Goal: Task Accomplishment & Management: Manage account settings

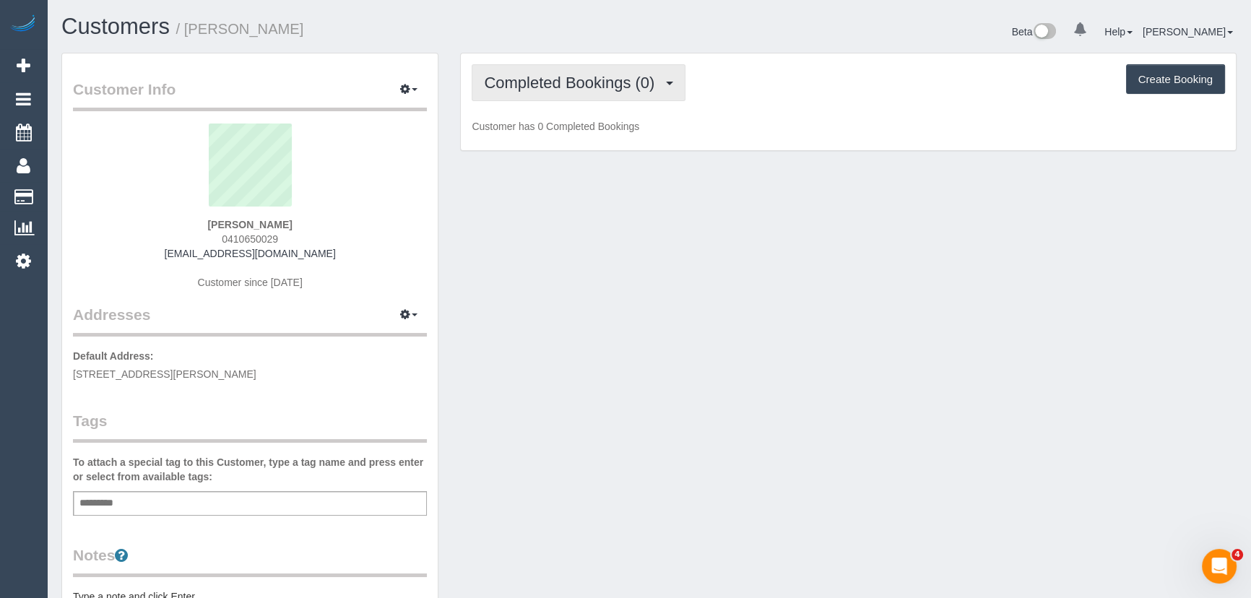
click at [635, 94] on button "Completed Bookings (0)" at bounding box center [579, 82] width 214 height 37
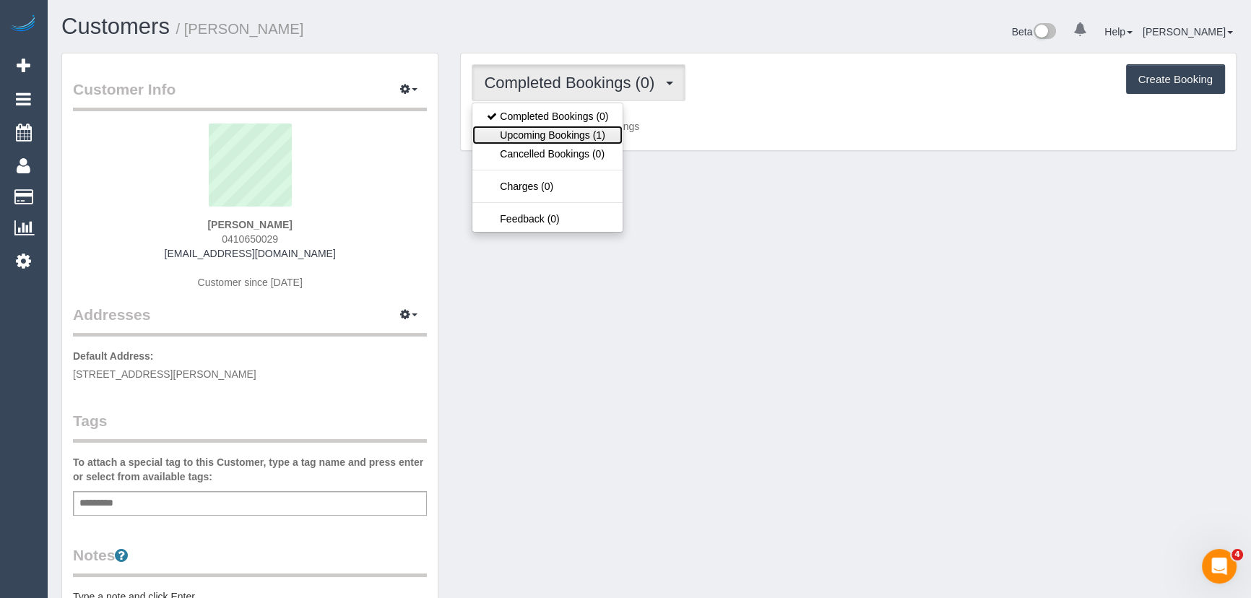
click at [608, 137] on link "Upcoming Bookings (1)" at bounding box center [547, 135] width 150 height 19
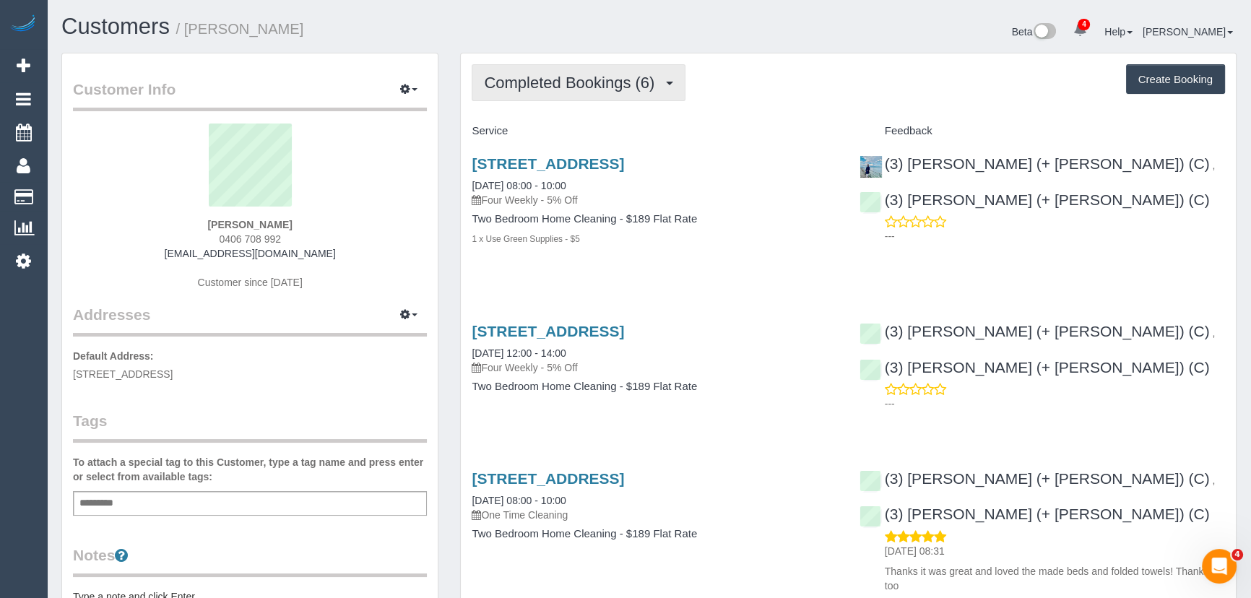
click at [646, 89] on span "Completed Bookings (6)" at bounding box center [573, 83] width 178 height 18
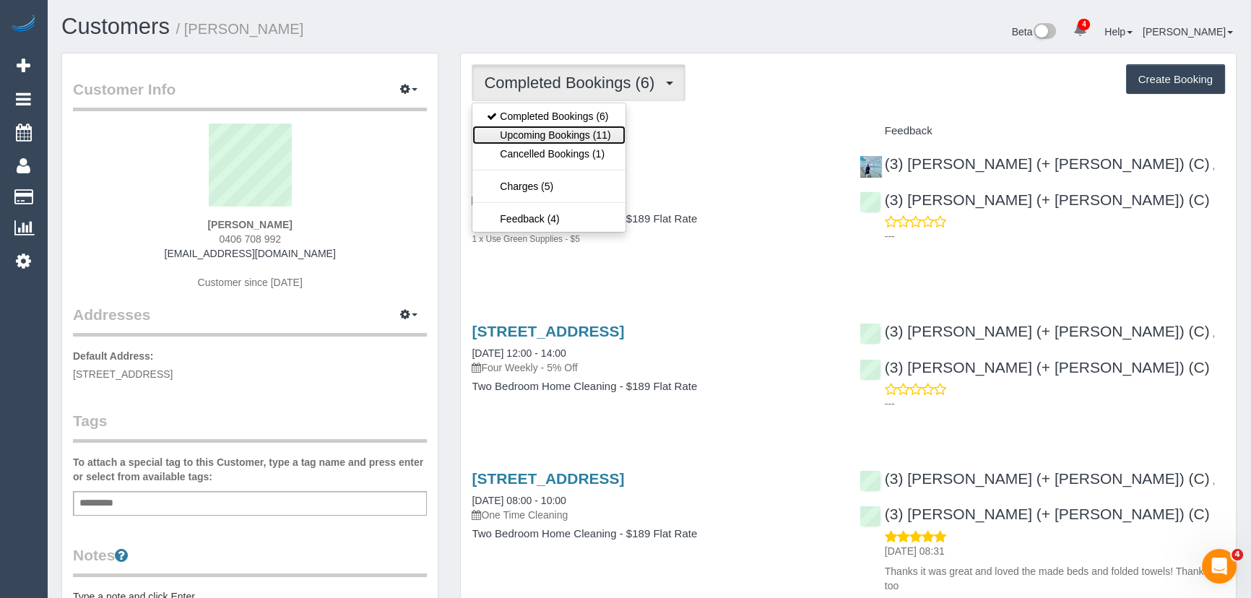
click at [614, 131] on link "Upcoming Bookings (11)" at bounding box center [548, 135] width 152 height 19
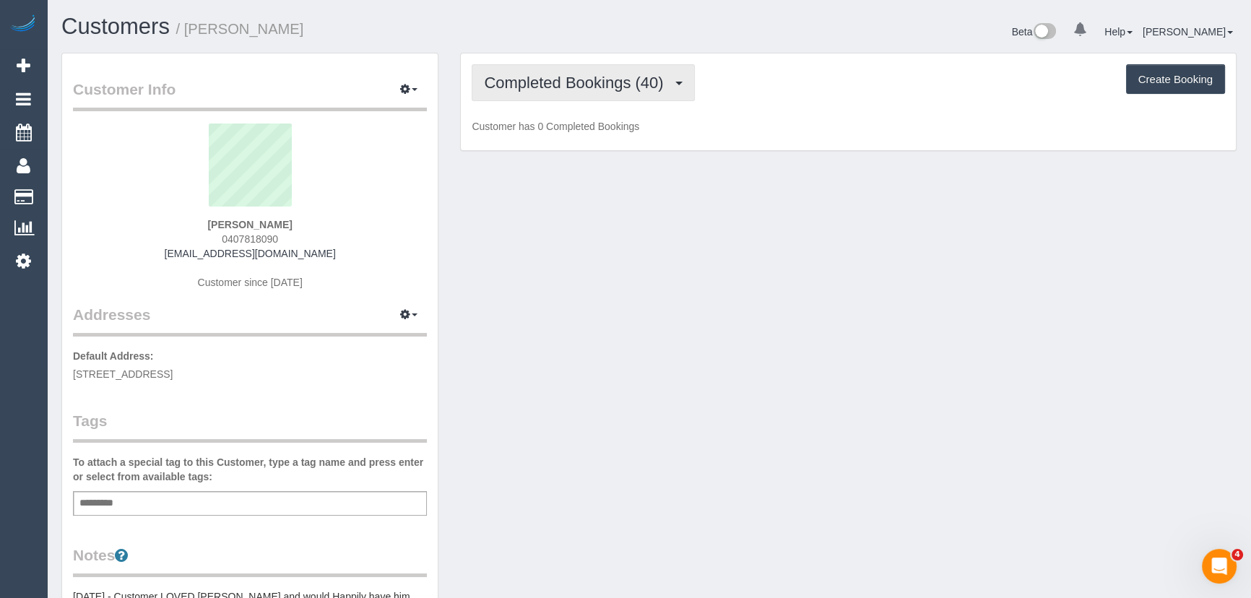
click at [592, 79] on span "Completed Bookings (40)" at bounding box center [577, 83] width 186 height 18
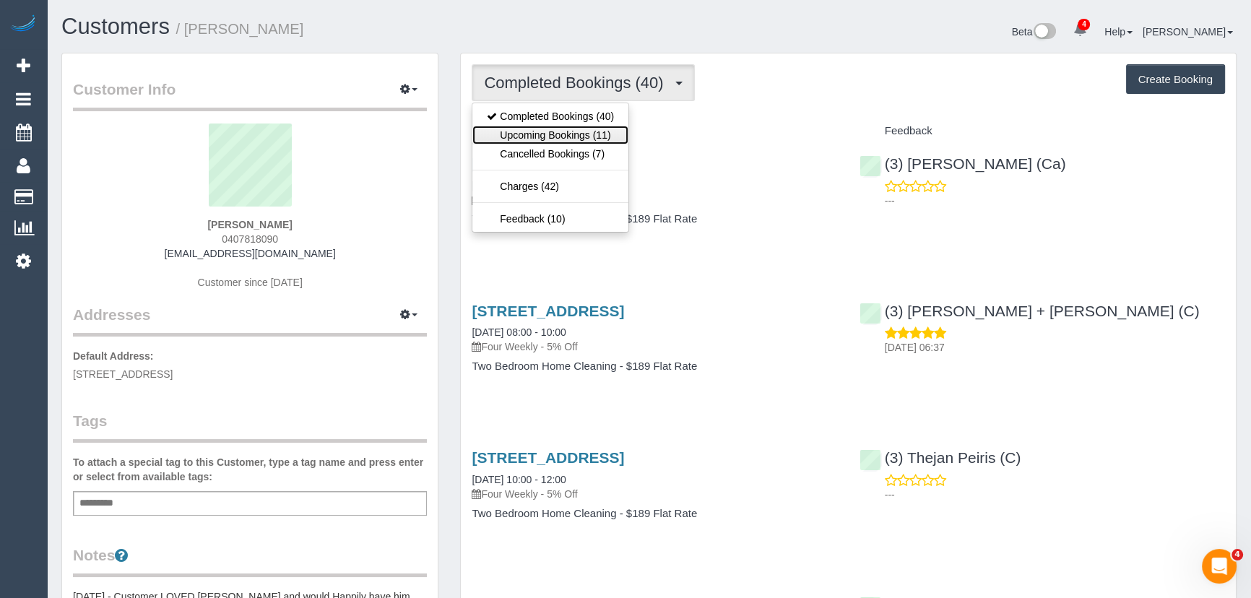
click at [584, 137] on link "Upcoming Bookings (11)" at bounding box center [550, 135] width 156 height 19
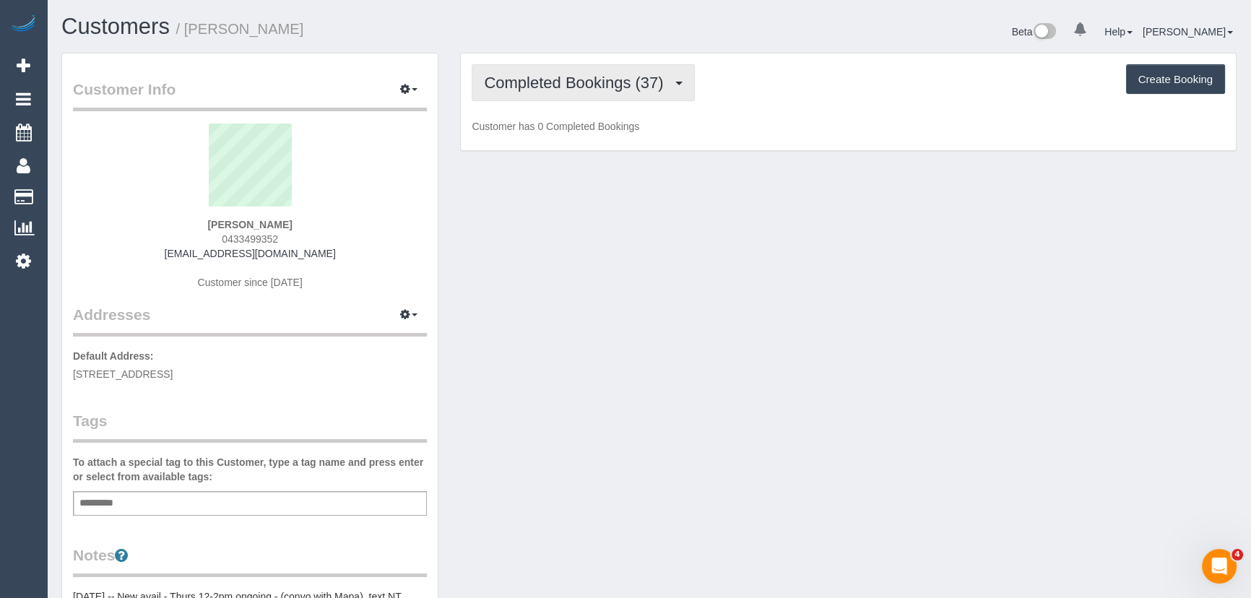
click at [553, 93] on button "Completed Bookings (37)" at bounding box center [583, 82] width 222 height 37
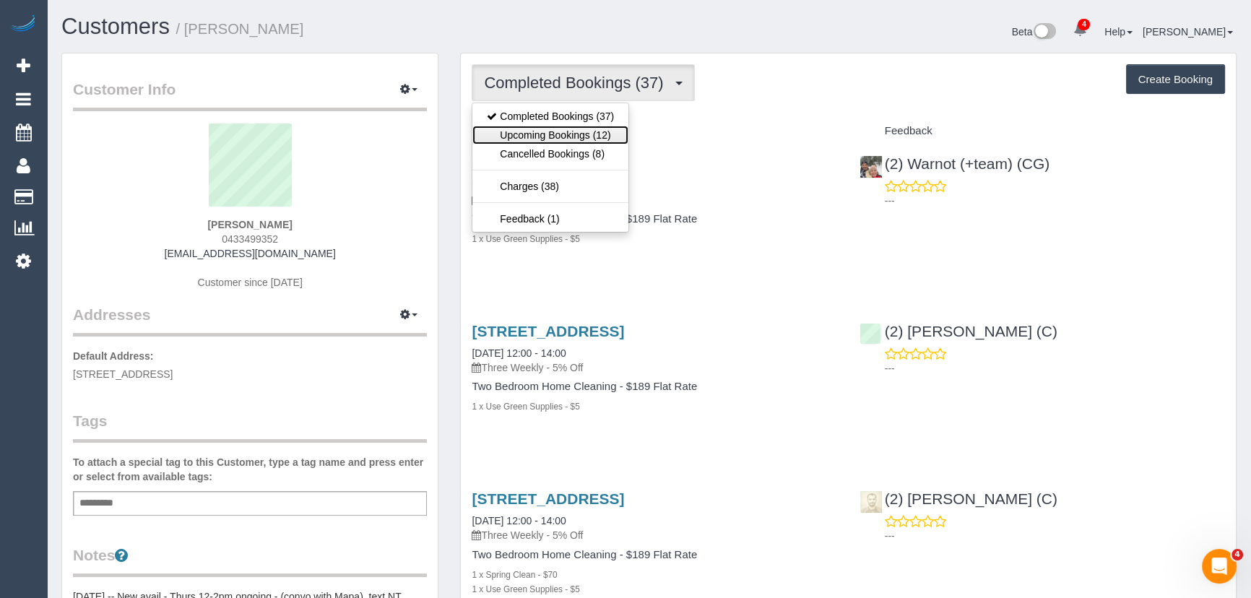
click at [555, 134] on link "Upcoming Bookings (12)" at bounding box center [550, 135] width 156 height 19
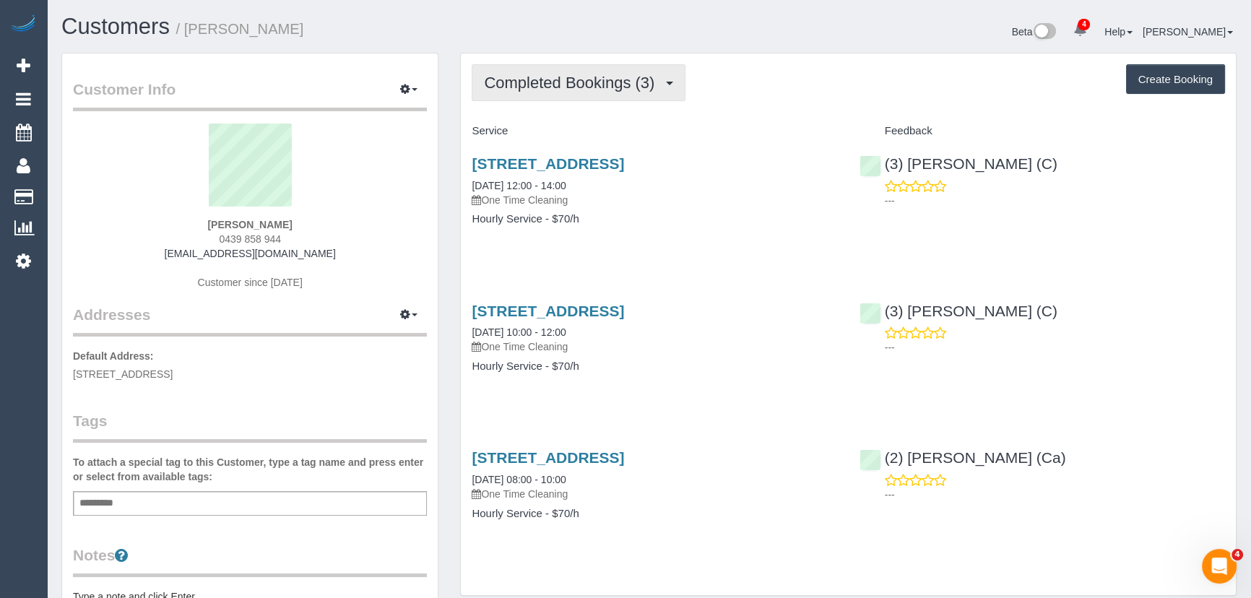
click at [651, 86] on span "Completed Bookings (3)" at bounding box center [573, 83] width 178 height 18
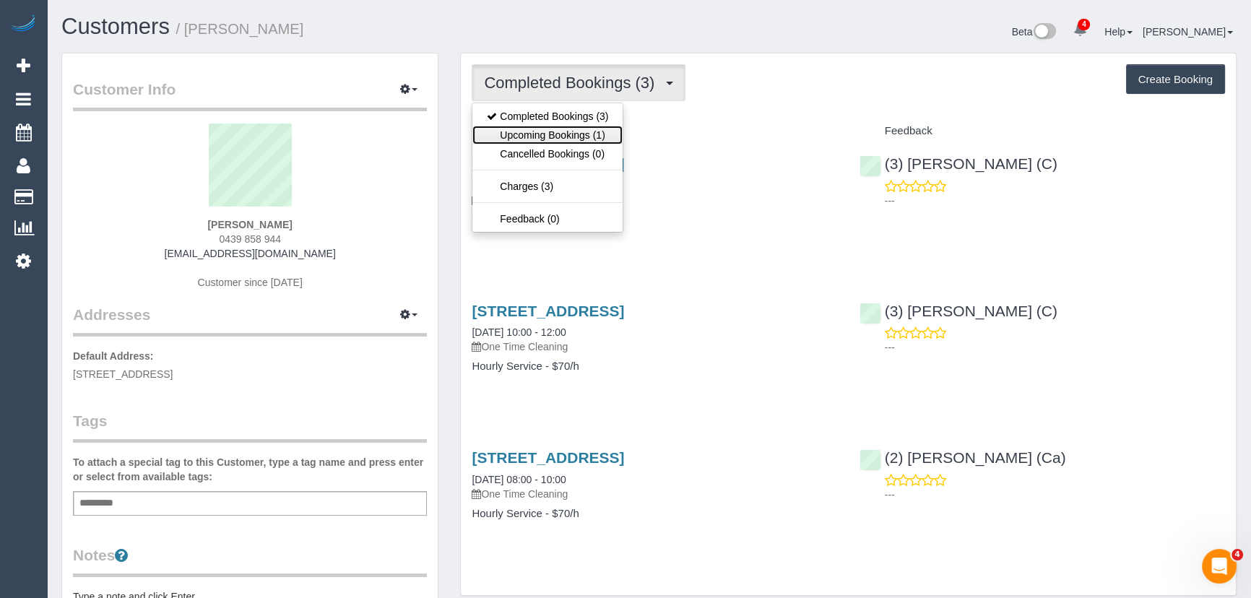
click at [599, 139] on link "Upcoming Bookings (1)" at bounding box center [547, 135] width 150 height 19
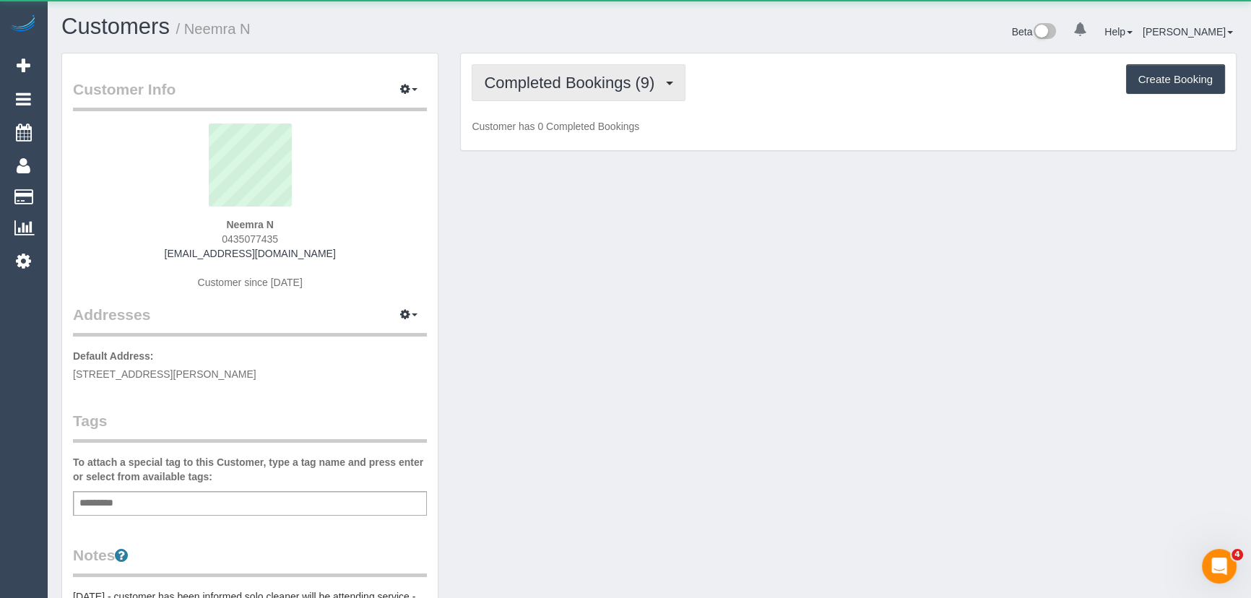
click at [638, 84] on span "Completed Bookings (9)" at bounding box center [573, 83] width 178 height 18
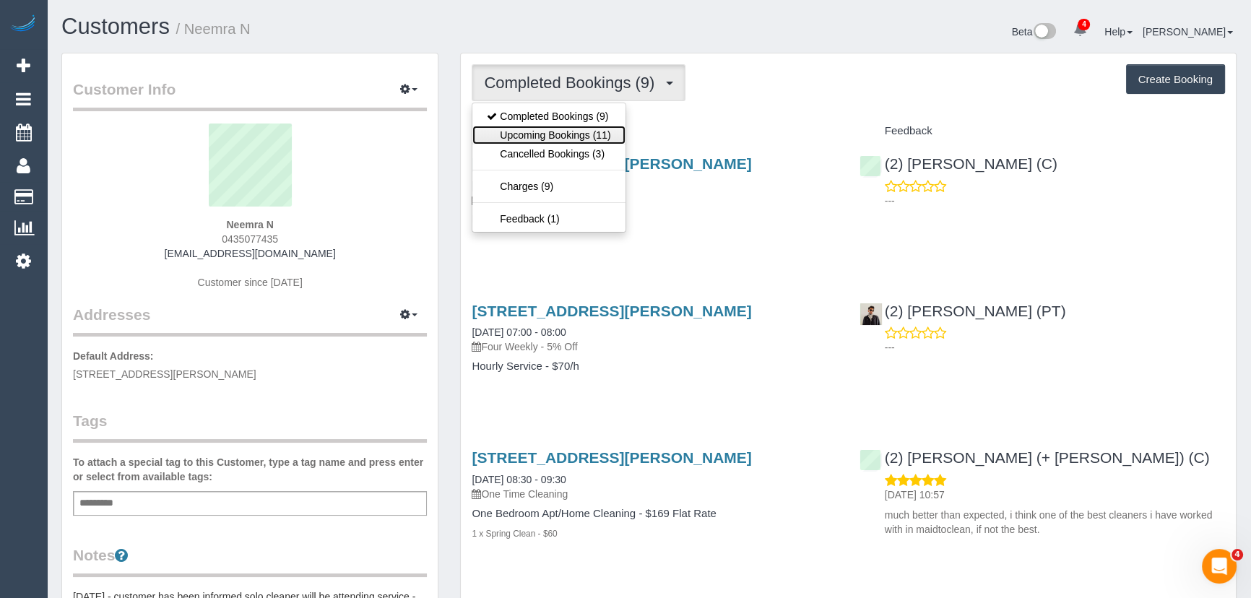
click at [609, 137] on link "Upcoming Bookings (11)" at bounding box center [548, 135] width 152 height 19
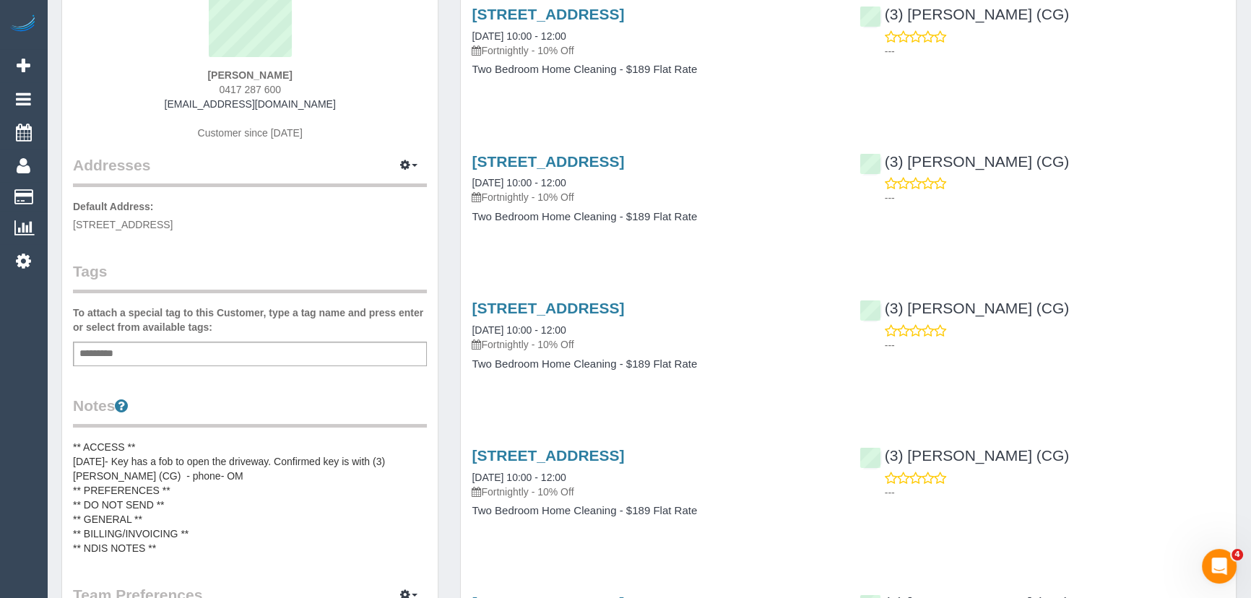
scroll to position [65, 0]
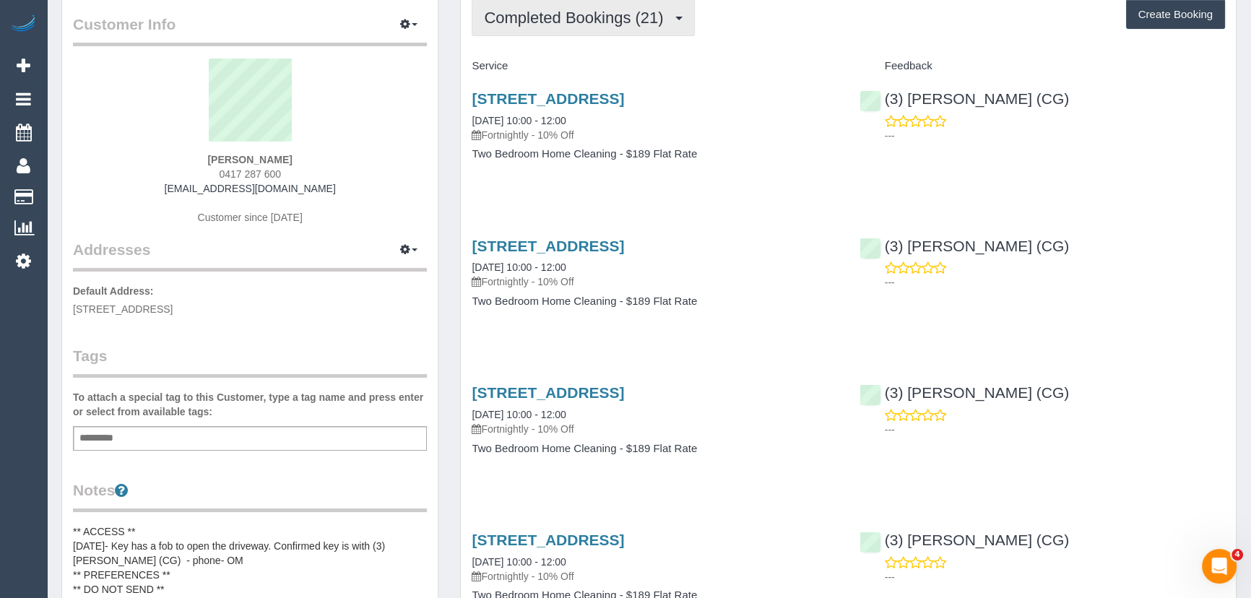
click at [620, 13] on span "Completed Bookings (21)" at bounding box center [577, 18] width 186 height 18
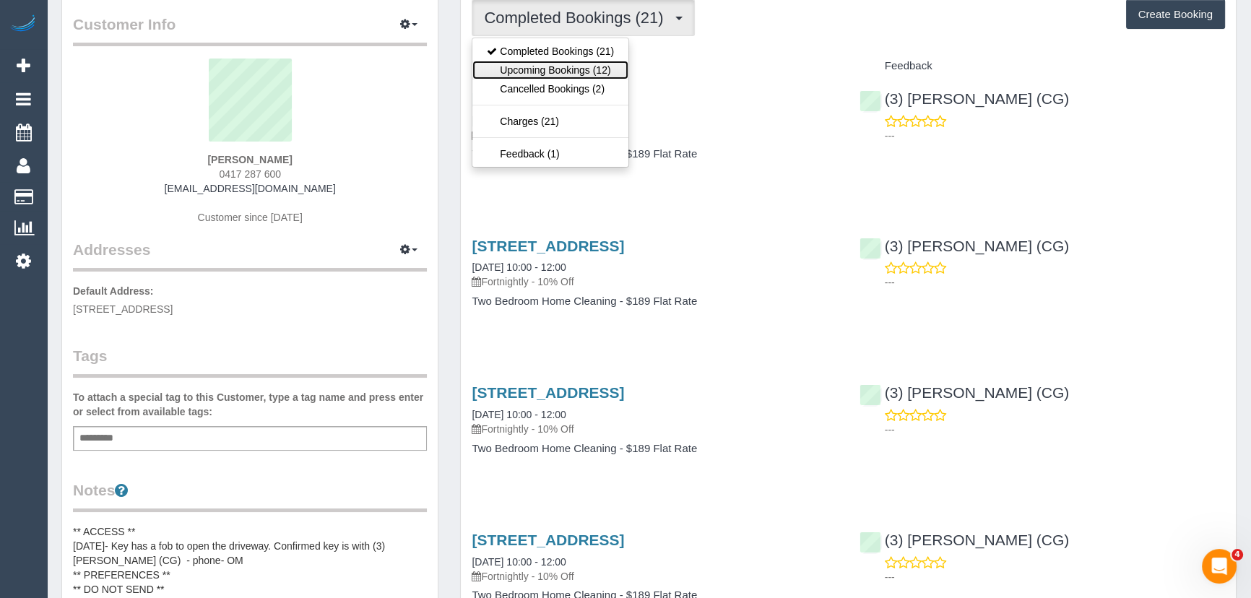
click at [613, 69] on link "Upcoming Bookings (12)" at bounding box center [550, 70] width 156 height 19
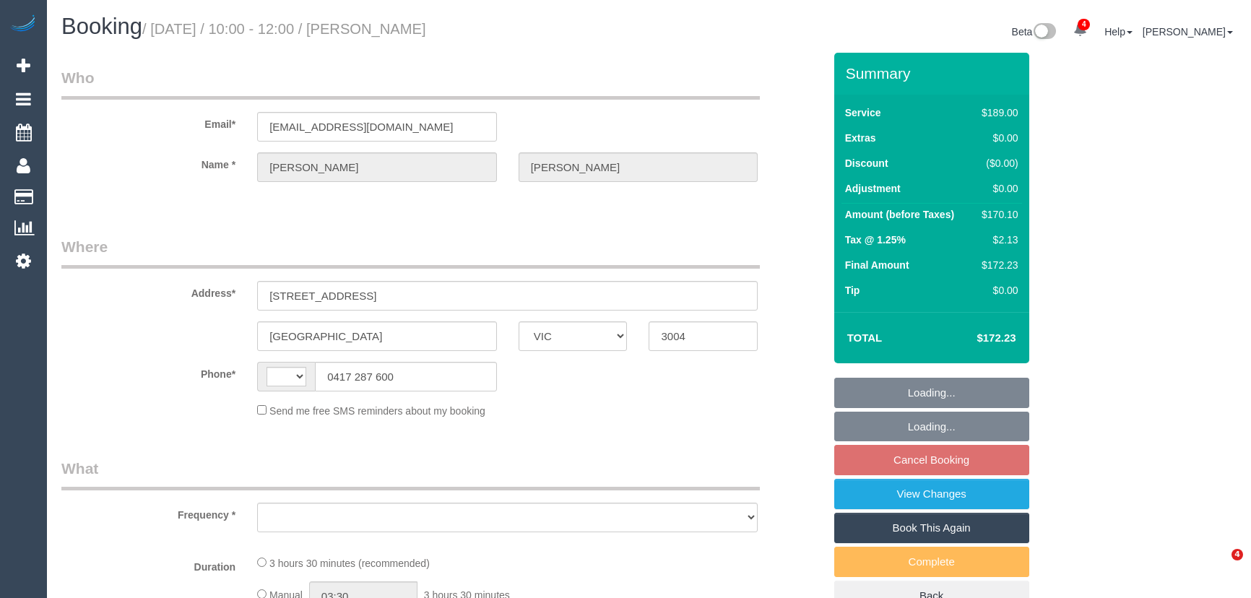
select select "VIC"
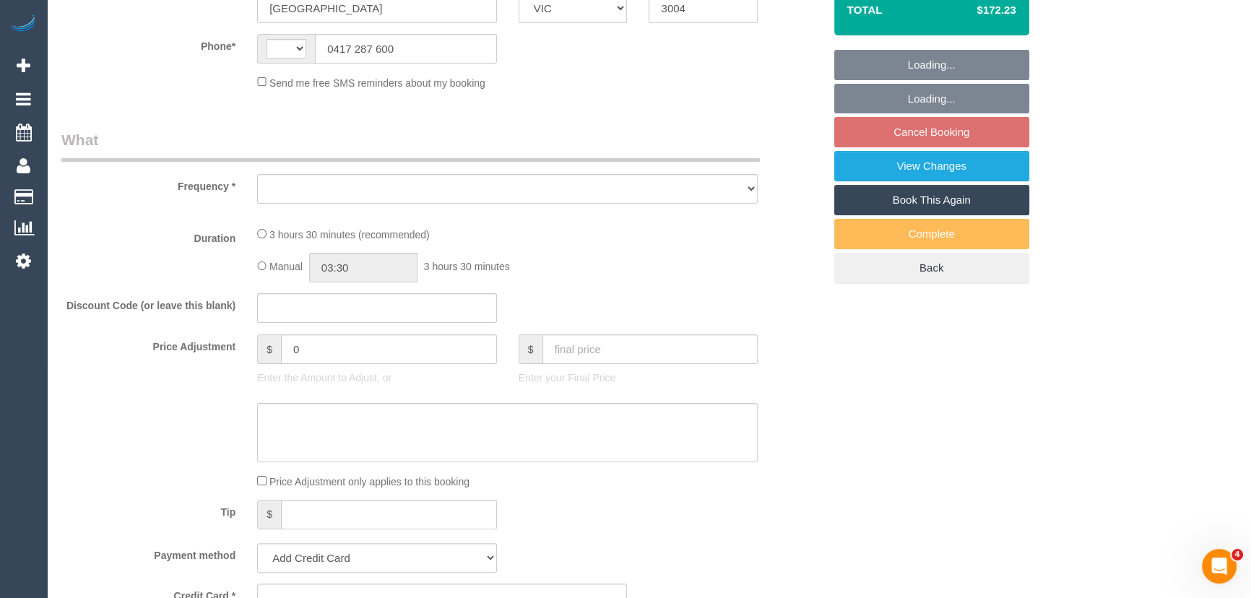
select select "string:AU"
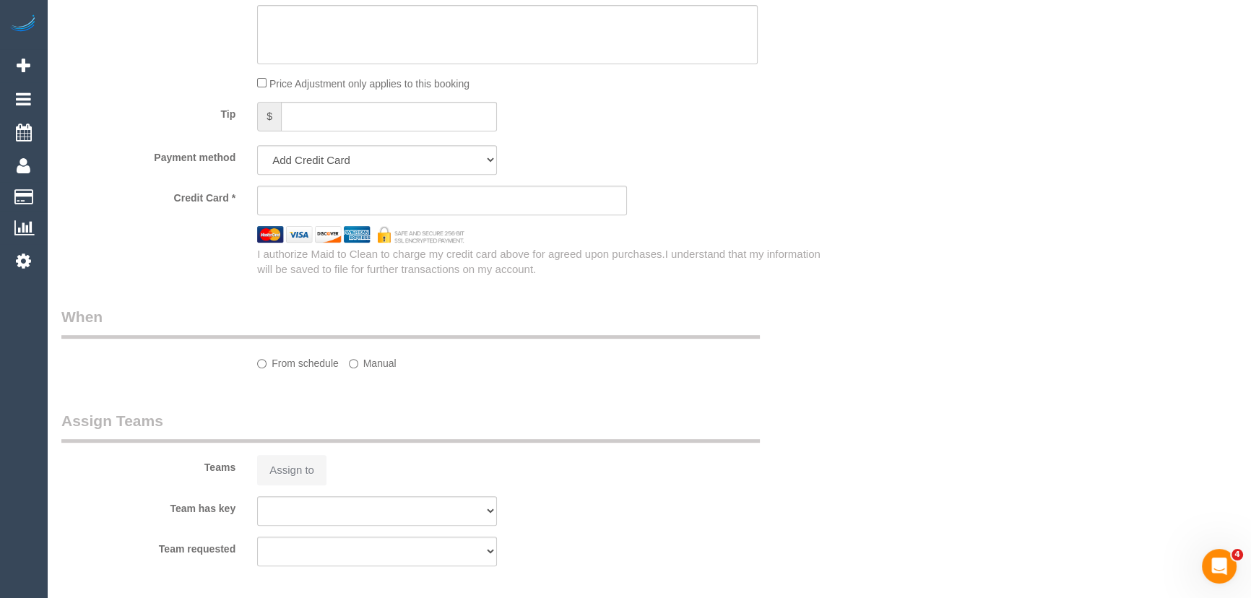
select select "object:672"
select select "string:stripe-pm_1Q8YSY2GScqysDRVjZbb1lWL"
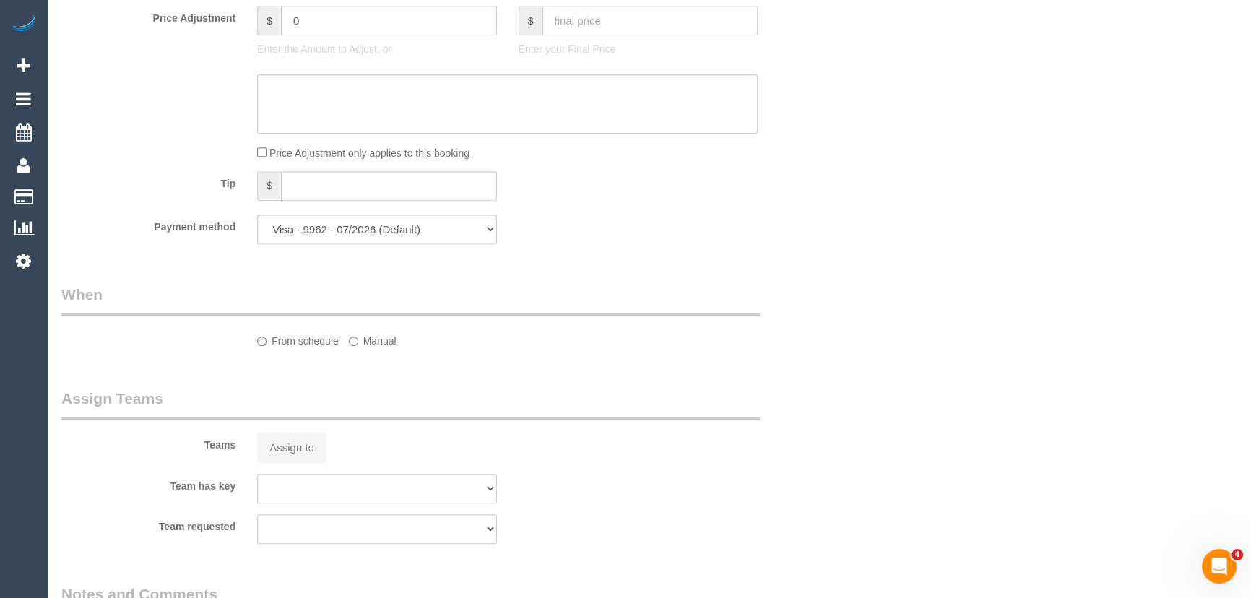
select select "number:27"
select select "number:14"
select select "number:21"
select select "number:36"
select select "number:34"
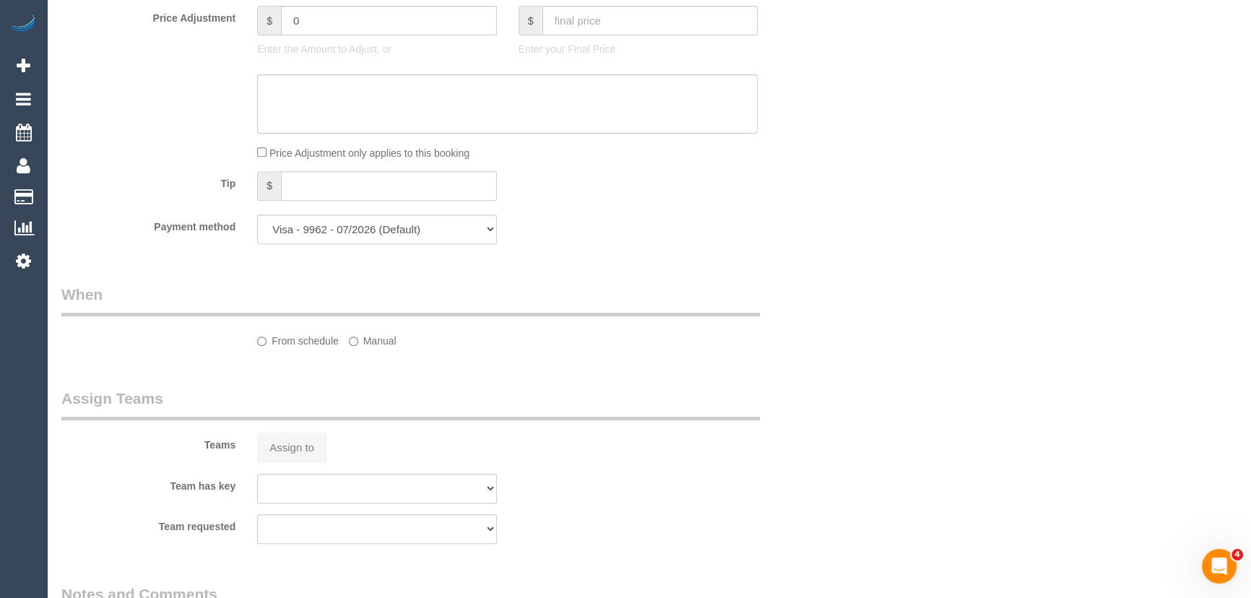
select select "number:11"
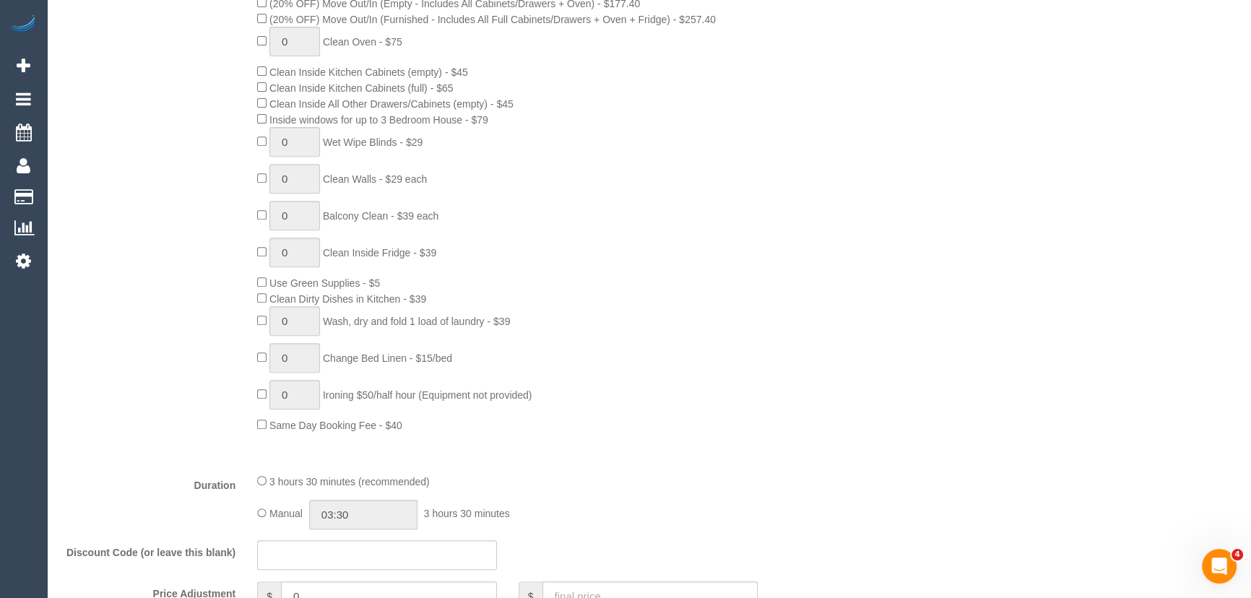
select select "object:1342"
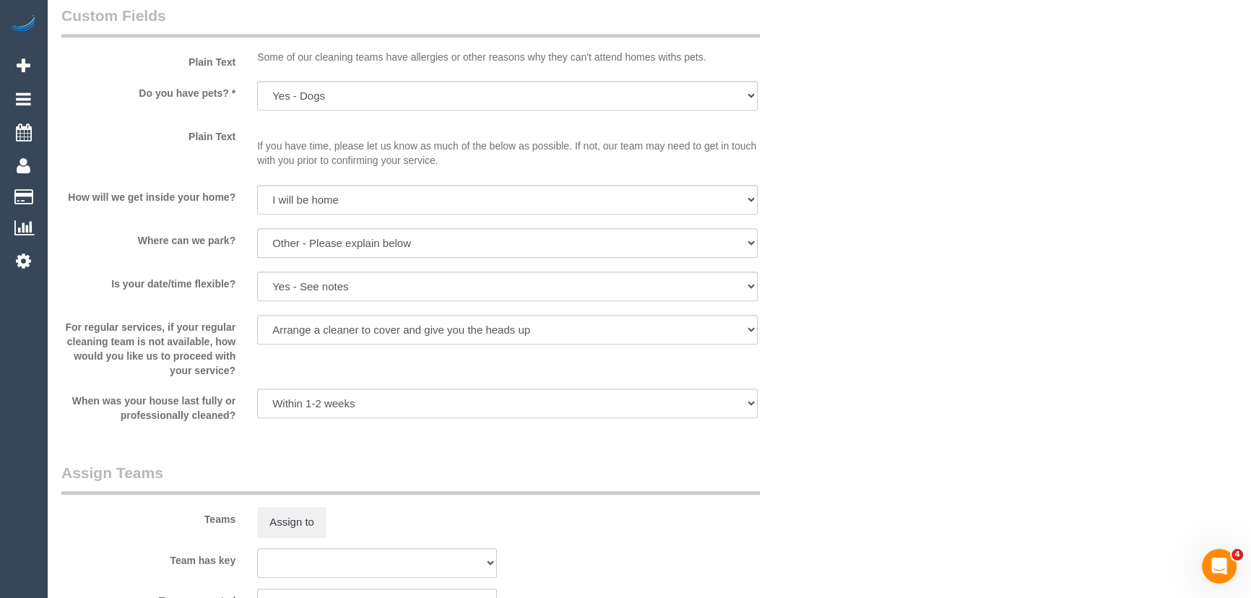
select select "spot3"
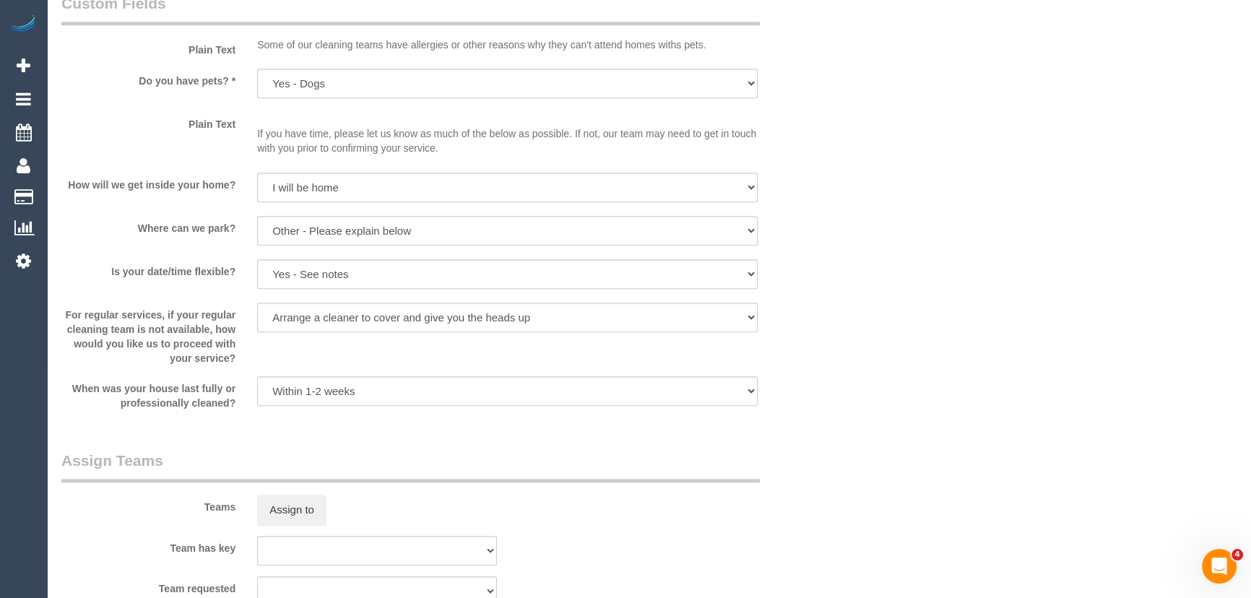
scroll to position [2027, 0]
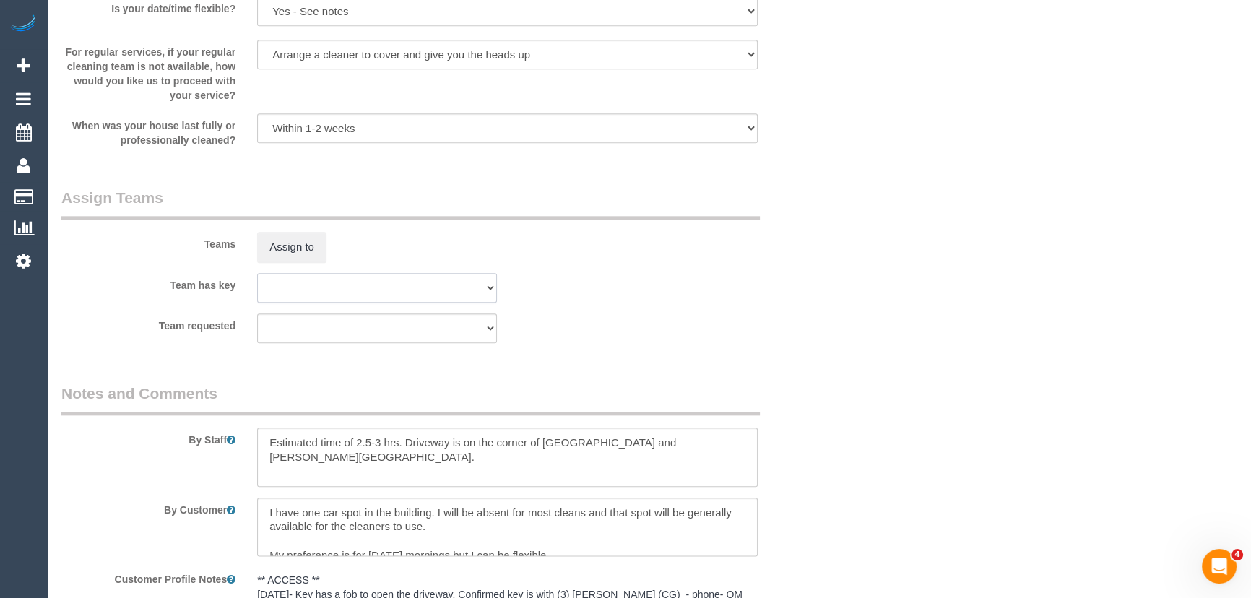
click at [342, 290] on select "(0) Office (1) Debbie Brodjanac (FT) (1) Karen Cruz (FT) (1) Kumpee R (FT) (2) …" at bounding box center [377, 288] width 240 height 30
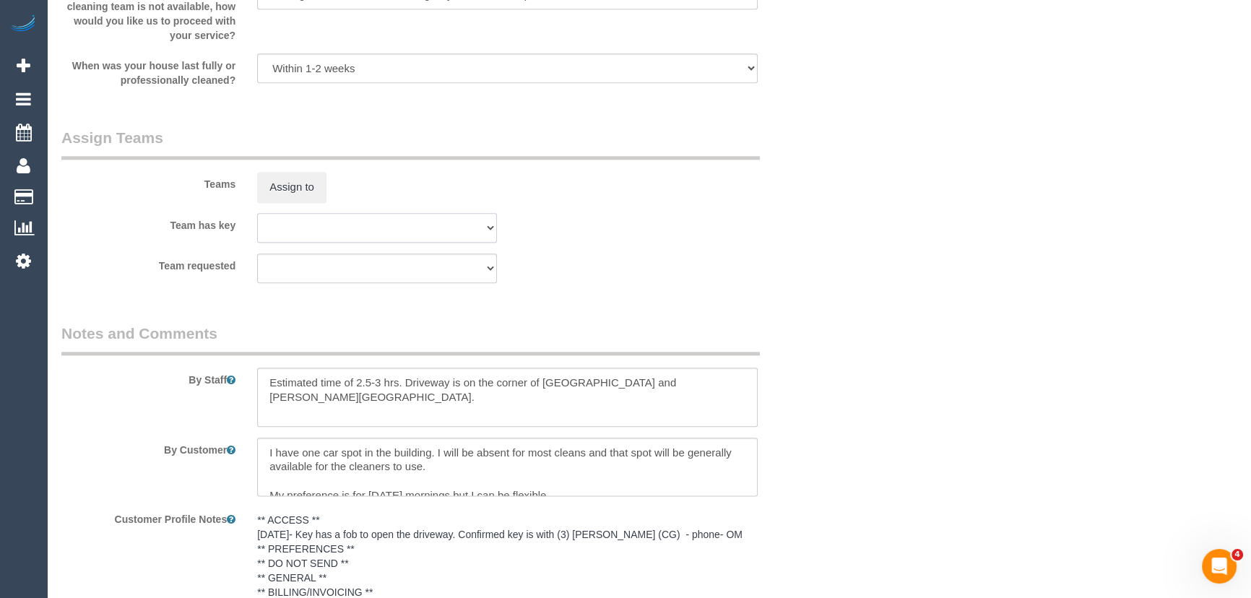
scroll to position [1896, 0]
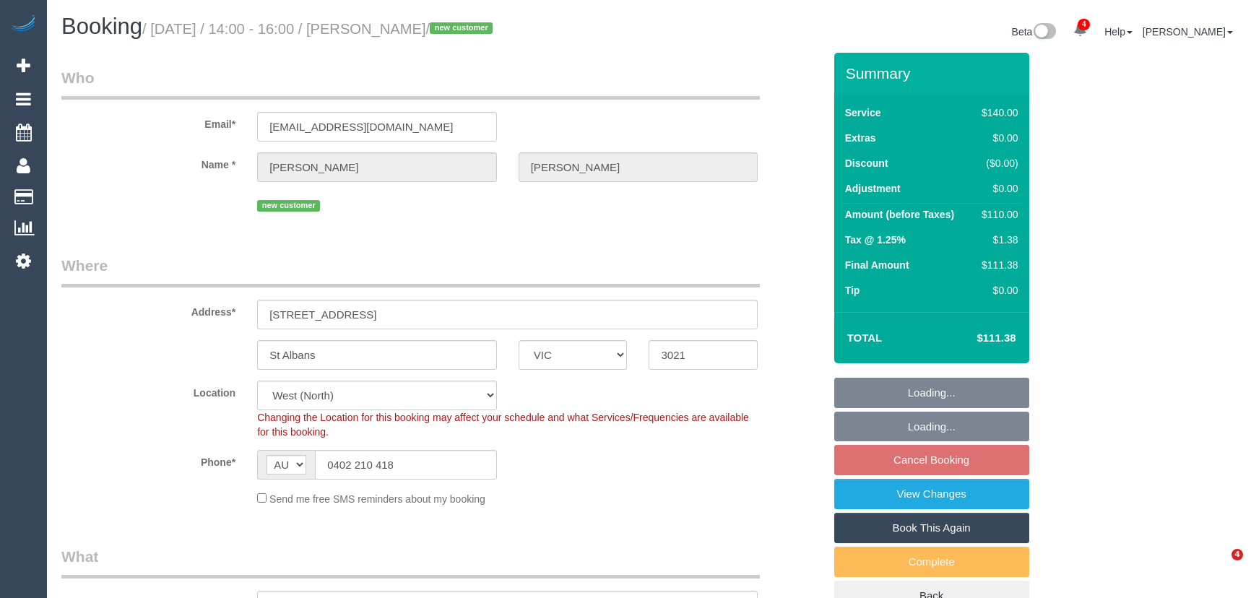
select select "VIC"
select select "spot1"
select select "number:28"
select select "number:17"
select select "number:18"
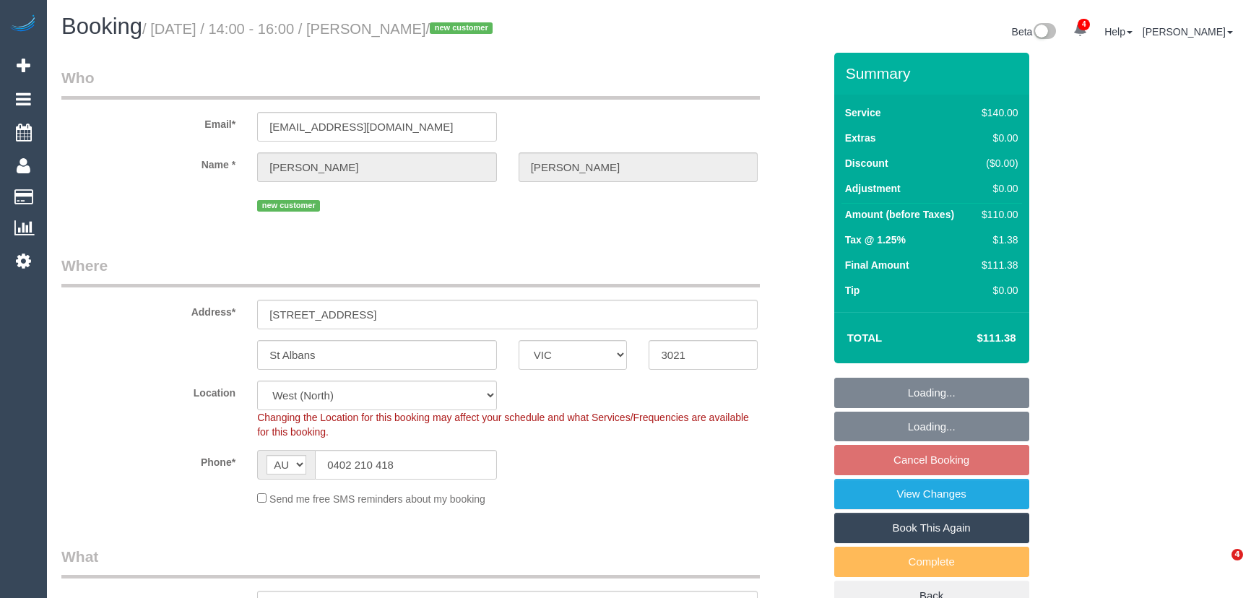
select select "number:25"
select select "number:26"
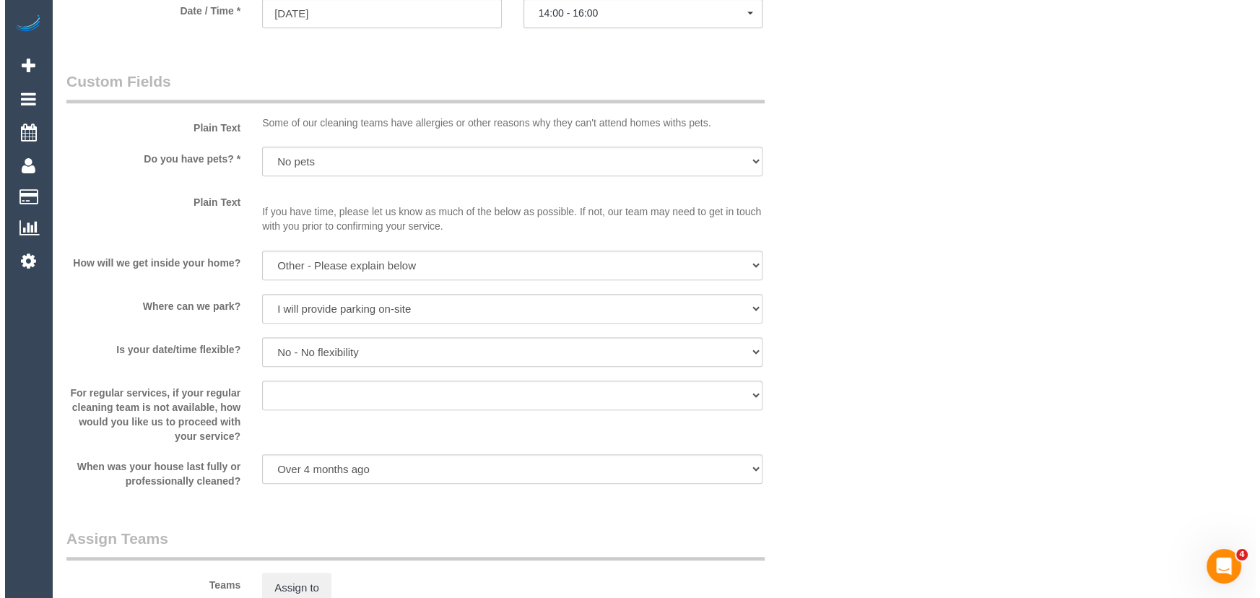
scroll to position [1772, 0]
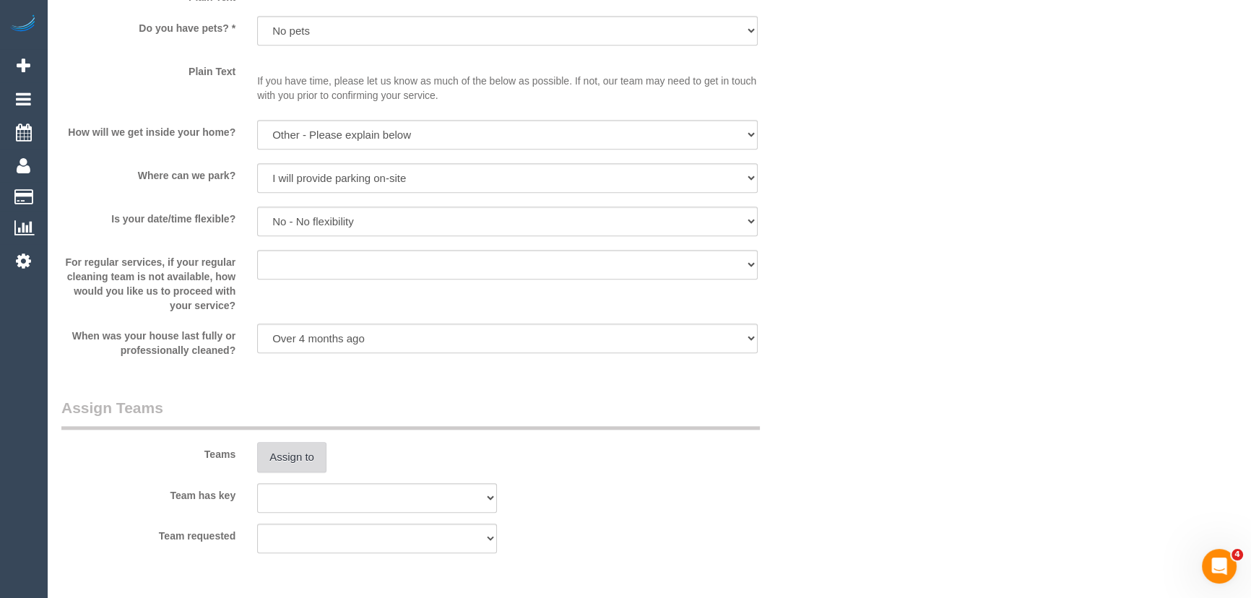
click at [287, 455] on button "Assign to" at bounding box center [291, 457] width 69 height 30
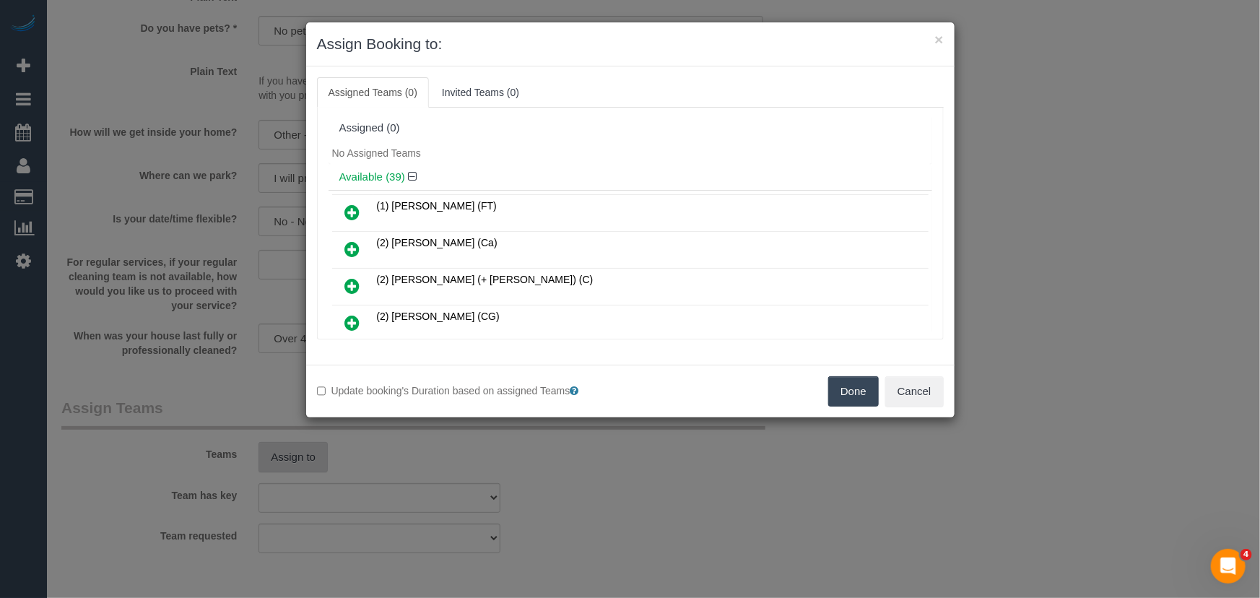
scroll to position [272, 0]
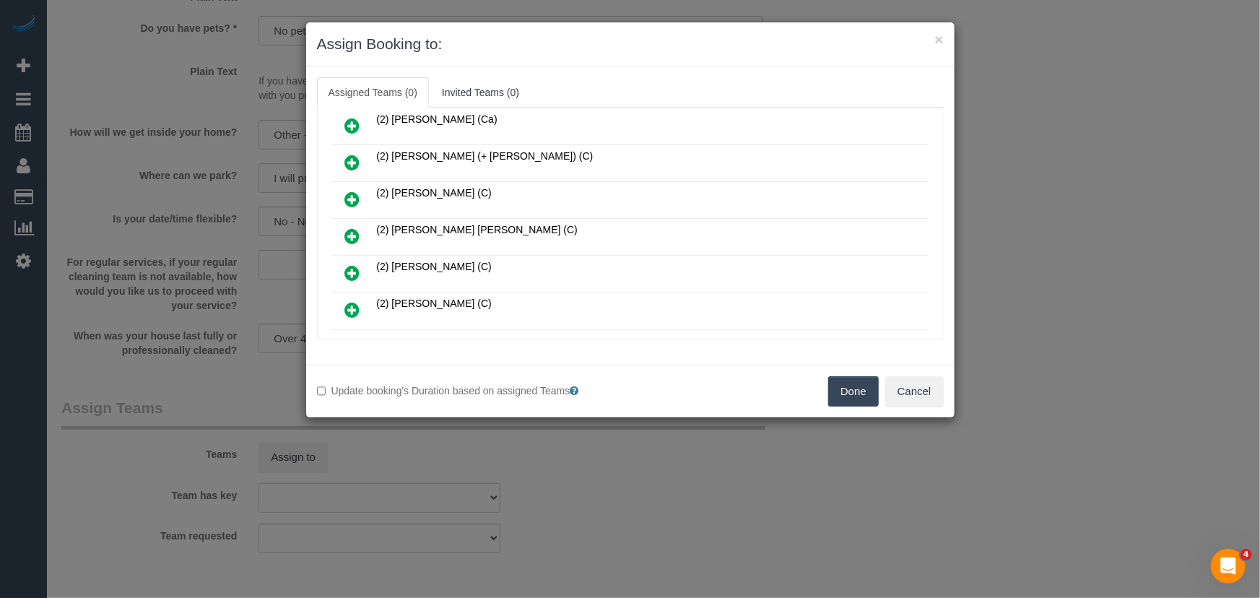
click at [354, 230] on icon at bounding box center [352, 235] width 15 height 17
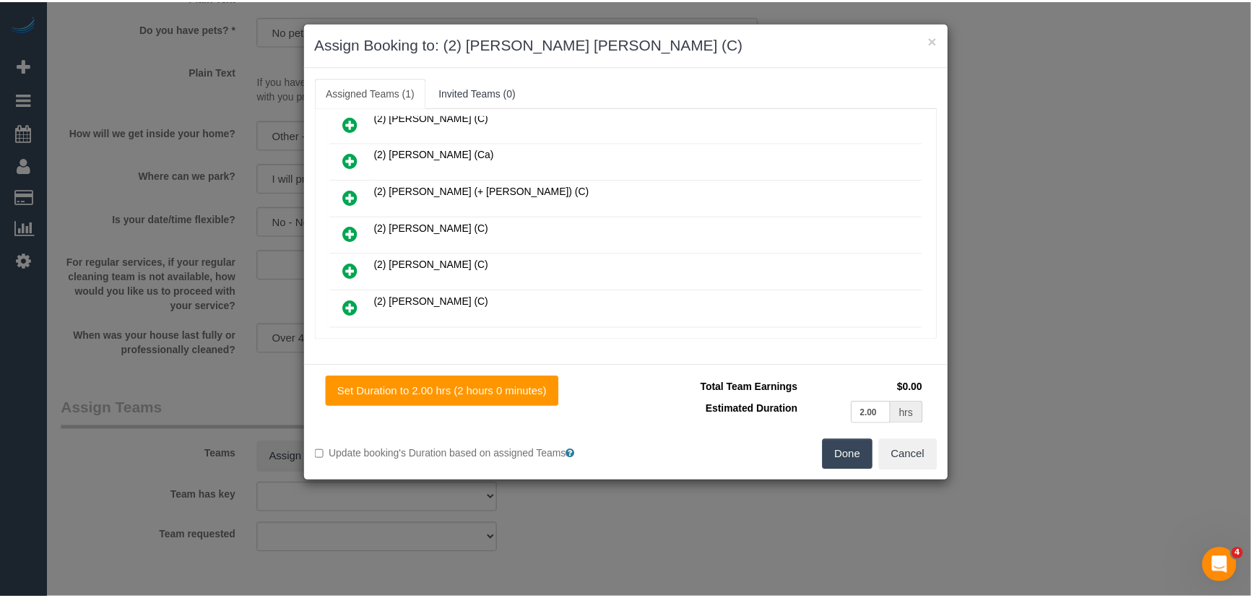
scroll to position [305, 0]
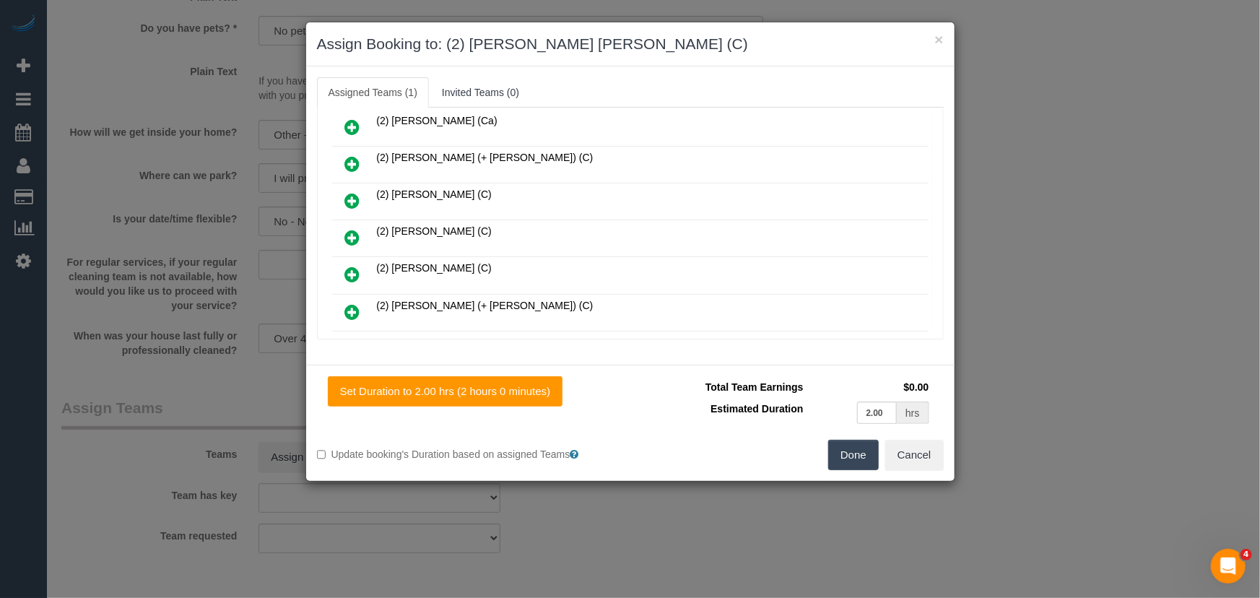
click at [845, 460] on button "Done" at bounding box center [853, 455] width 51 height 30
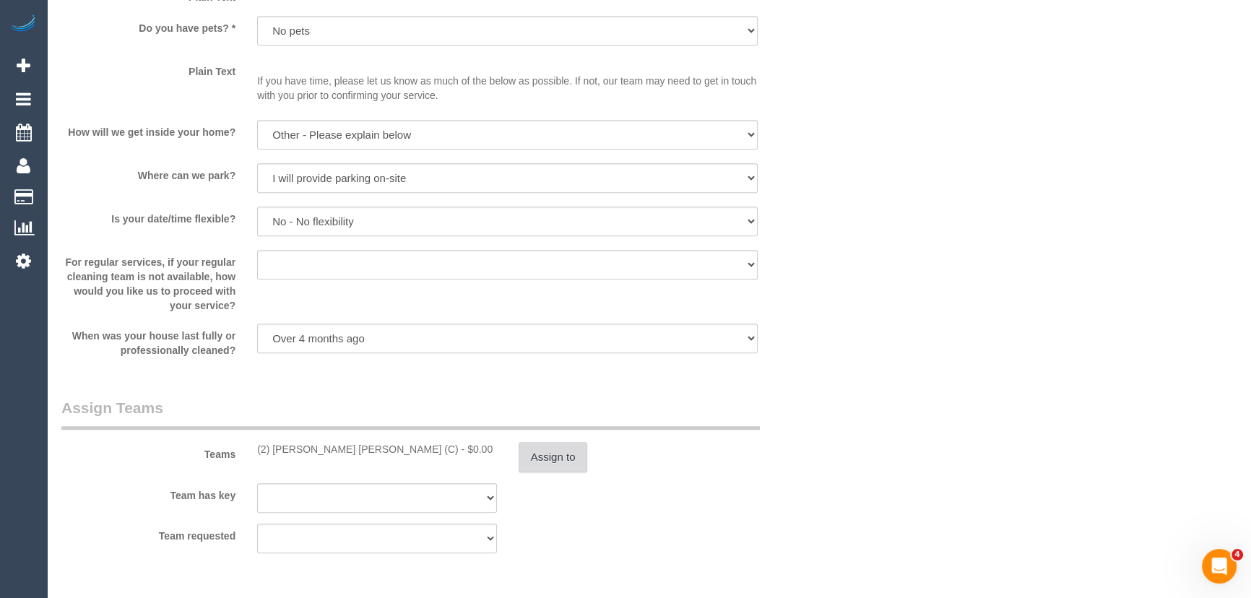
click at [543, 459] on button "Assign to" at bounding box center [552, 457] width 69 height 30
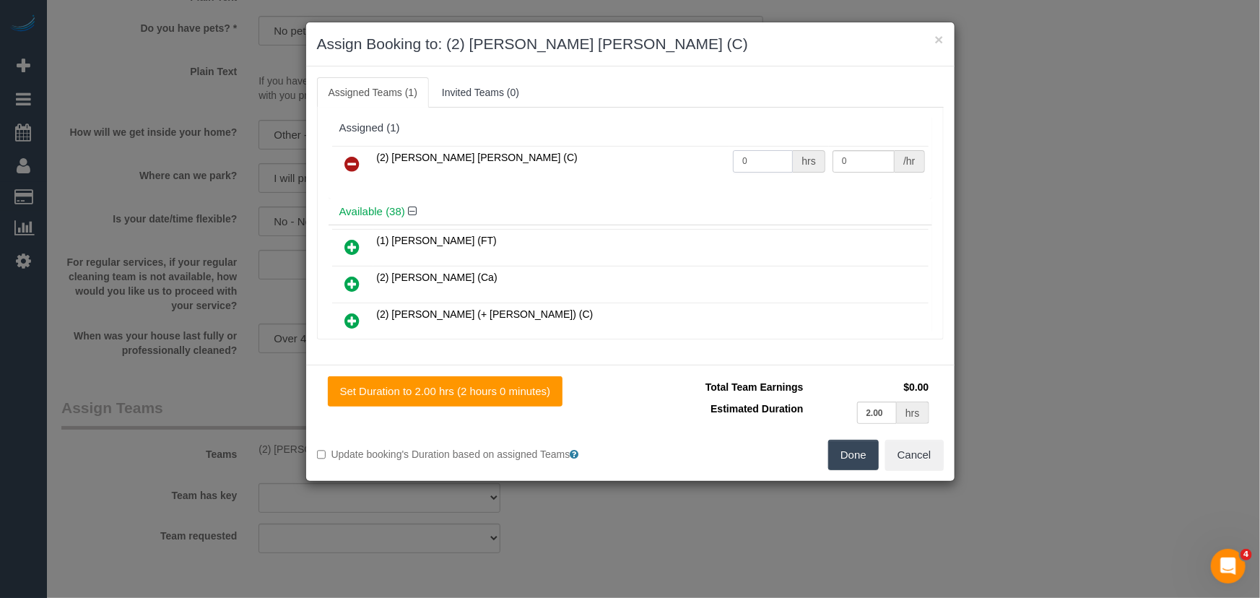
click at [770, 162] on input "0" at bounding box center [763, 161] width 60 height 22
type input "2"
click at [845, 448] on button "Done" at bounding box center [853, 455] width 51 height 30
type input "37.5"
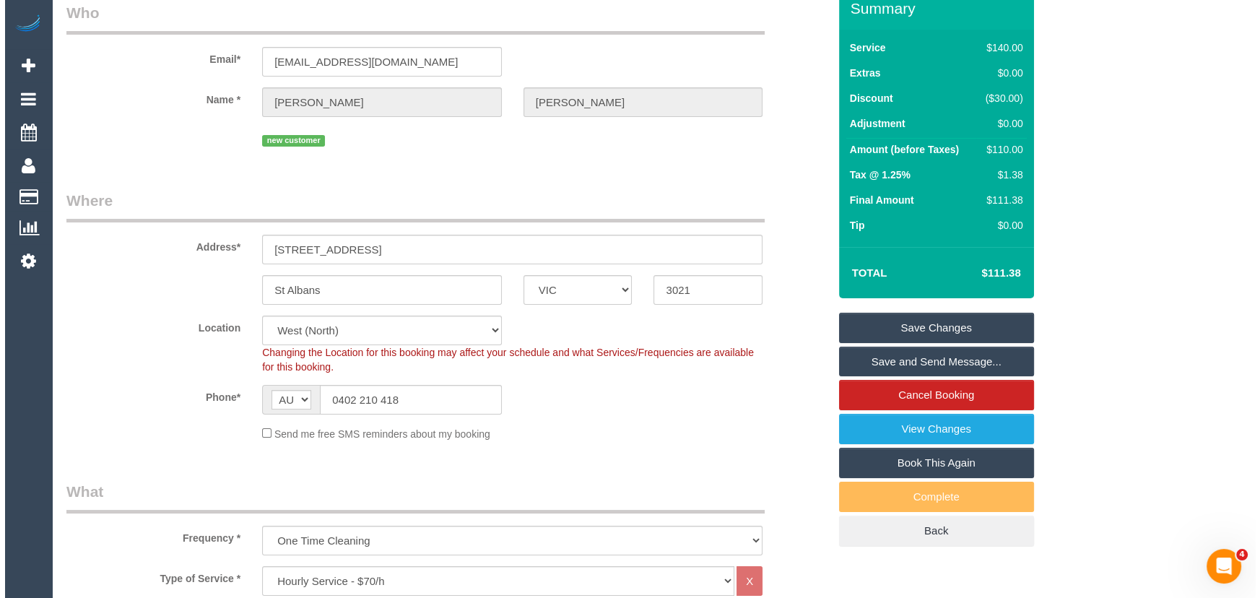
scroll to position [0, 0]
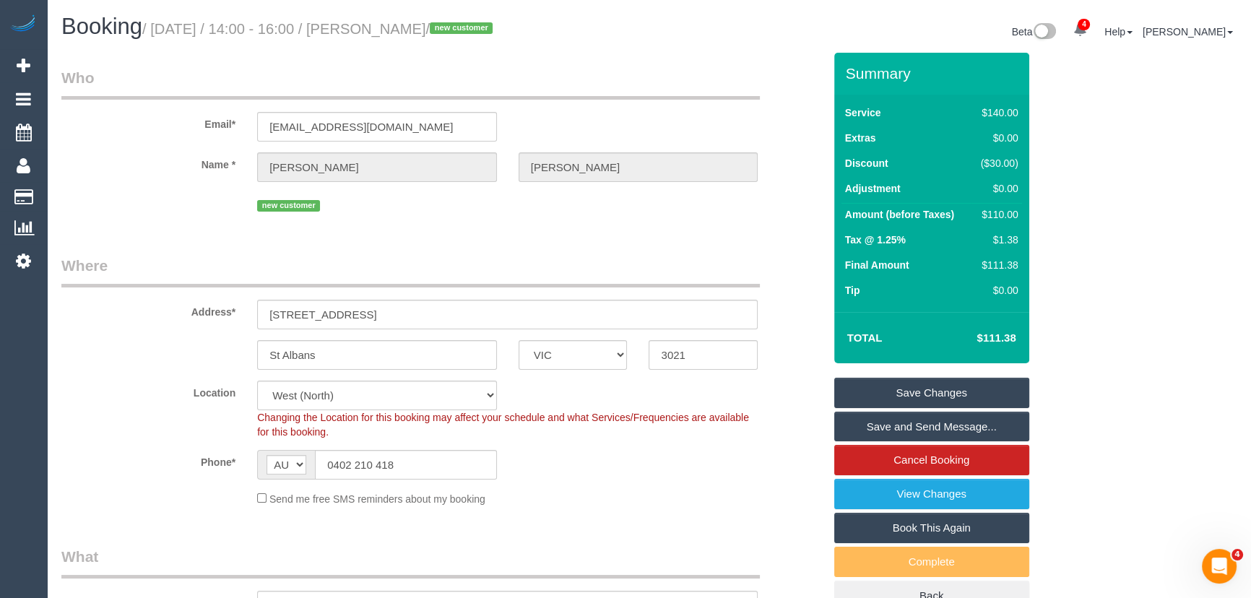
click at [411, 33] on small "/ September 16, 2025 / 14:00 - 16:00 / Isabelle Rigoni / new customer" at bounding box center [319, 29] width 355 height 16
copy small "Isabelle Rigoni"
click at [884, 434] on link "Save and Send Message..." at bounding box center [931, 427] width 195 height 30
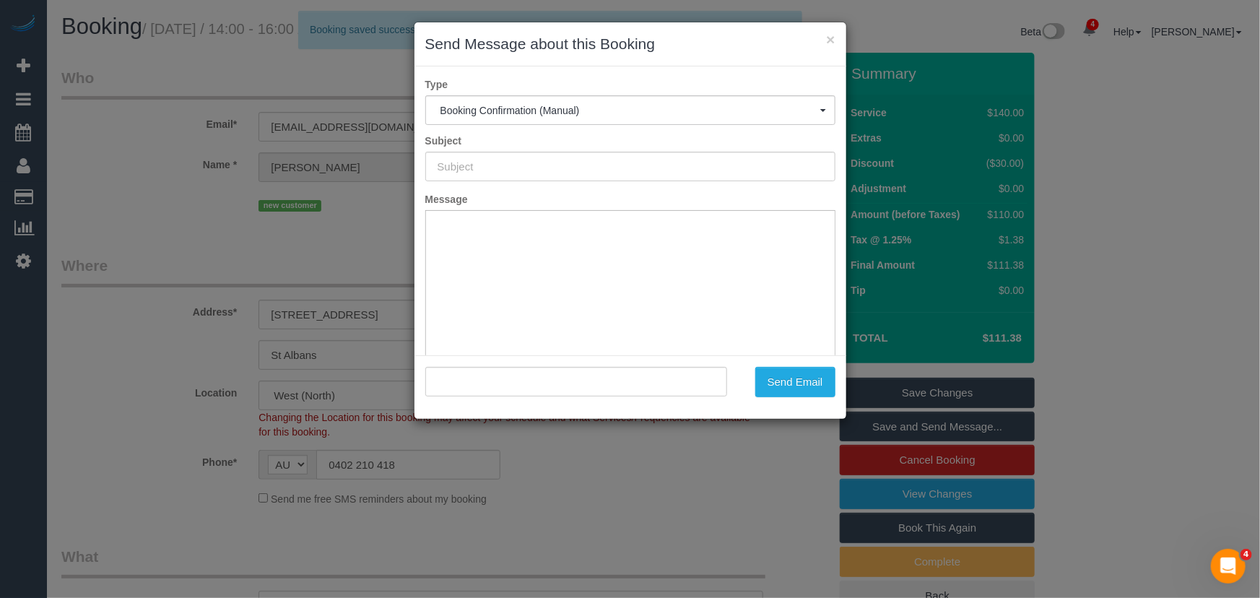
type input "Booking Confirmed"
type input ""Isabelle Rigoni" <isabelleharmony10@hotmail.com>"
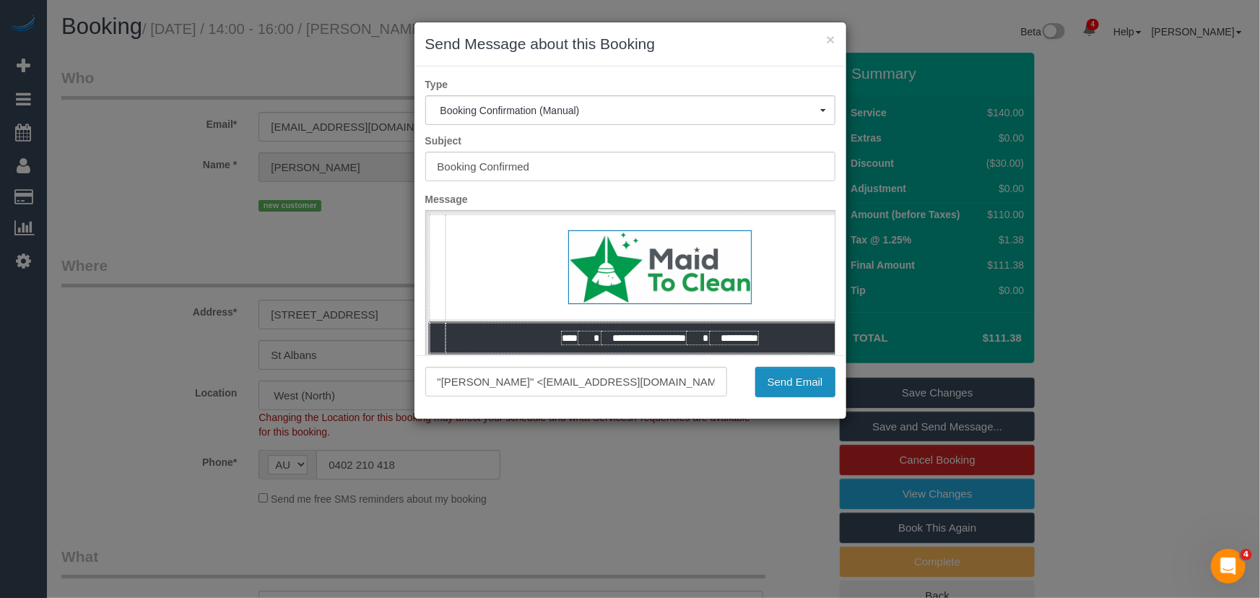
click at [794, 392] on button "Send Email" at bounding box center [795, 382] width 80 height 30
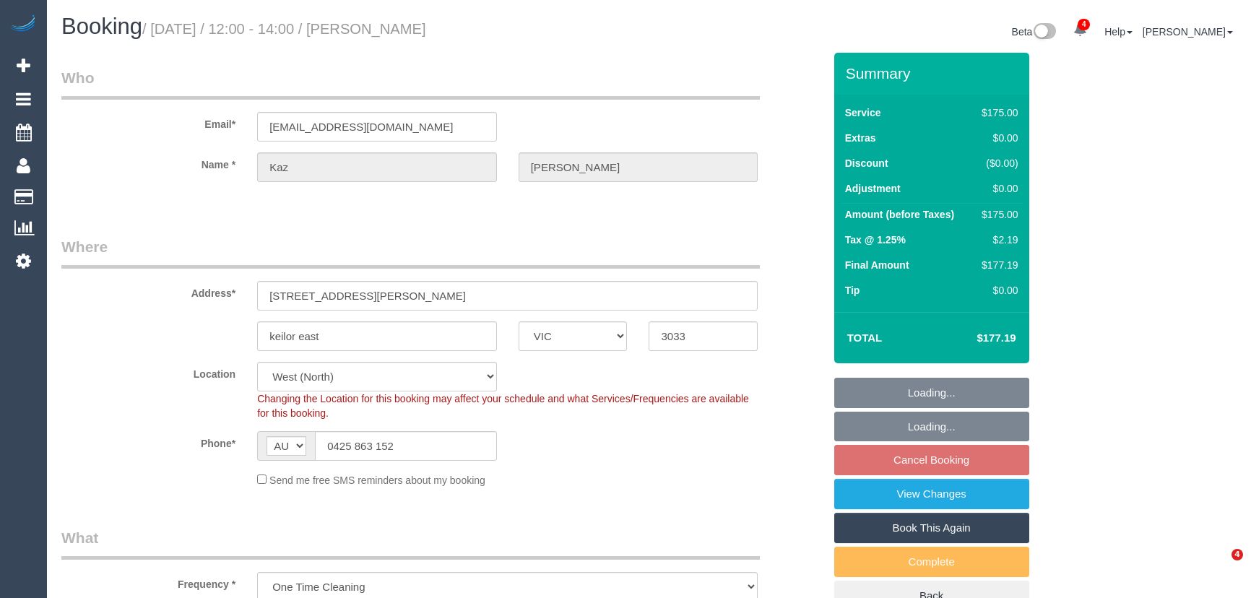
select select "VIC"
select select "object:716"
select select "string:stripe-pm_1RiVXb2GScqysDRVpjGB6cAG"
select select "150"
select select "spot1"
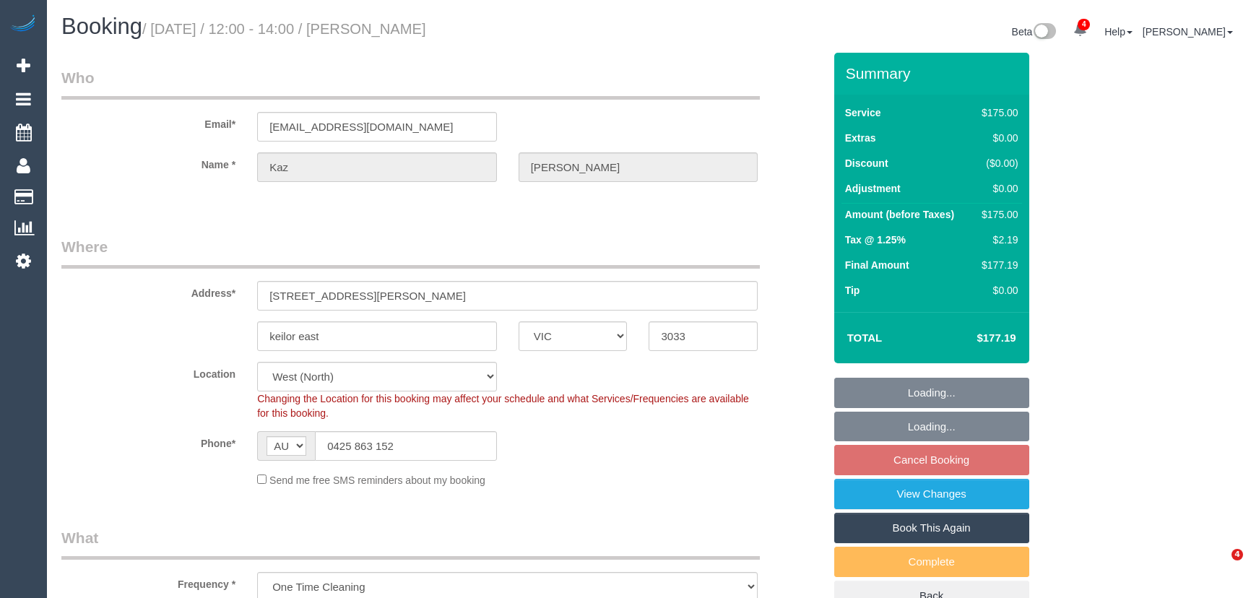
select select "number:28"
select select "number:14"
select select "number:19"
select select "number:24"
select select "number:33"
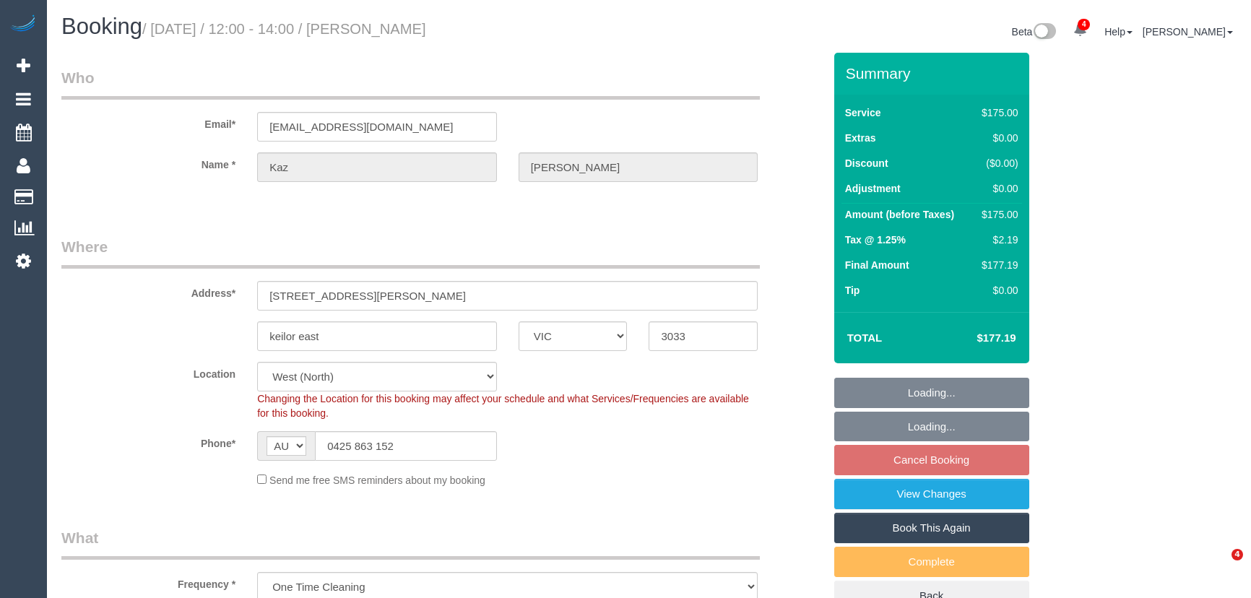
select select "number:13"
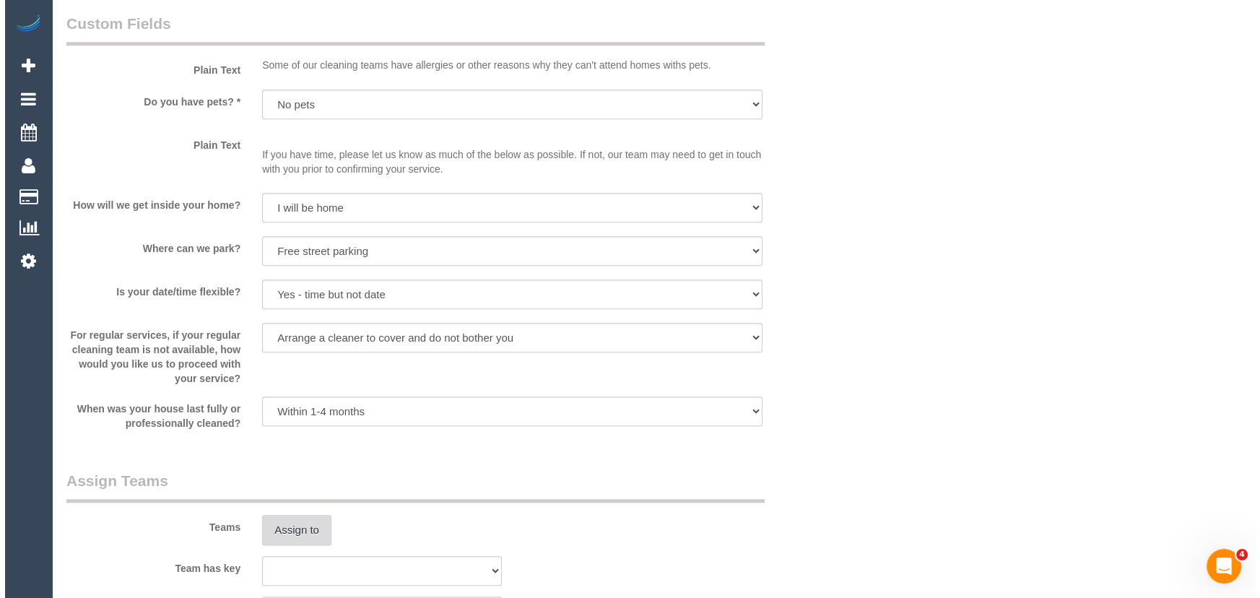
scroll to position [1772, 0]
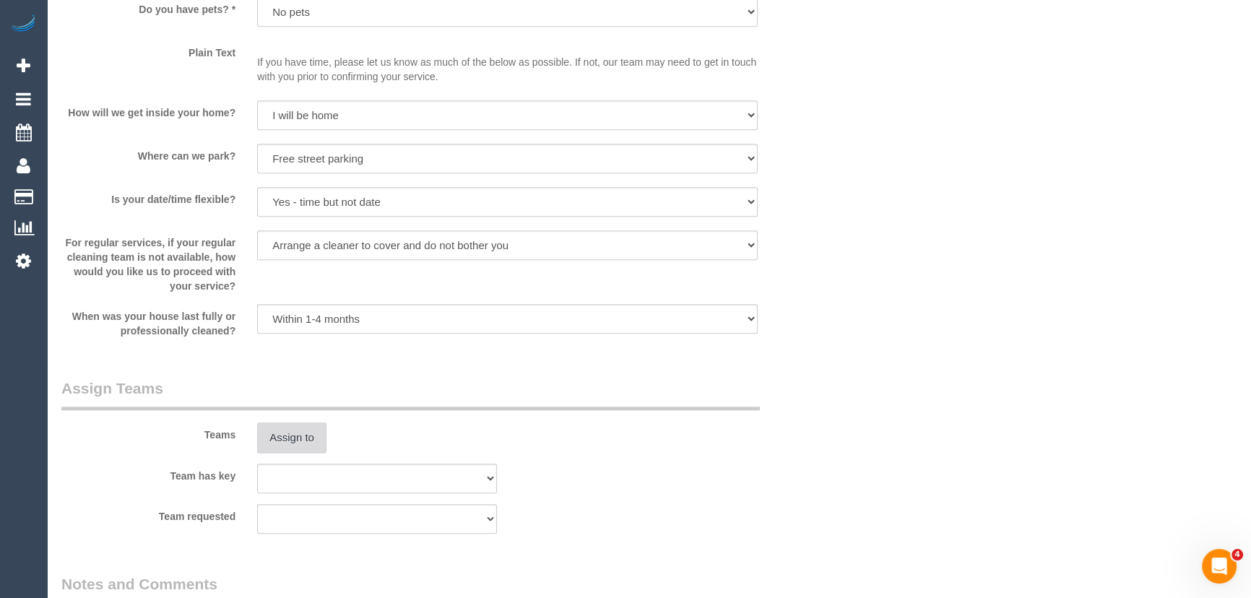
click at [307, 451] on button "Assign to" at bounding box center [291, 437] width 69 height 30
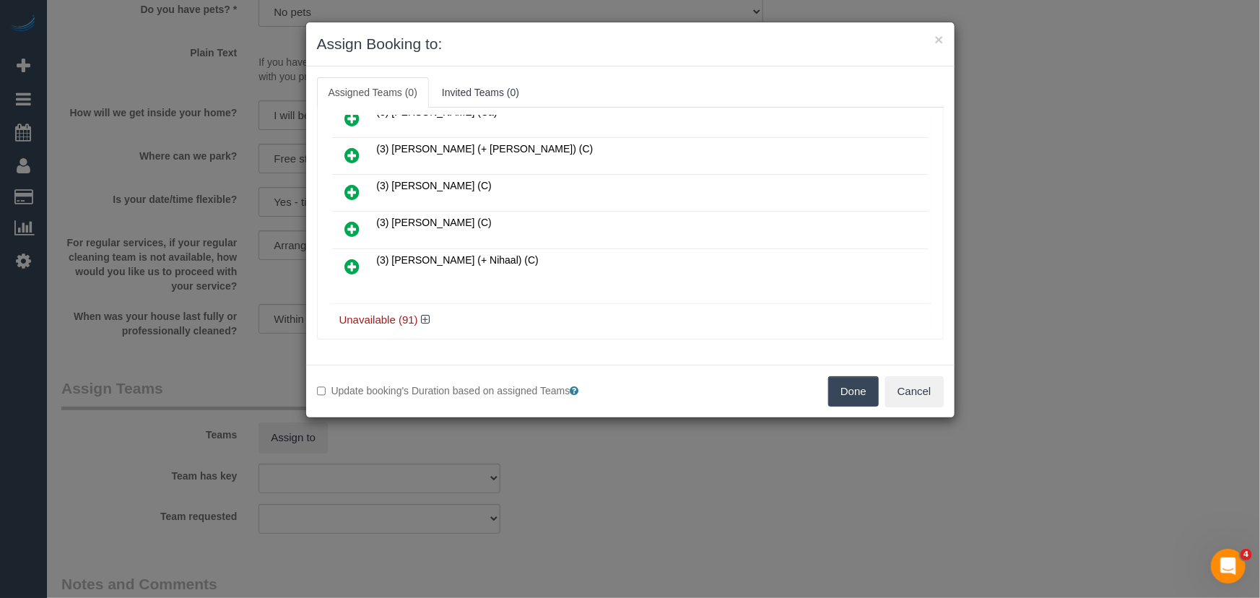
scroll to position [612, 0]
click at [420, 313] on h4 "Unavailable (91)" at bounding box center [630, 319] width 582 height 12
click at [425, 313] on icon at bounding box center [425, 318] width 9 height 11
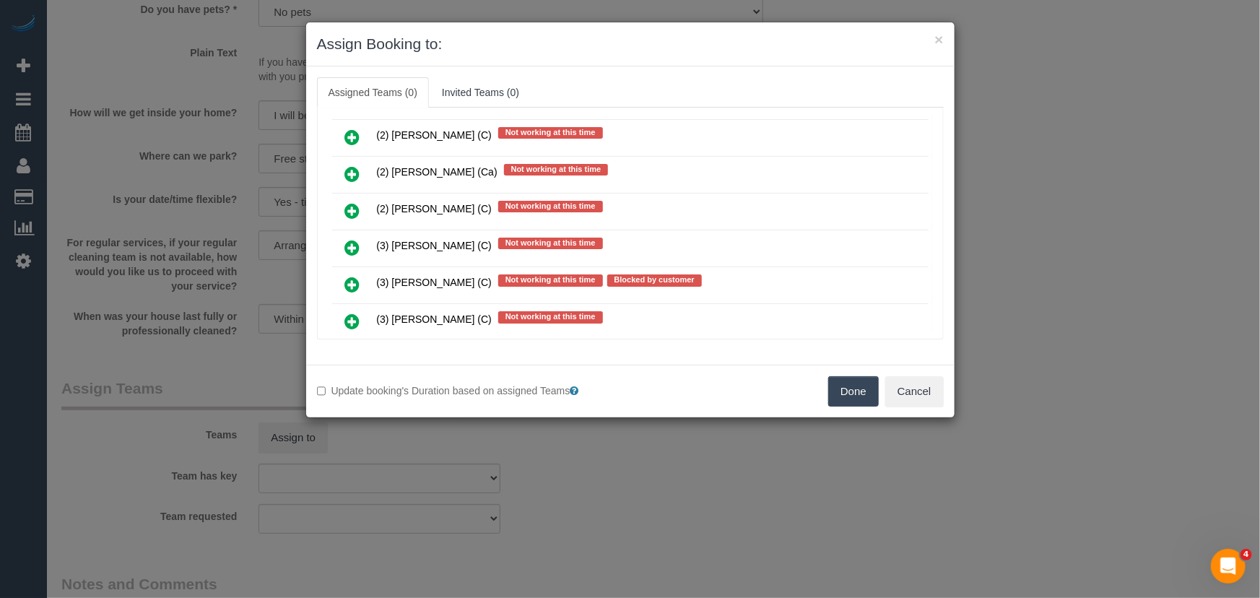
click at [351, 239] on icon at bounding box center [352, 247] width 15 height 17
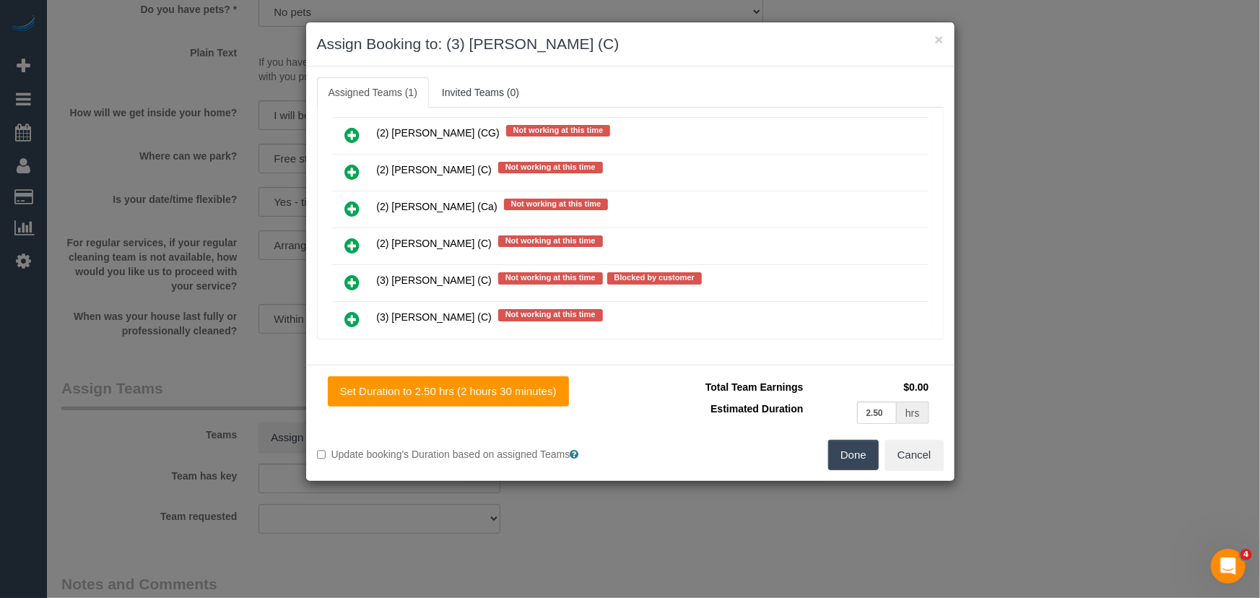
scroll to position [1098, 0]
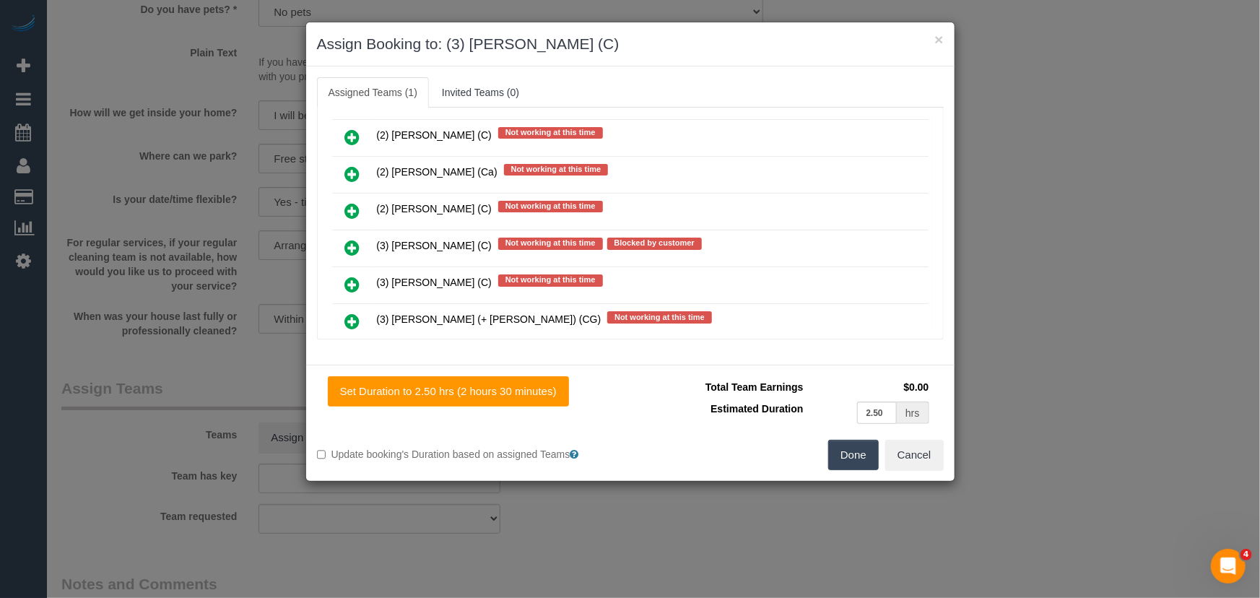
click at [838, 455] on button "Done" at bounding box center [853, 455] width 51 height 30
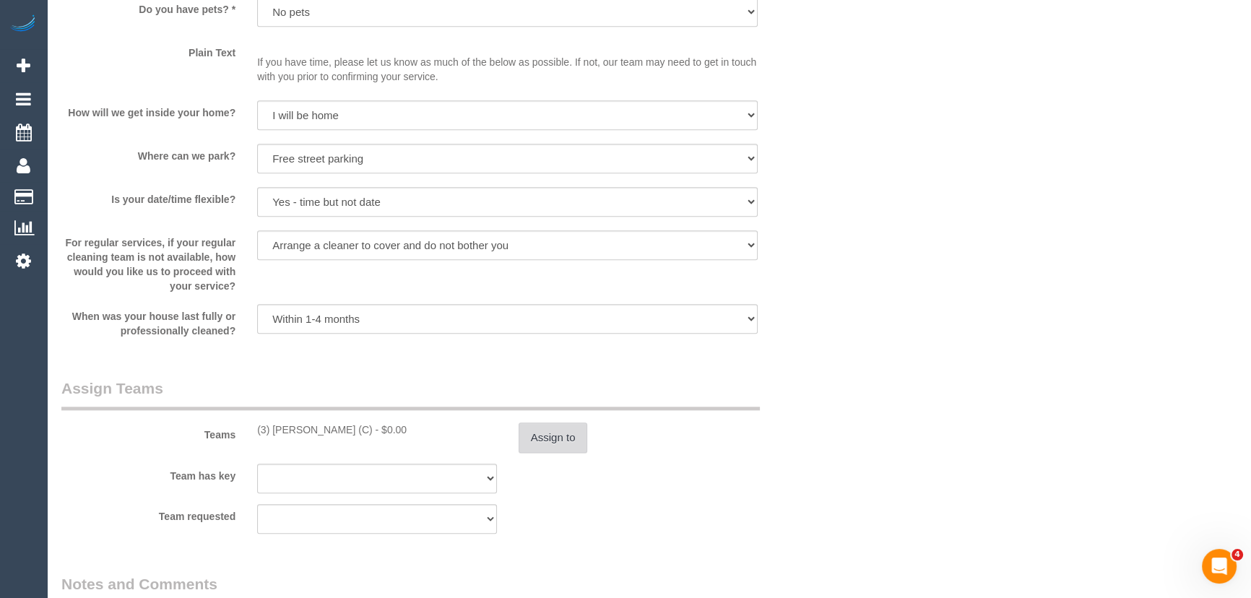
click at [527, 430] on button "Assign to" at bounding box center [552, 437] width 69 height 30
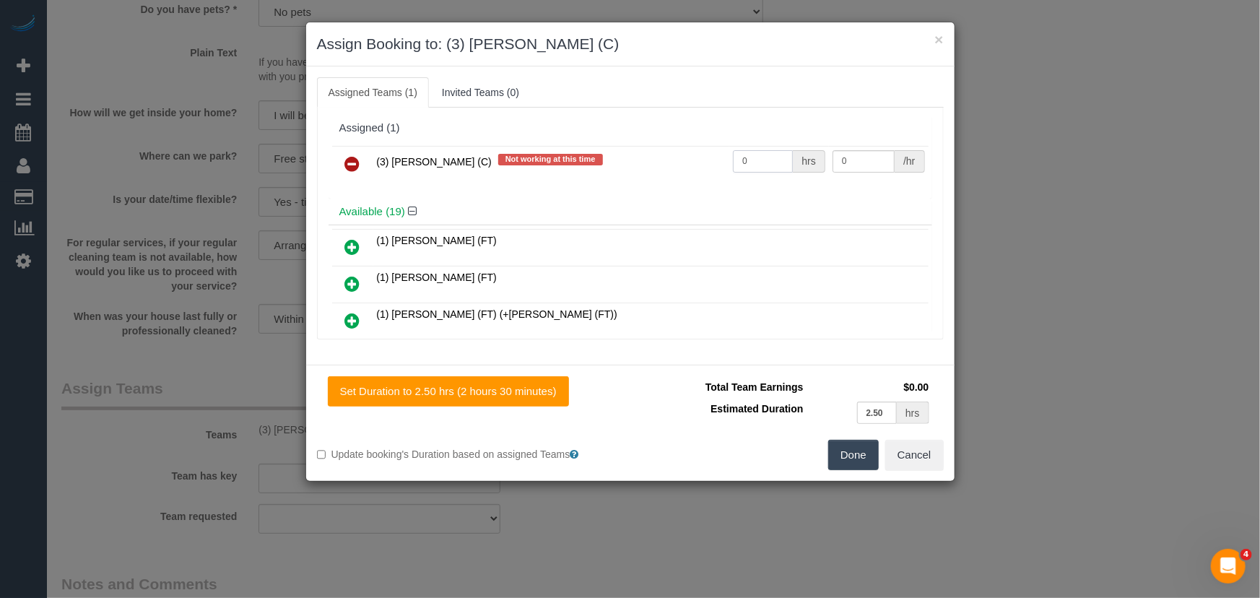
click at [770, 162] on input "0" at bounding box center [763, 161] width 60 height 22
type input "2.5"
type input "35"
click at [862, 437] on div "Total Team Earnings $87.50 Estimated Duration 2.50 hrs Warning: The Company sha…" at bounding box center [786, 408] width 313 height 64
click at [852, 464] on button "Done" at bounding box center [853, 455] width 51 height 30
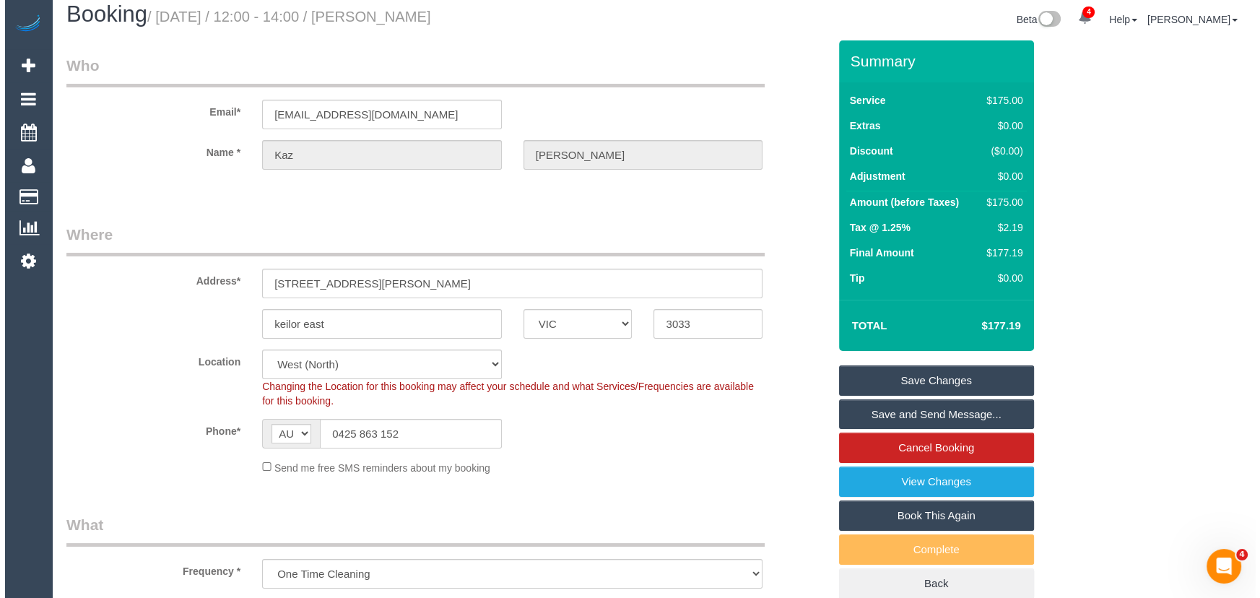
scroll to position [0, 0]
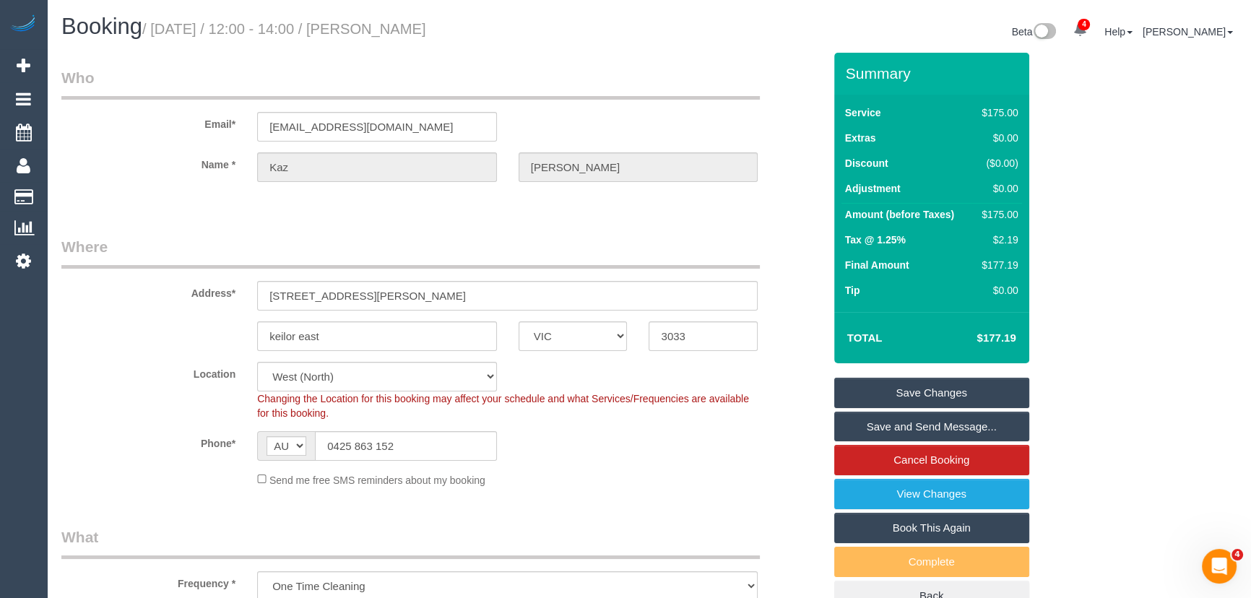
click at [412, 25] on small "/ September 16, 2025 / 12:00 - 14:00 / Kaz Hasan" at bounding box center [284, 29] width 284 height 16
copy small "Kaz Hasan"
drag, startPoint x: 873, startPoint y: 422, endPoint x: 860, endPoint y: 417, distance: 13.7
click at [873, 422] on link "Save and Send Message..." at bounding box center [931, 427] width 195 height 30
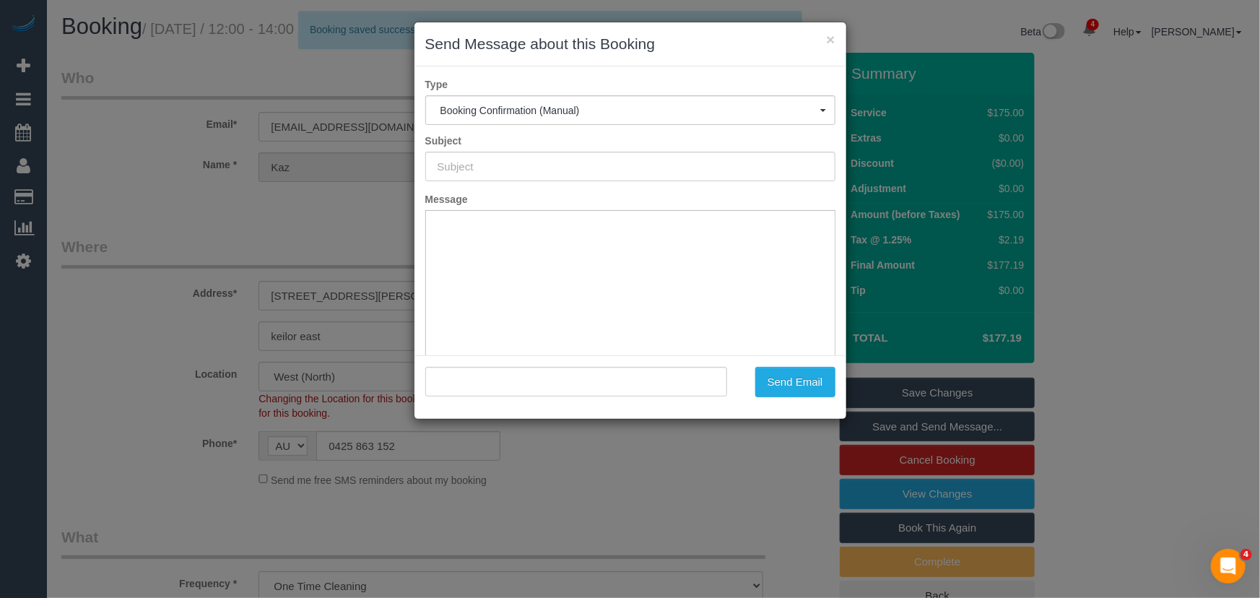
type input "Booking Confirmed"
type input ""Kaz Hasan" <kazimh00@gmail.com>"
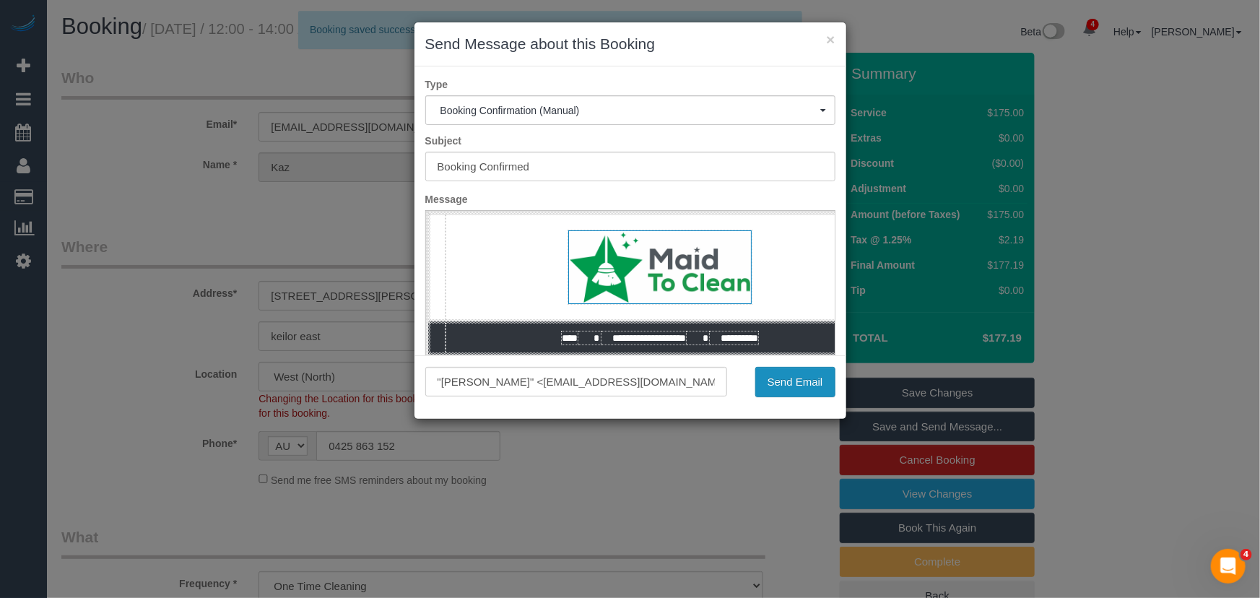
click at [778, 383] on button "Send Email" at bounding box center [795, 382] width 80 height 30
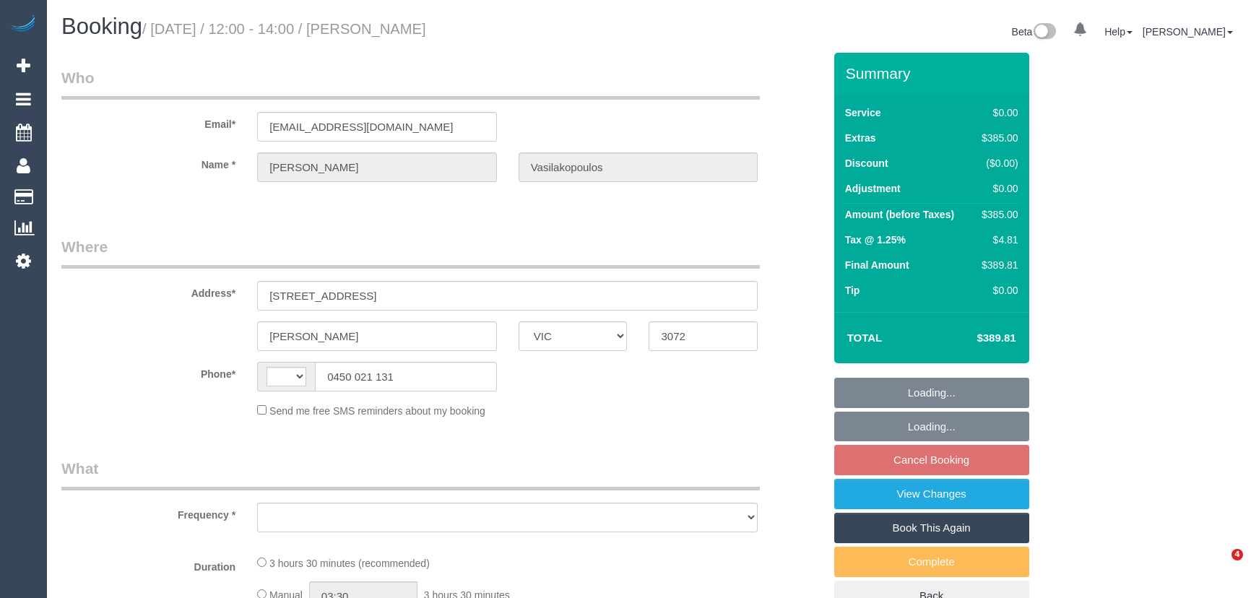
select select "VIC"
select select "string:AU"
select select "object:558"
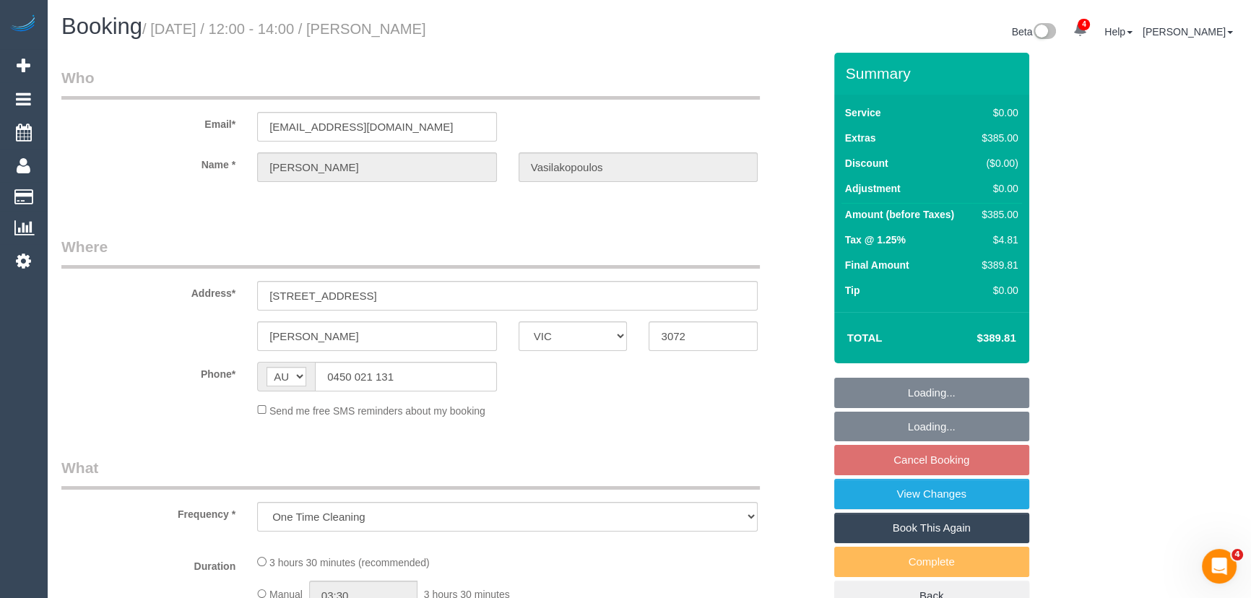
select select "string:stripe-pm_1OlVir2GScqysDRVu3Ap8Szx"
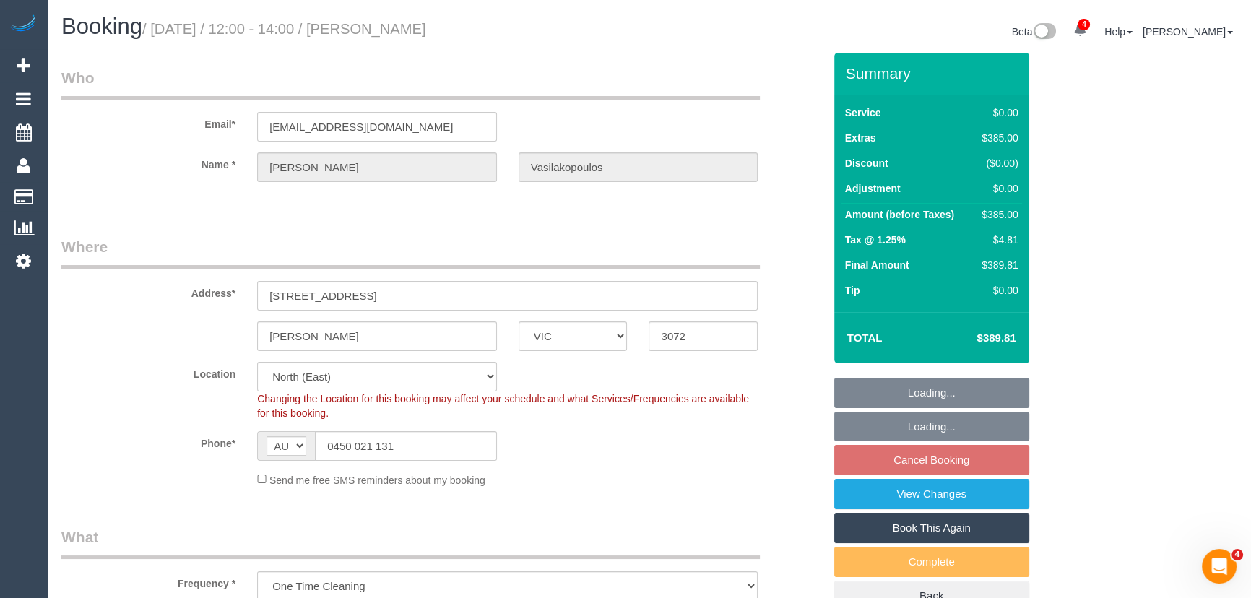
select select "number:28"
select select "number:14"
select select "number:19"
select select "number:22"
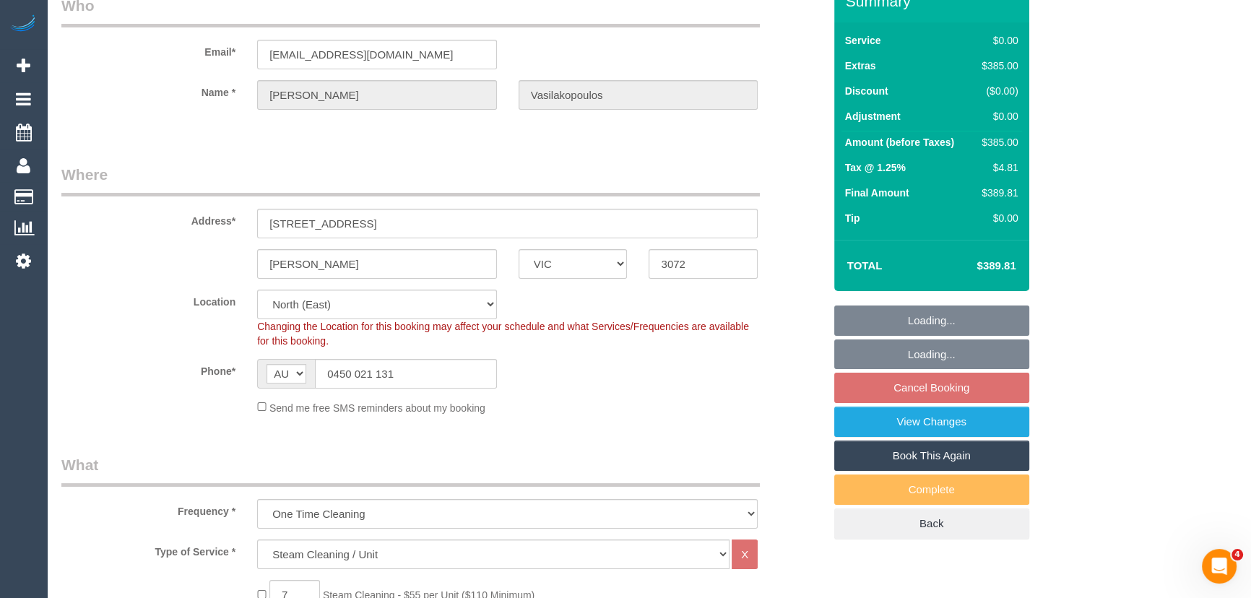
select select "spot1"
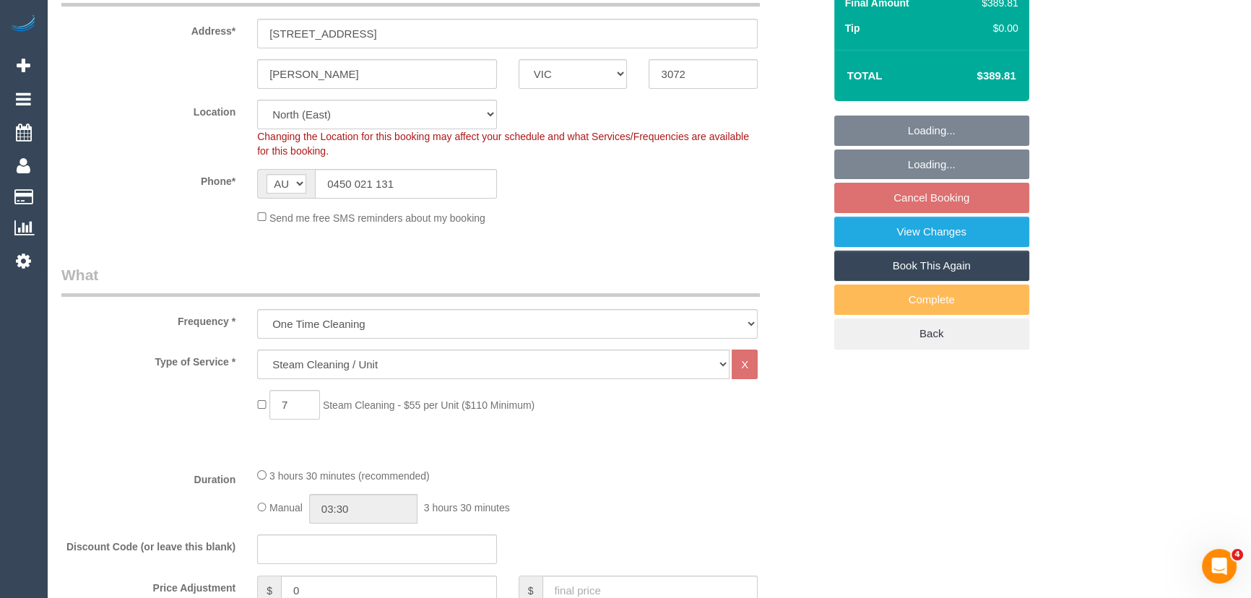
select select "object:1385"
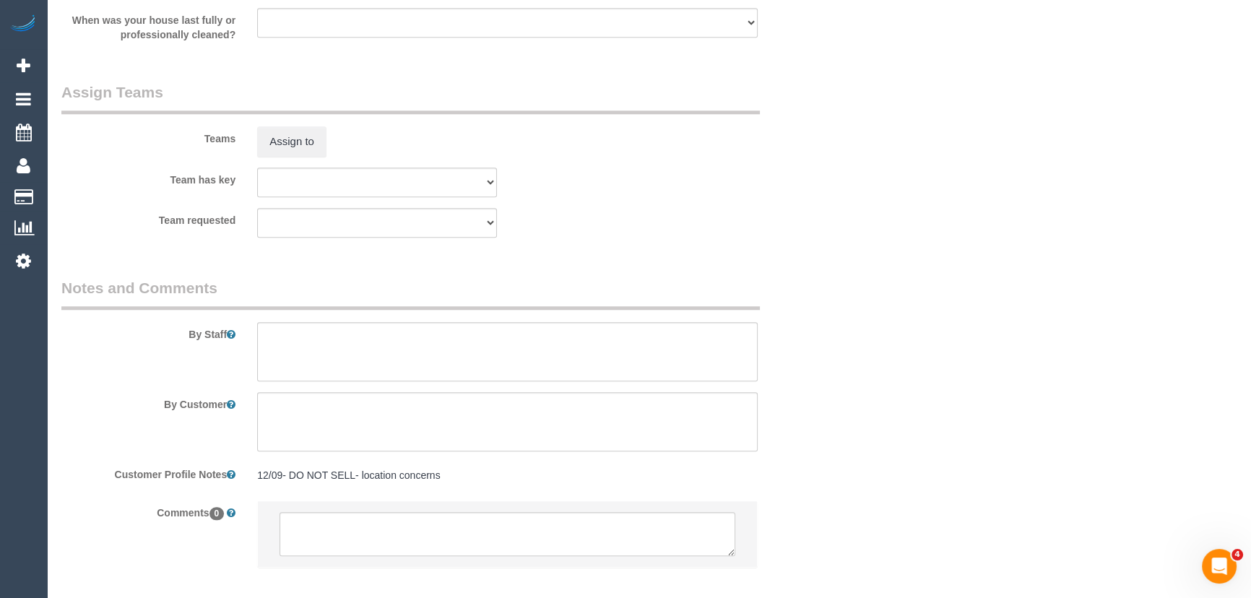
scroll to position [1711, 0]
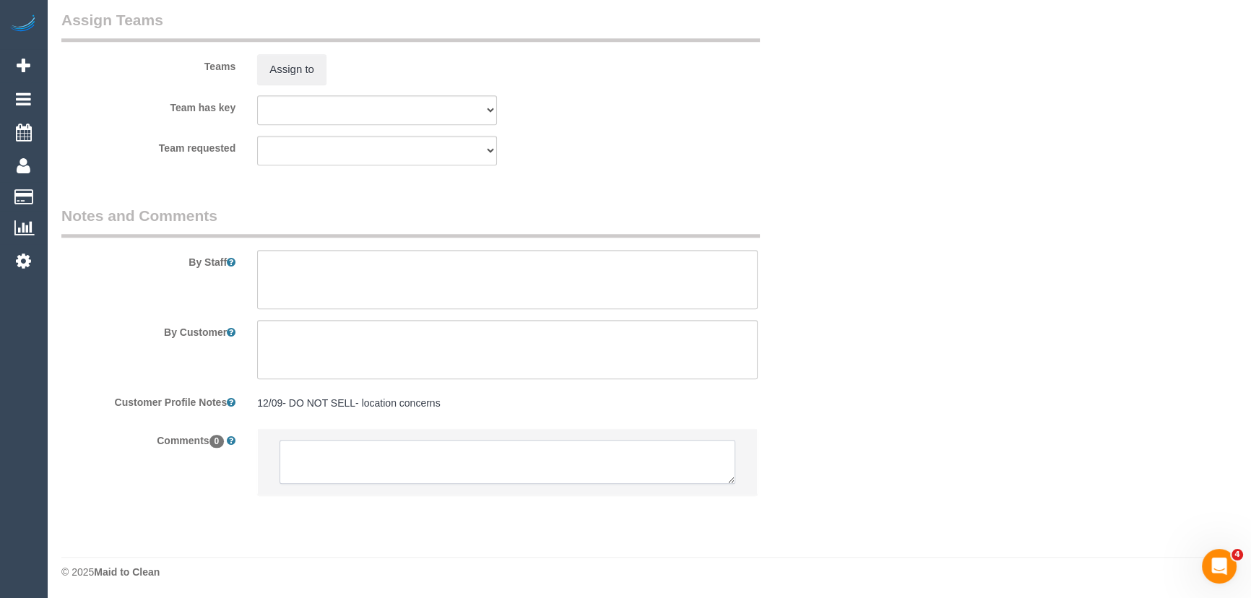
click at [324, 458] on textarea at bounding box center [507, 462] width 456 height 45
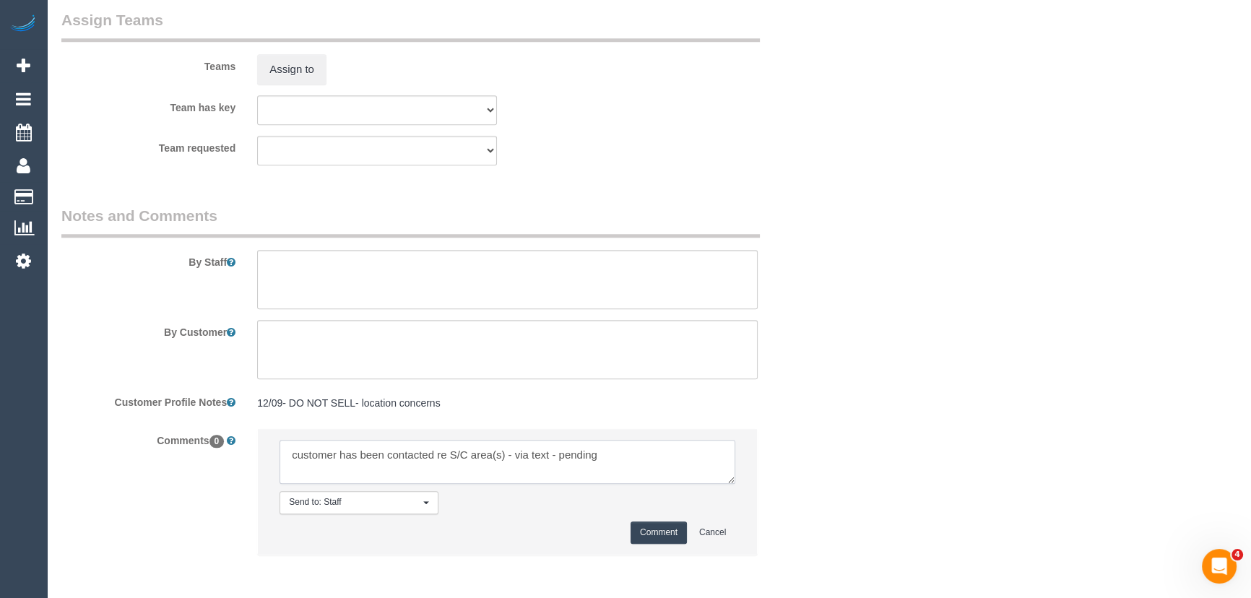
type textarea "customer has been contacted re S/C area(s) - via text - pending"
click at [646, 521] on button "Comment" at bounding box center [658, 532] width 56 height 22
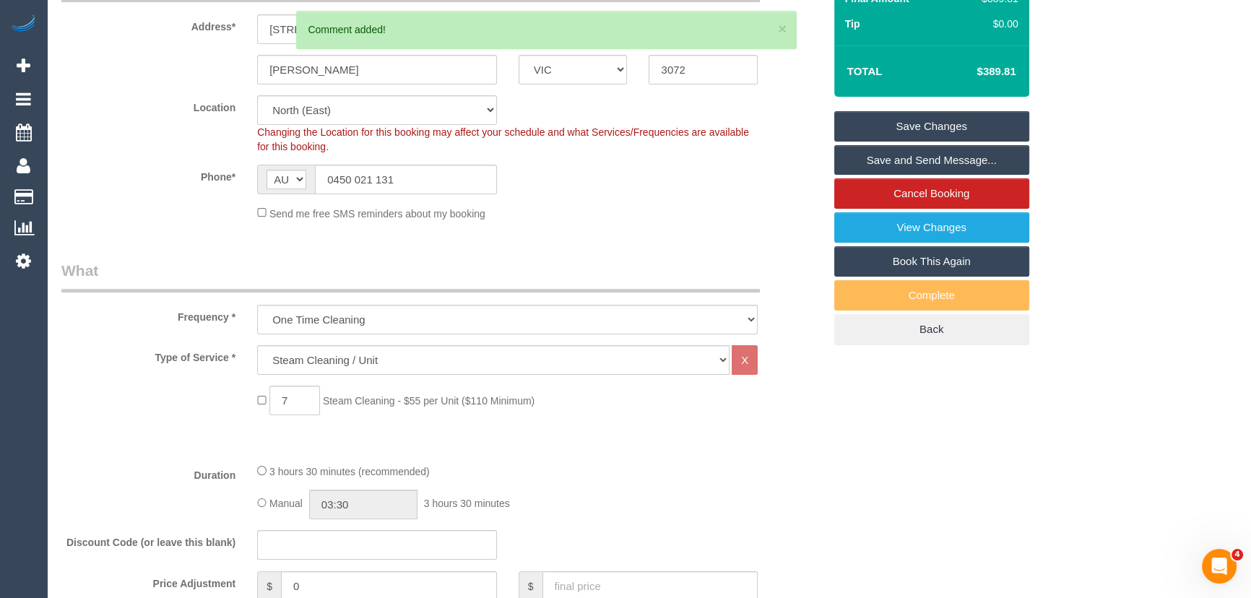
scroll to position [0, 0]
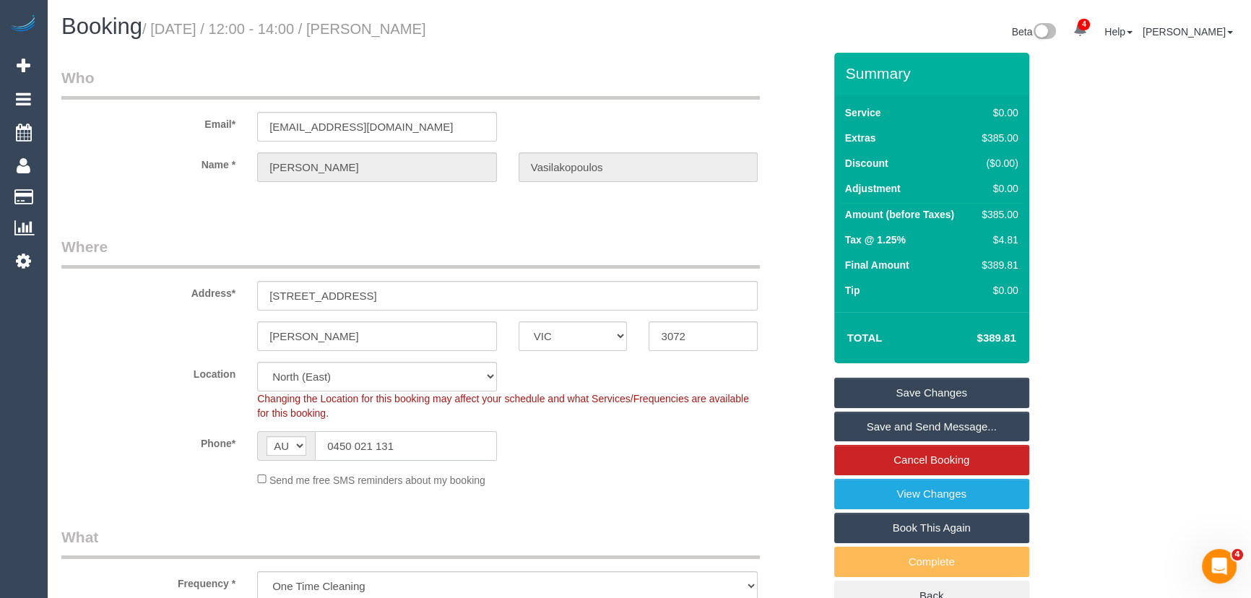
click at [433, 446] on input "0450 021 131" at bounding box center [406, 446] width 182 height 30
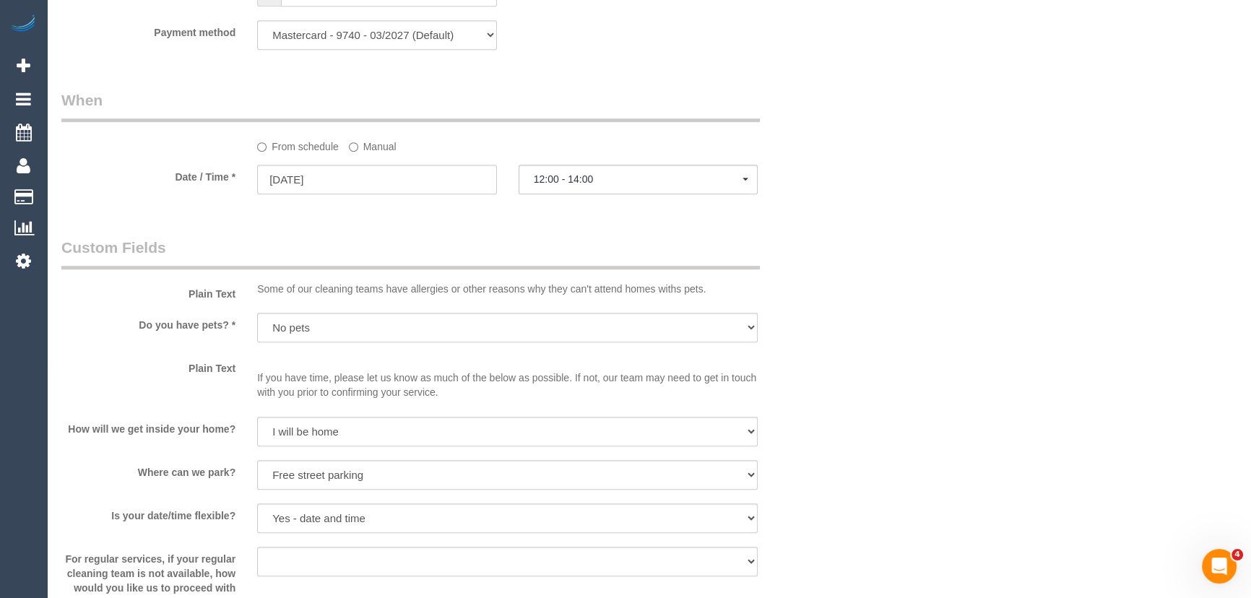
scroll to position [1050, 0]
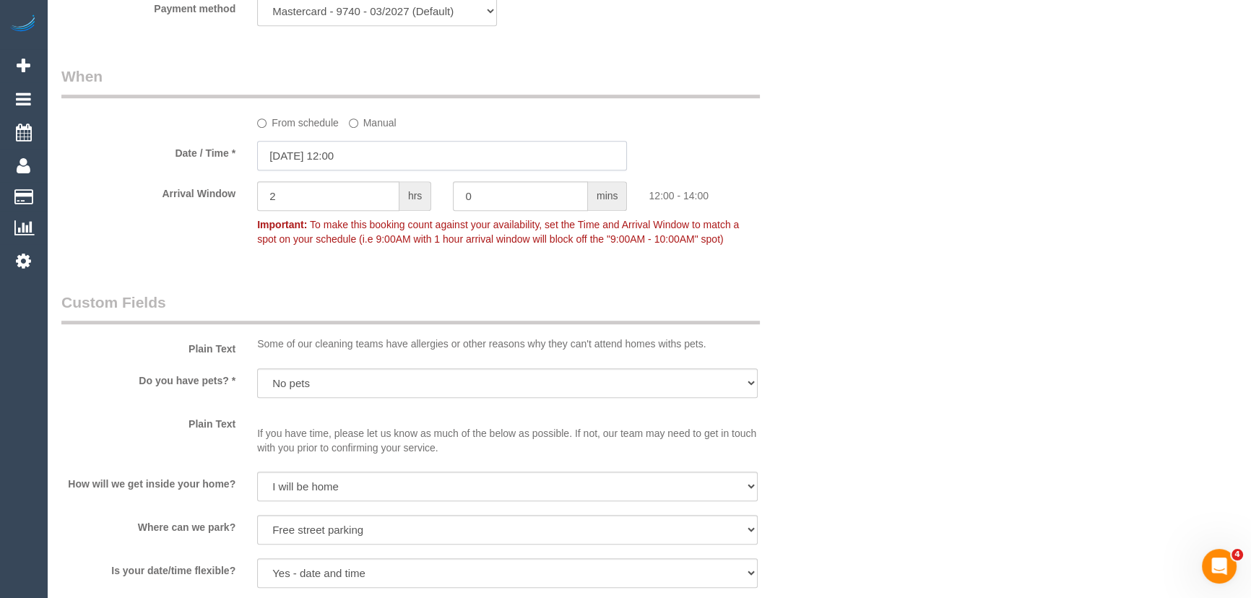
click at [372, 149] on input "16/09/2025 12:00" at bounding box center [442, 156] width 370 height 30
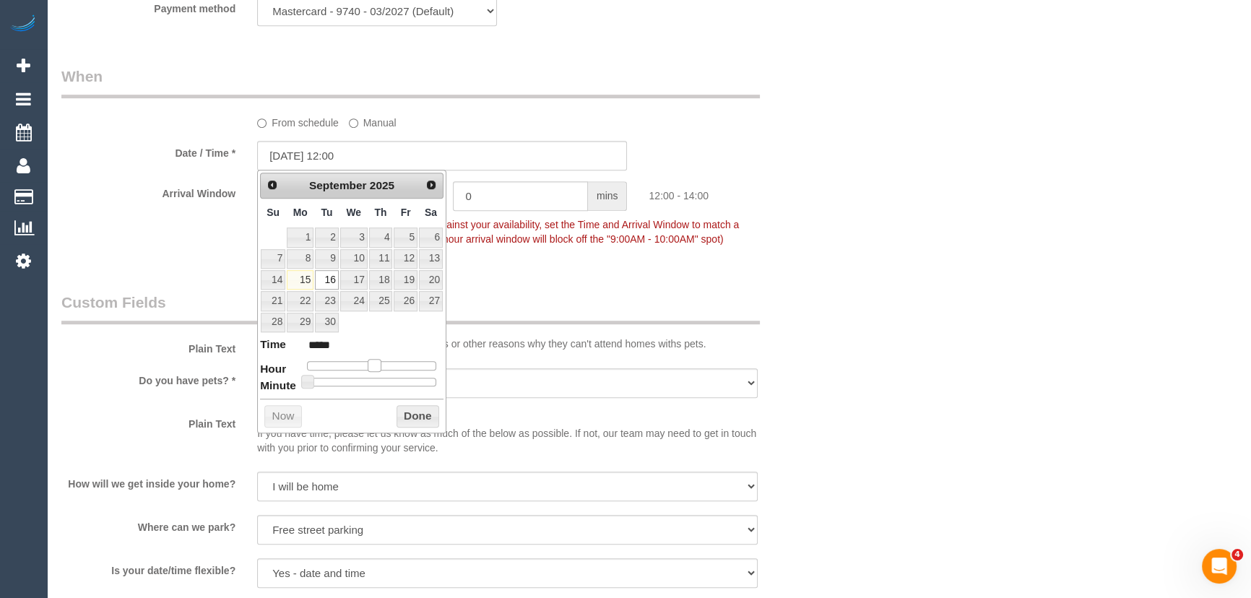
type input "16/09/2025 13:00"
type input "*****"
type input "16/09/2025 14:00"
type input "*****"
drag, startPoint x: 372, startPoint y: 364, endPoint x: 386, endPoint y: 362, distance: 13.9
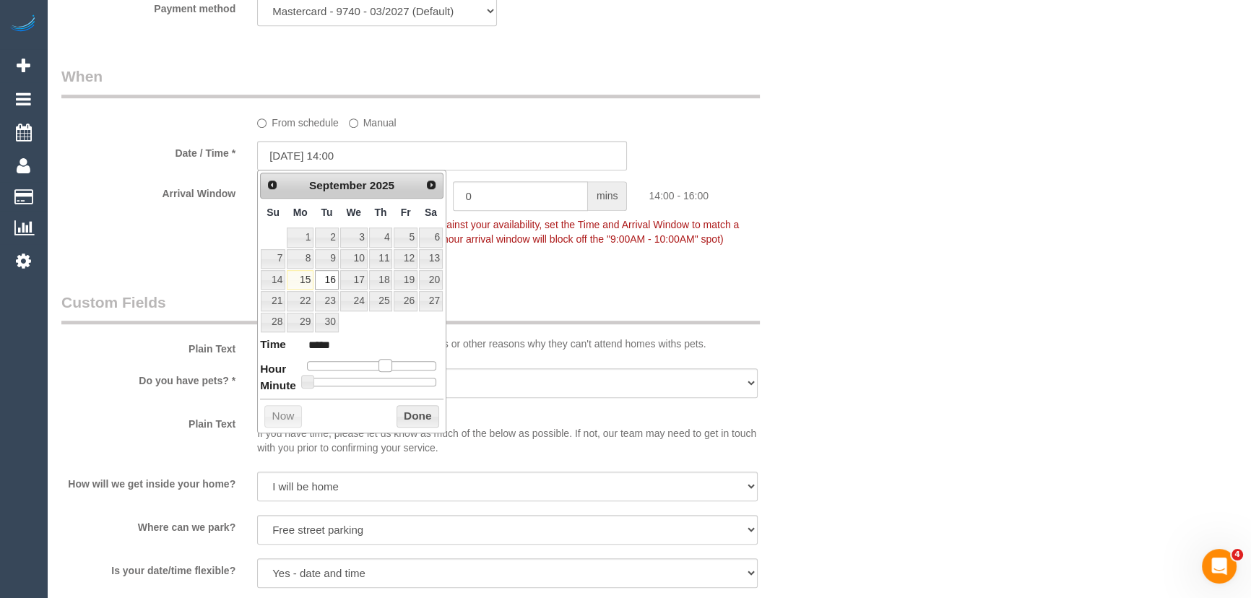
click at [386, 362] on span at bounding box center [384, 365] width 13 height 13
click at [565, 260] on fieldset "When From schedule Manual Date / Time * 16/09/2025 14:00 Arrival Window 2 hrs 0…" at bounding box center [442, 165] width 762 height 198
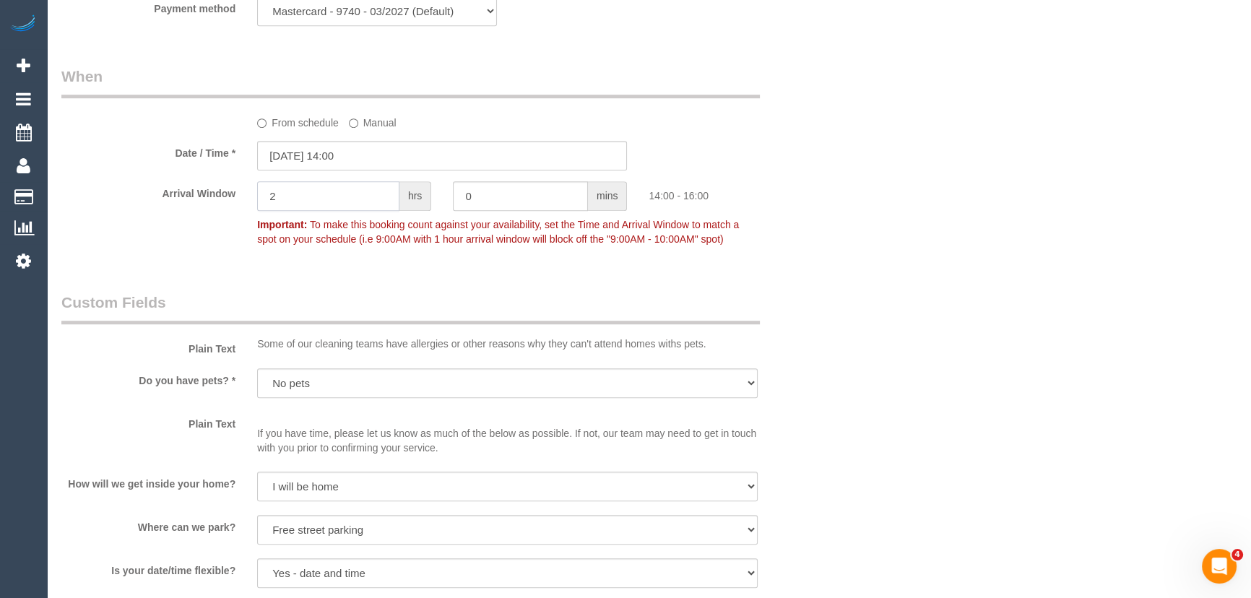
click at [329, 201] on input "2" at bounding box center [328, 196] width 142 height 30
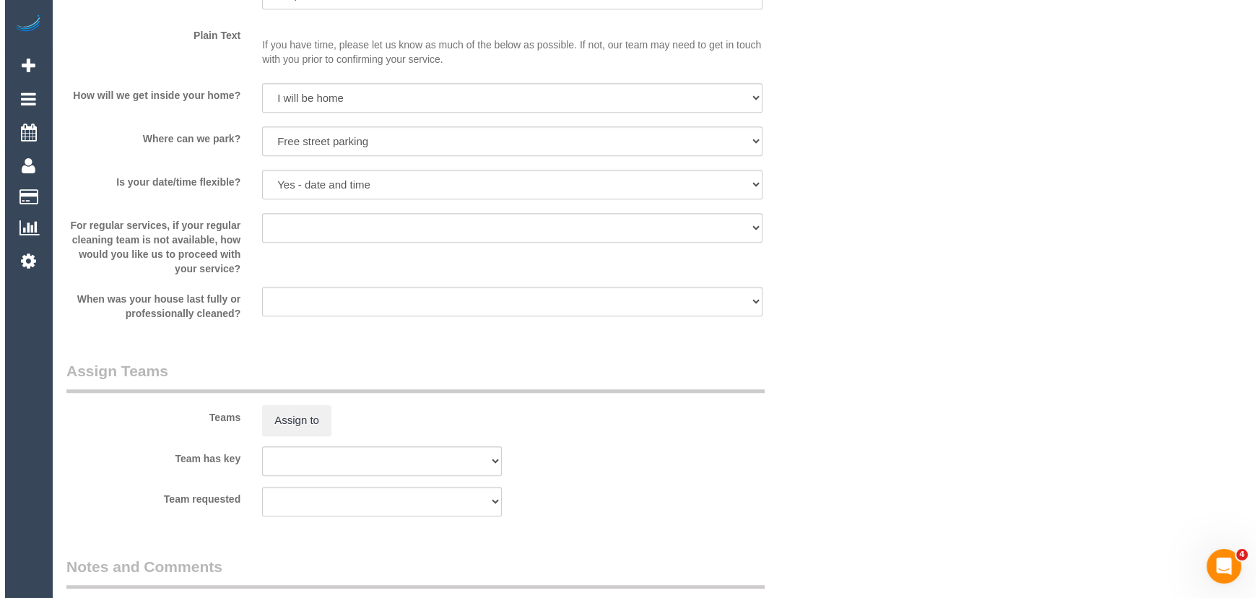
scroll to position [1509, 0]
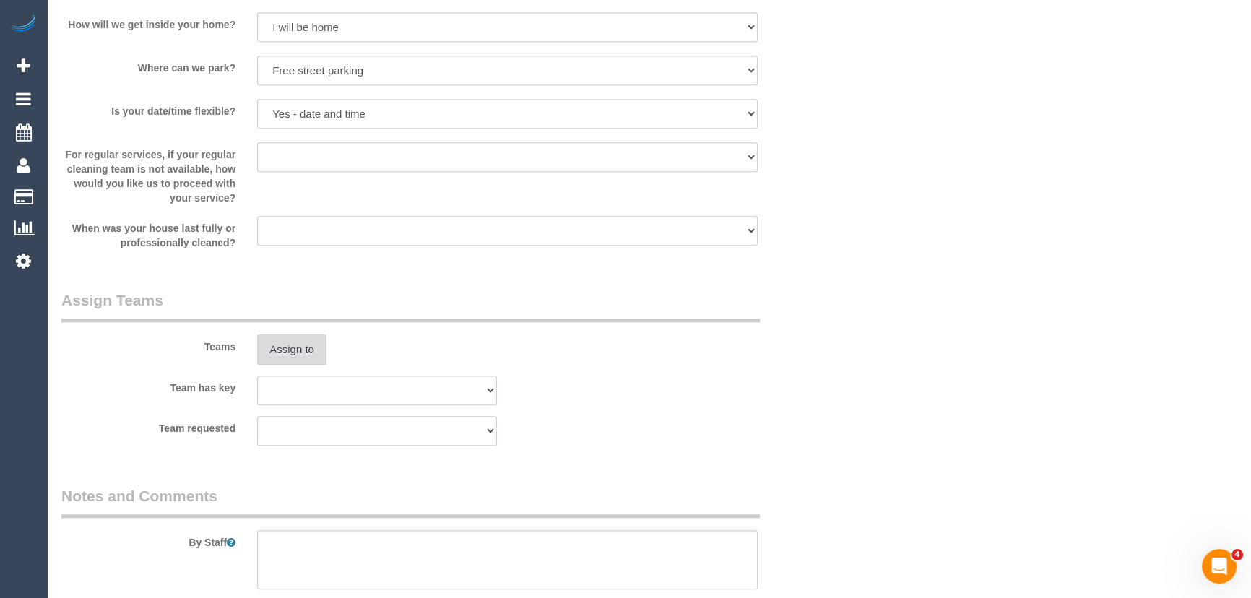
type input "1"
click at [282, 350] on button "Assign to" at bounding box center [291, 349] width 69 height 30
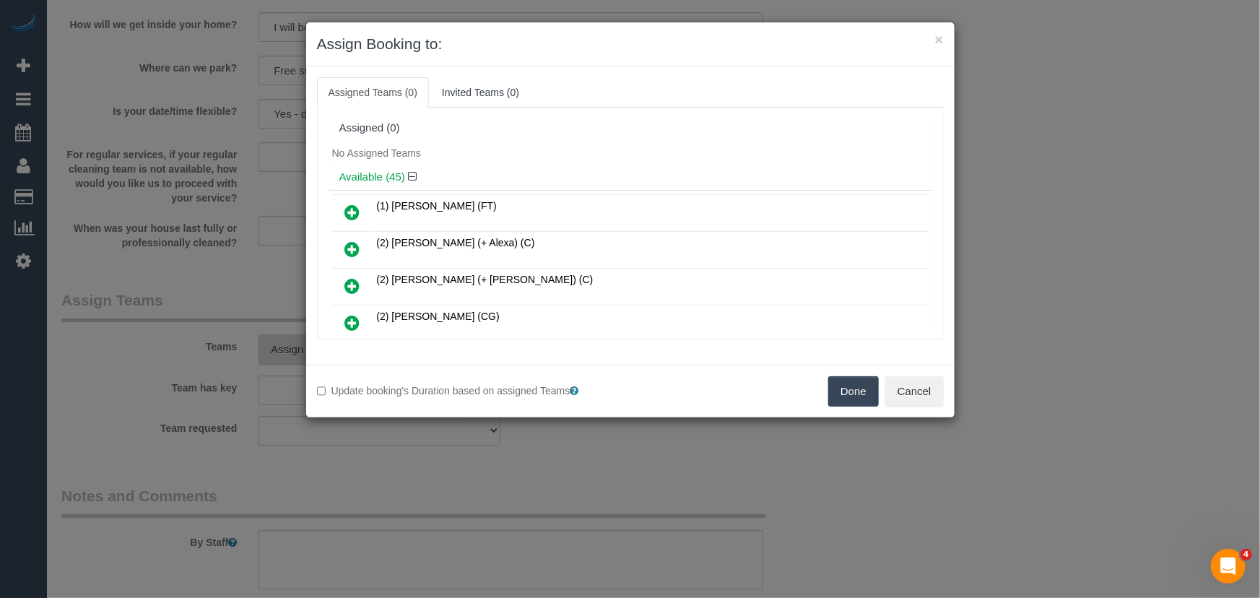
scroll to position [3845, 0]
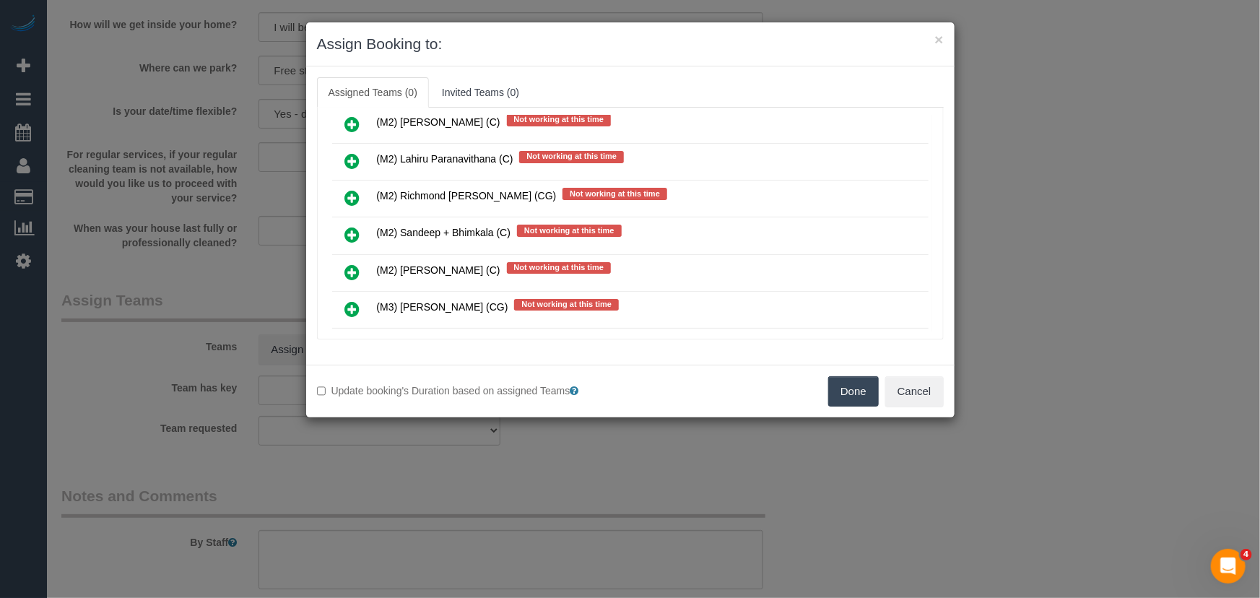
click at [347, 300] on icon at bounding box center [352, 308] width 15 height 17
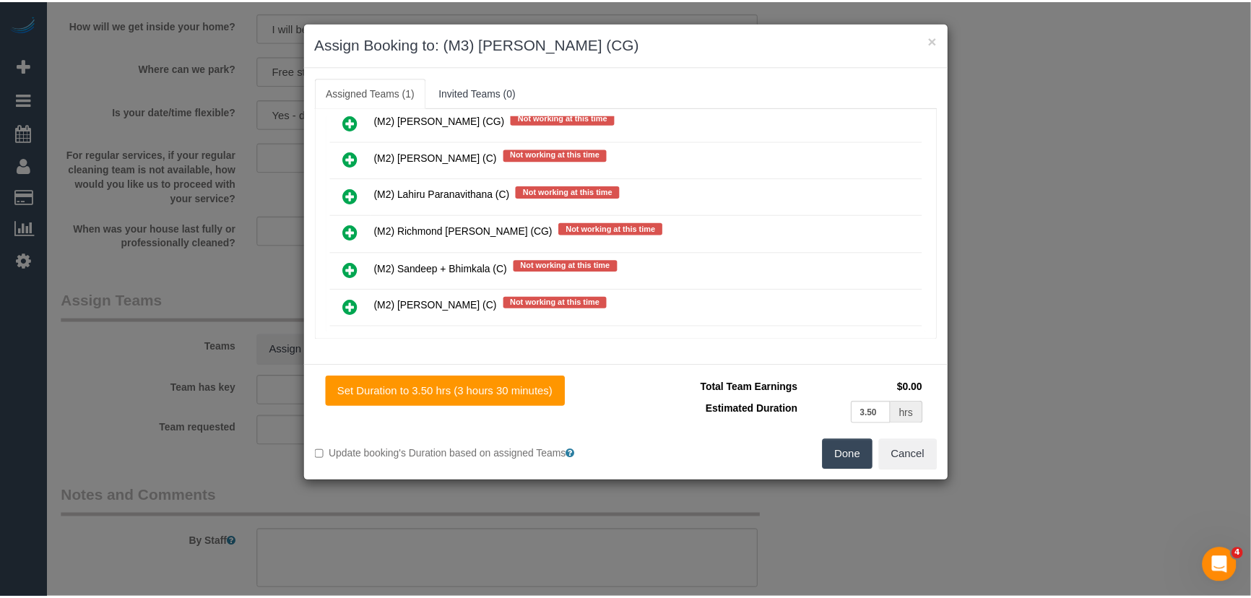
scroll to position [3879, 0]
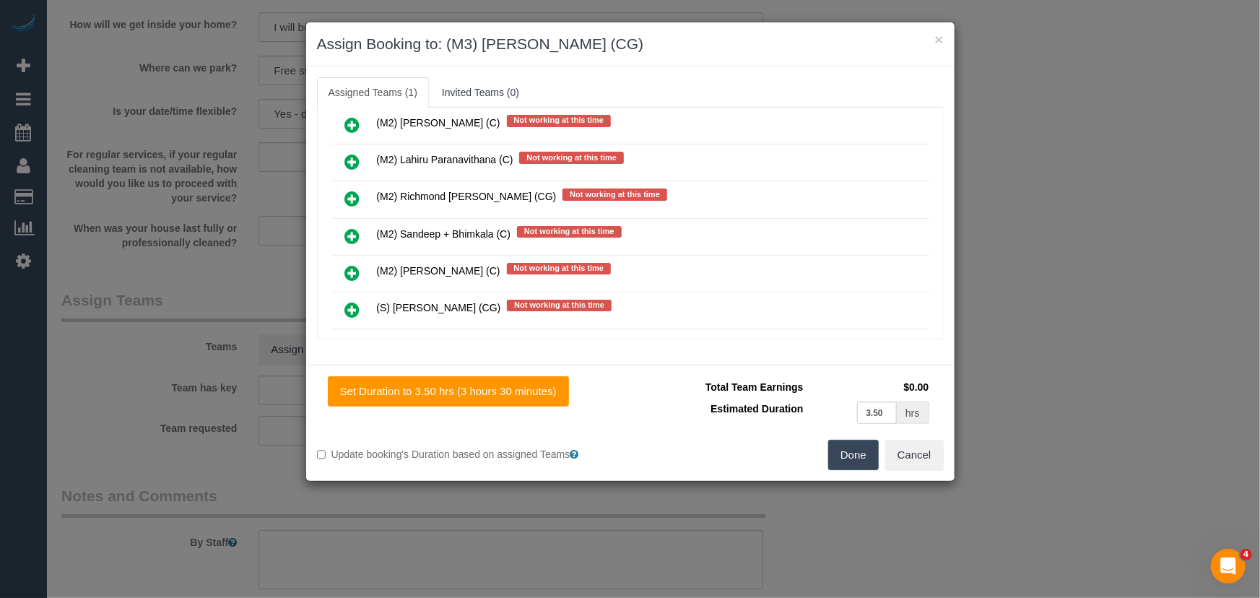
click at [836, 450] on button "Done" at bounding box center [853, 455] width 51 height 30
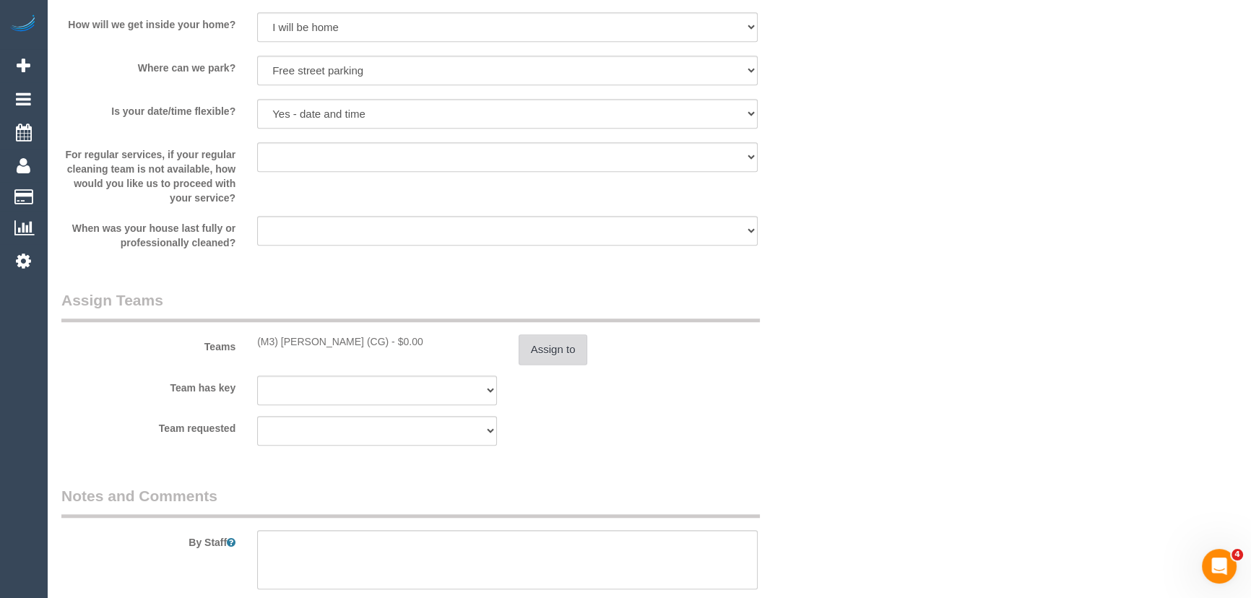
click at [575, 347] on button "Assign to" at bounding box center [552, 349] width 69 height 30
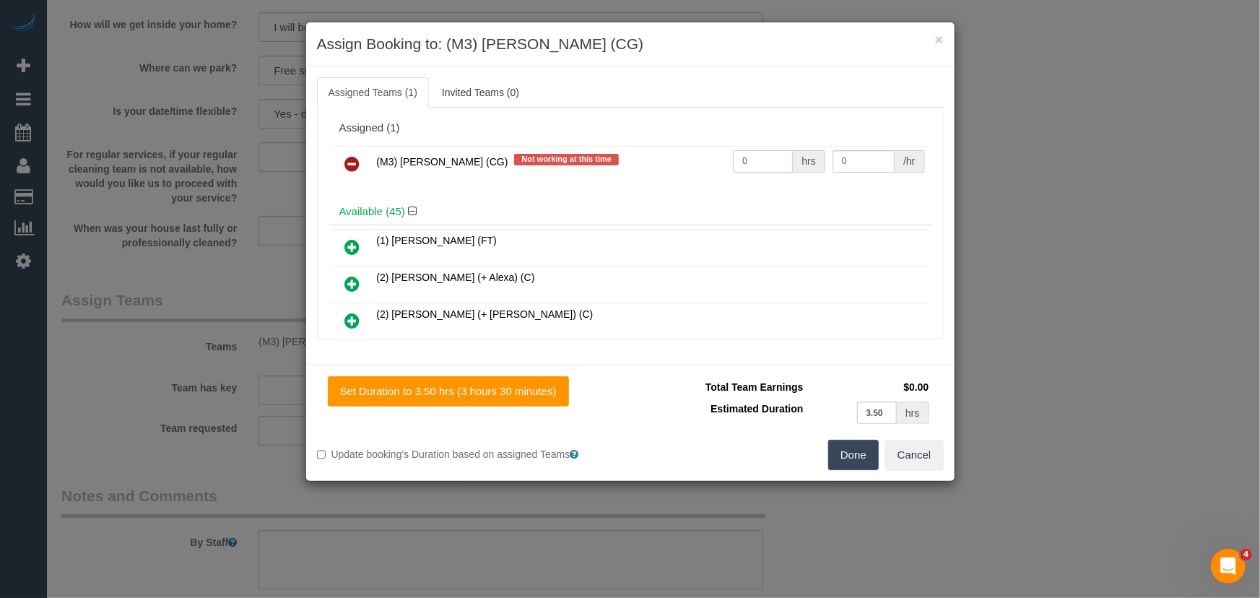
click at [750, 157] on input "0" at bounding box center [763, 161] width 60 height 22
type input "1"
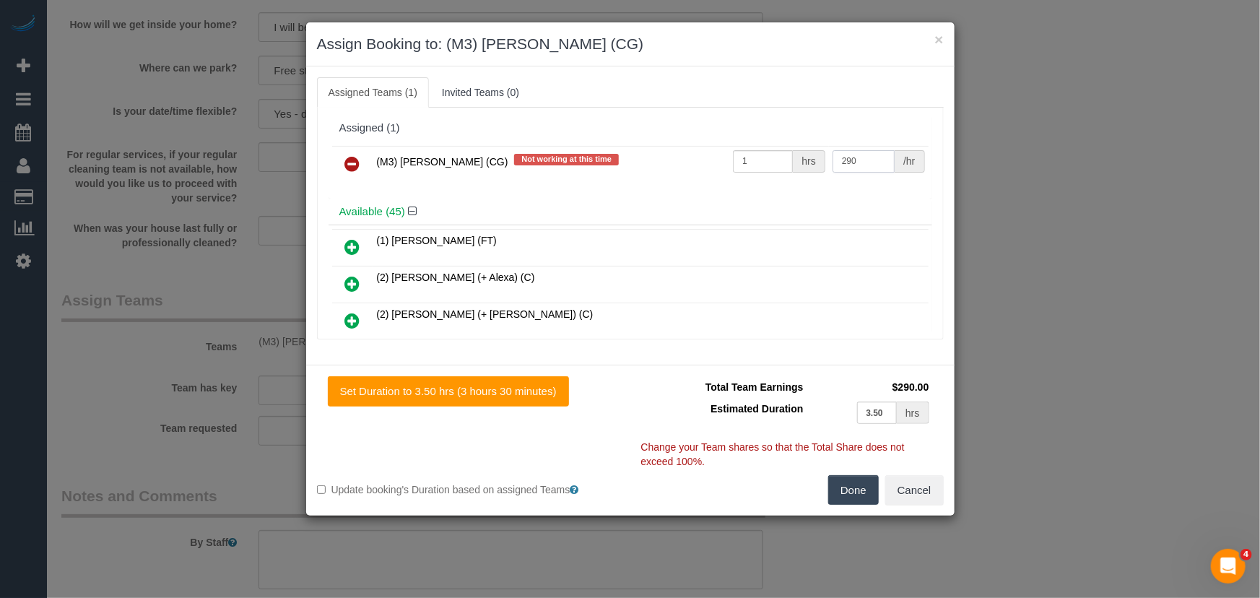
type input "290"
click at [848, 488] on button "Done" at bounding box center [853, 490] width 51 height 30
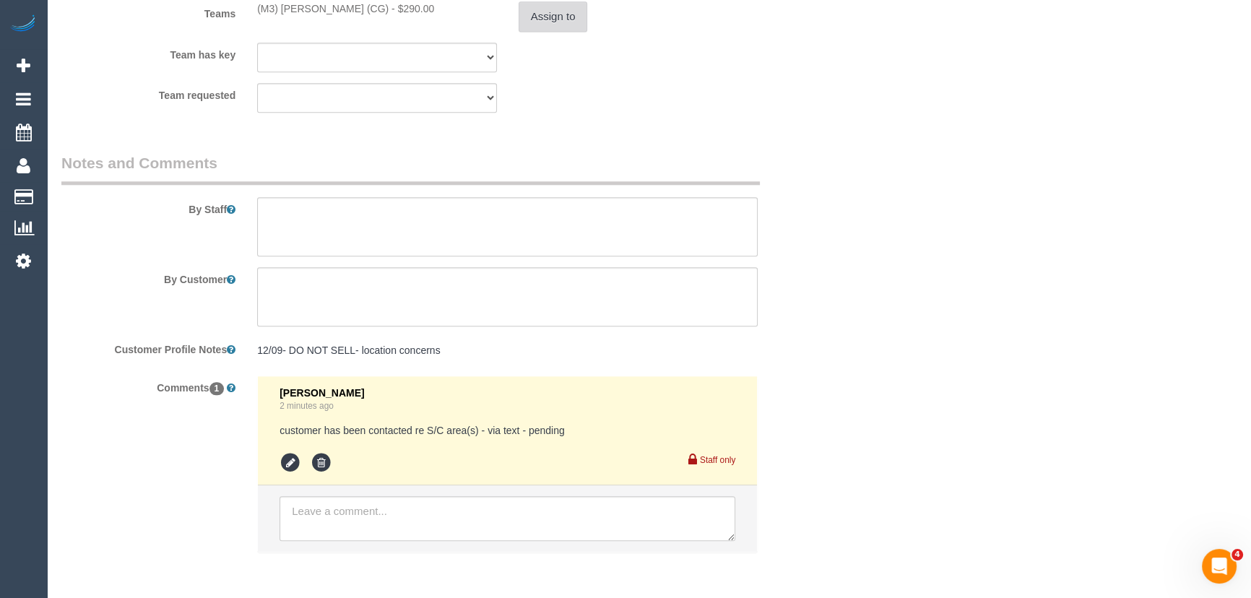
scroll to position [1898, 0]
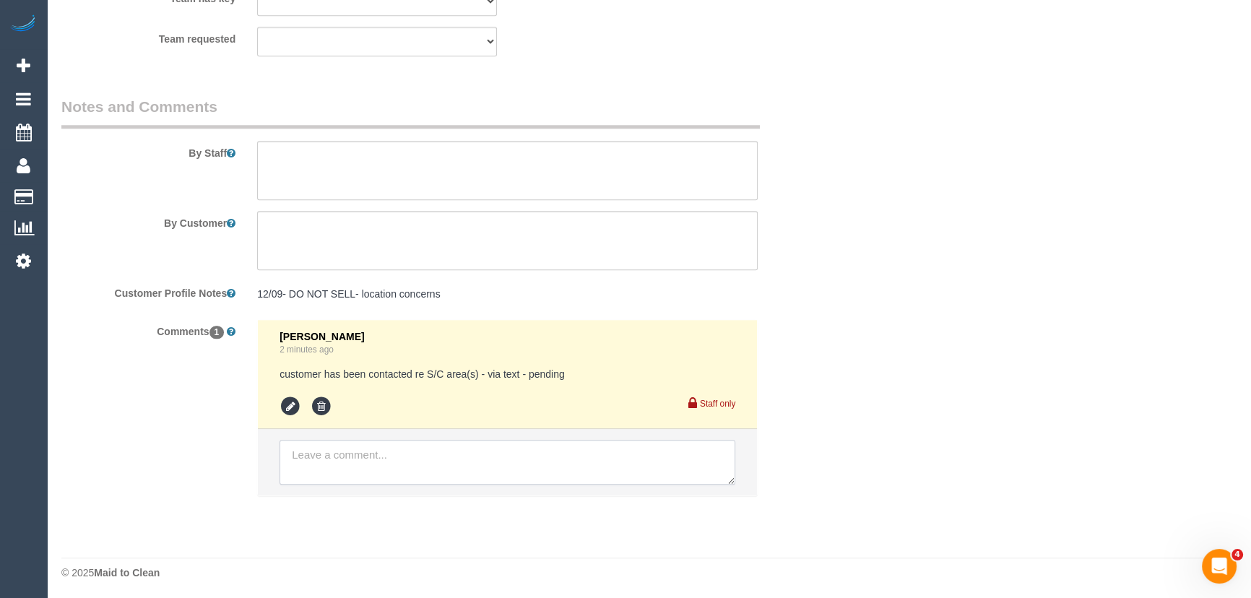
click at [408, 448] on textarea at bounding box center [507, 462] width 456 height 45
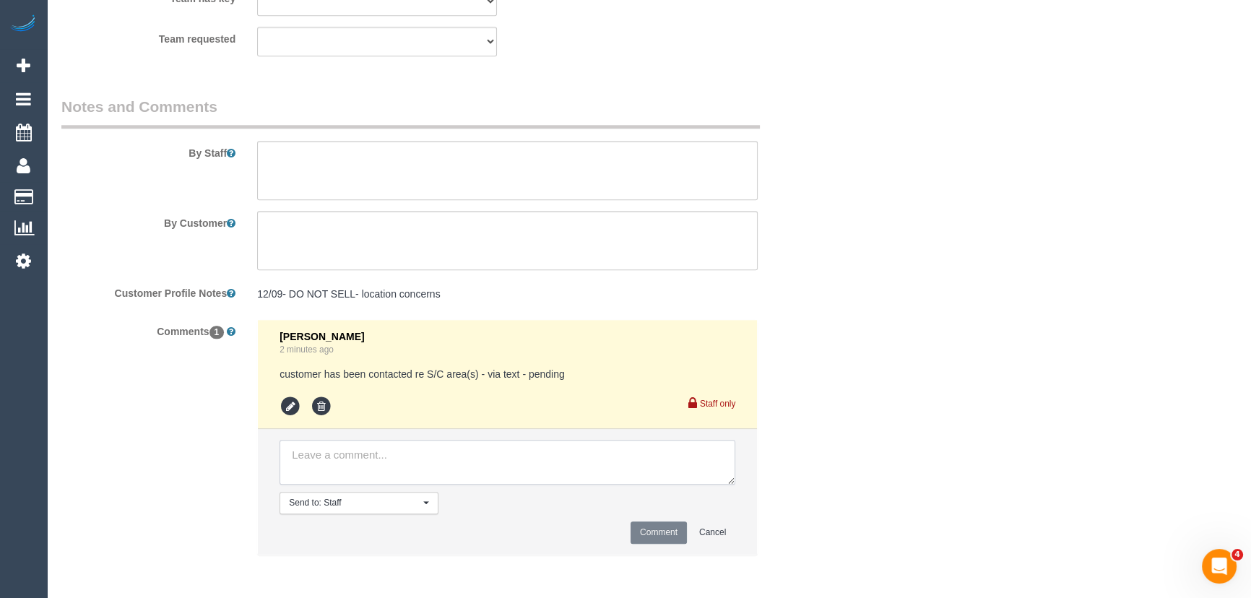
type textarea "A"
type textarea "ask Adnan"
click at [639, 532] on button "Comment" at bounding box center [658, 532] width 56 height 22
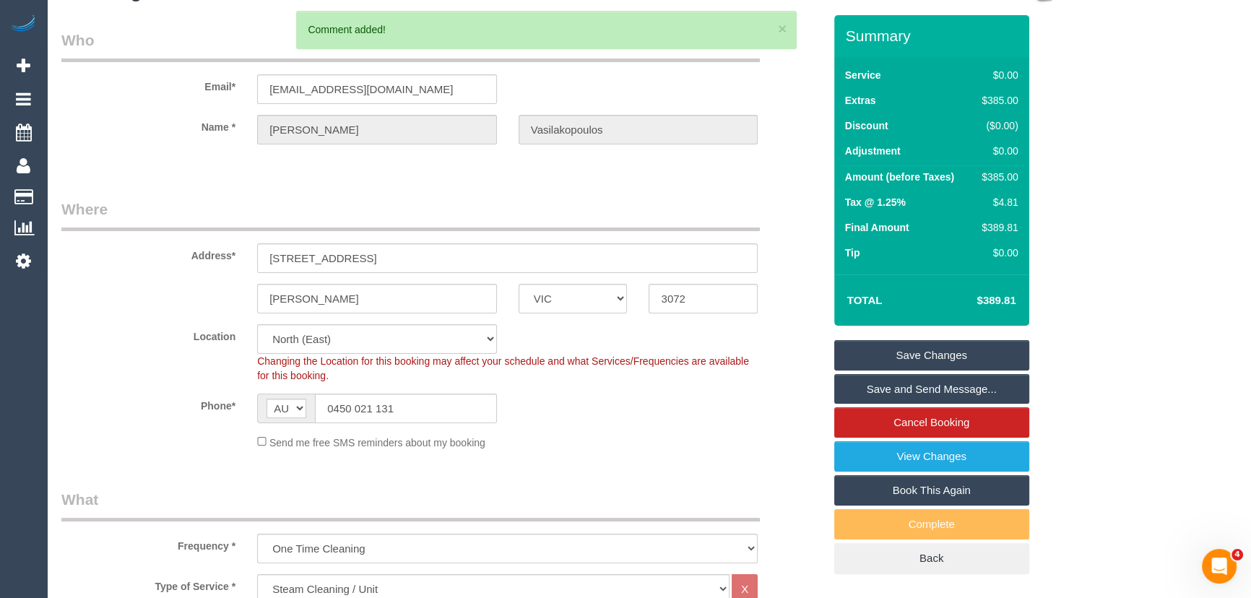
scroll to position [0, 0]
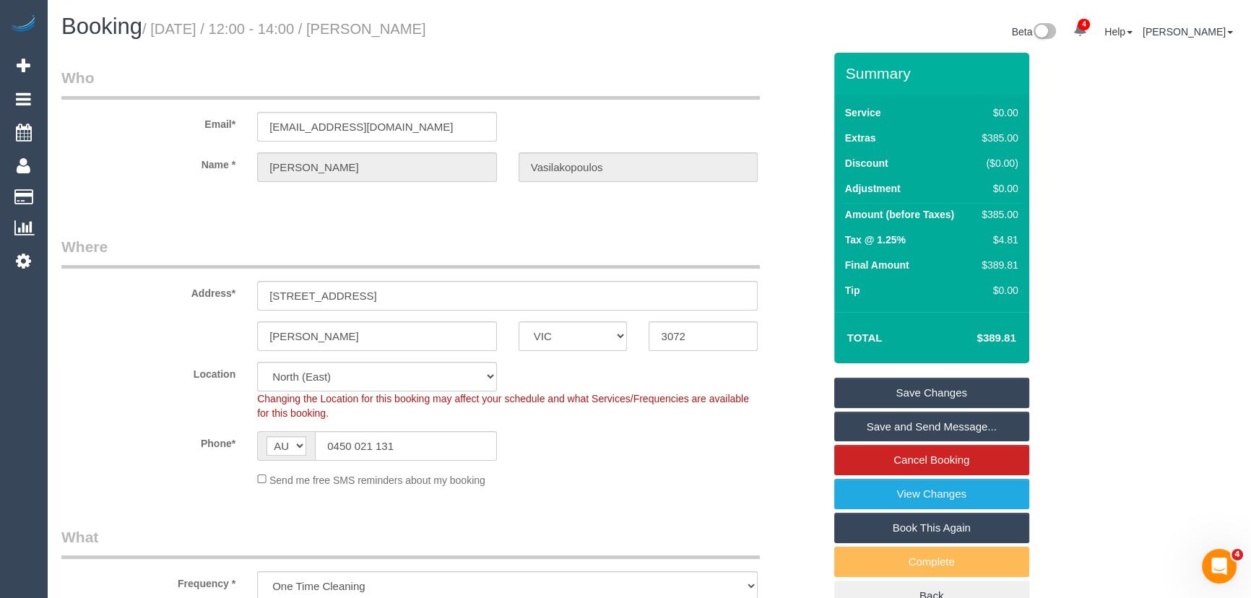
click at [412, 32] on small "/ September 16, 2025 / 12:00 - 14:00 / Cleo Vasilakopoulos" at bounding box center [284, 29] width 284 height 16
copy div "Cleo Vasilakopoulos"
click at [913, 396] on link "Save Changes" at bounding box center [931, 393] width 195 height 30
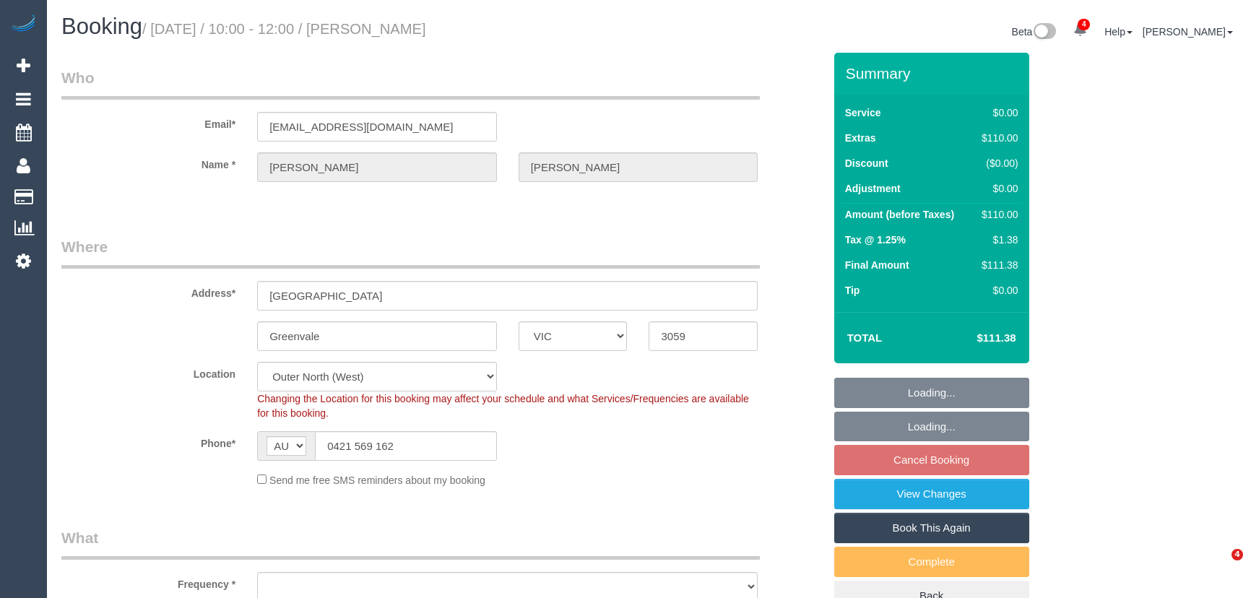
select select "VIC"
select select "object:712"
select select "string:stripe-pm_1RF0Li2GScqysDRVSS7FnJ1a"
select select "number:28"
select select "number:14"
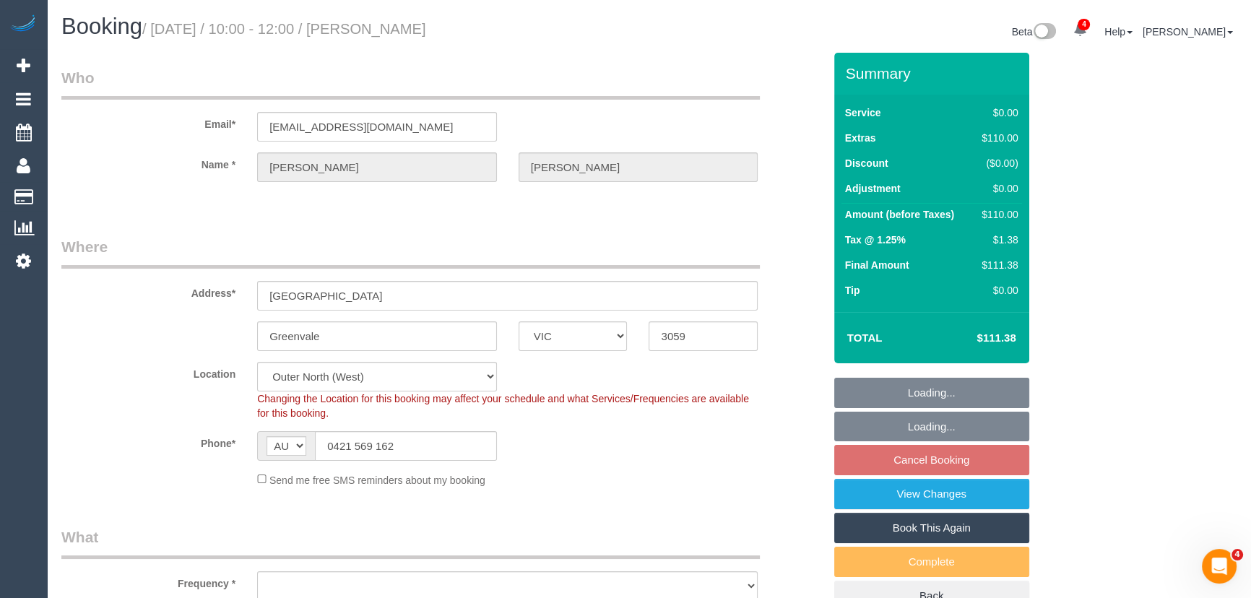
select select "number:18"
select select "number:24"
select select "number:35"
select select "number:11"
select select "object:717"
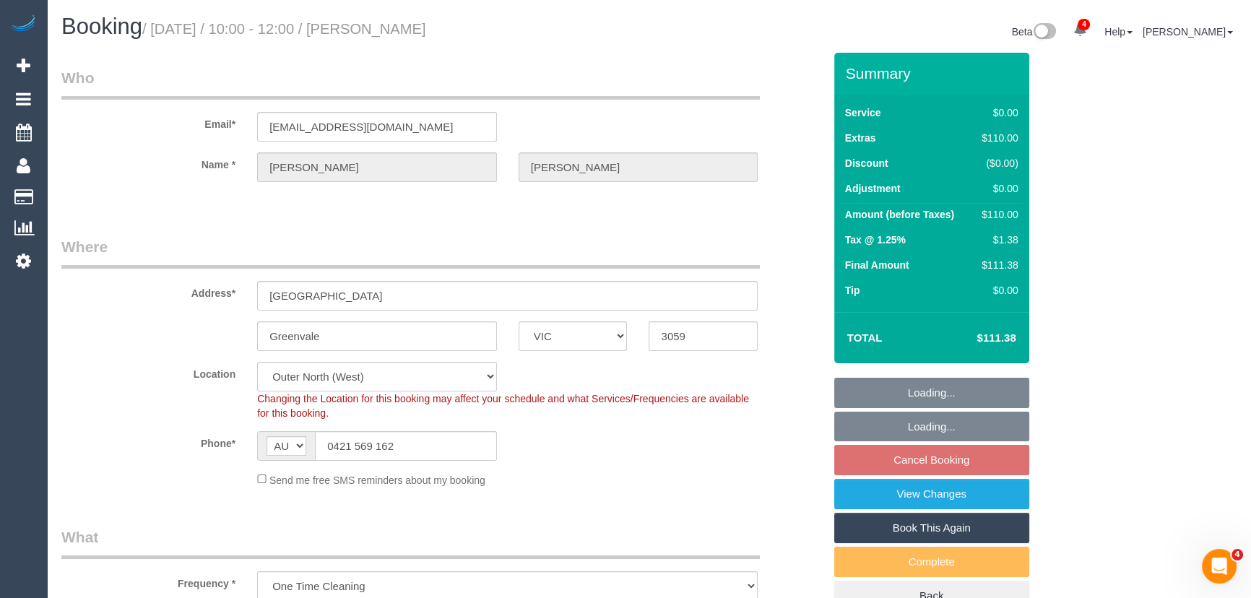
select select "spot1"
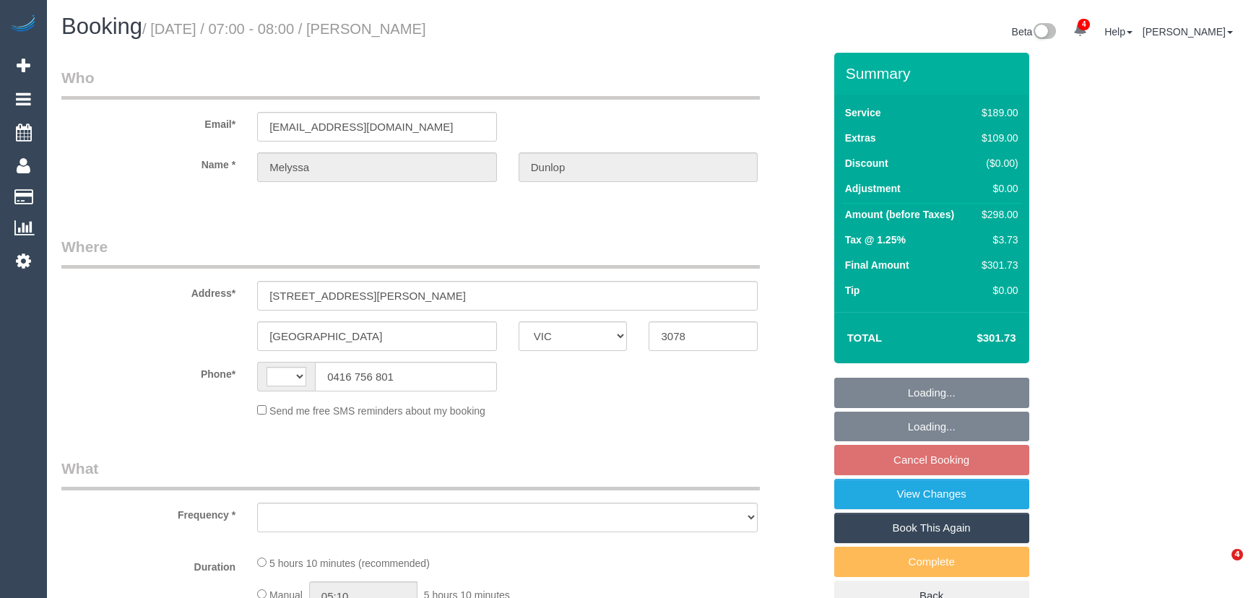
select select "VIC"
select select "string:stripe-pm_1RthOM2GScqysDRVMhHCBxX7"
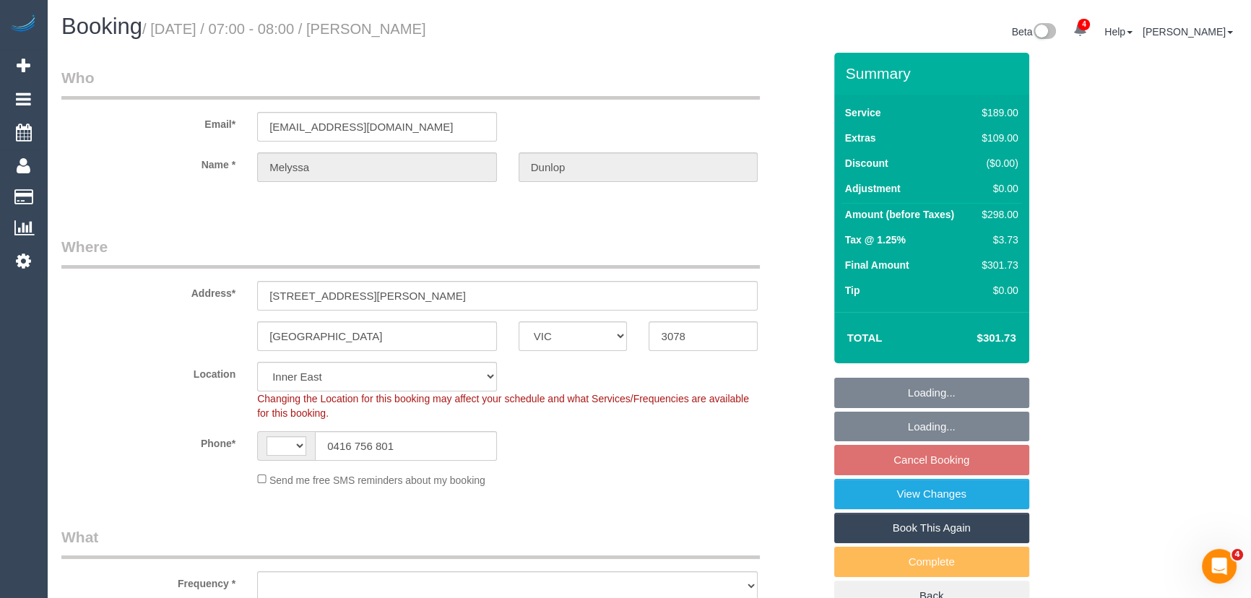
select select "string:AU"
select select "object:1196"
select select "number:27"
select select "number:16"
select select "number:19"
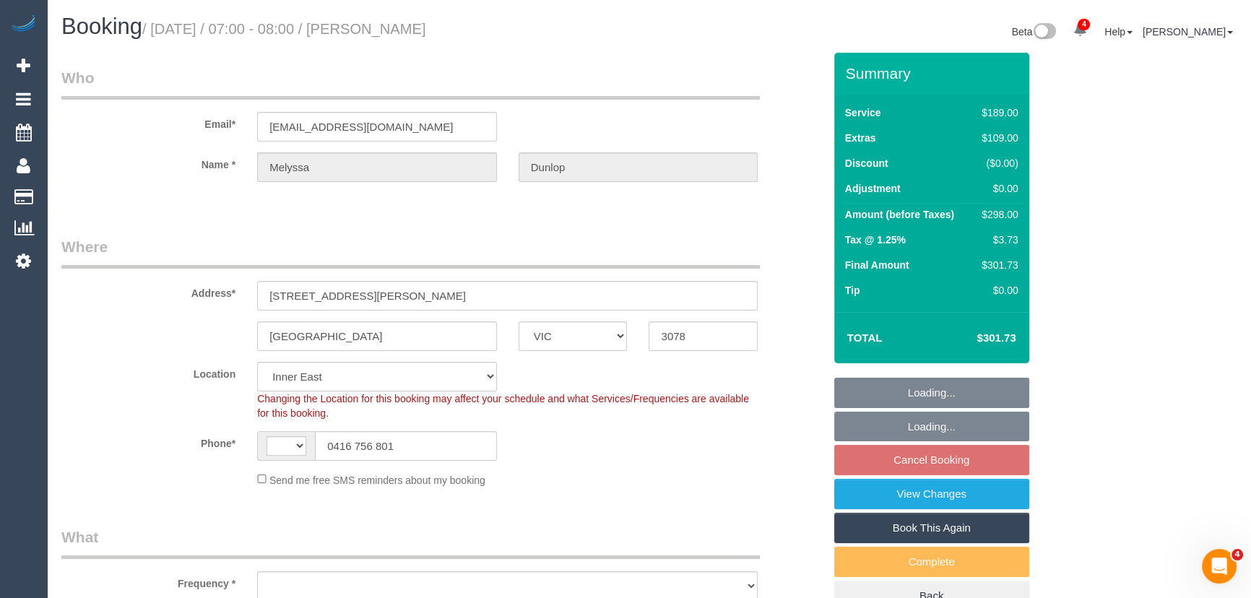
select select "number:22"
select select "number:12"
select select "object:1448"
select select "spot1"
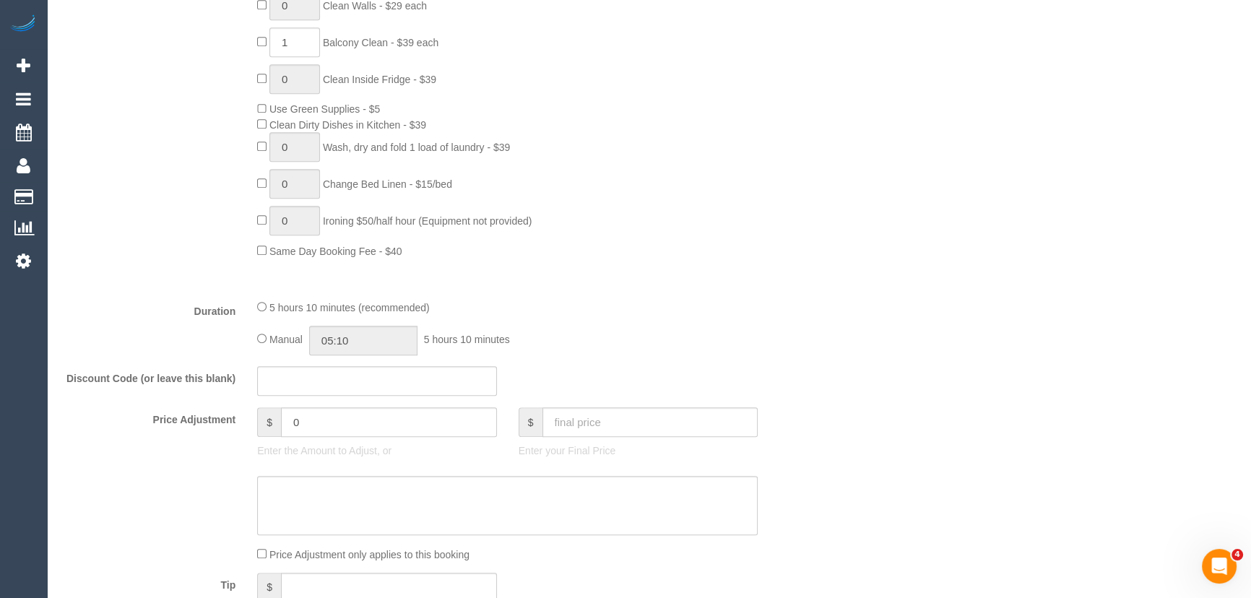
scroll to position [984, 0]
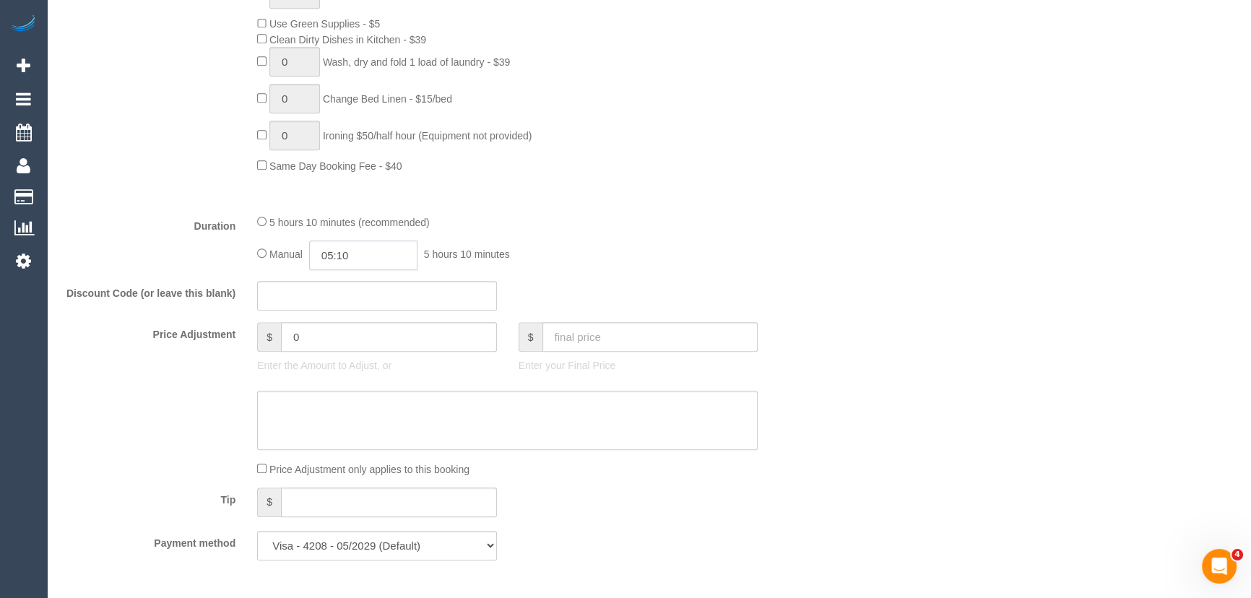
click at [391, 259] on input "05:10" at bounding box center [363, 255] width 108 height 30
click at [362, 361] on li "02:00" at bounding box center [348, 359] width 64 height 19
click at [377, 262] on input "02:00" at bounding box center [363, 255] width 108 height 30
type input "02:0"
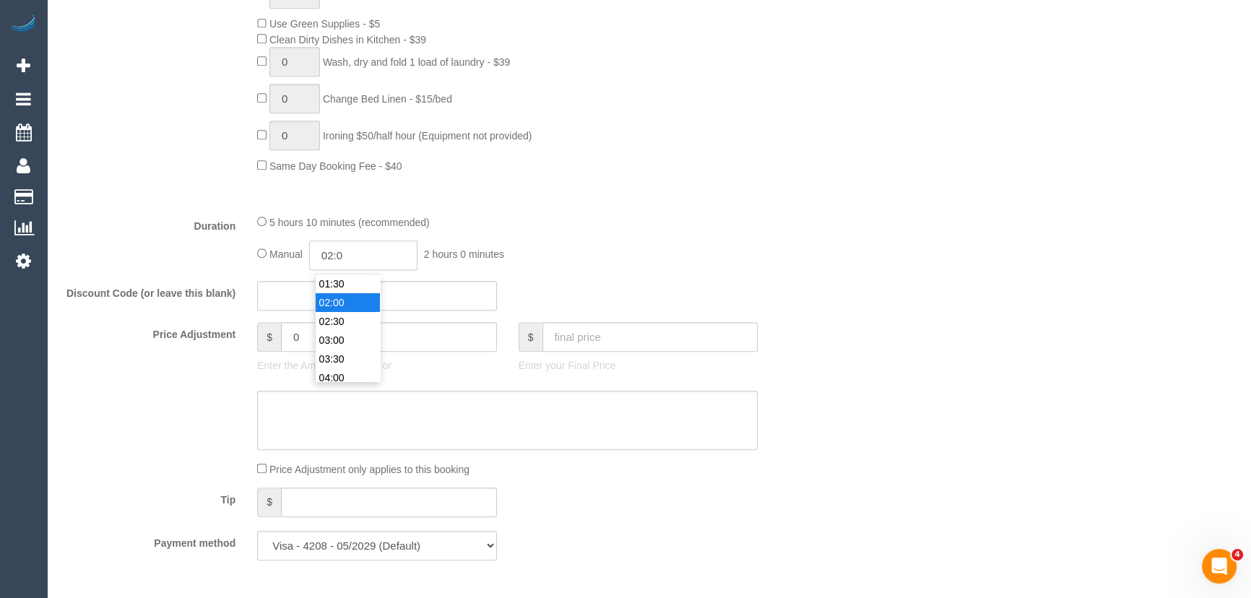
select select "spot16"
type input "02:45"
click at [706, 230] on div "5 hours 10 minutes (recommended)" at bounding box center [507, 222] width 500 height 16
select select "spot31"
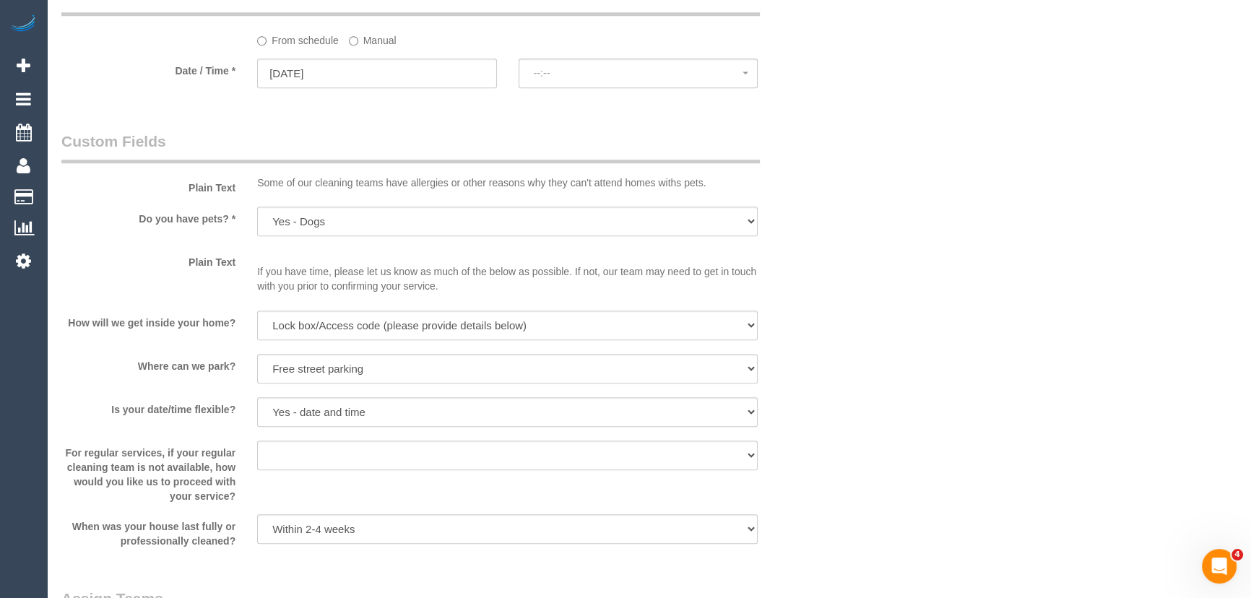
select select "spot46"
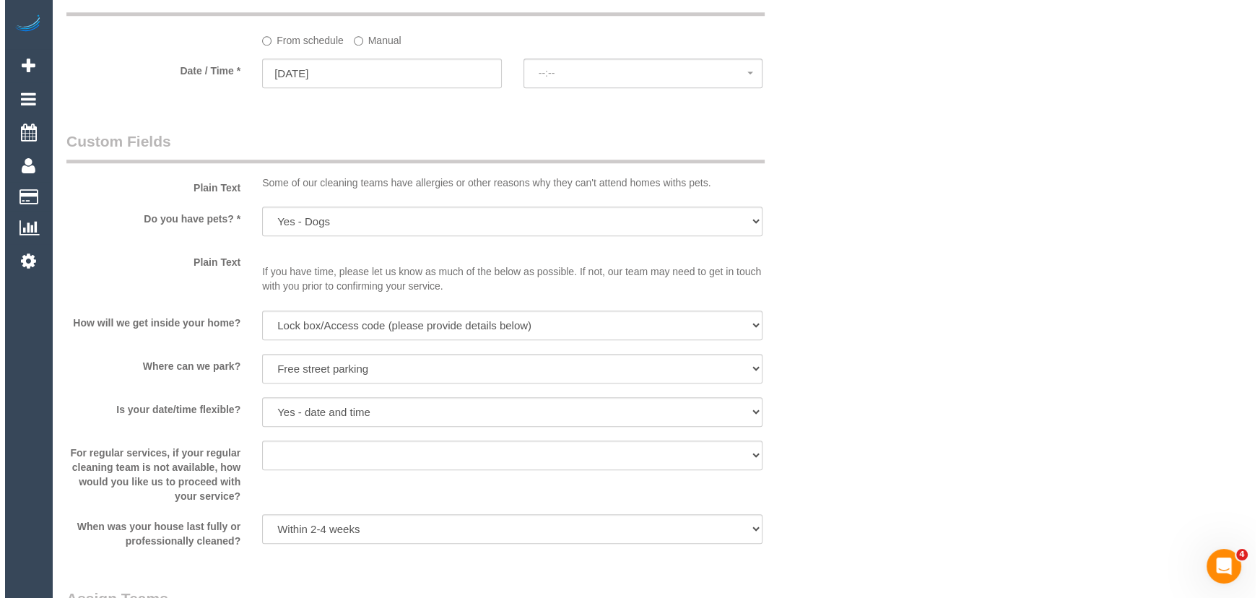
scroll to position [1903, 0]
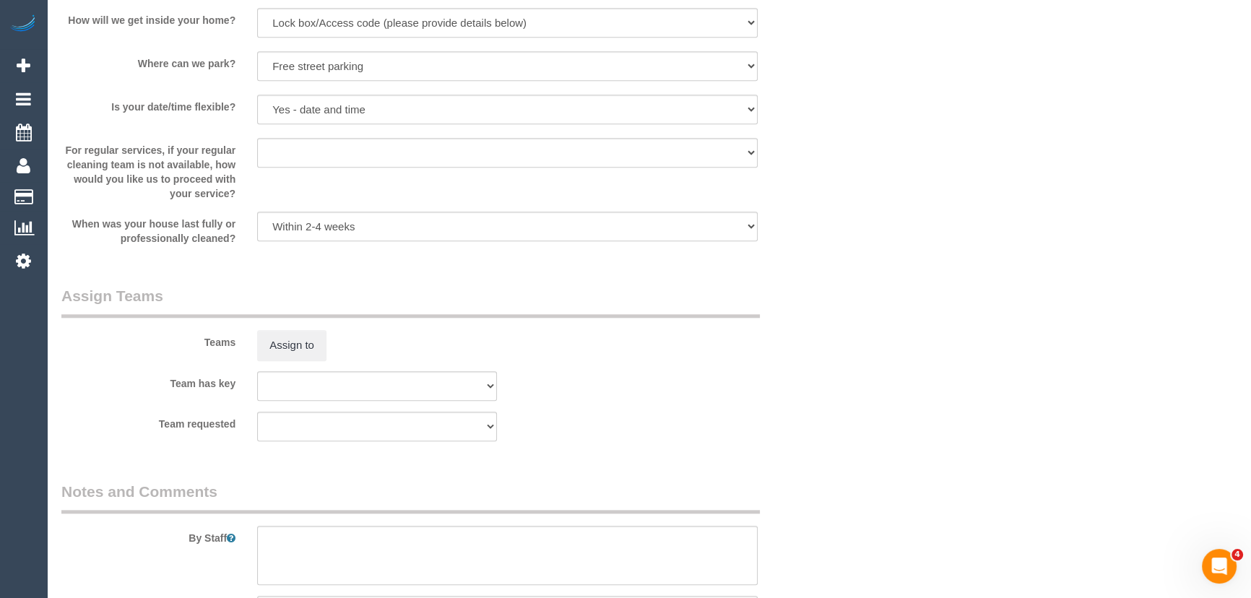
click at [290, 331] on div "Teams Assign to" at bounding box center [442, 322] width 783 height 75
click at [287, 356] on button "Assign to" at bounding box center [291, 345] width 69 height 30
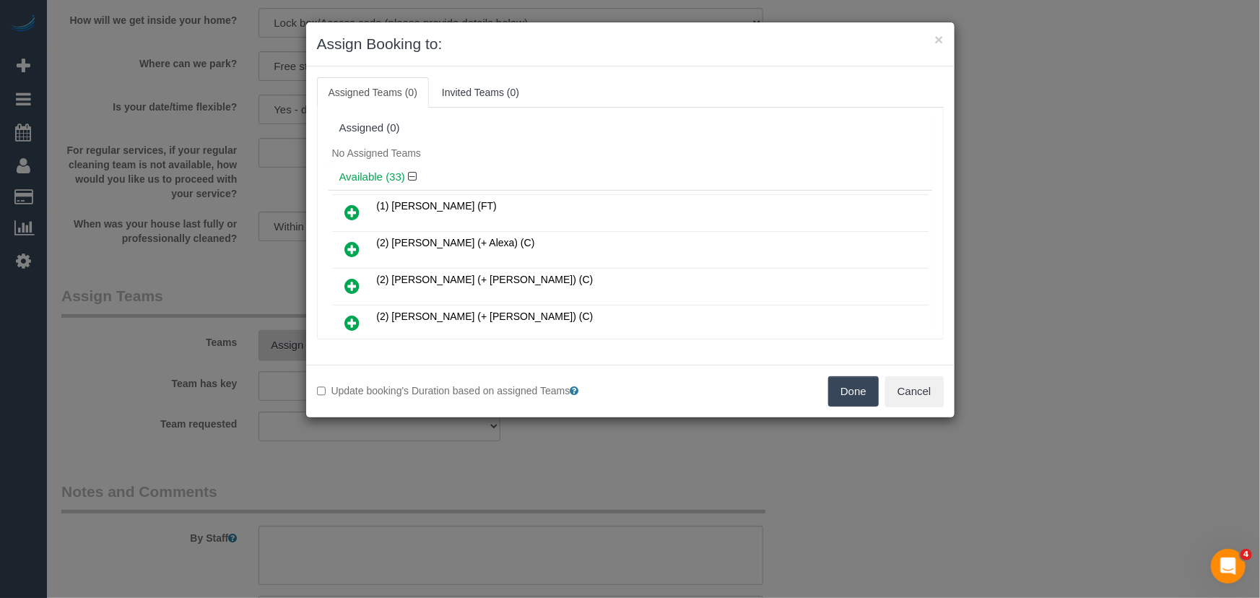
scroll to position [741, 0]
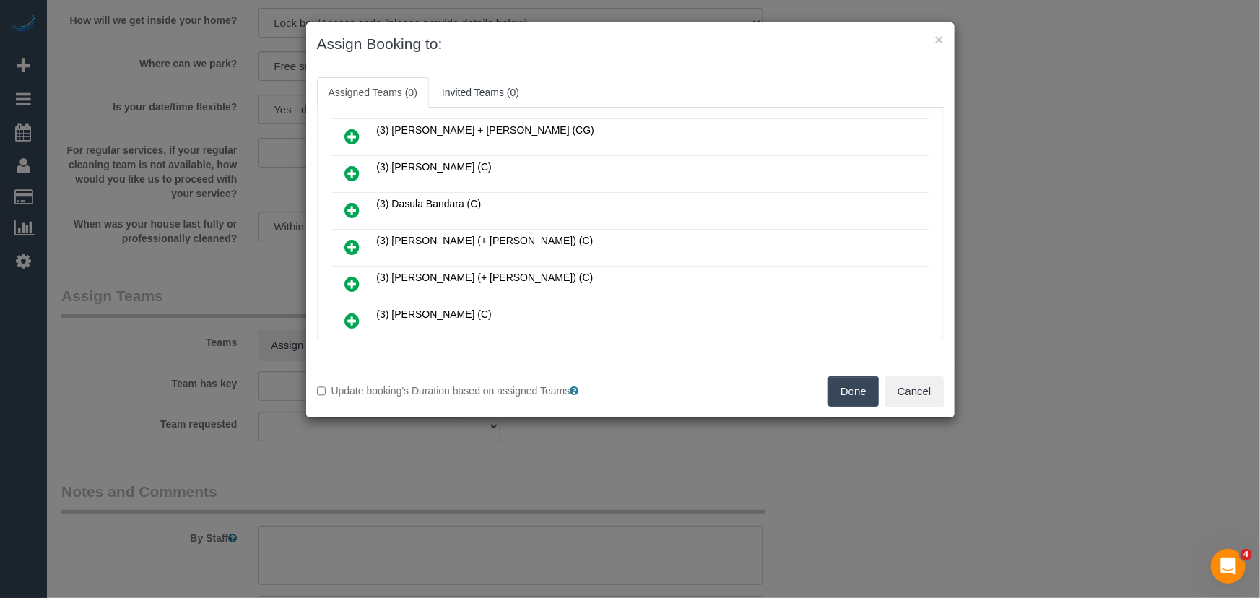
click at [352, 233] on link at bounding box center [353, 247] width 34 height 29
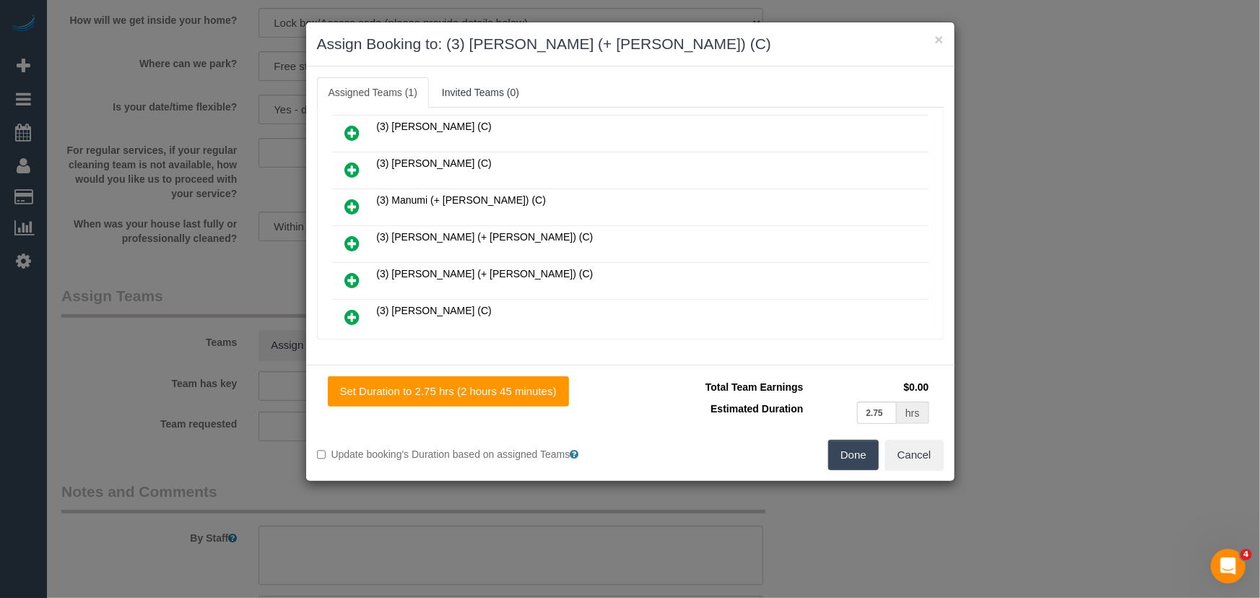
click at [351, 272] on icon at bounding box center [352, 280] width 15 height 17
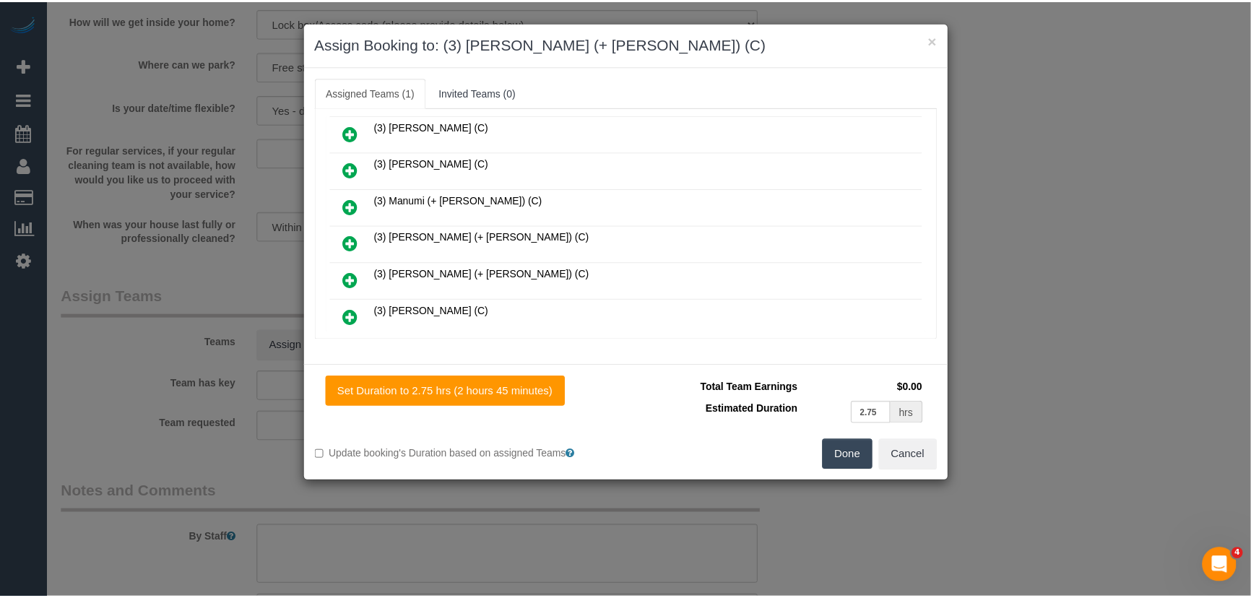
scroll to position [1074, 0]
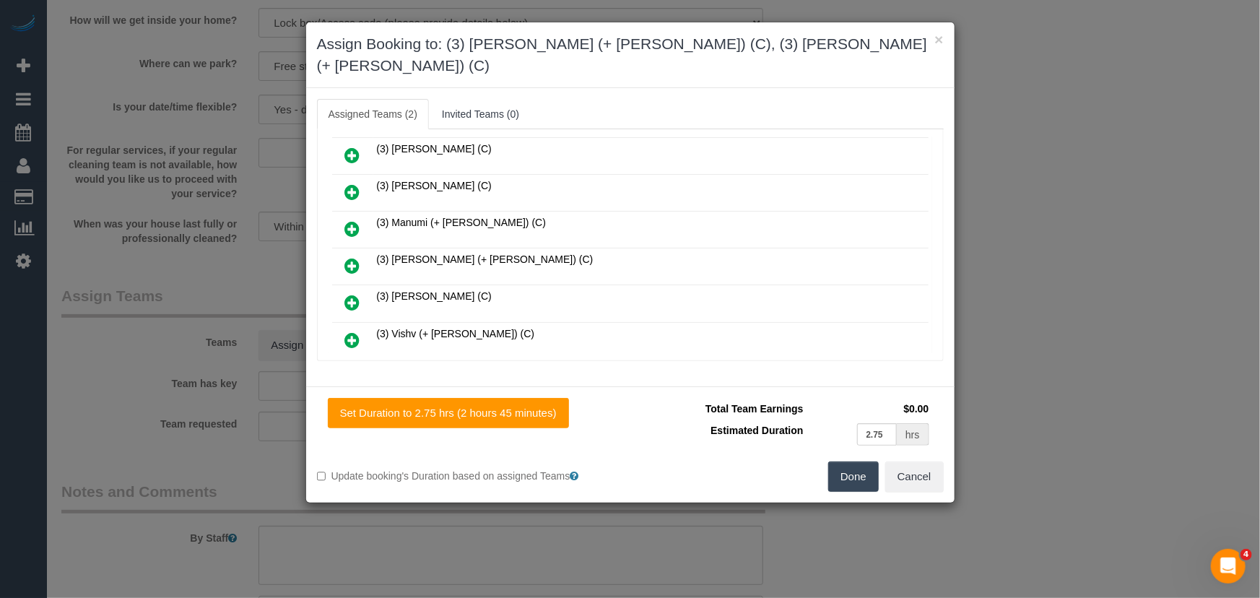
click at [856, 461] on button "Done" at bounding box center [853, 476] width 51 height 30
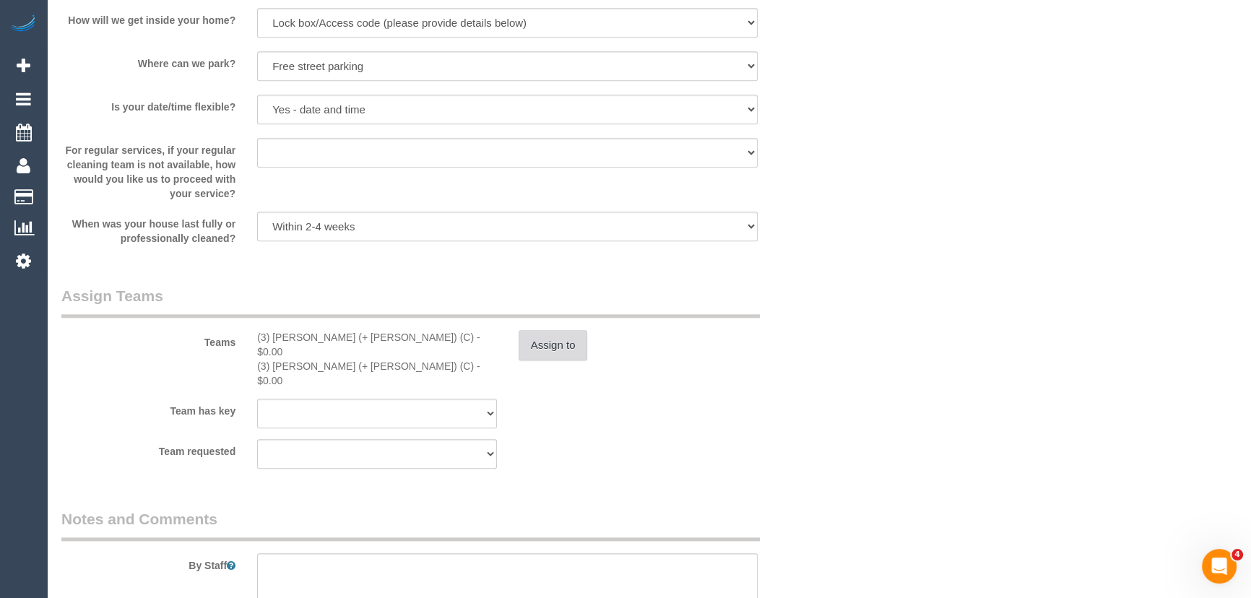
click at [551, 345] on button "Assign to" at bounding box center [552, 345] width 69 height 30
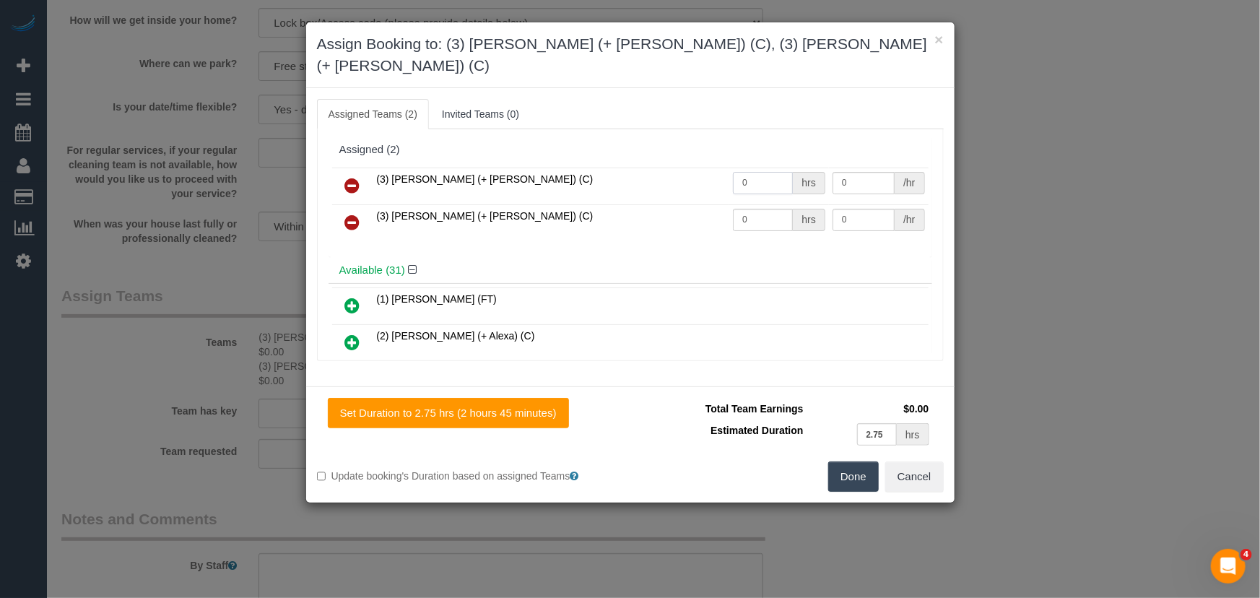
click at [750, 172] on input "0" at bounding box center [763, 183] width 60 height 22
type input "1"
type input "95"
click at [750, 209] on input "0" at bounding box center [763, 220] width 60 height 22
type input "1"
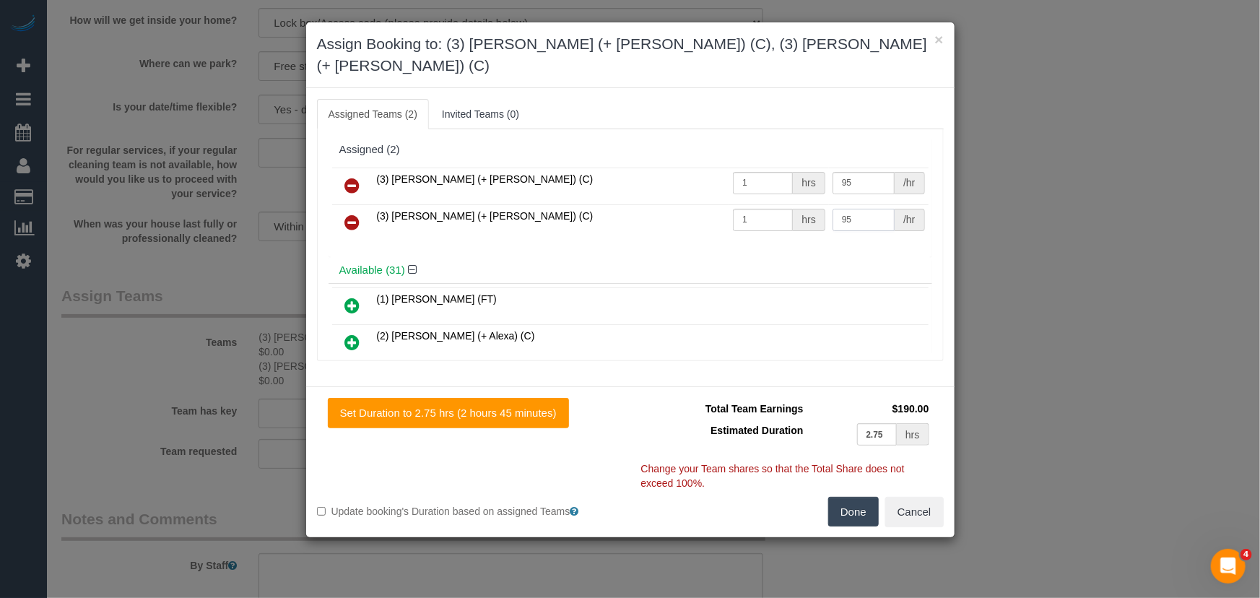
type input "95"
click at [853, 497] on button "Done" at bounding box center [853, 512] width 51 height 30
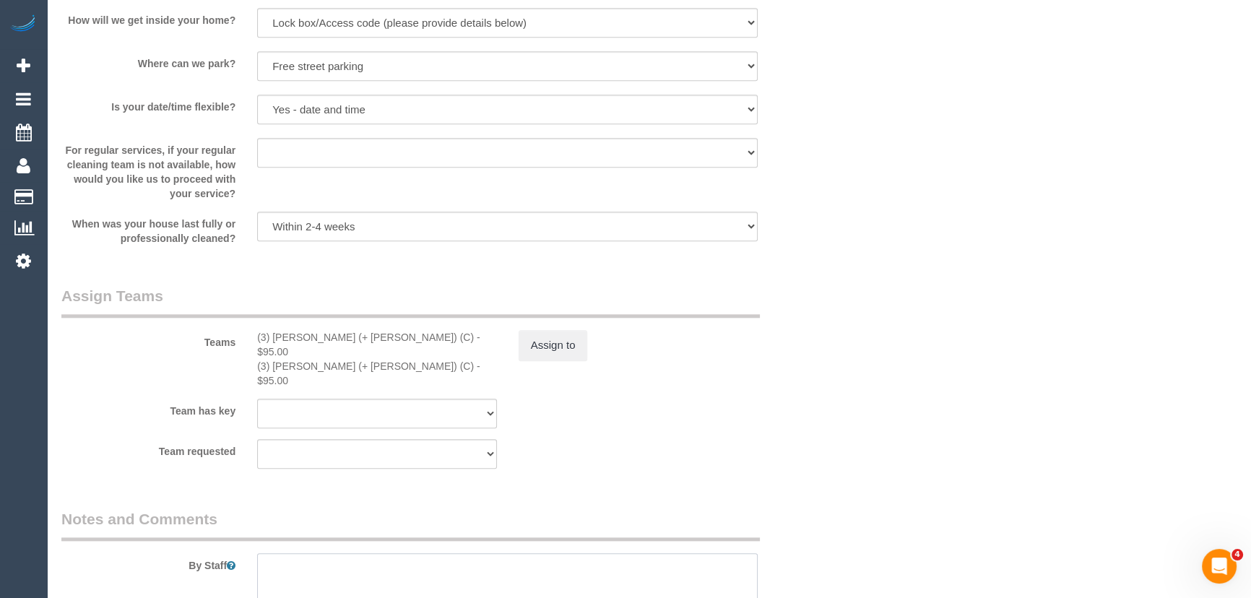
click at [477, 553] on textarea at bounding box center [507, 582] width 500 height 59
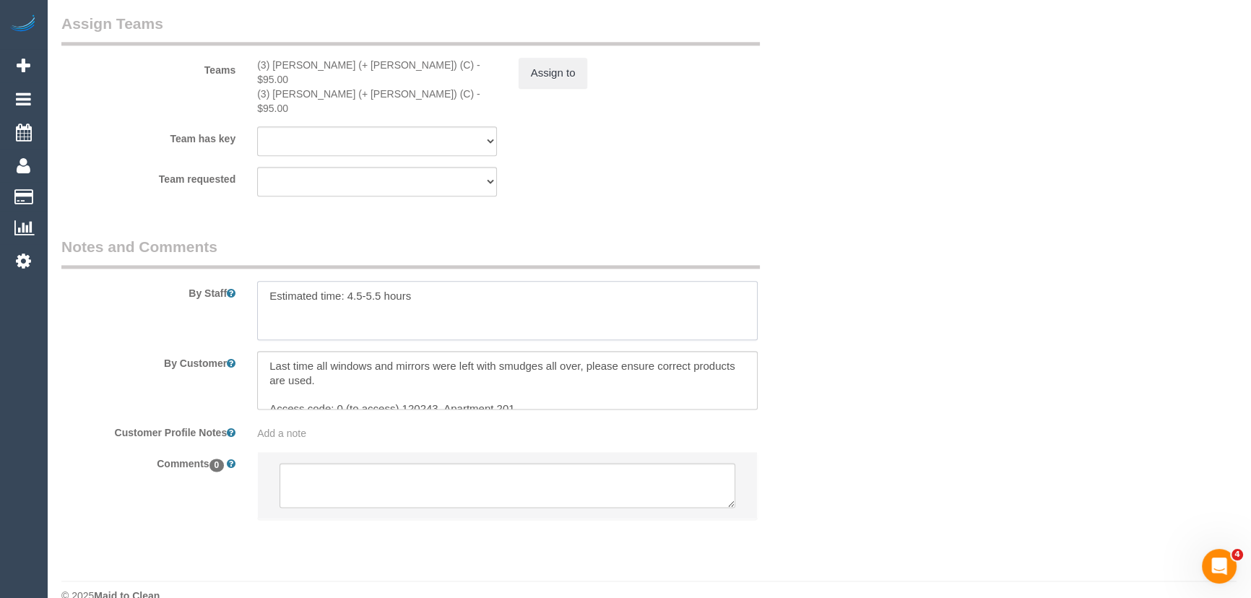
type textarea "Estimated time: 4.5-5.5 hours"
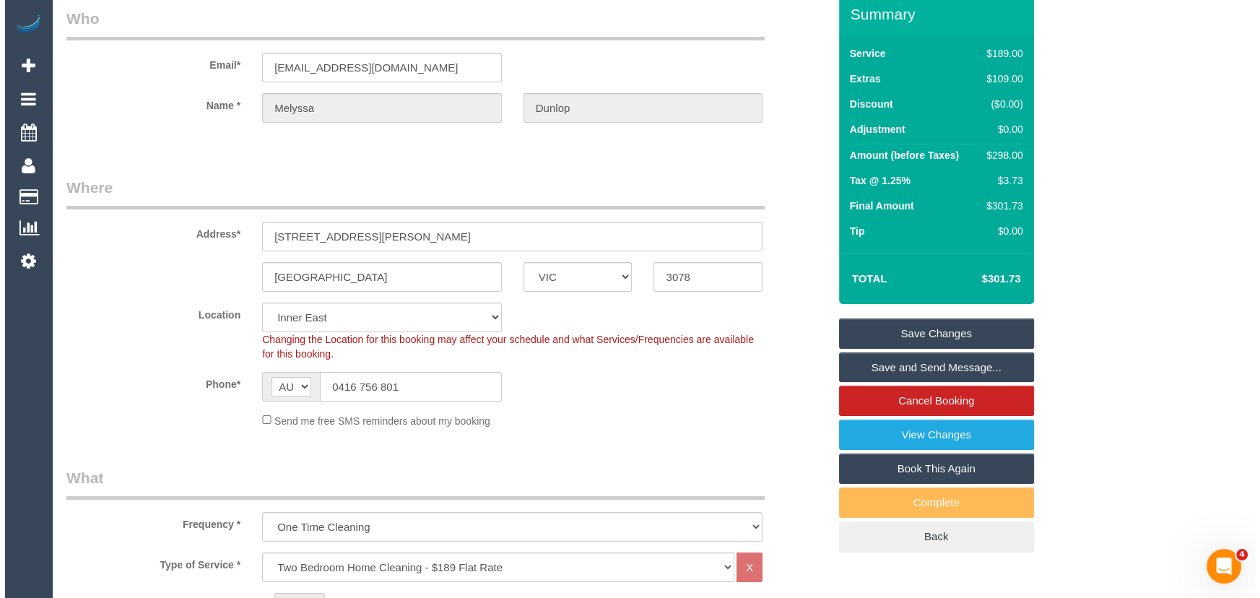
scroll to position [0, 0]
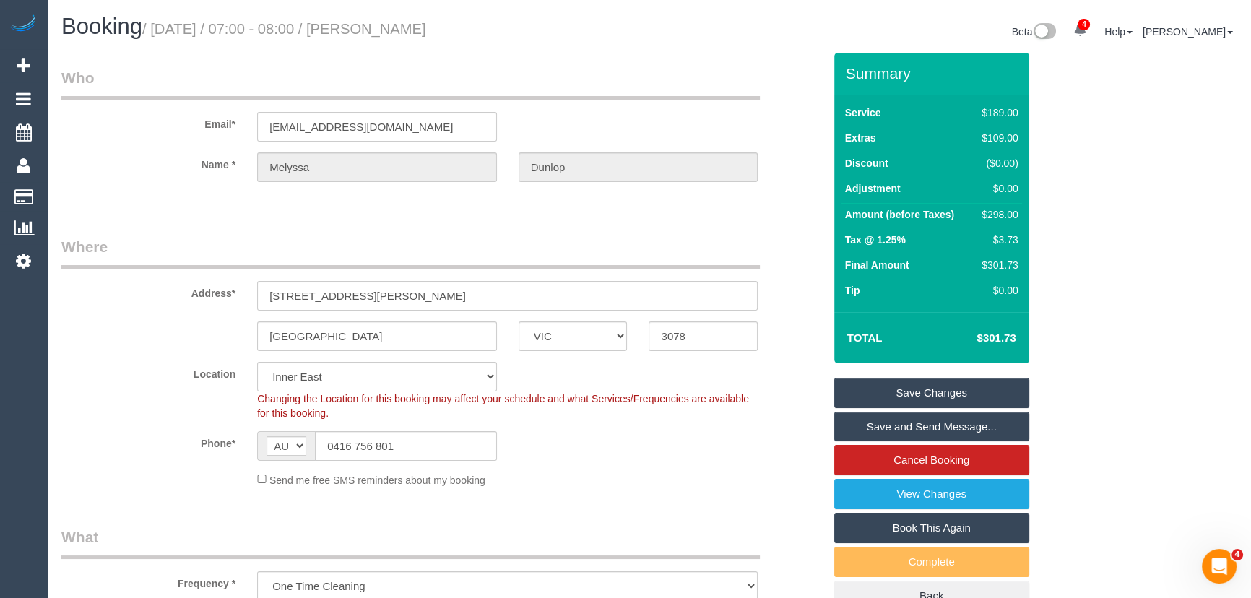
click at [423, 31] on small "/ September 16, 2025 / 07:00 - 08:00 / Melyssa Dunlop" at bounding box center [284, 29] width 284 height 16
click at [416, 69] on legend "Who" at bounding box center [410, 83] width 698 height 32
click at [426, 21] on small "/ September 16, 2025 / 07:00 - 08:00 / Melyssa Dunlop" at bounding box center [284, 29] width 284 height 16
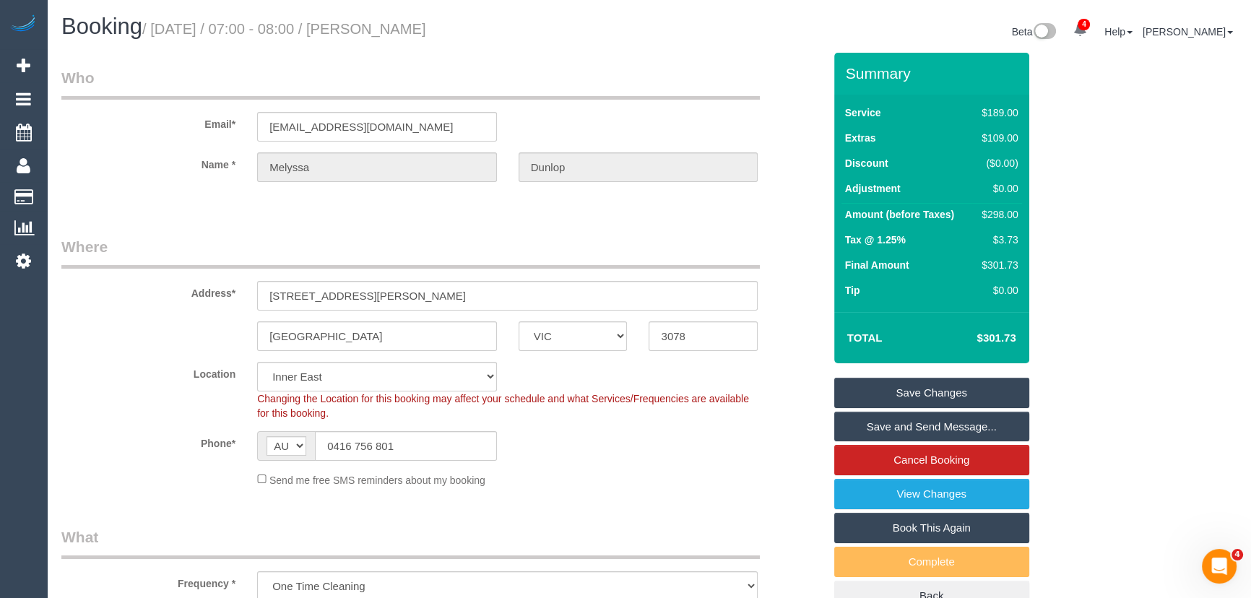
click at [426, 21] on small "/ September 16, 2025 / 07:00 - 08:00 / Melyssa Dunlop" at bounding box center [284, 29] width 284 height 16
copy small "Melyssa Dunlop"
click at [885, 422] on link "Save and Send Message..." at bounding box center [931, 427] width 195 height 30
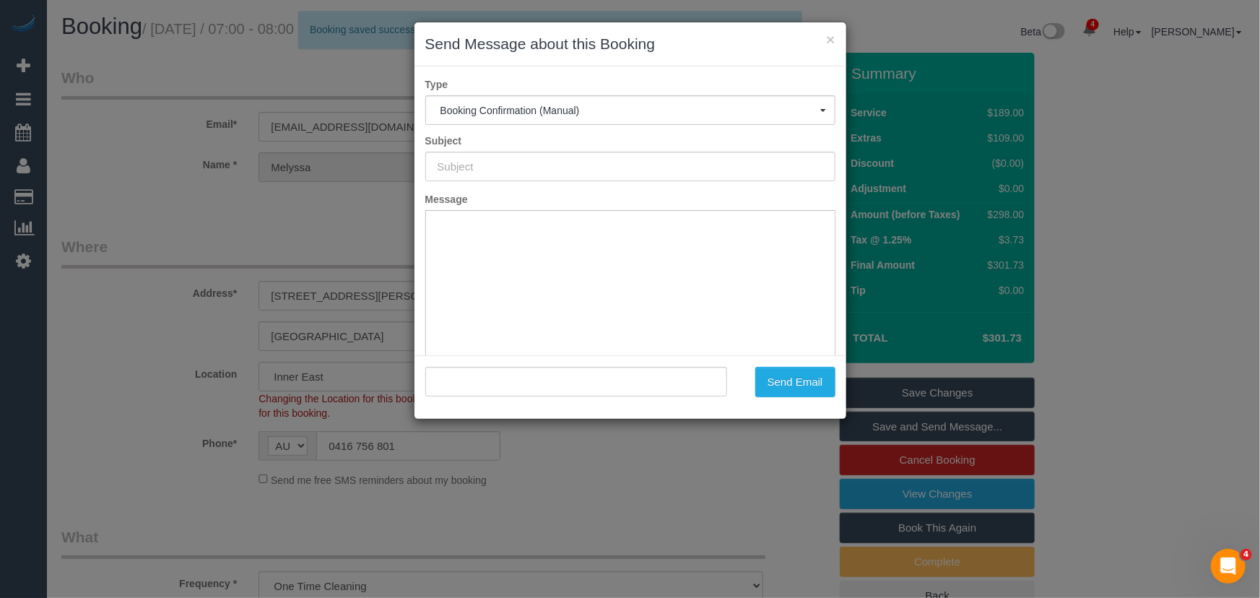
type input "Booking Confirmed"
type input ""Melyssa Dunlop" <melyssa@live.com.au>"
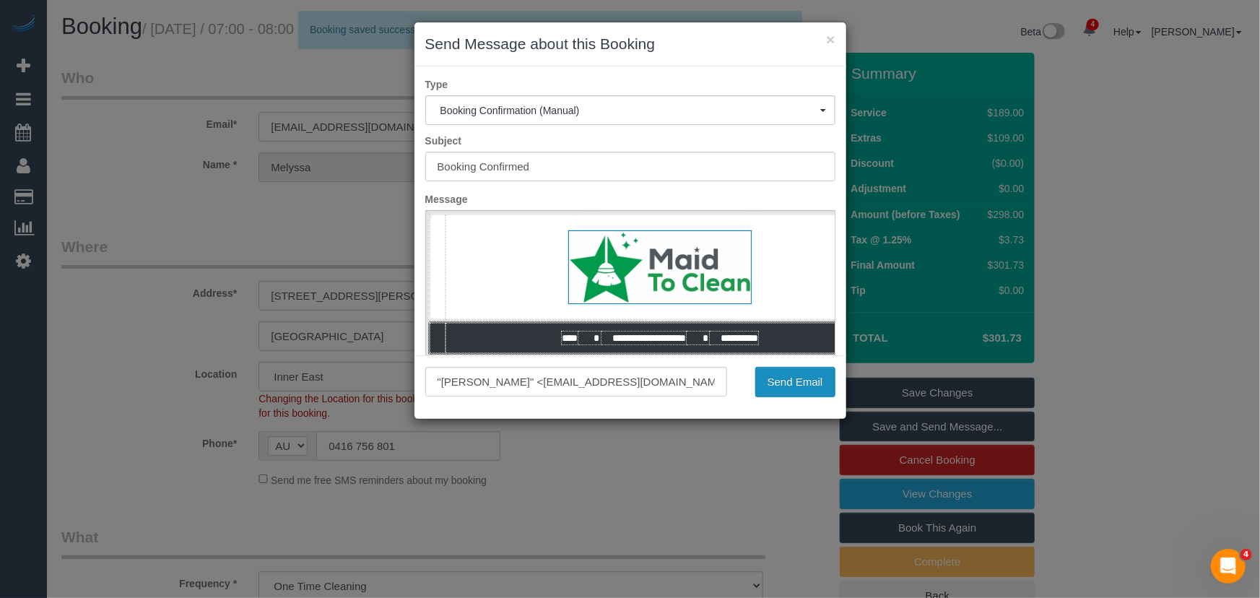
click at [796, 379] on button "Send Email" at bounding box center [795, 382] width 80 height 30
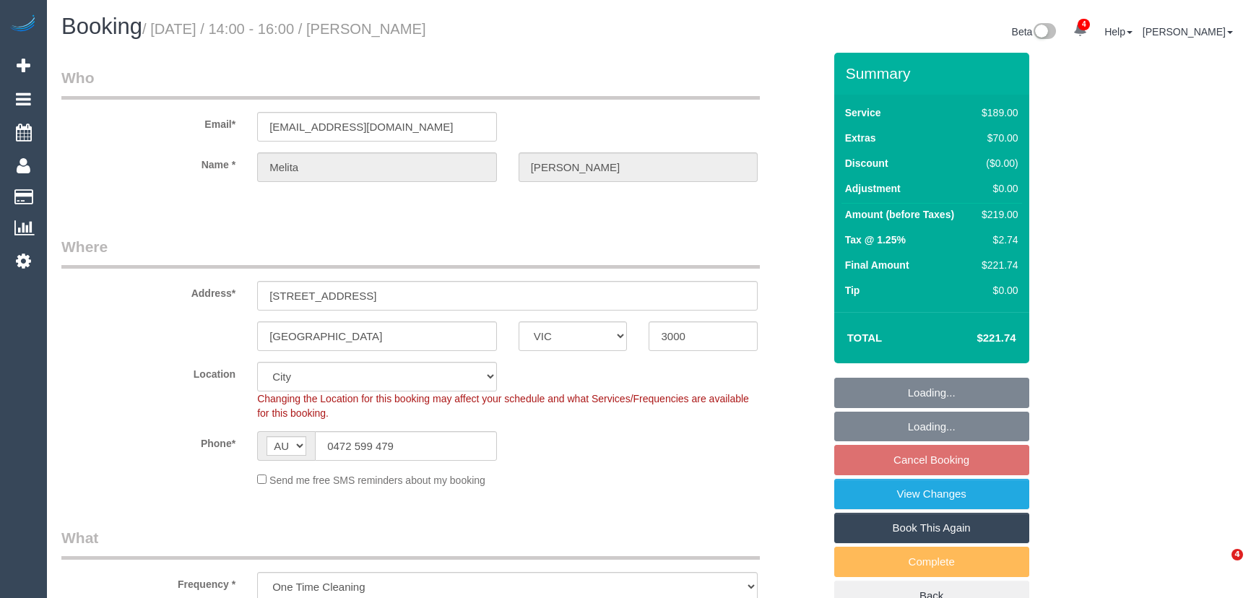
select select "VIC"
select select "string:stripe-pm_1S7CeM2GScqysDRVPOEUoegP"
select select "number:28"
select select "number:14"
select select "number:18"
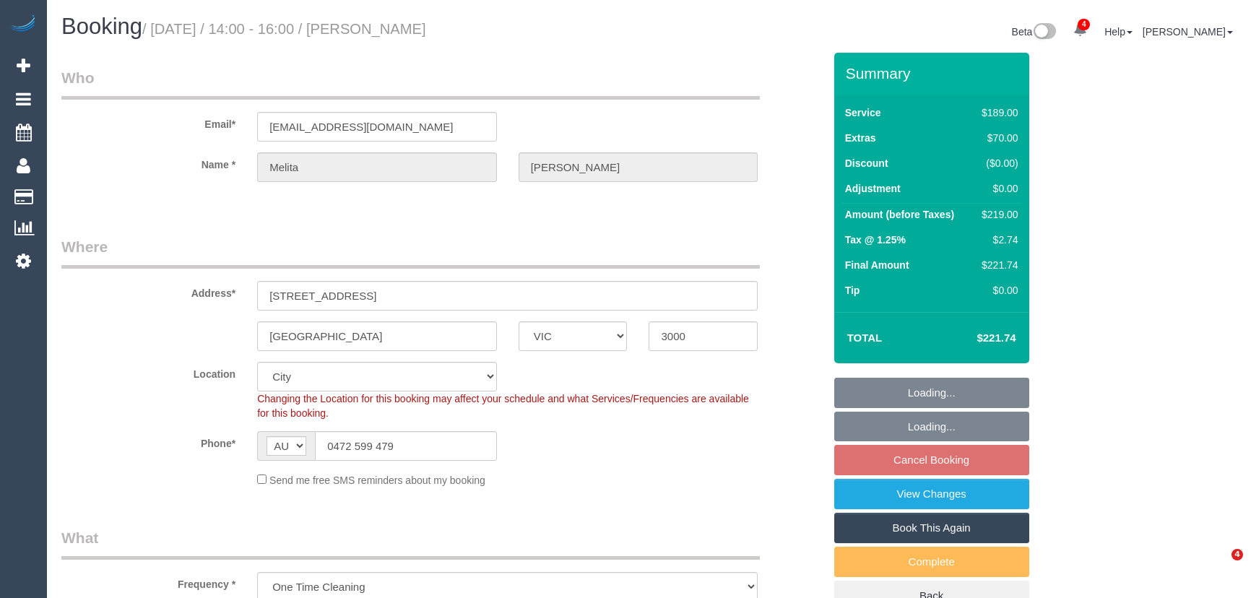
select select "number:25"
select select "number:33"
select select "number:13"
select select "object:812"
select select "spot1"
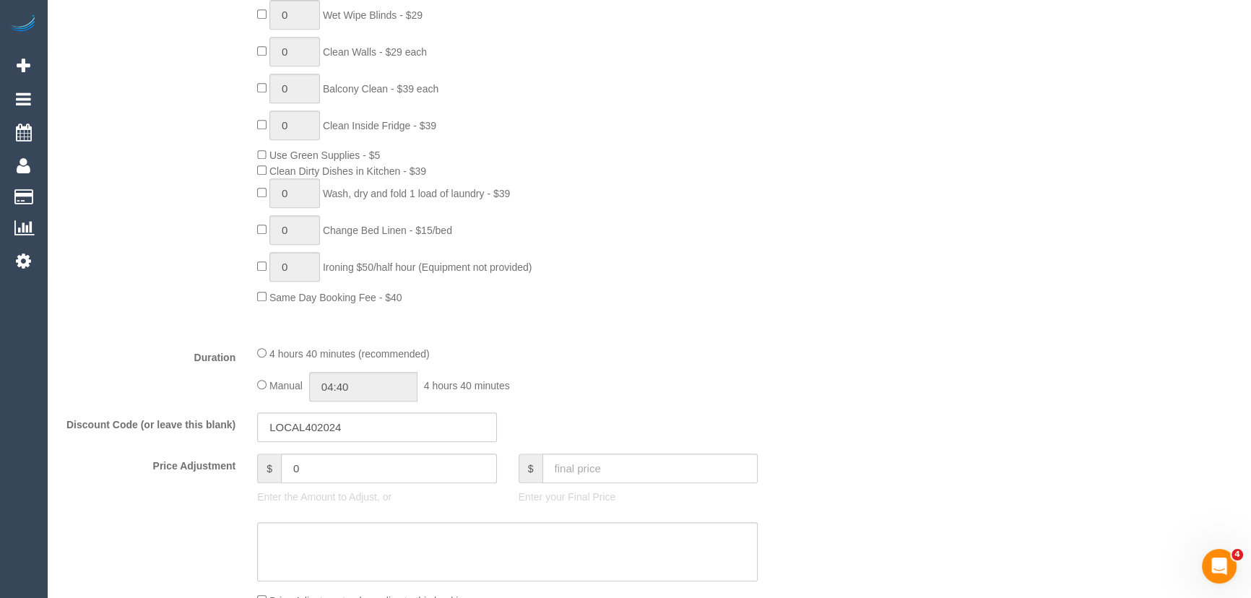
scroll to position [1050, 0]
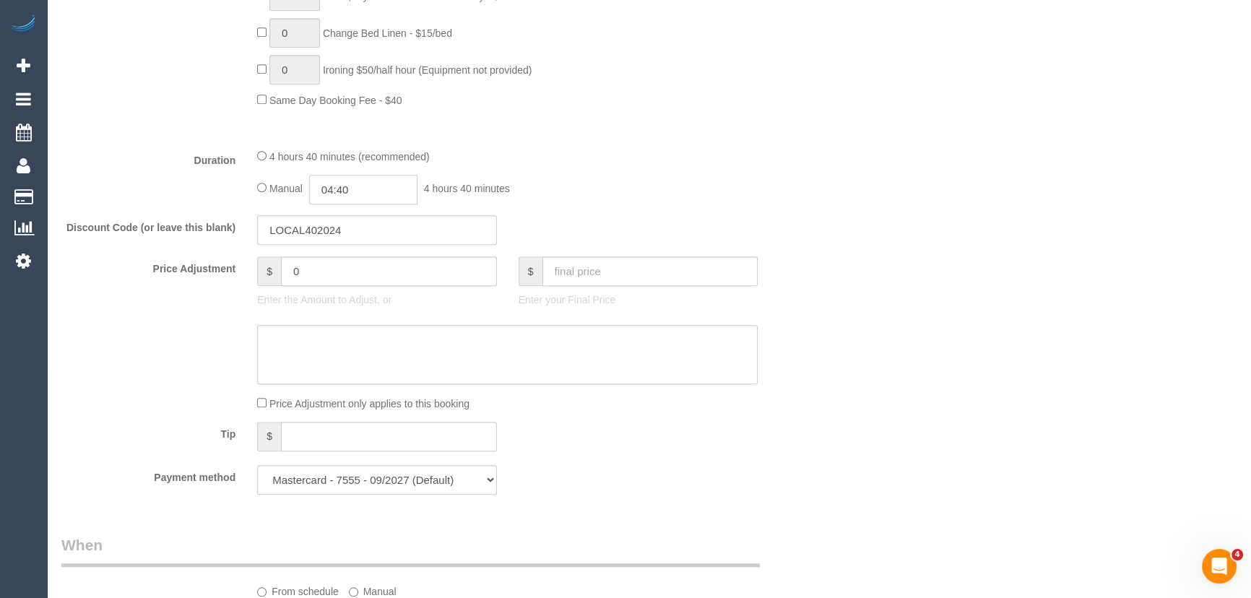
click at [394, 199] on input "04:40" at bounding box center [363, 190] width 108 height 30
type input "05:00"
click at [351, 267] on li "05:00" at bounding box center [348, 275] width 64 height 19
drag, startPoint x: 543, startPoint y: 194, endPoint x: 517, endPoint y: 198, distance: 26.2
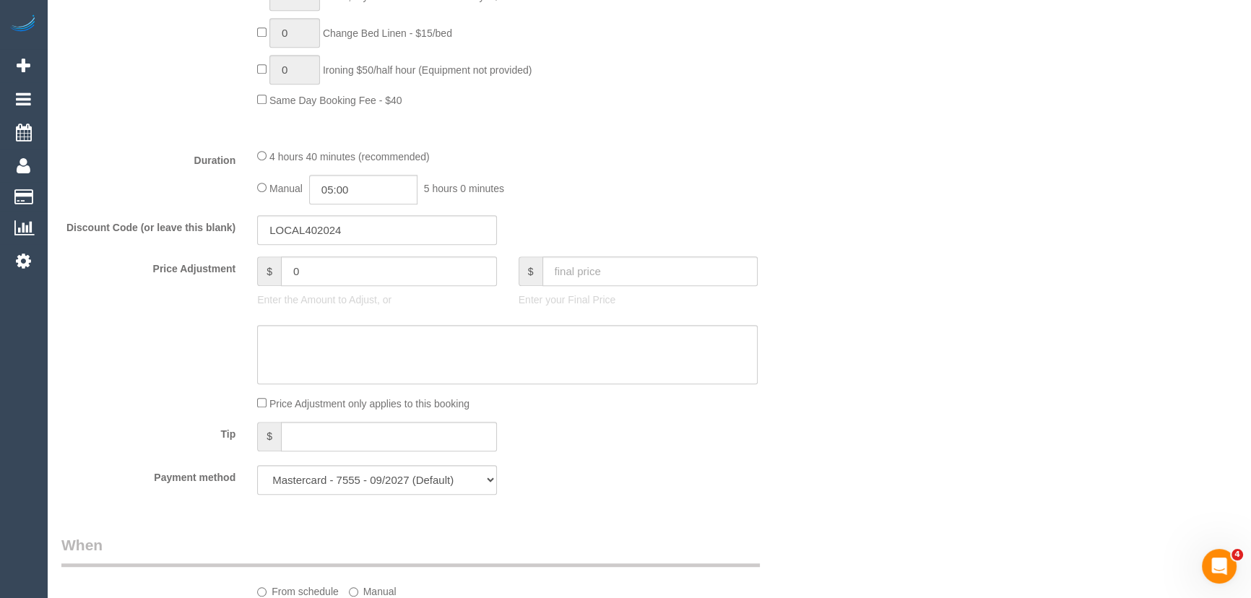
click at [544, 195] on div "Manual 05:00 5 hours 0 minutes" at bounding box center [507, 190] width 500 height 30
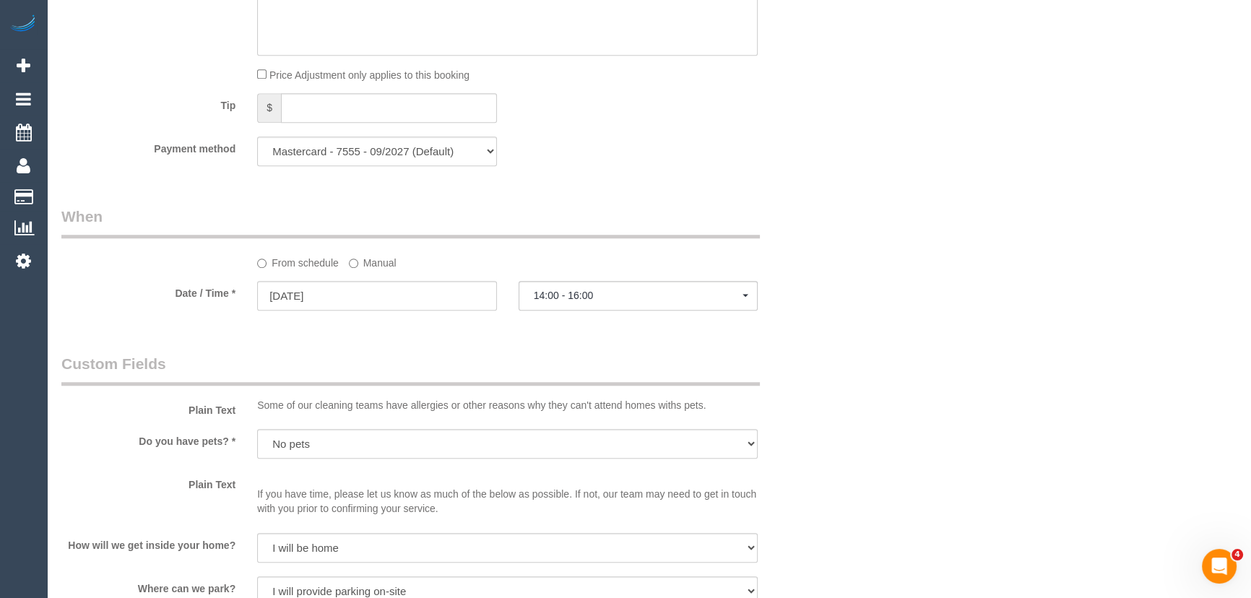
scroll to position [1575, 0]
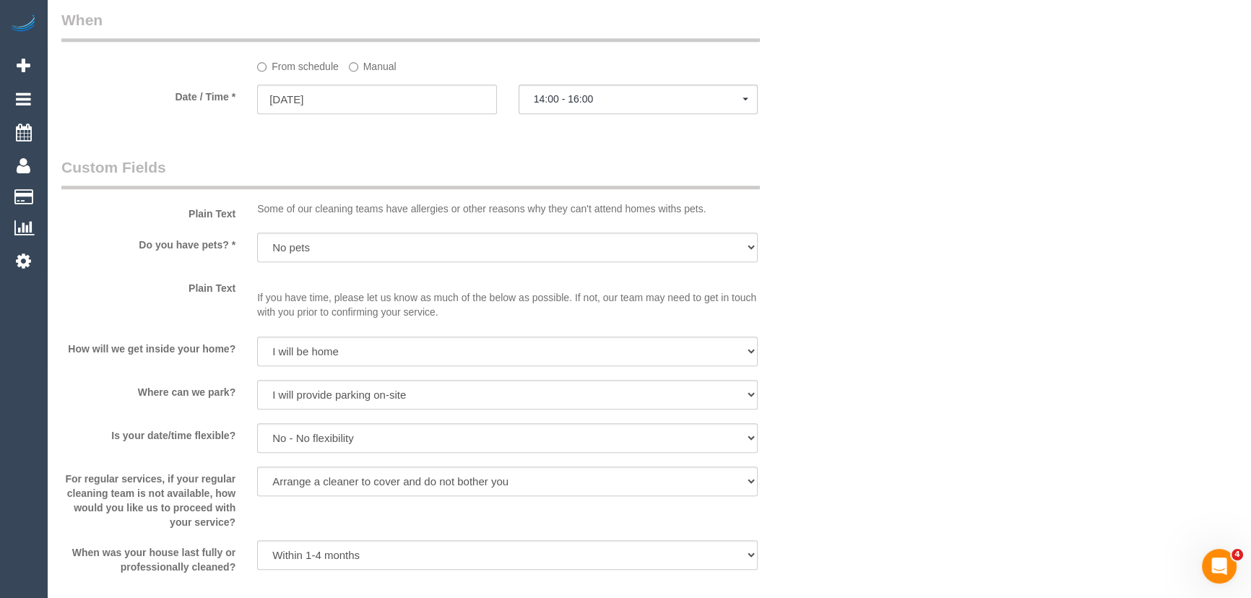
select select "spot14"
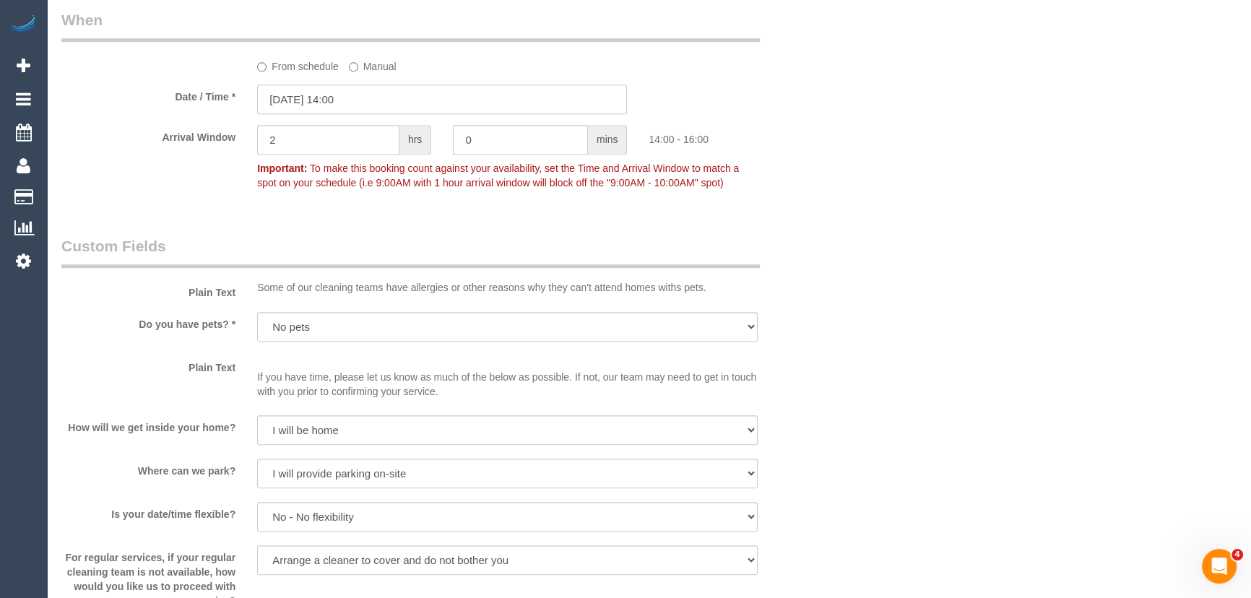
click at [375, 100] on input "16/09/2025 14:00" at bounding box center [442, 99] width 370 height 30
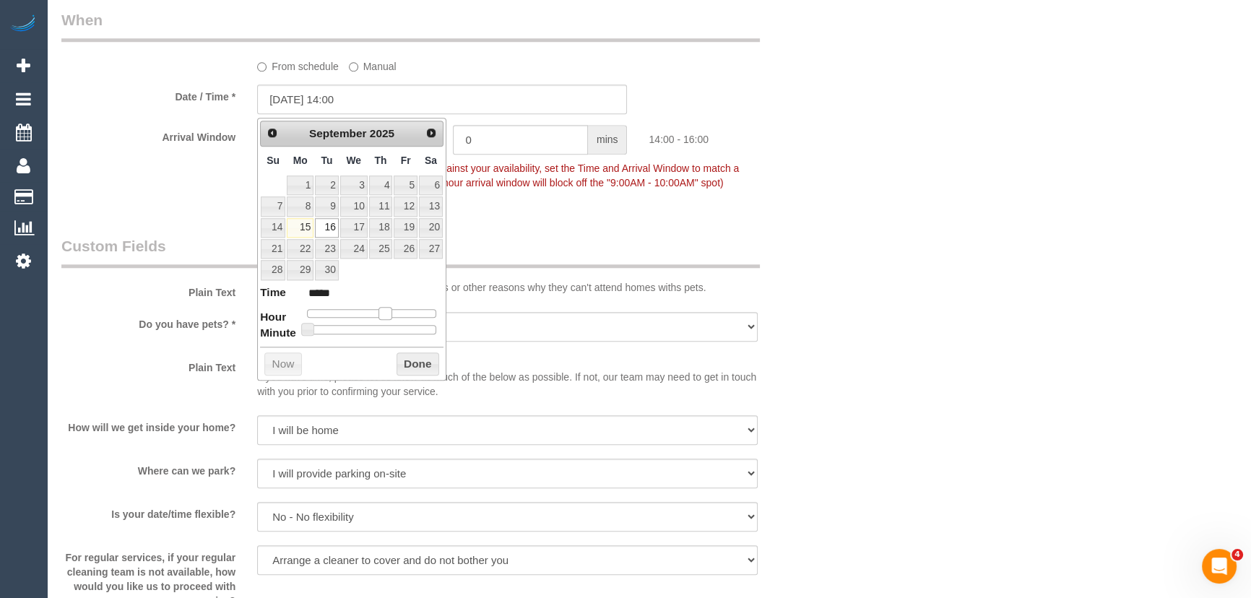
type input "16/09/2025 13:00"
type input "*****"
type input "16/09/2025 12:00"
type input "*****"
type input "16/09/2025 11:00"
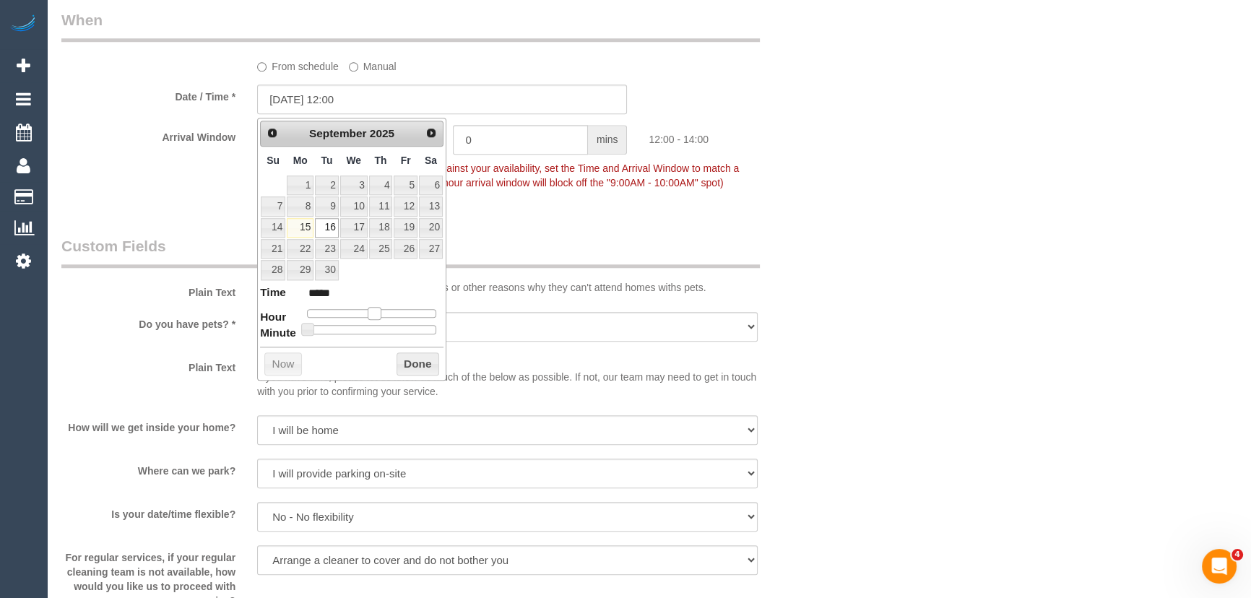
type input "*****"
type input "16/09/2025 10:00"
type input "*****"
type input "16/09/2025 09:00"
type input "*****"
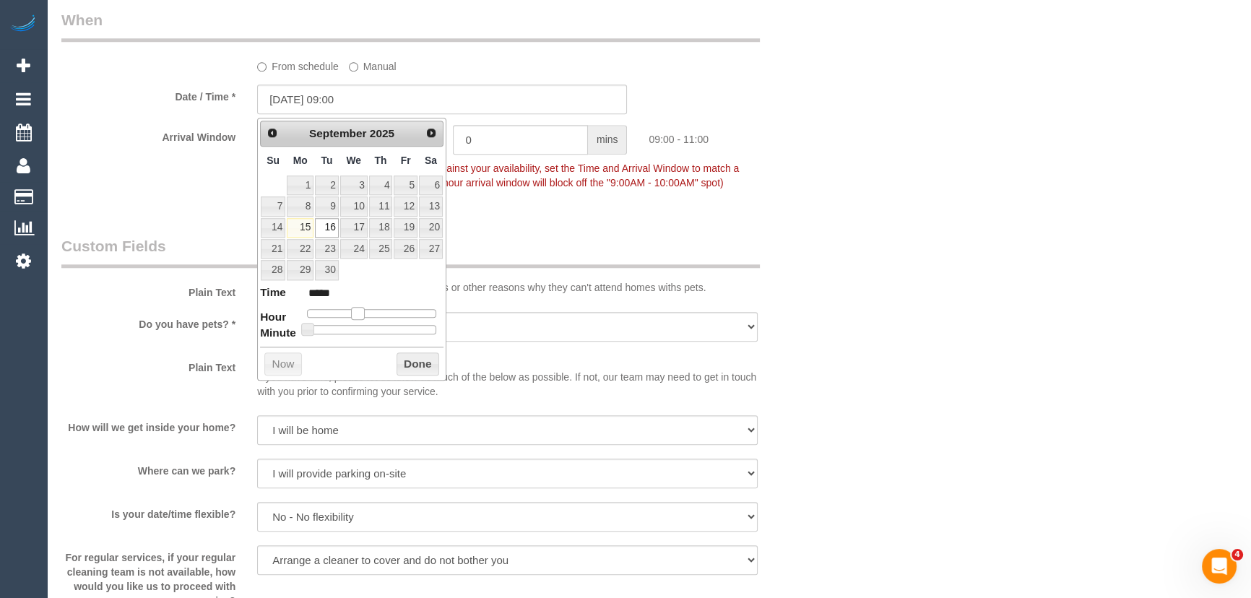
type input "16/09/2025 08:00"
type input "*****"
type input "16/09/2025 07:00"
type input "*****"
drag, startPoint x: 383, startPoint y: 311, endPoint x: 342, endPoint y: 310, distance: 40.4
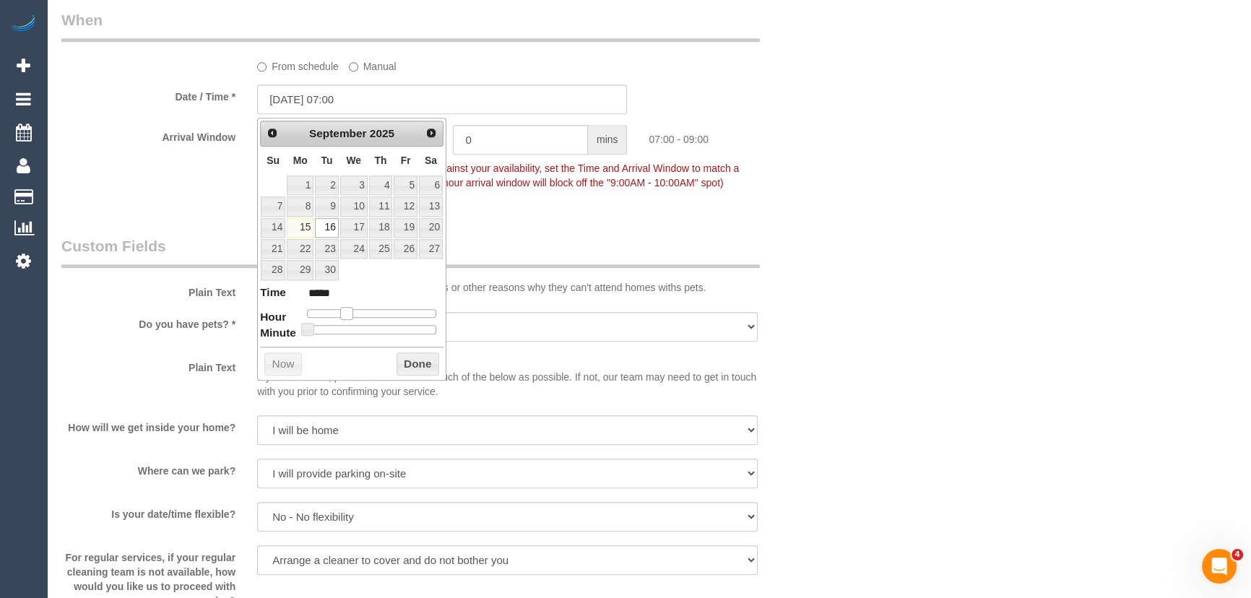
click at [342, 310] on span at bounding box center [346, 313] width 13 height 13
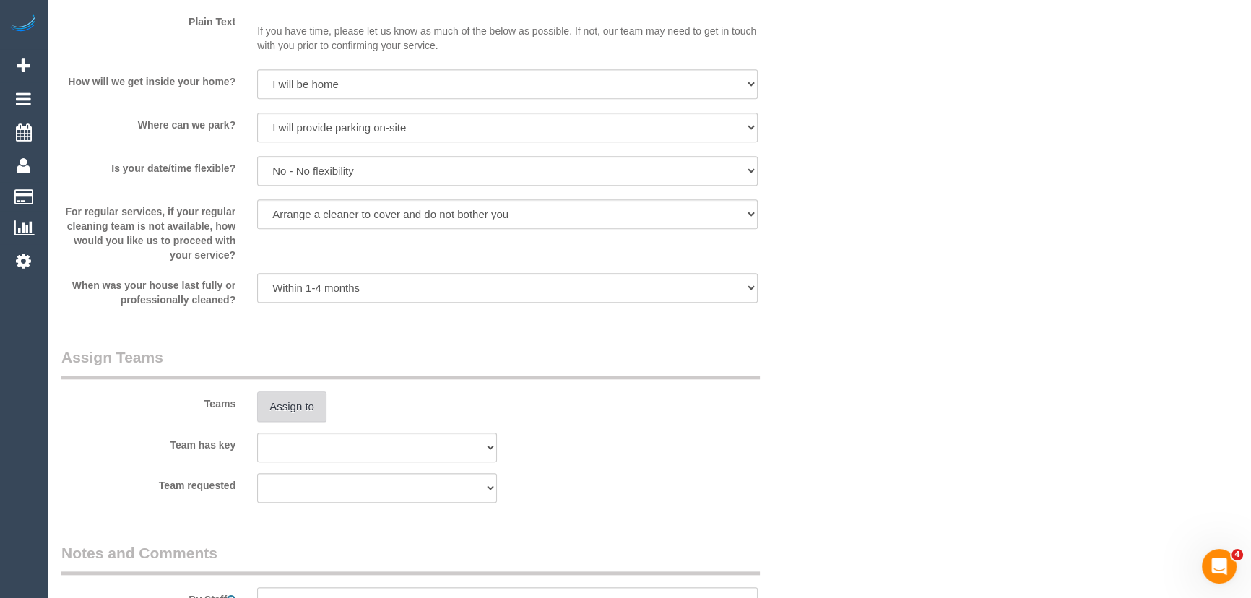
scroll to position [2035, 0]
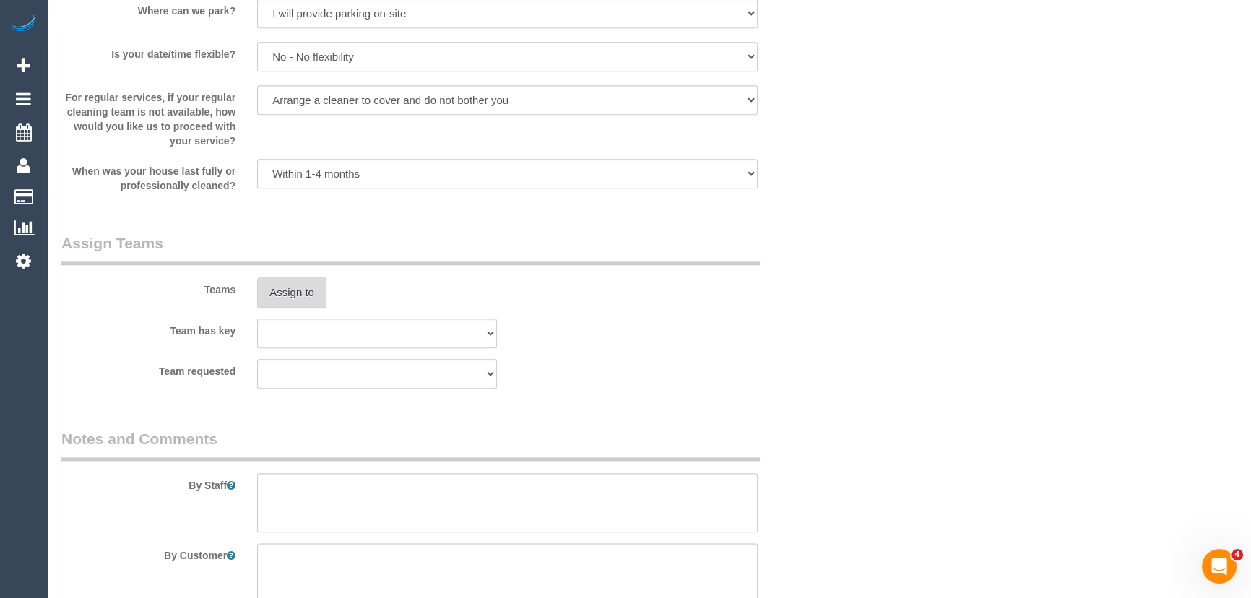
click at [270, 291] on button "Assign to" at bounding box center [291, 292] width 69 height 30
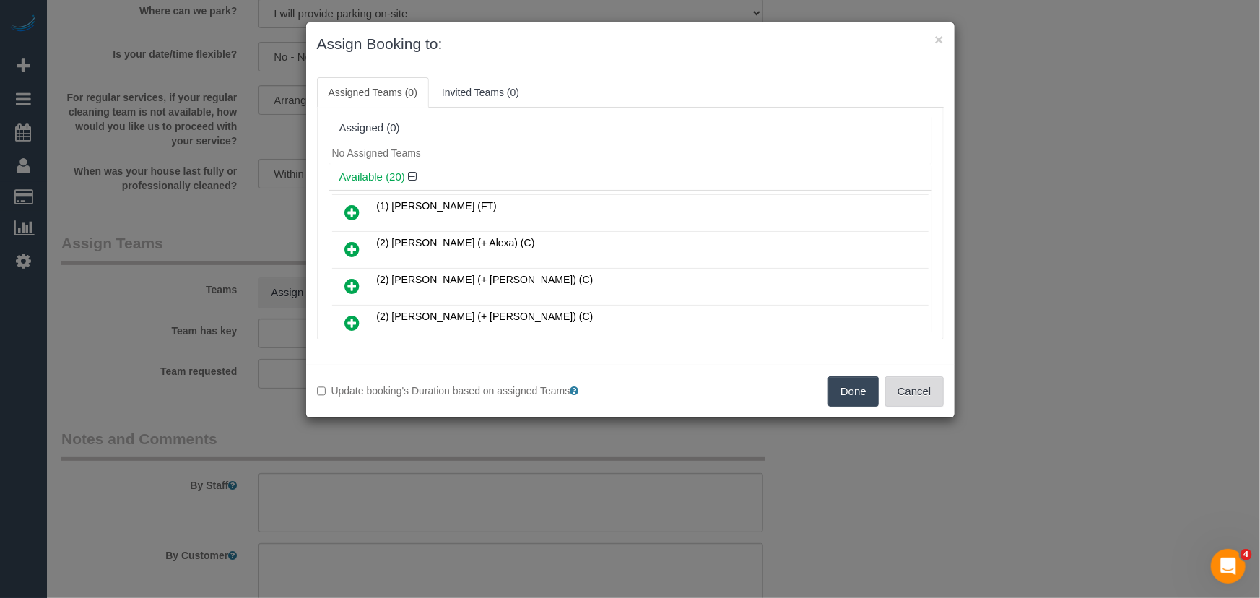
click at [903, 404] on button "Cancel" at bounding box center [914, 391] width 58 height 30
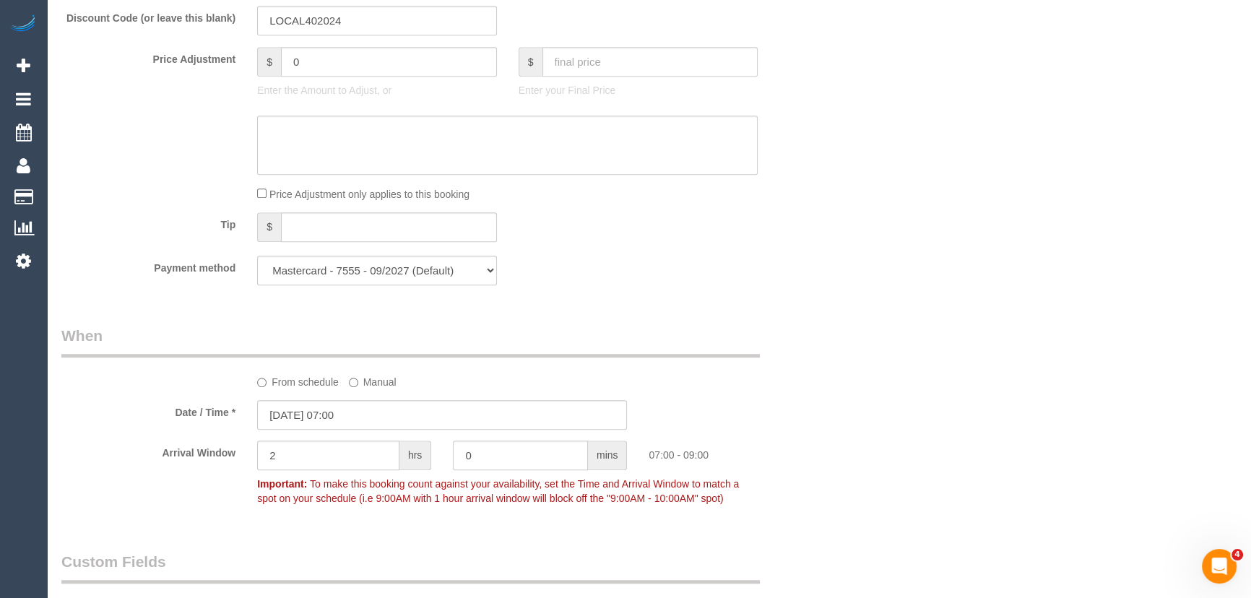
scroll to position [1379, 0]
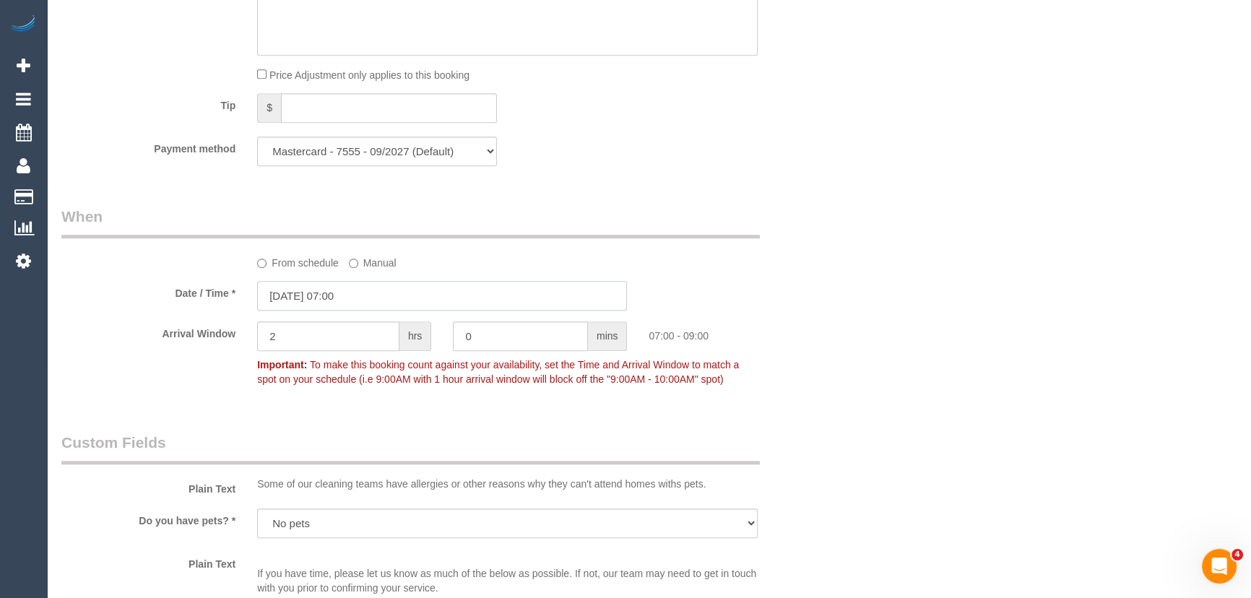
click at [390, 308] on input "16/09/2025 07:00" at bounding box center [442, 296] width 370 height 30
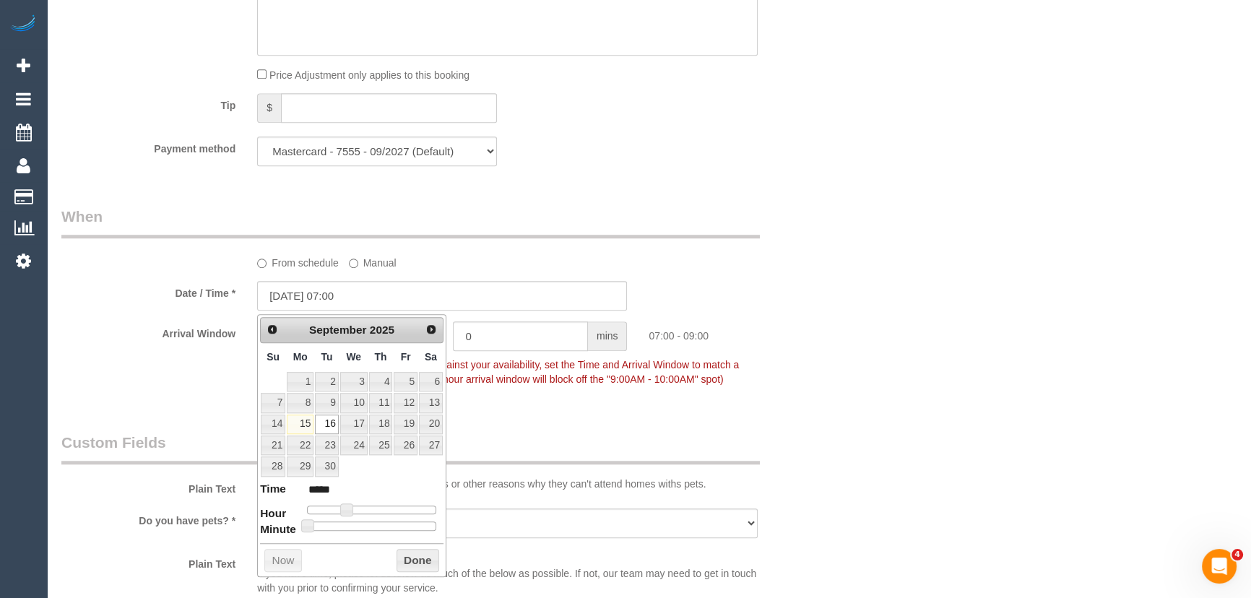
click at [871, 208] on div "Who Email* melitajanice.mj@gmail.com Name * Melita Janice Where Address* 80 abe…" at bounding box center [648, 48] width 1175 height 2748
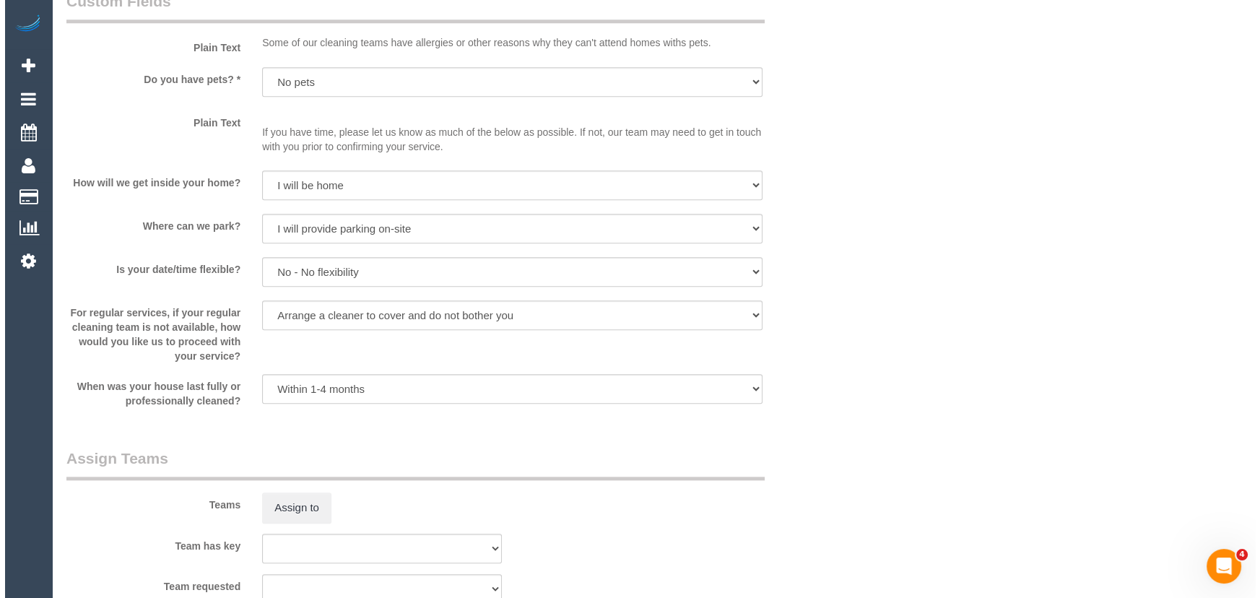
scroll to position [1903, 0]
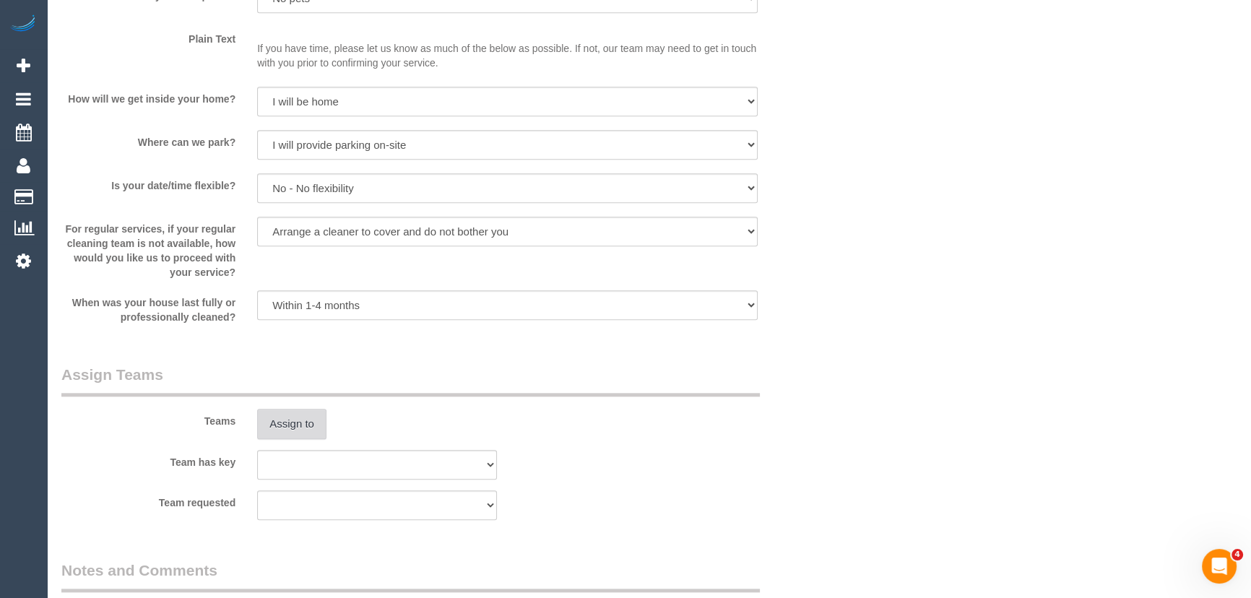
click at [283, 421] on button "Assign to" at bounding box center [291, 424] width 69 height 30
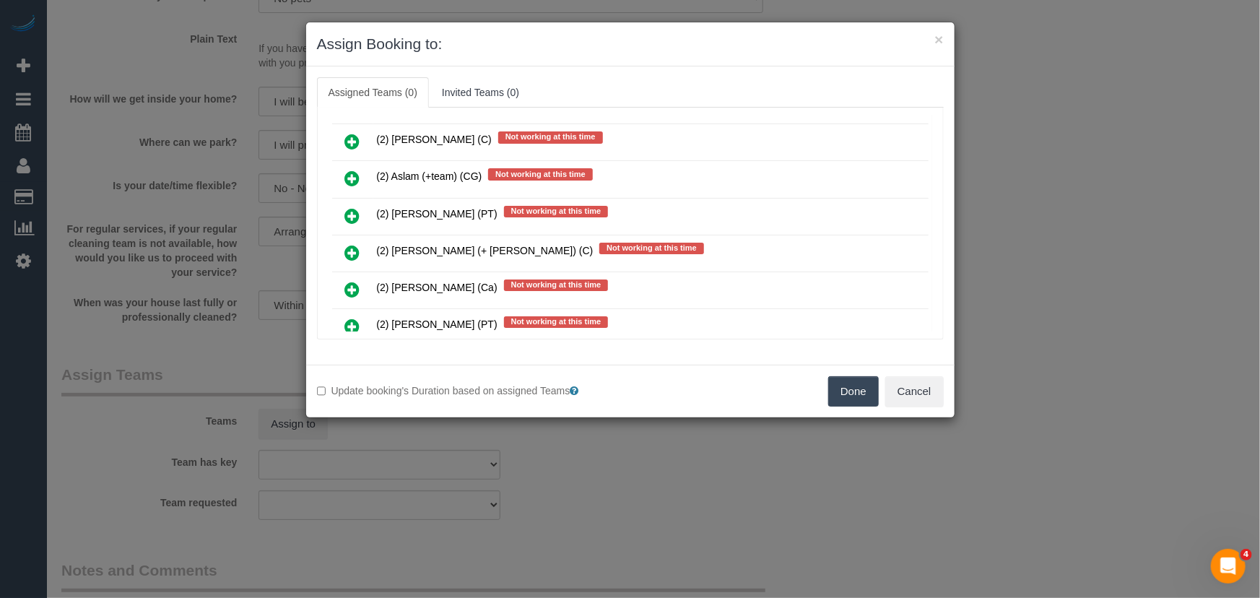
scroll to position [1116, 0]
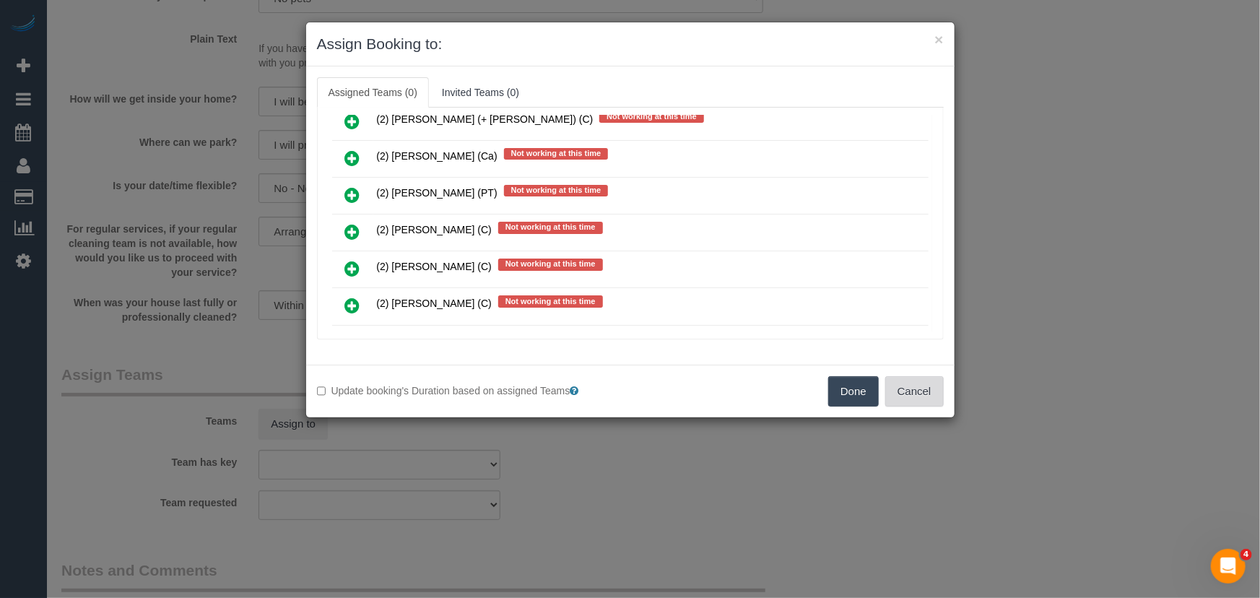
click at [932, 390] on button "Cancel" at bounding box center [914, 391] width 58 height 30
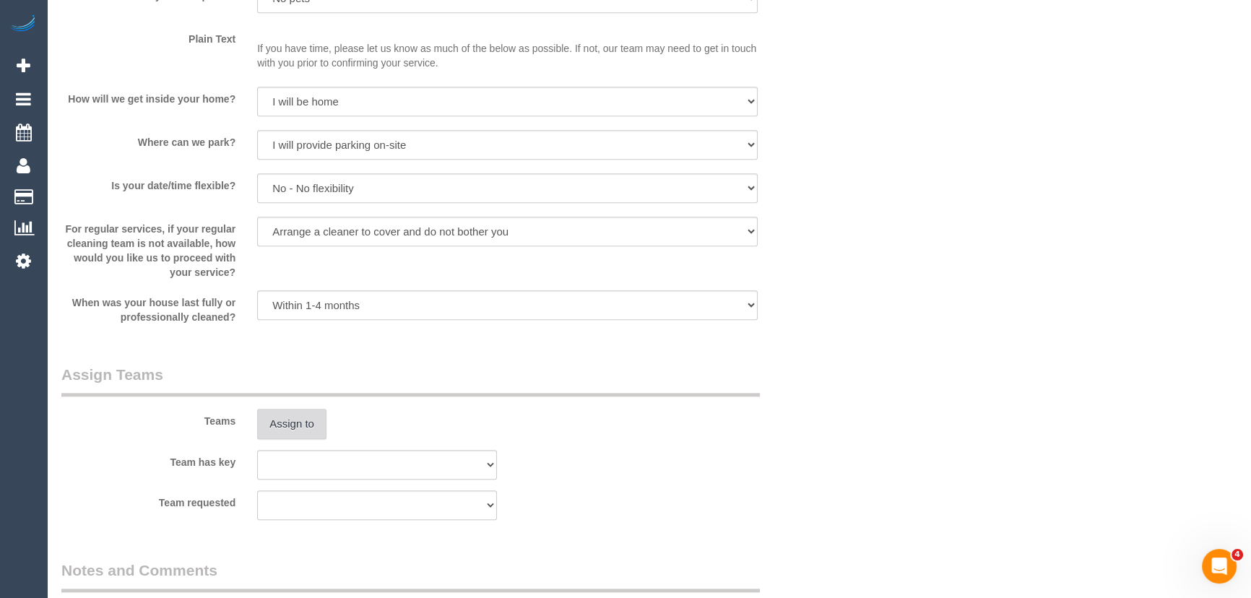
click at [282, 414] on button "Assign to" at bounding box center [291, 424] width 69 height 30
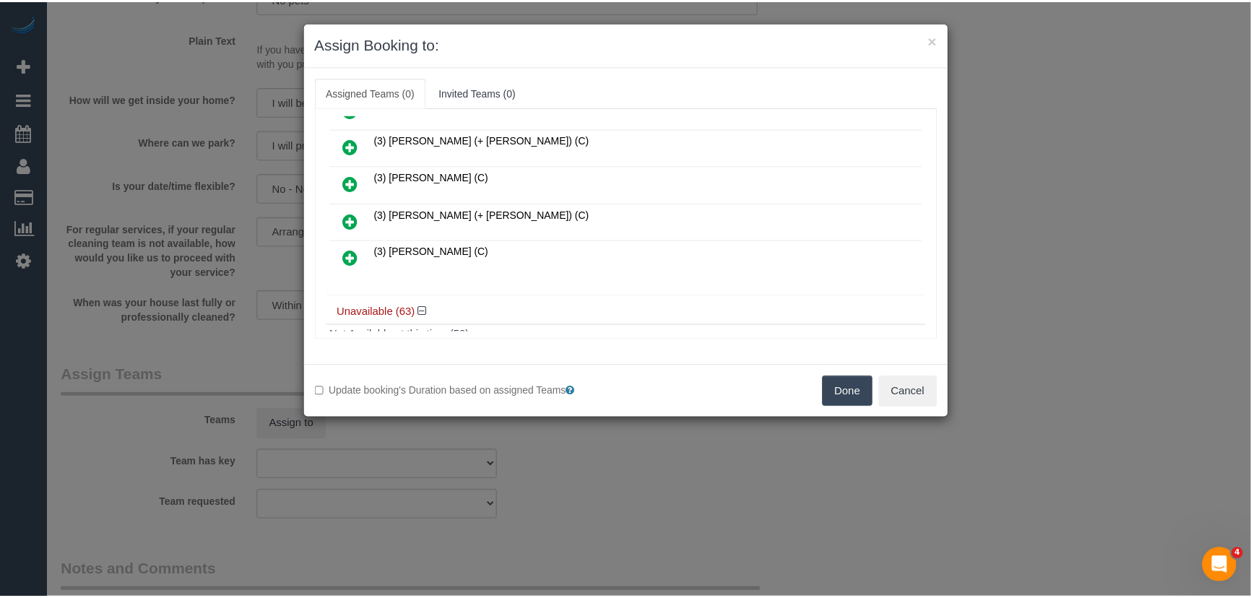
scroll to position [919, 0]
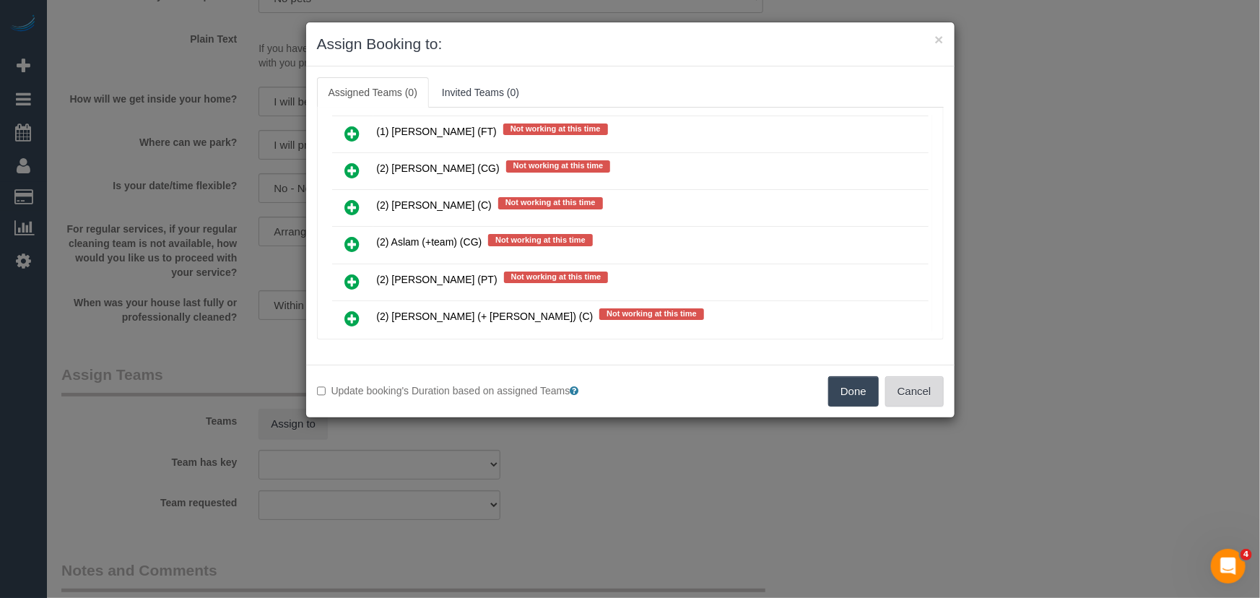
click at [932, 397] on button "Cancel" at bounding box center [914, 391] width 58 height 30
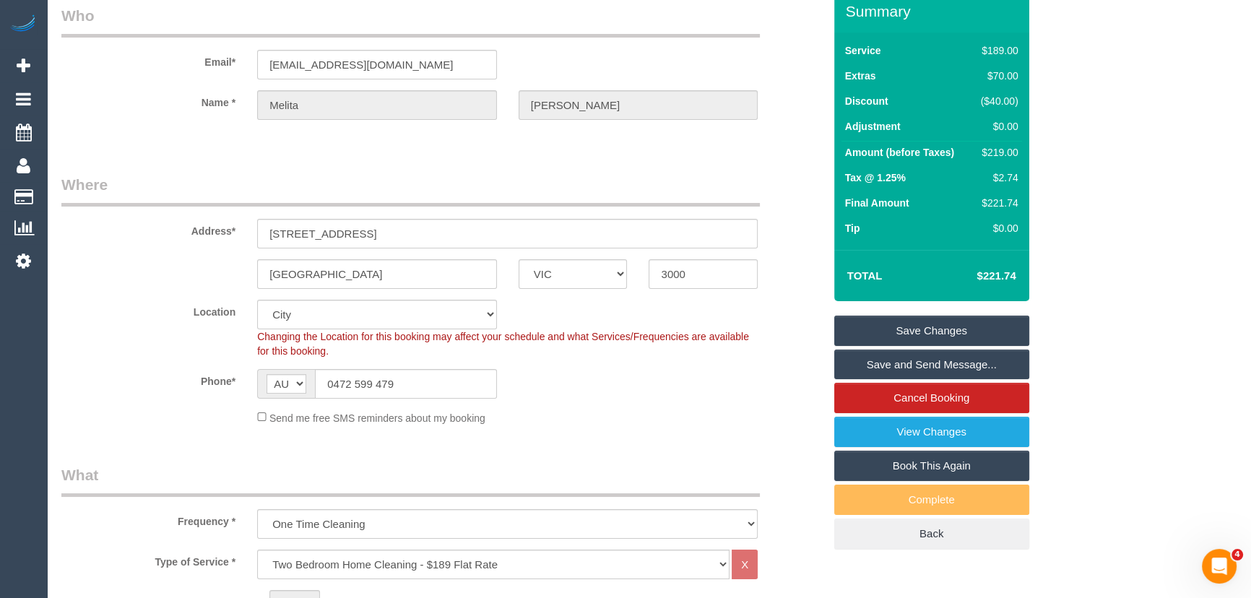
scroll to position [0, 0]
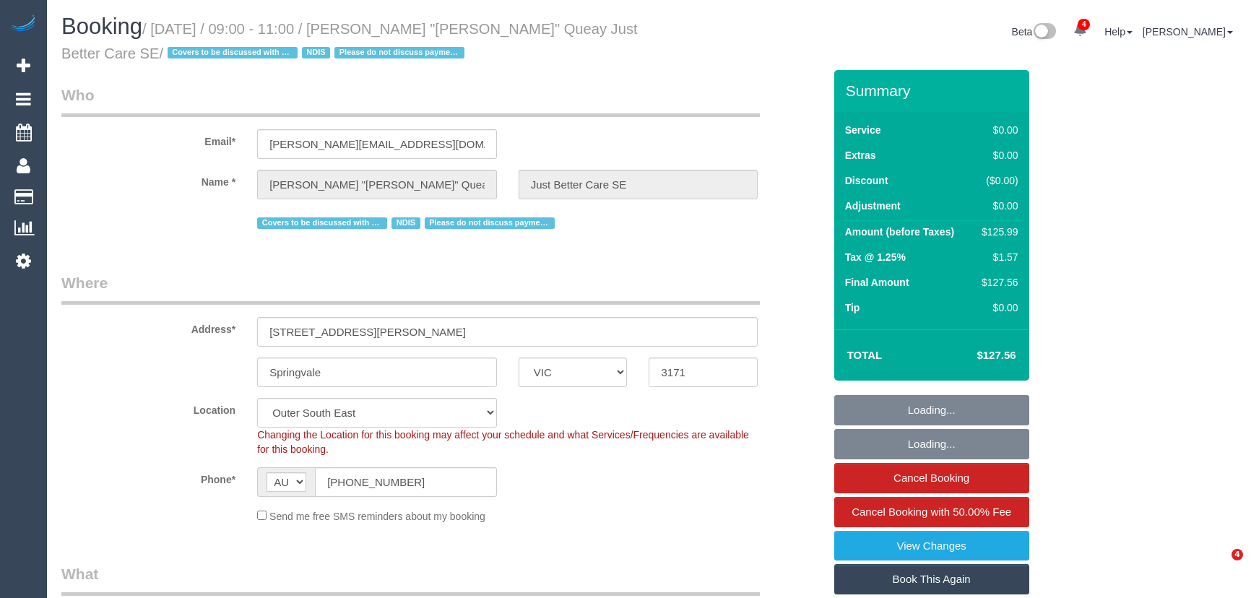
select select "VIC"
select select "120"
select select "number:28"
select select "number:14"
select select "number:18"
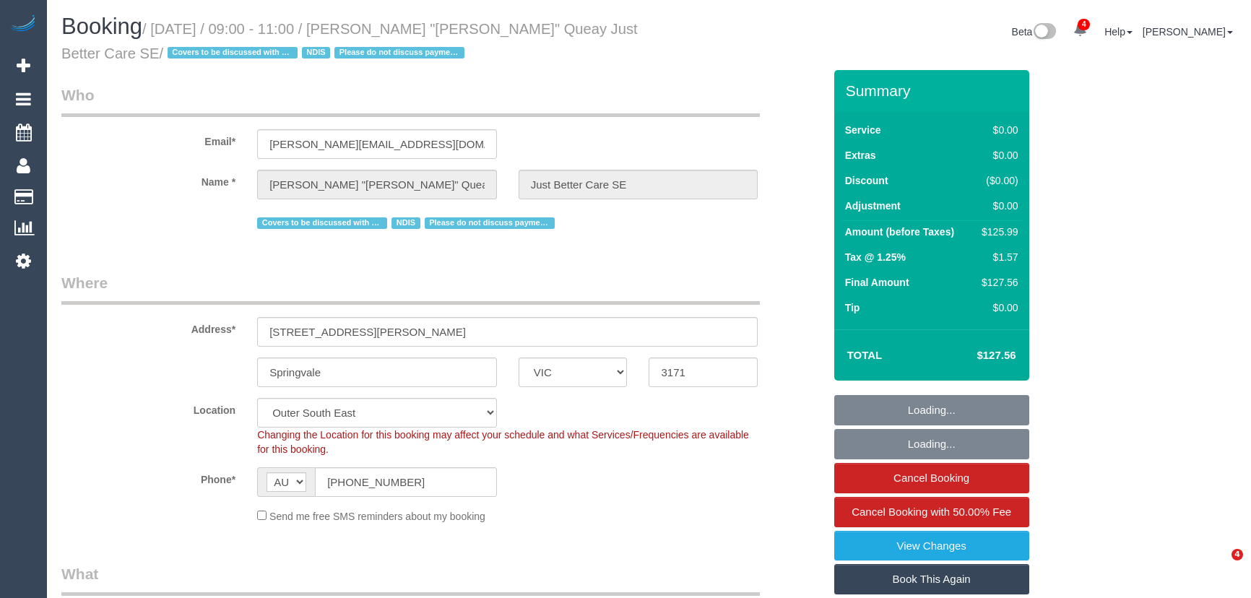
select select "number:25"
select select "number:35"
select select "number:13"
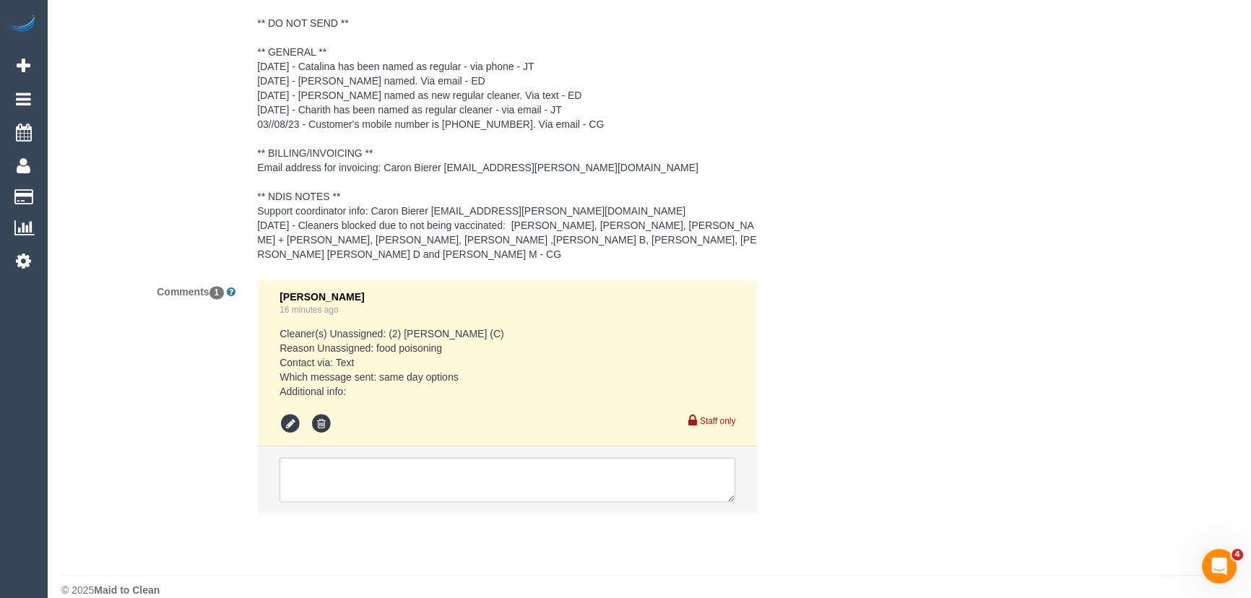
scroll to position [2311, 0]
click at [358, 464] on textarea at bounding box center [507, 476] width 456 height 45
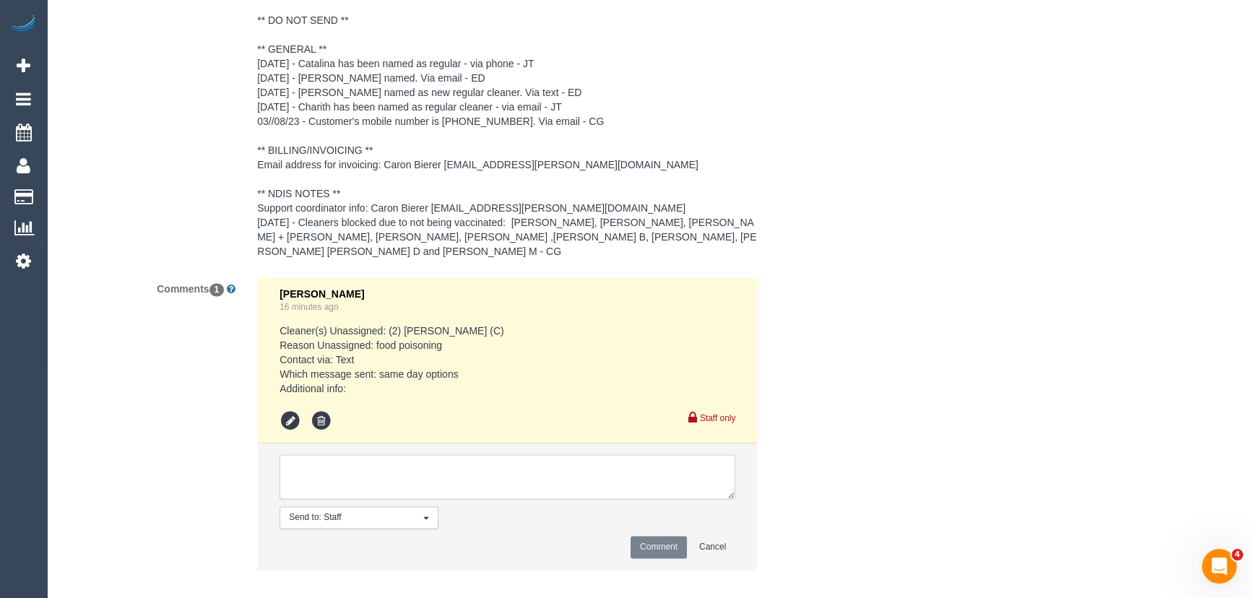
click at [359, 464] on textarea at bounding box center [507, 476] width 456 height 45
type textarea "customer would like to a cover - via text Priyanshi AW 2.30-3.30pm - via text -…"
click at [674, 536] on button "Comment" at bounding box center [658, 547] width 56 height 22
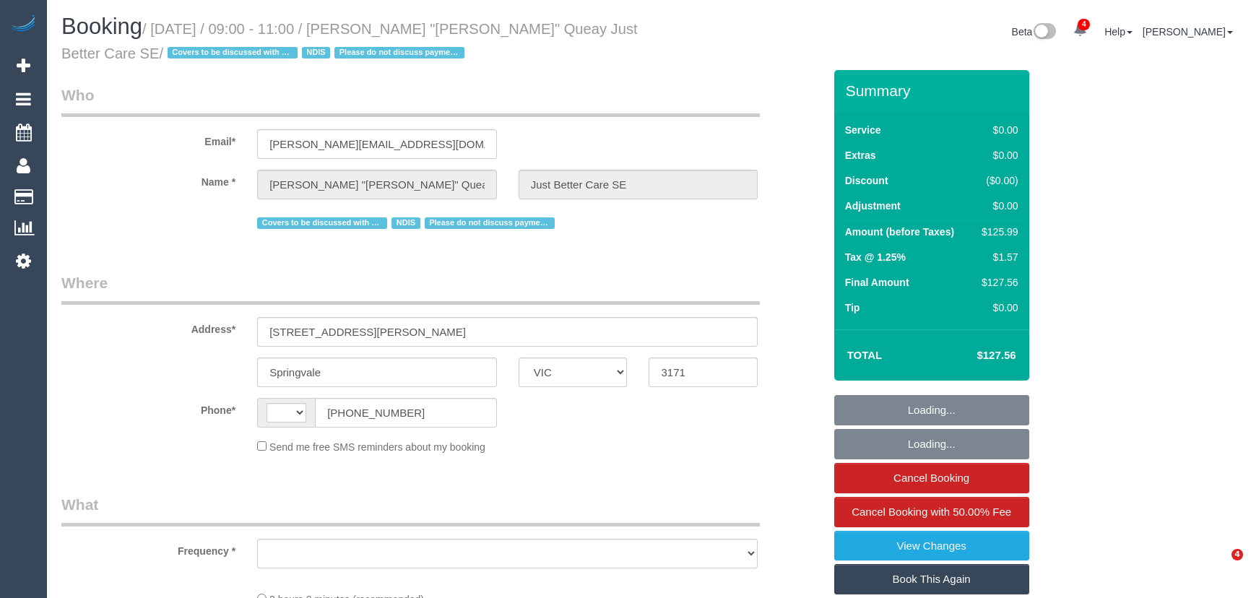
select select "VIC"
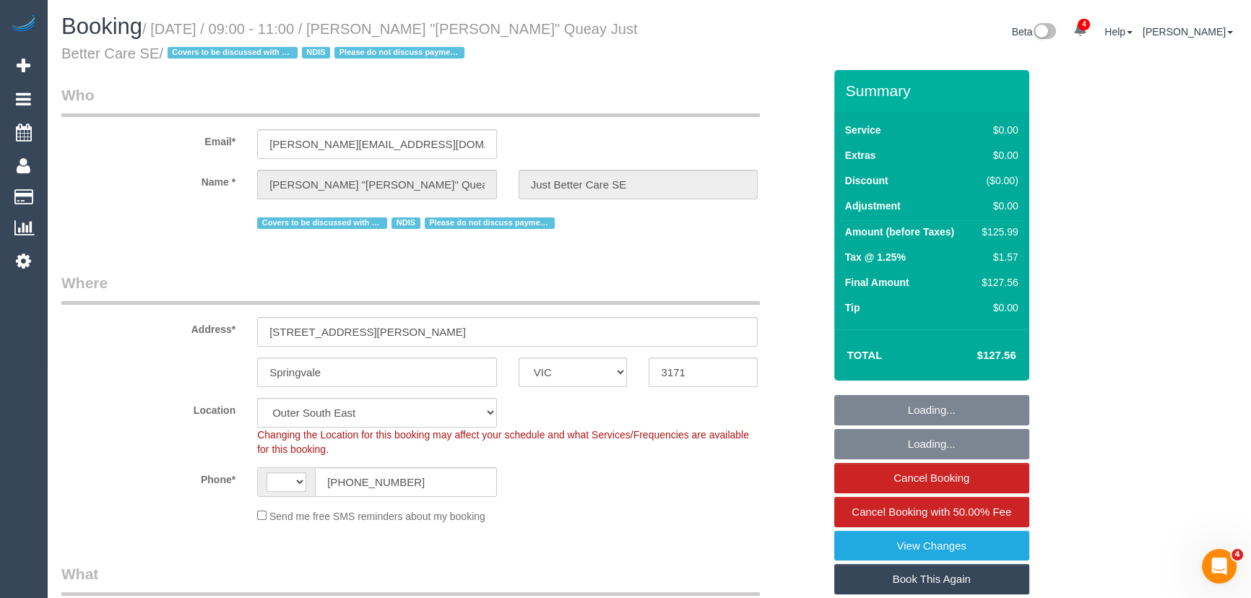
select select "object:508"
select select "string:AU"
select select "number:28"
select select "number:14"
select select "number:18"
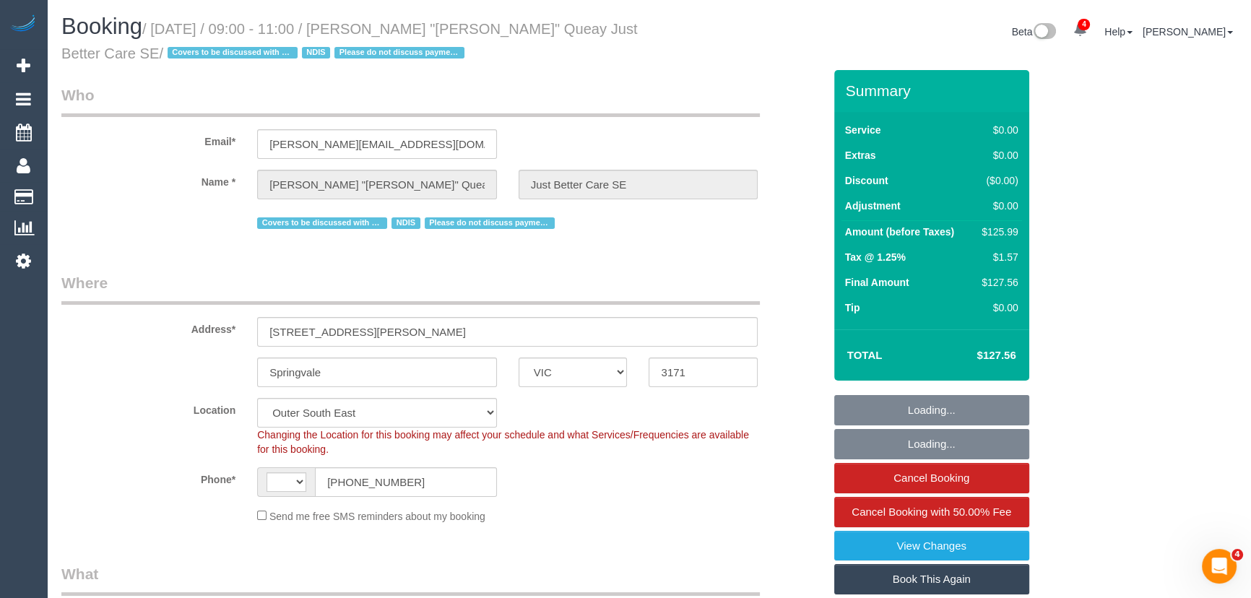
select select "number:25"
select select "number:35"
select select "number:13"
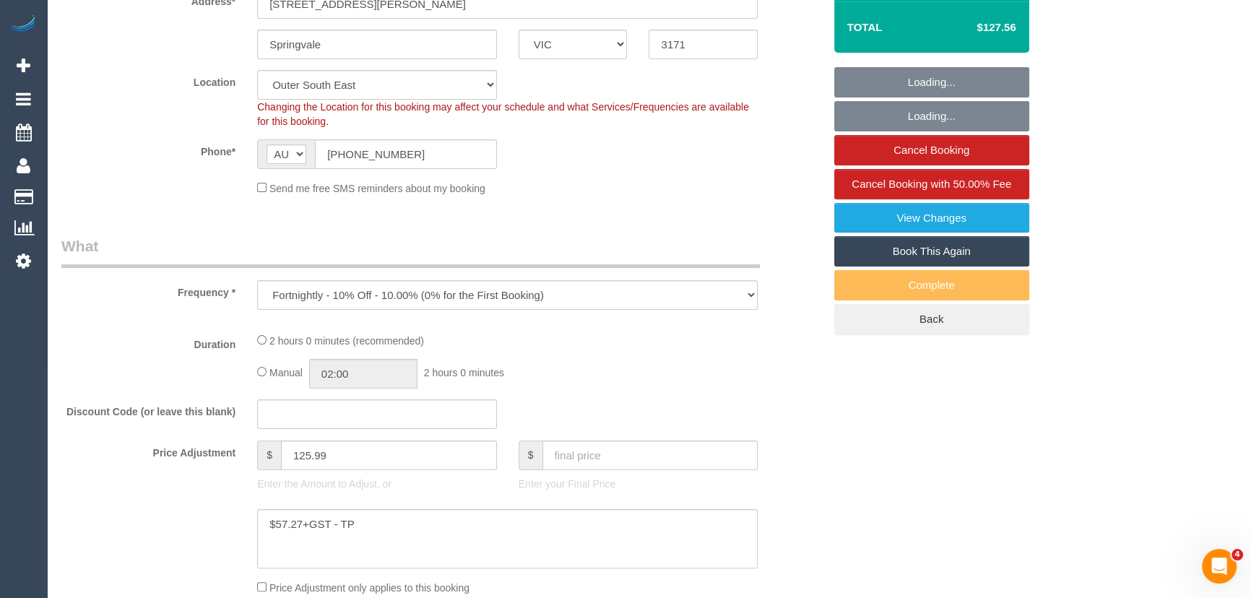
select select "120"
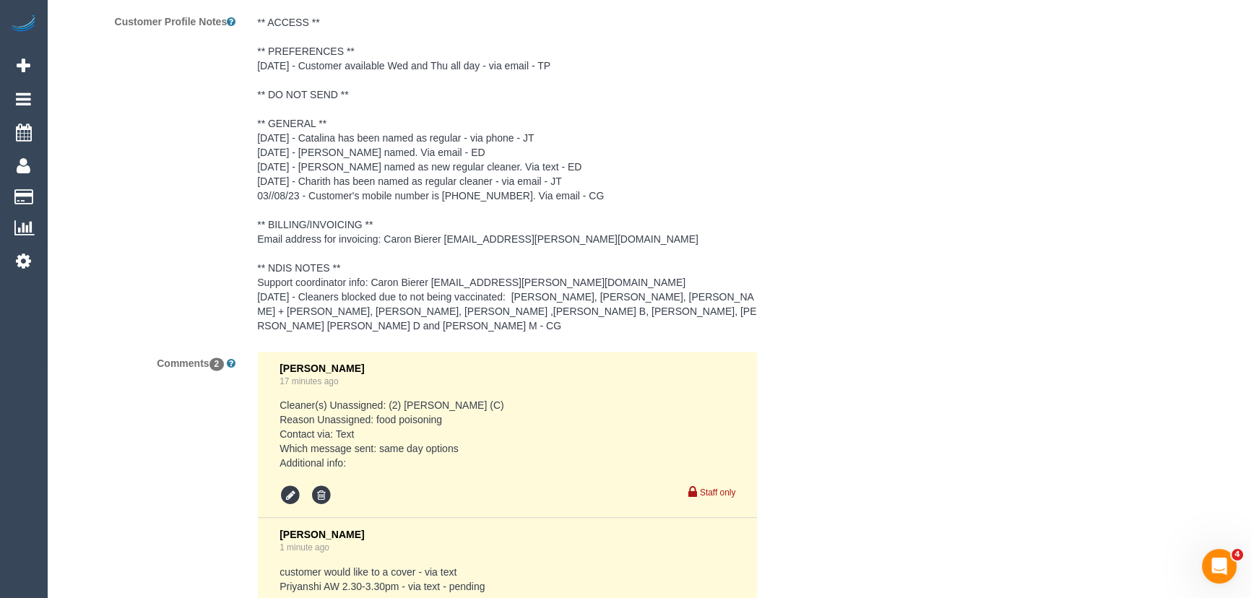
scroll to position [2434, 0]
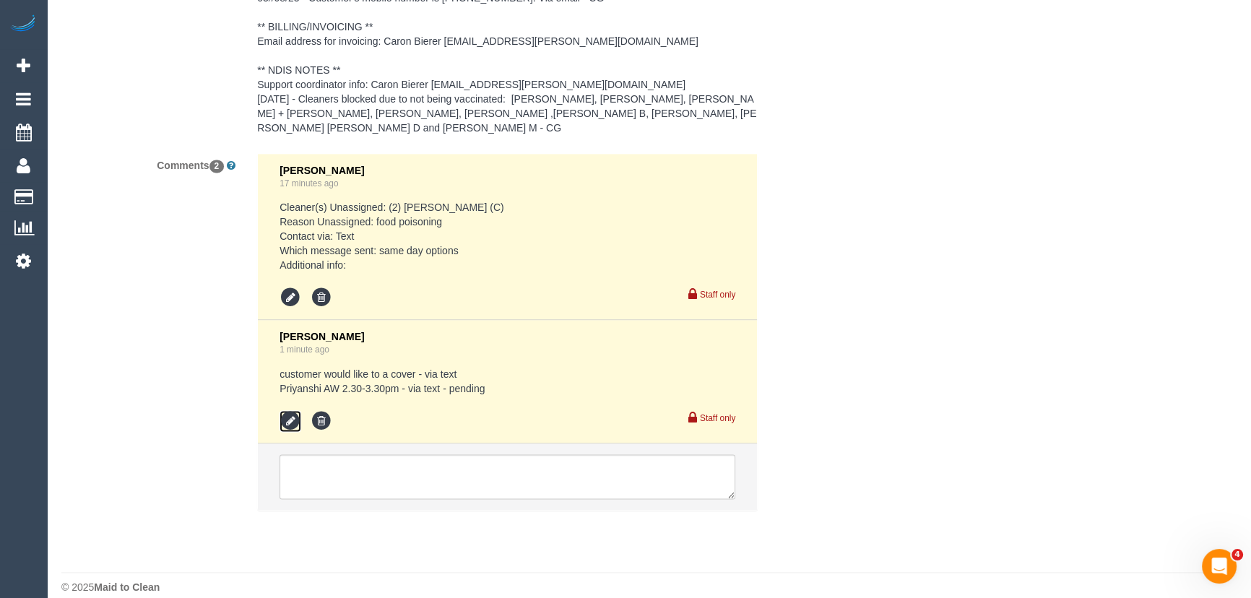
click at [290, 410] on icon at bounding box center [290, 421] width 22 height 22
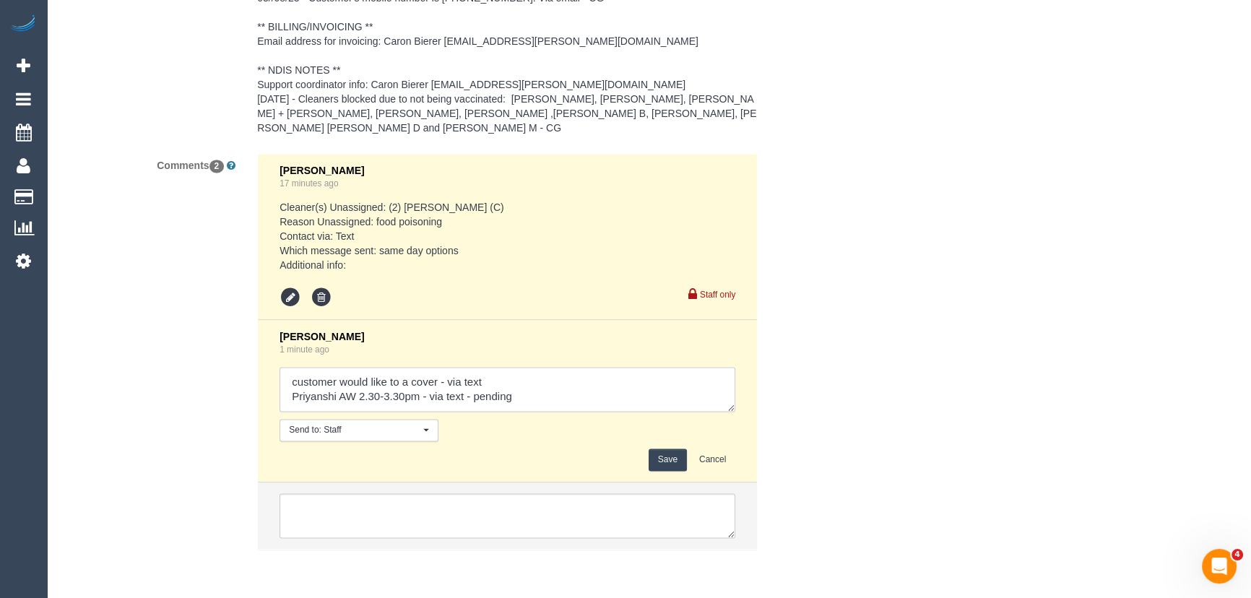
click at [533, 375] on textarea at bounding box center [507, 389] width 456 height 45
type textarea "customer would like to a cover - via text Priyanshi AW 2.30-3.30pm - via text -…"
click at [671, 448] on button "Save" at bounding box center [667, 459] width 38 height 22
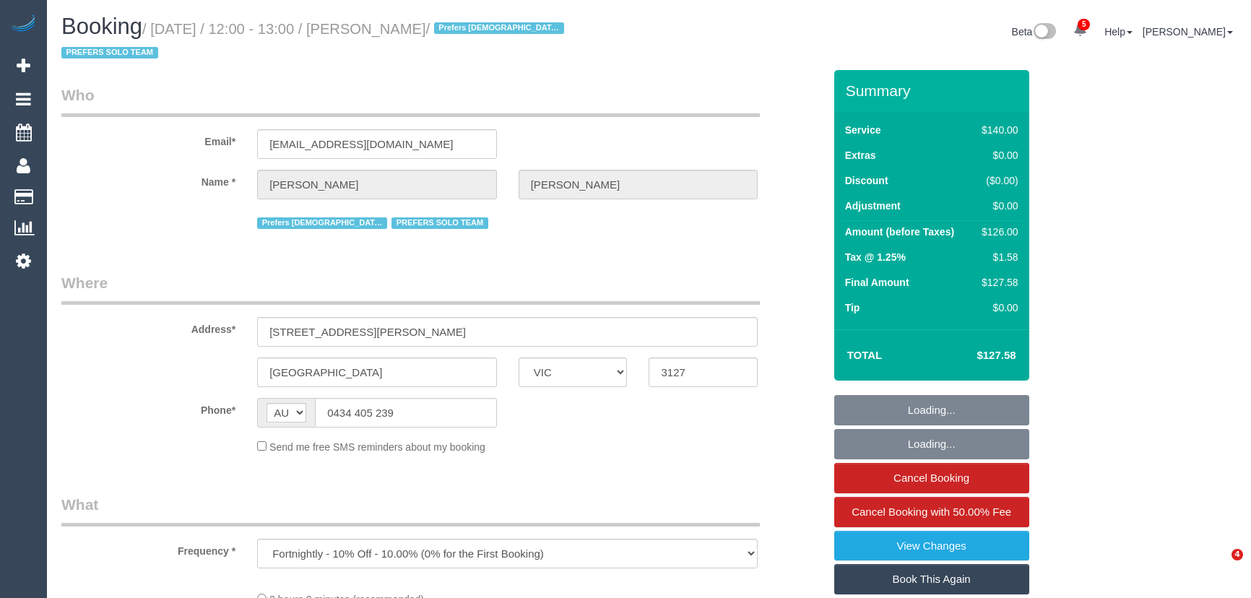
select select "VIC"
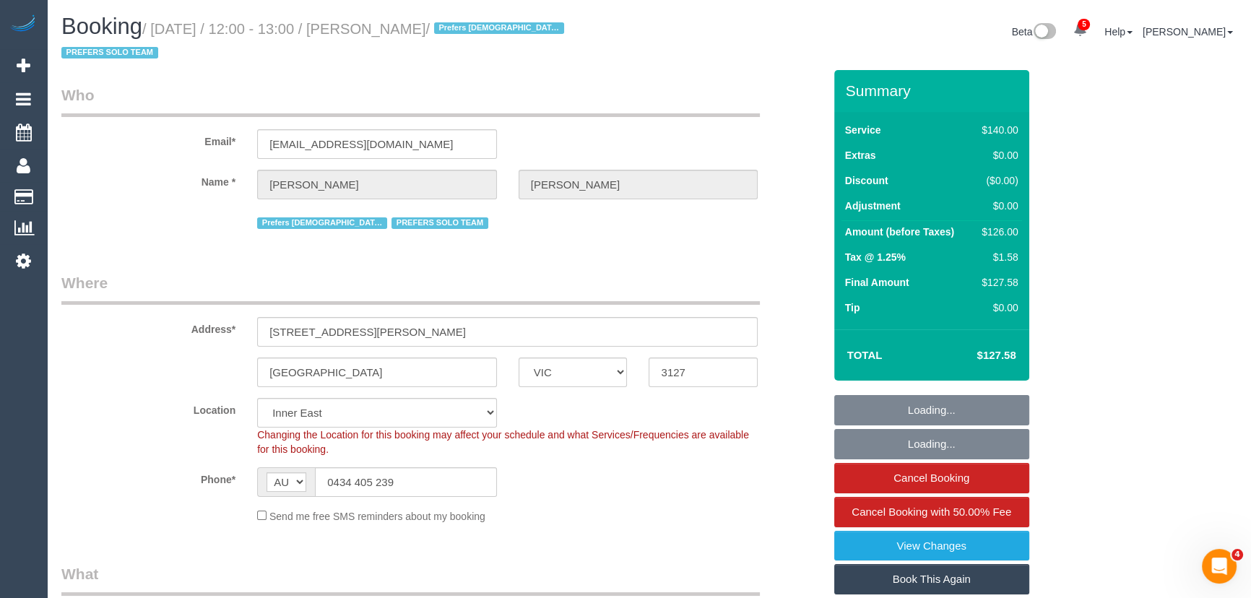
select select "string:stripe-pm_1RJibq2GScqysDRVP1k7kopt"
select select "object:1266"
select select "number:28"
select select "number:14"
select select "number:19"
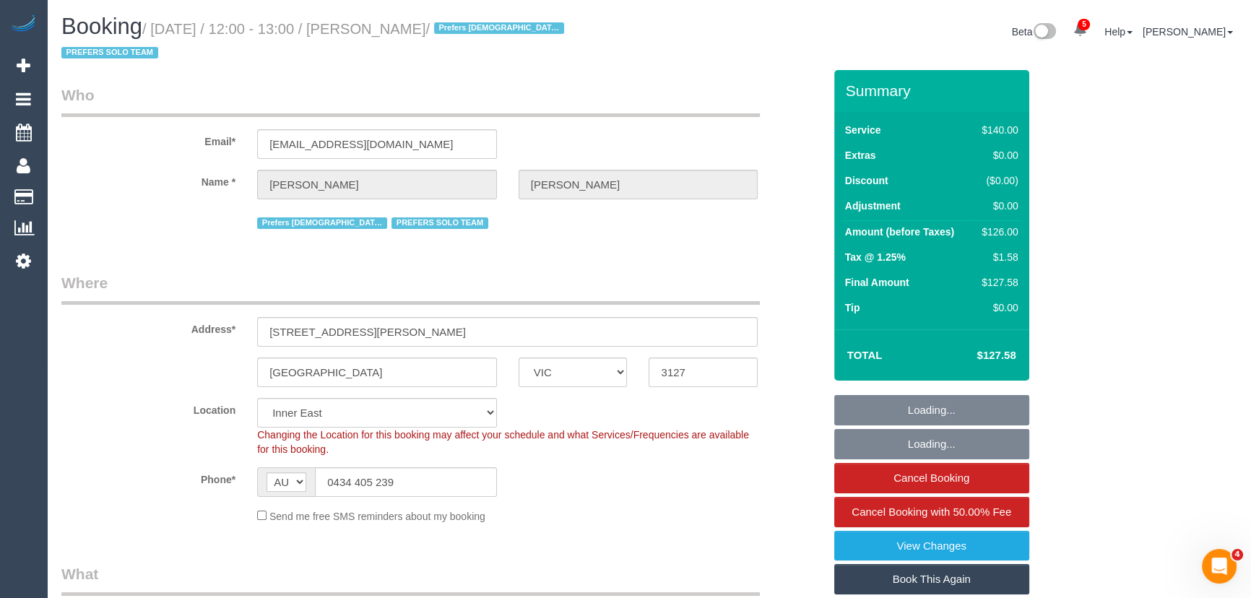
select select "number:25"
select select "number:35"
select select "number:11"
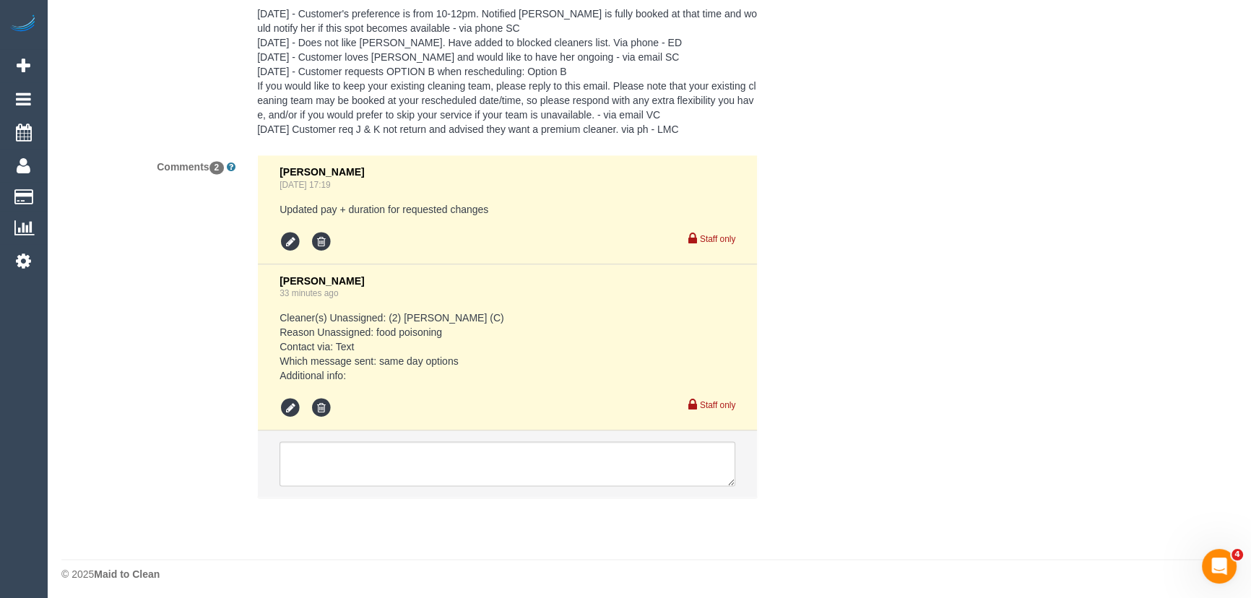
scroll to position [2704, 0]
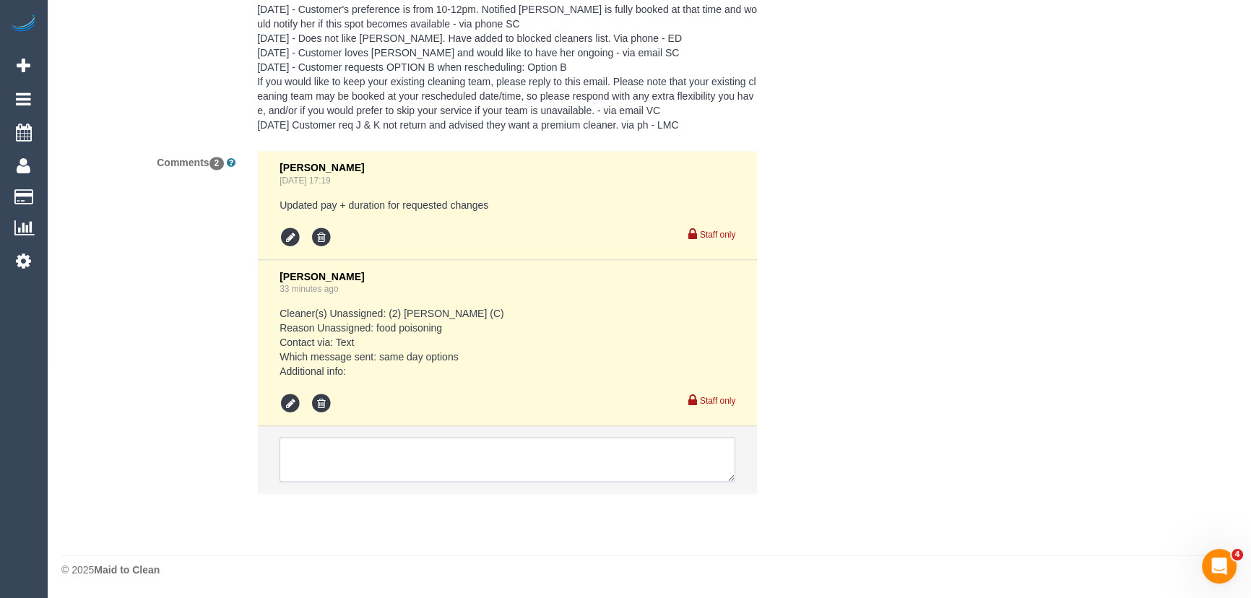
click at [382, 461] on textarea at bounding box center [507, 459] width 456 height 45
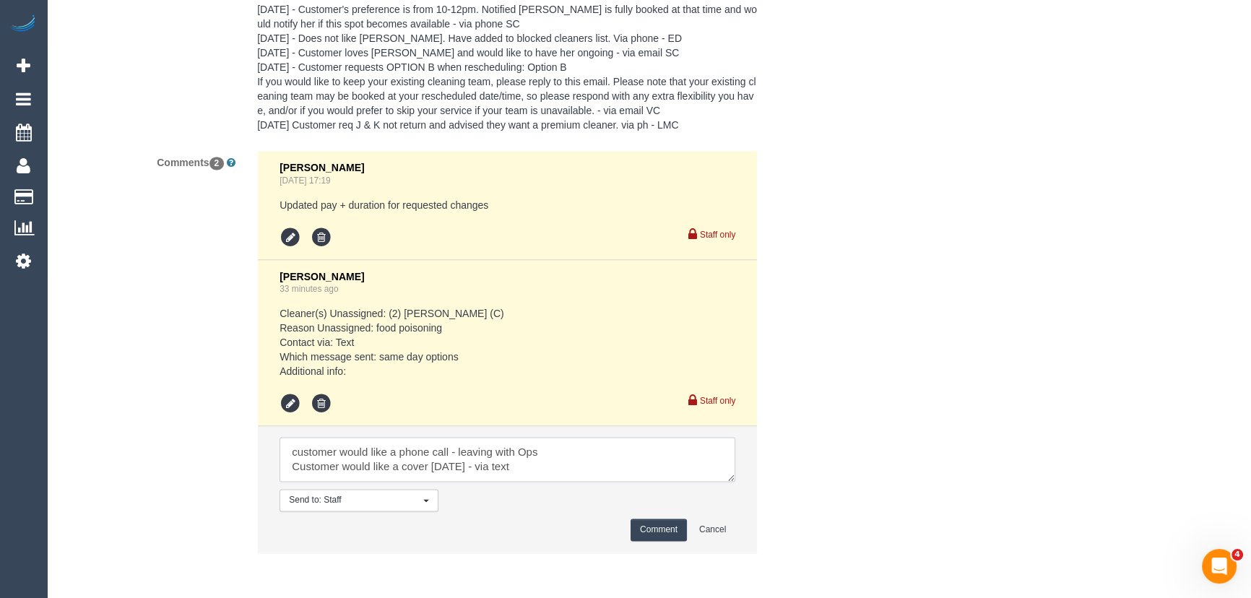
type textarea "customer would like a phone call - leaving with Ops Customer would like a cover…"
click at [647, 534] on button "Comment" at bounding box center [658, 529] width 56 height 22
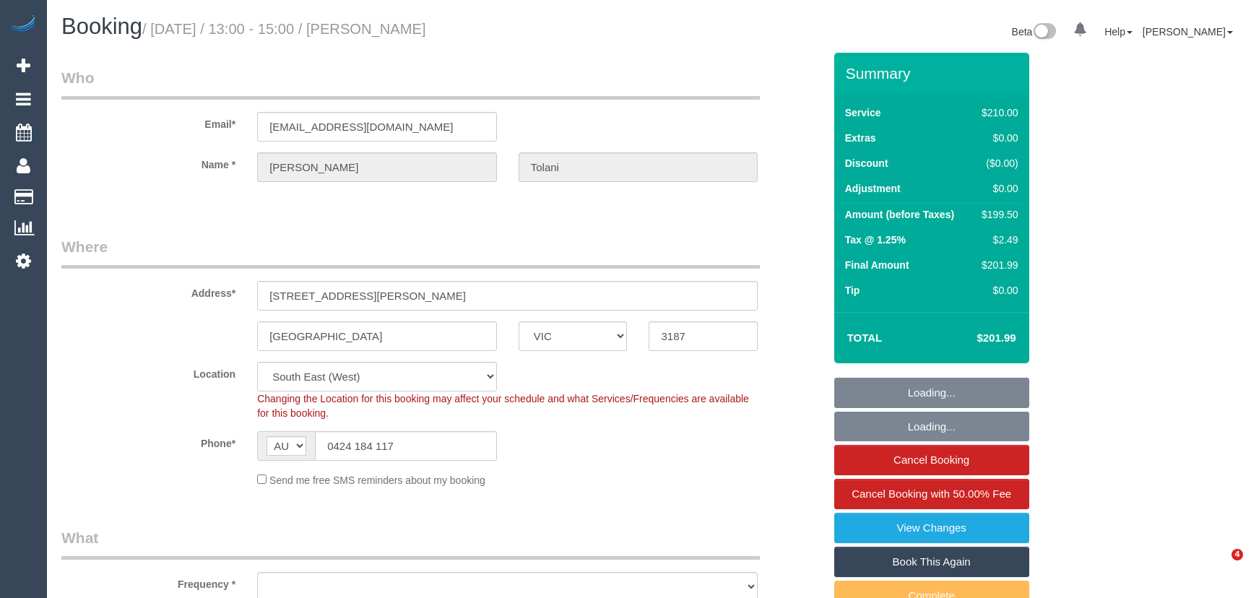
select select "VIC"
select select "object:936"
select select "180"
select select "number:29"
select select "number:14"
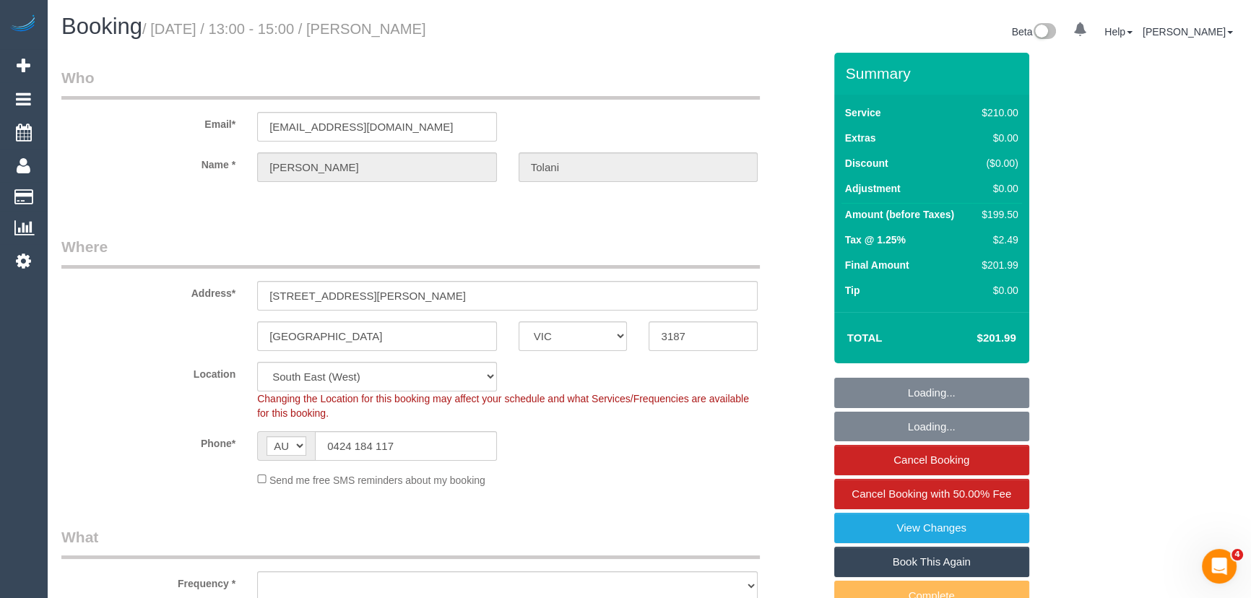
select select "number:18"
select select "number:34"
select select "number:12"
select select "string:stripe-pm_1Hl9Hl2GScqysDRVFFvT4L8C"
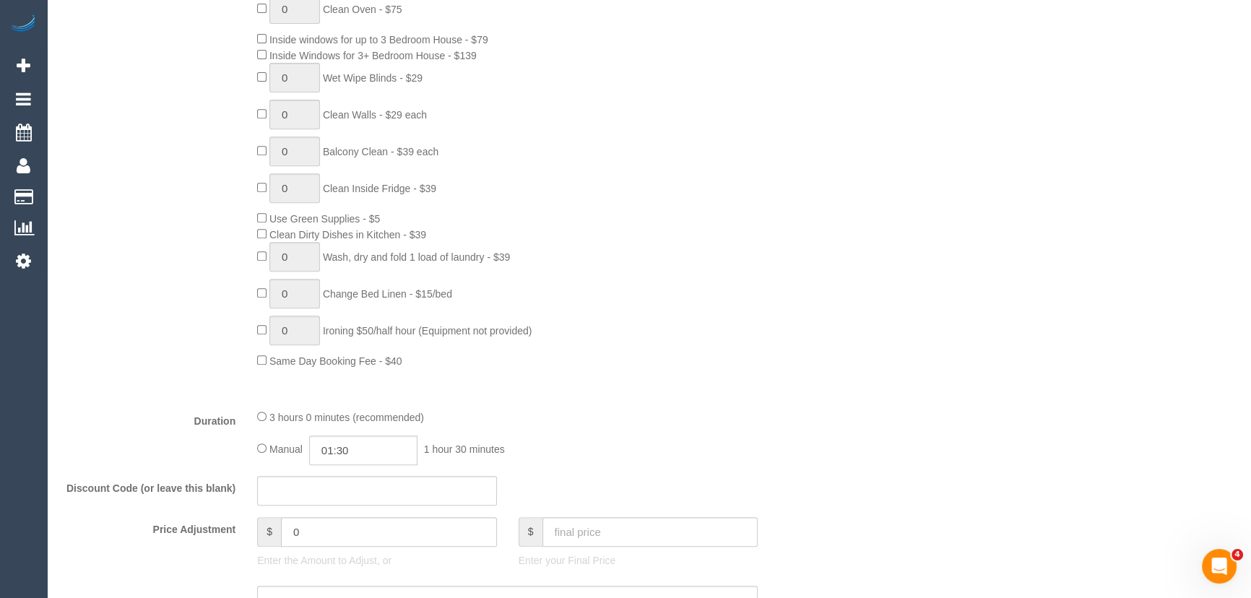
scroll to position [919, 0]
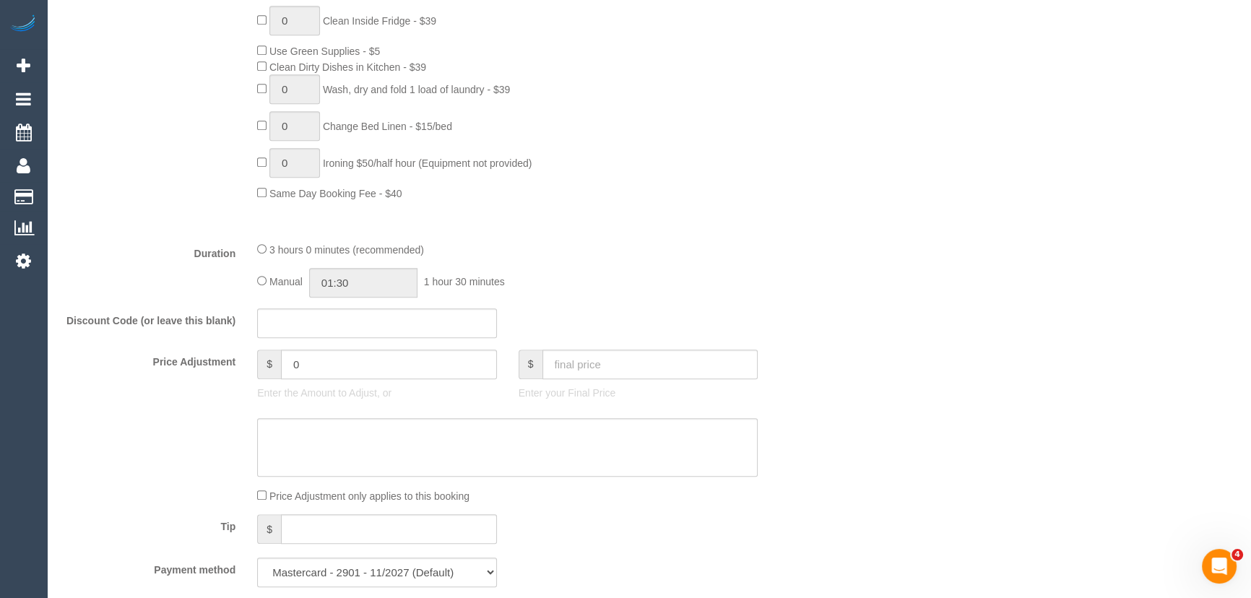
click at [269, 282] on span "Manual" at bounding box center [285, 282] width 33 height 12
type input "03:00"
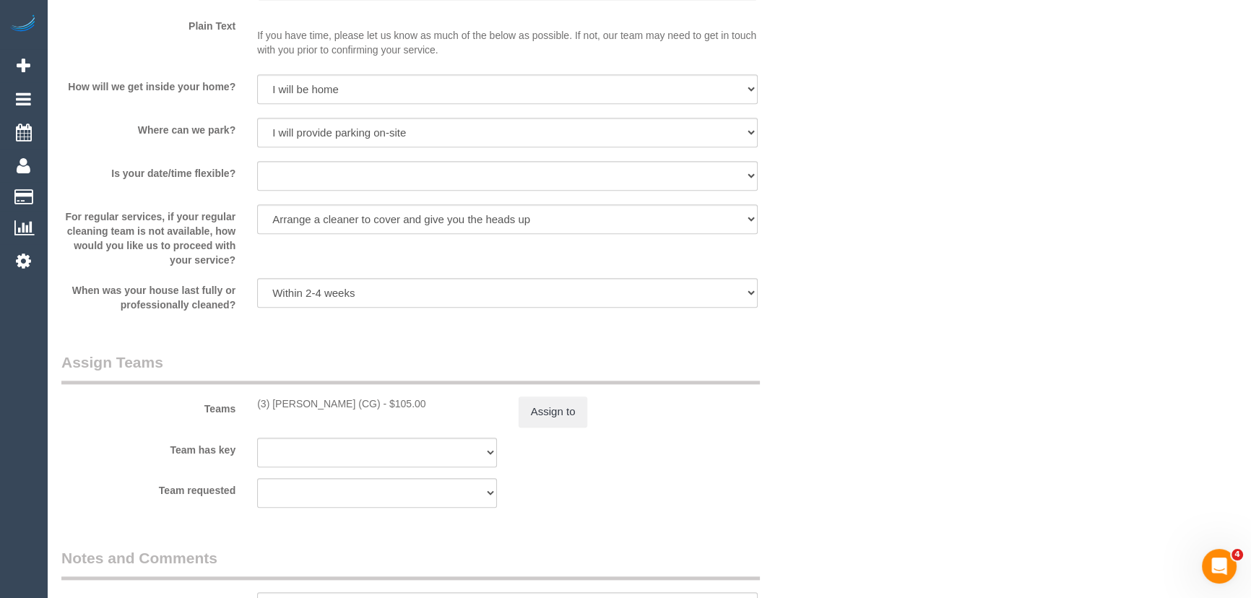
scroll to position [1903, 0]
click at [557, 422] on button "Assign to" at bounding box center [552, 411] width 69 height 30
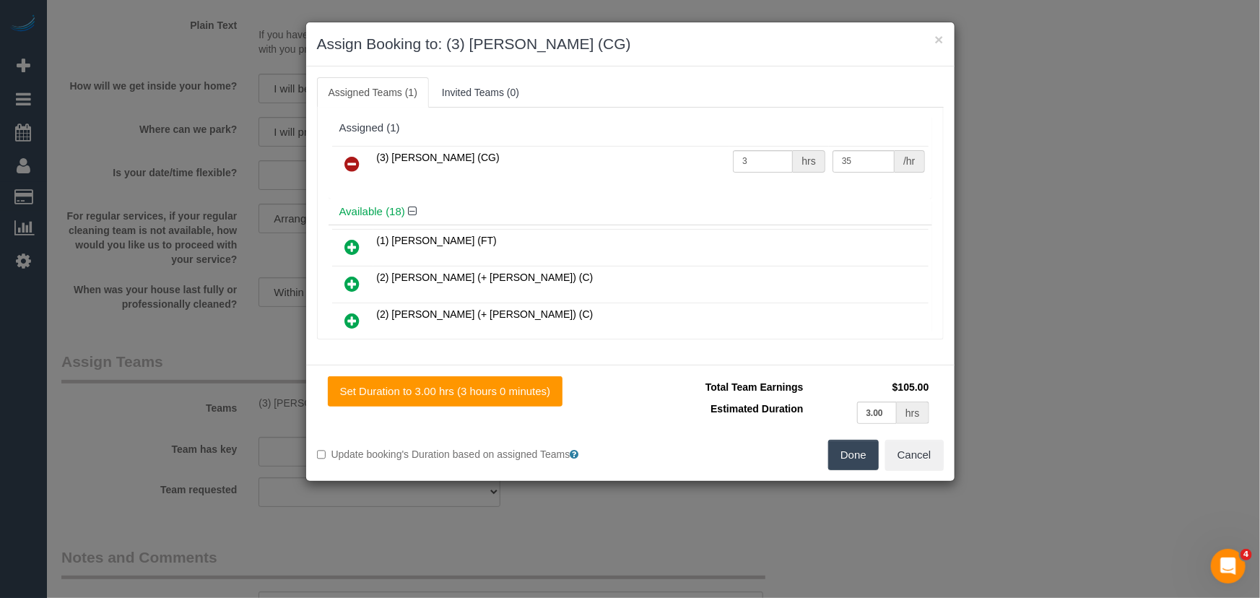
click at [1121, 368] on div "× Assign Booking to: (3) Ashish Patel (CG) Assigned Teams (1) Invited Teams (0)…" at bounding box center [630, 299] width 1260 height 598
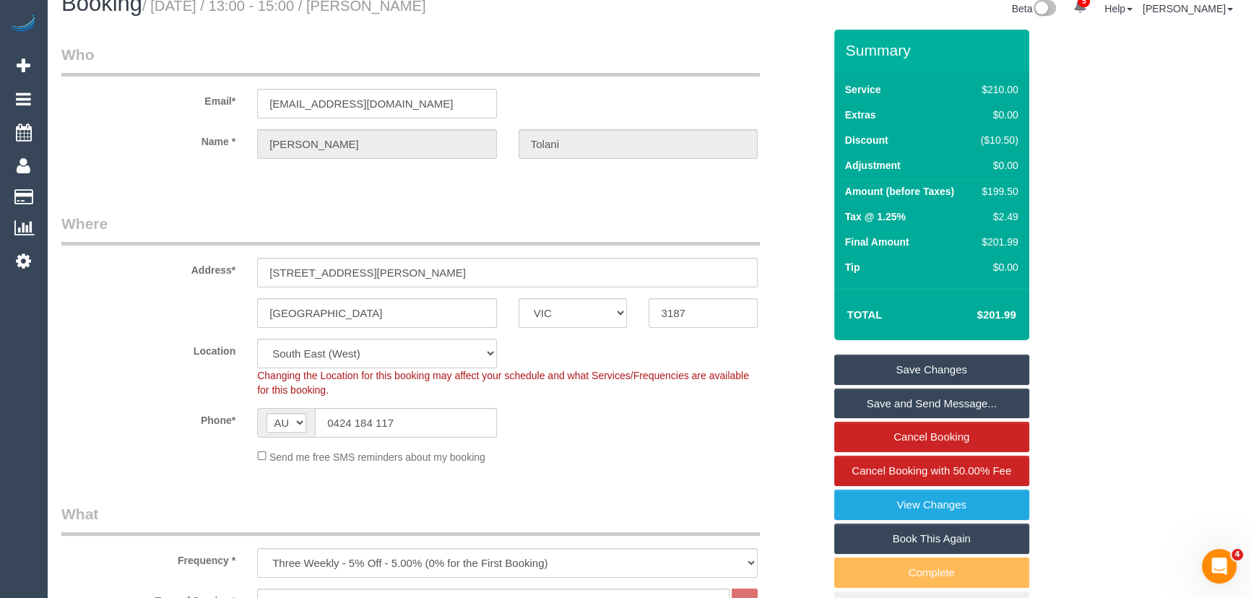
scroll to position [0, 0]
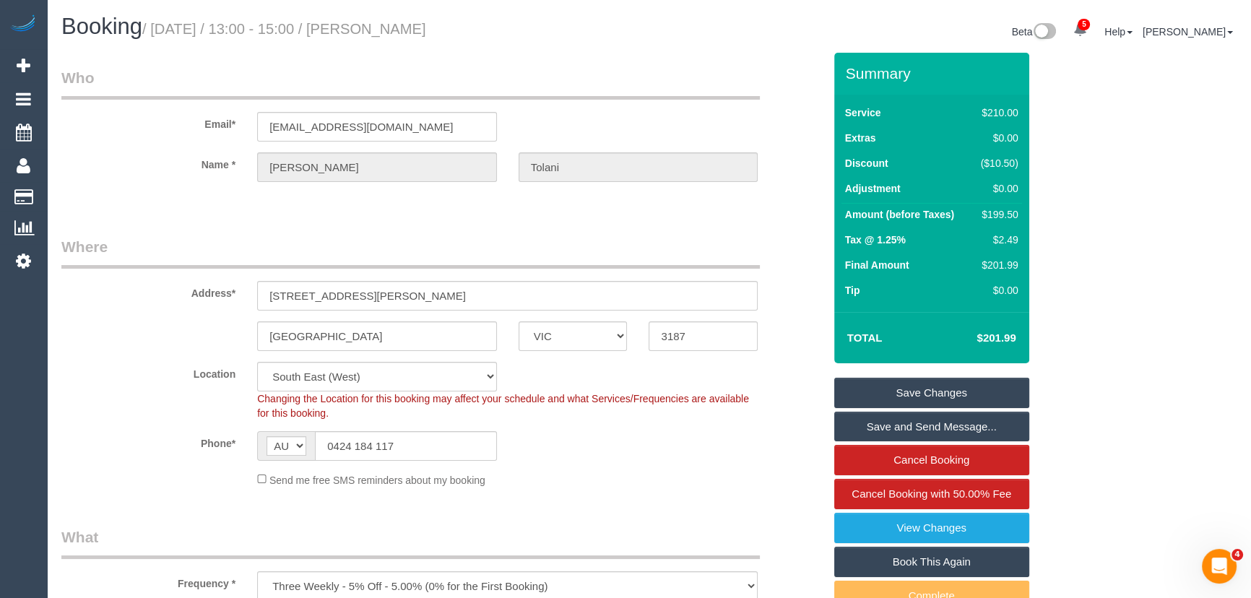
click at [929, 395] on link "Save Changes" at bounding box center [931, 393] width 195 height 30
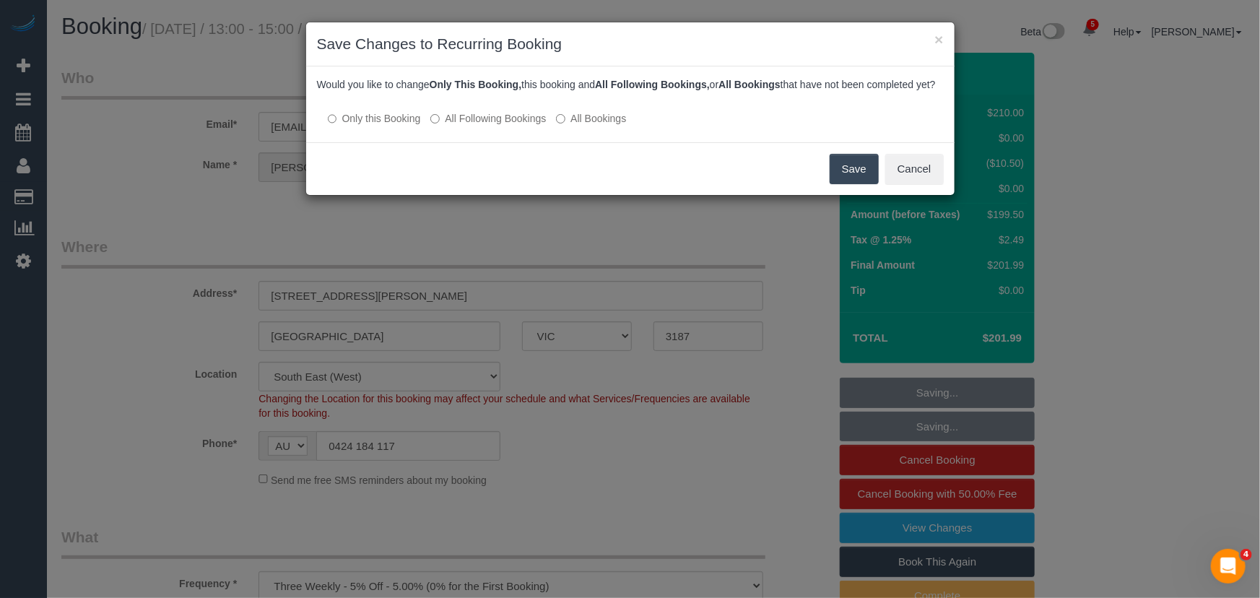
drag, startPoint x: 840, startPoint y: 188, endPoint x: 932, endPoint y: 171, distance: 93.9
click at [840, 184] on button "Save" at bounding box center [854, 169] width 49 height 30
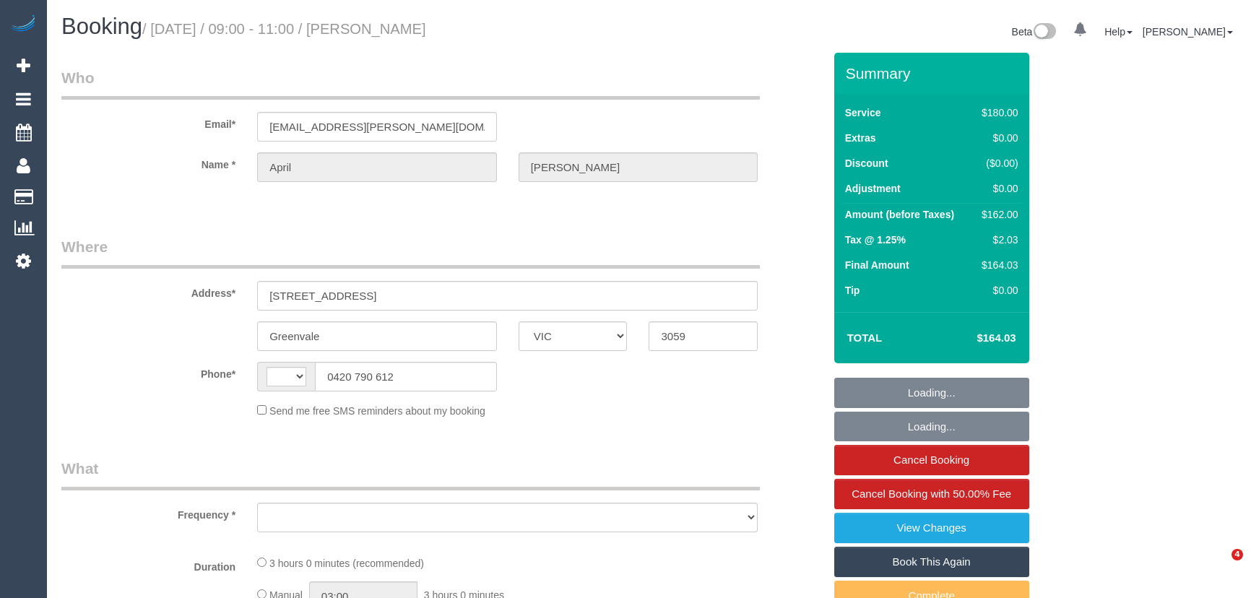
select select "VIC"
select select "string:AU"
select select "object:571"
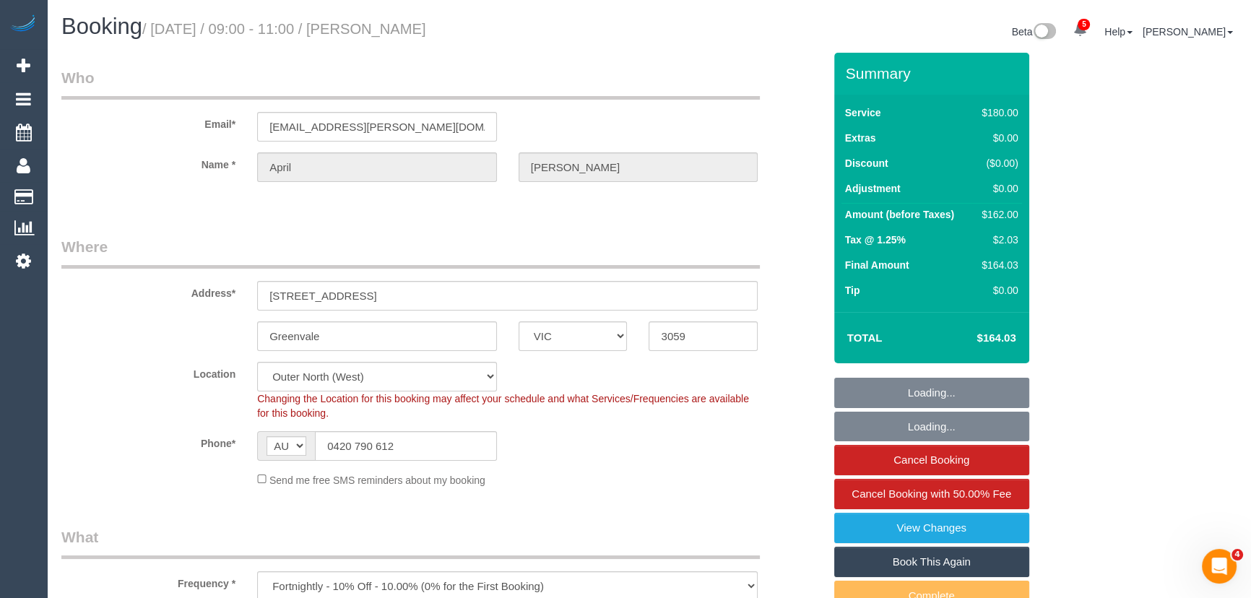
select select "string:stripe-pm_1OujM22GScqysDRVV6ggUq2G"
select select "180"
select select "number:27"
select select "number:19"
select select "number:33"
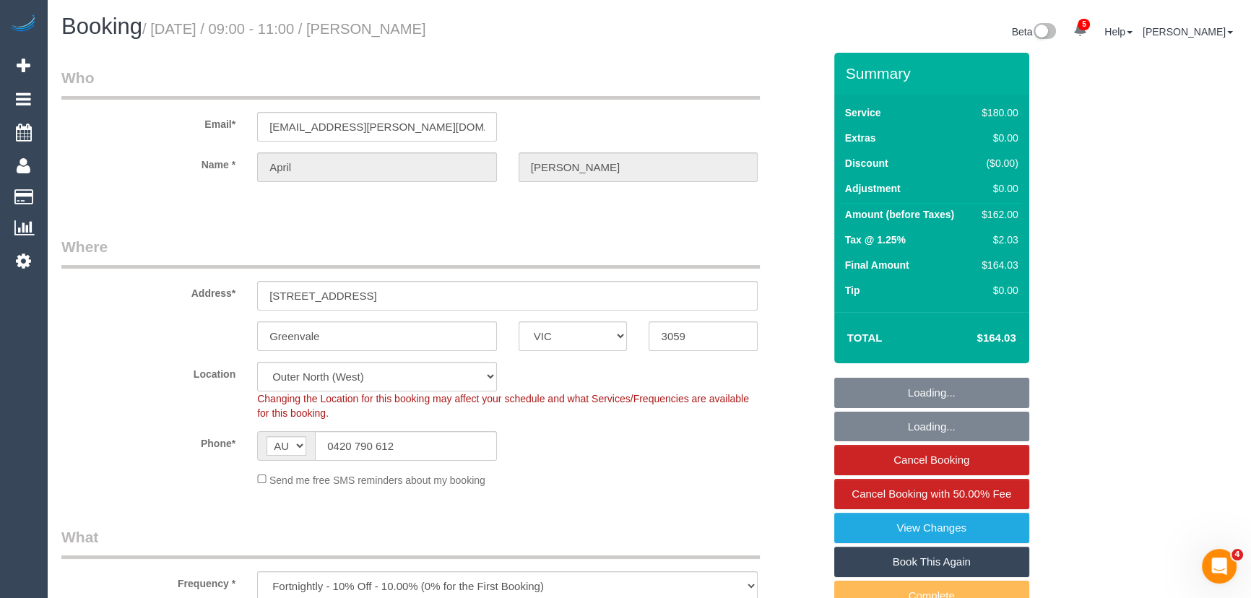
select select "object:1300"
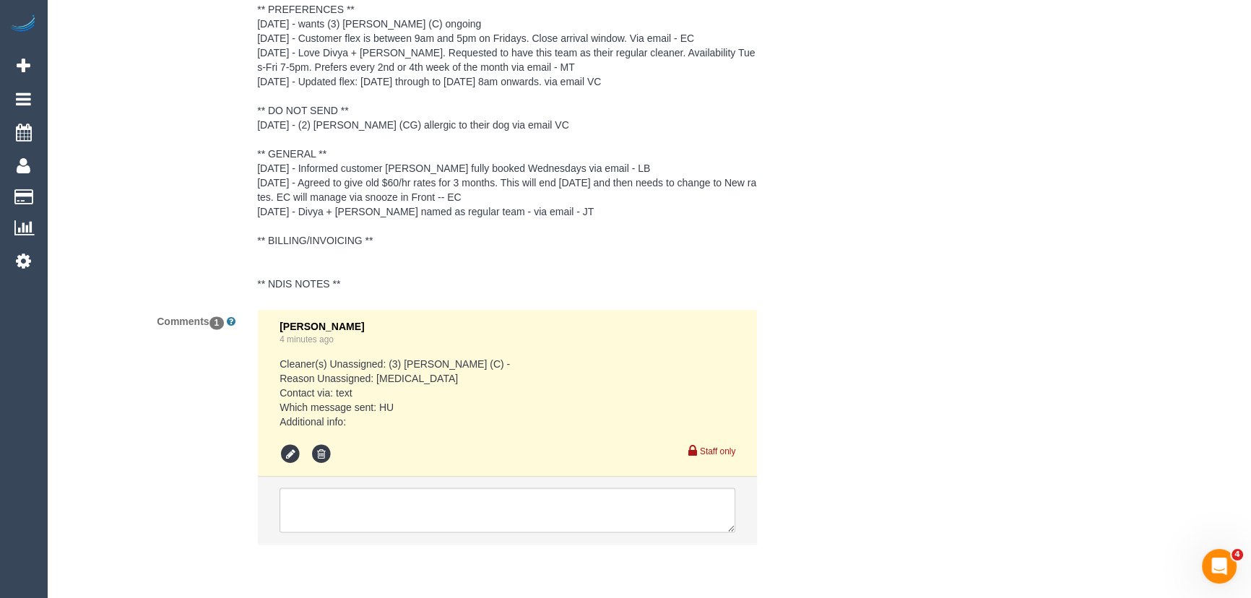
scroll to position [2731, 0]
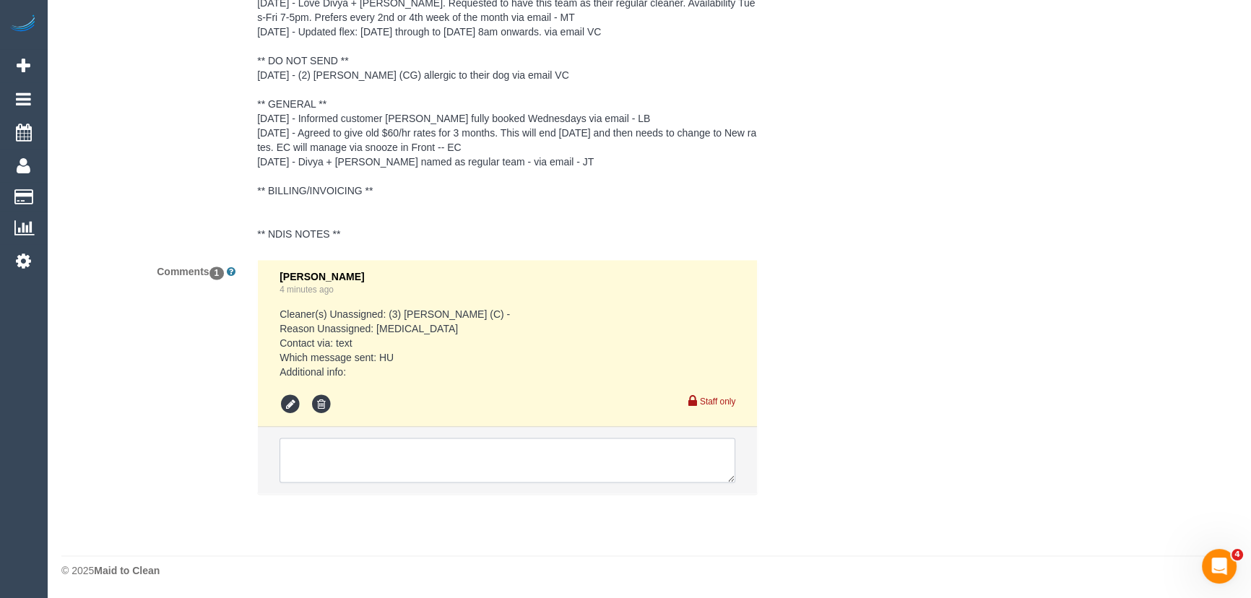
click at [320, 446] on textarea at bounding box center [507, 460] width 456 height 45
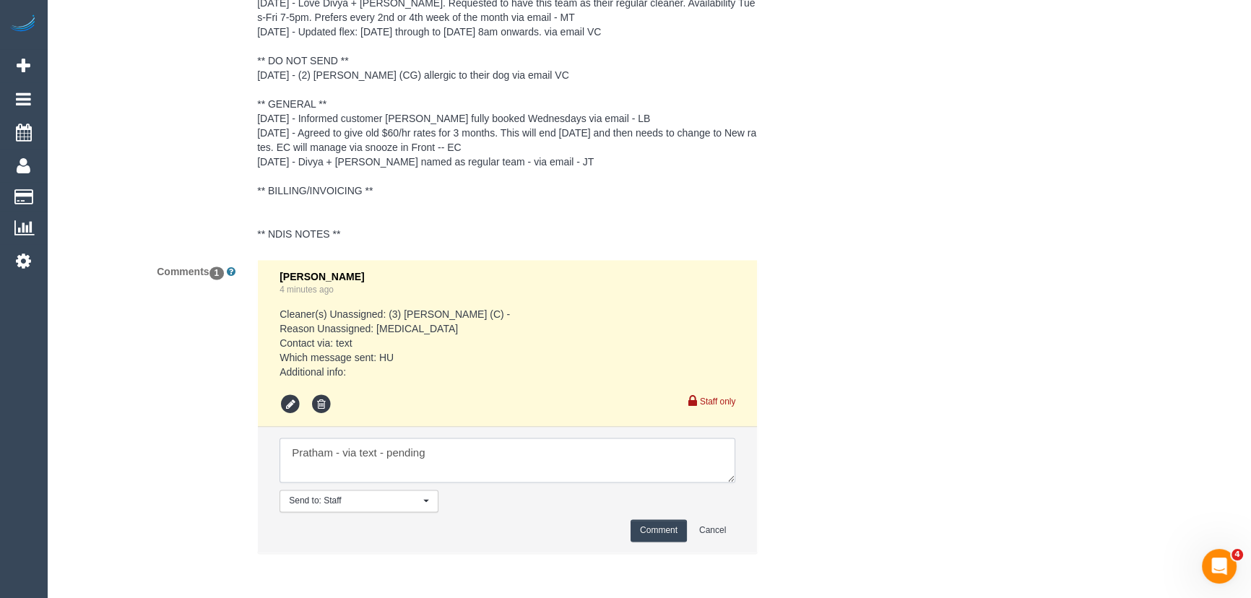
type textarea "Pratham - via text - pending"
click at [638, 527] on button "Comment" at bounding box center [658, 530] width 56 height 22
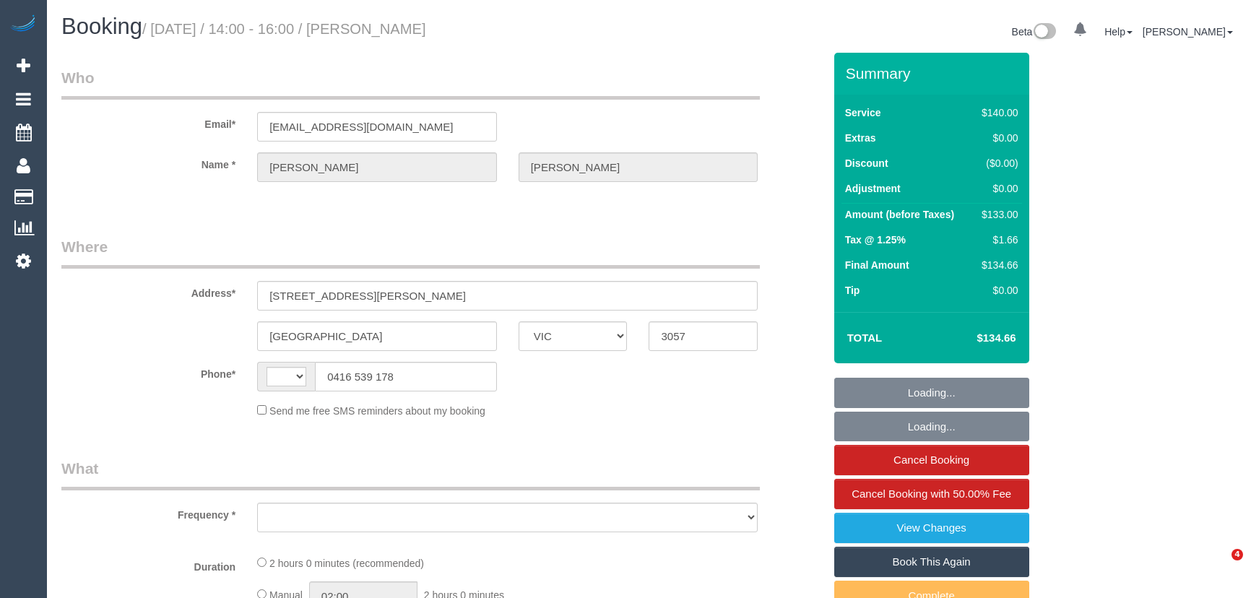
select select "VIC"
select select "string:AU"
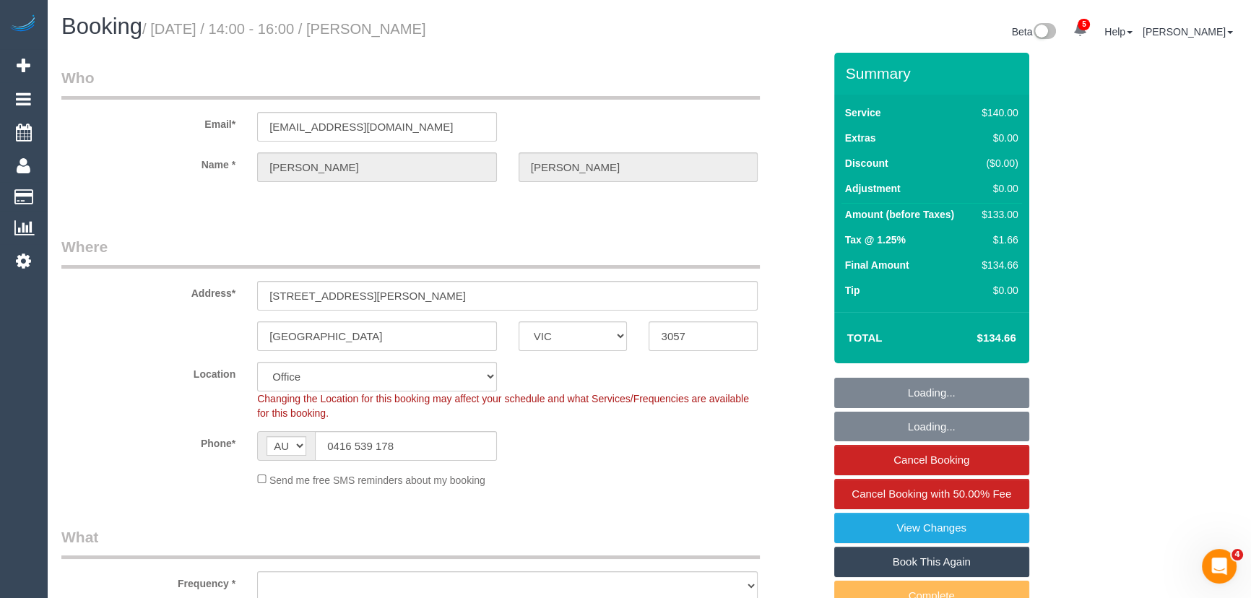
select select "object:2183"
select select "string:stripe-pm_1QjTTD2GScqysDRV9DPZ16h7"
select select "number:27"
select select "number:14"
select select "number:18"
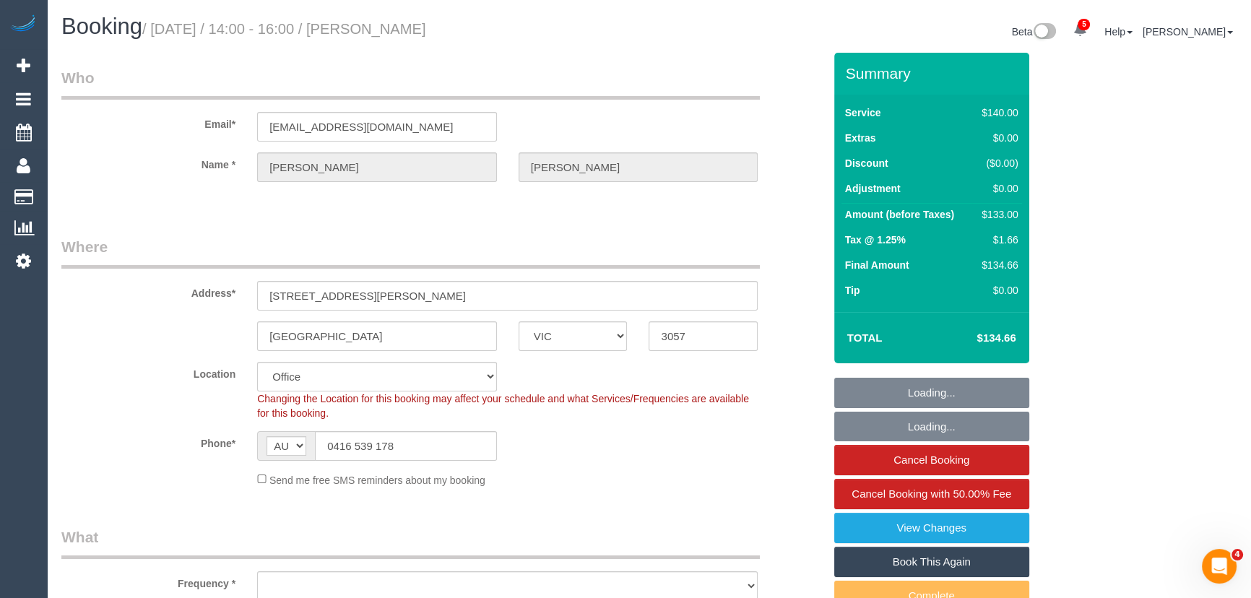
select select "number:25"
select select "number:33"
select select "number:12"
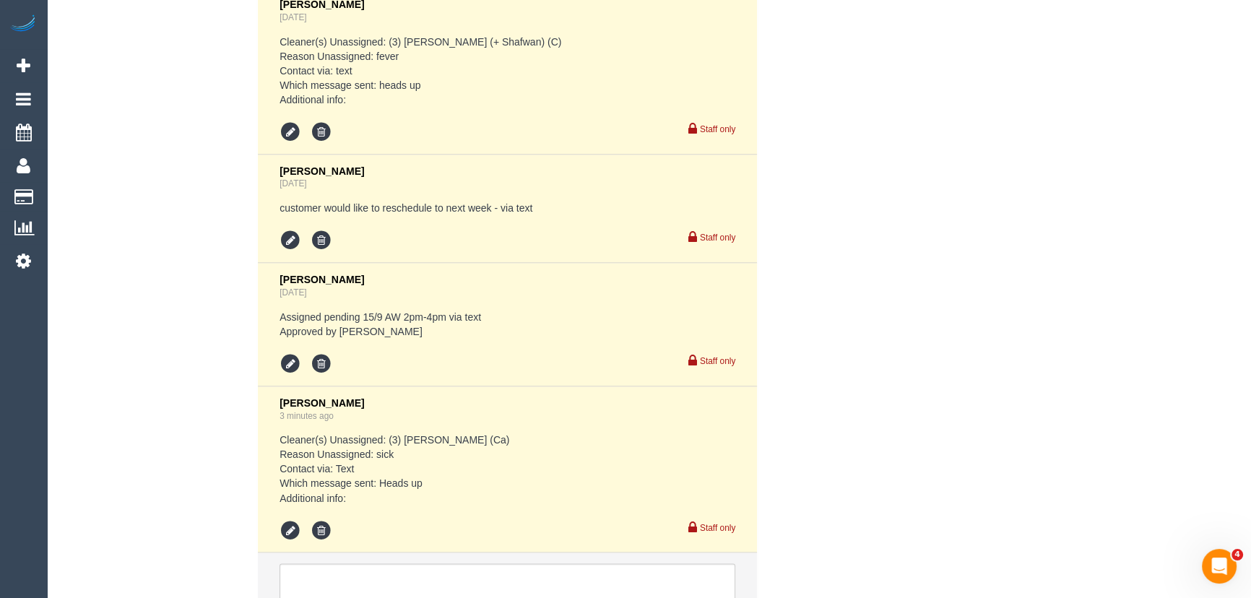
scroll to position [3065, 0]
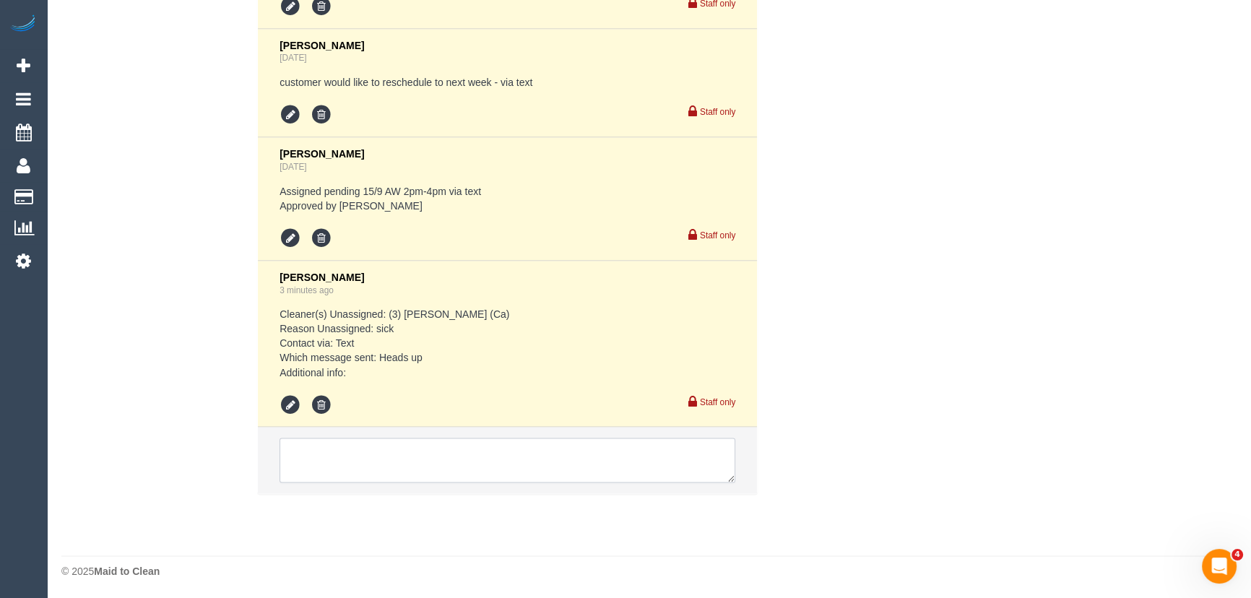
click at [383, 448] on textarea at bounding box center [507, 460] width 456 height 45
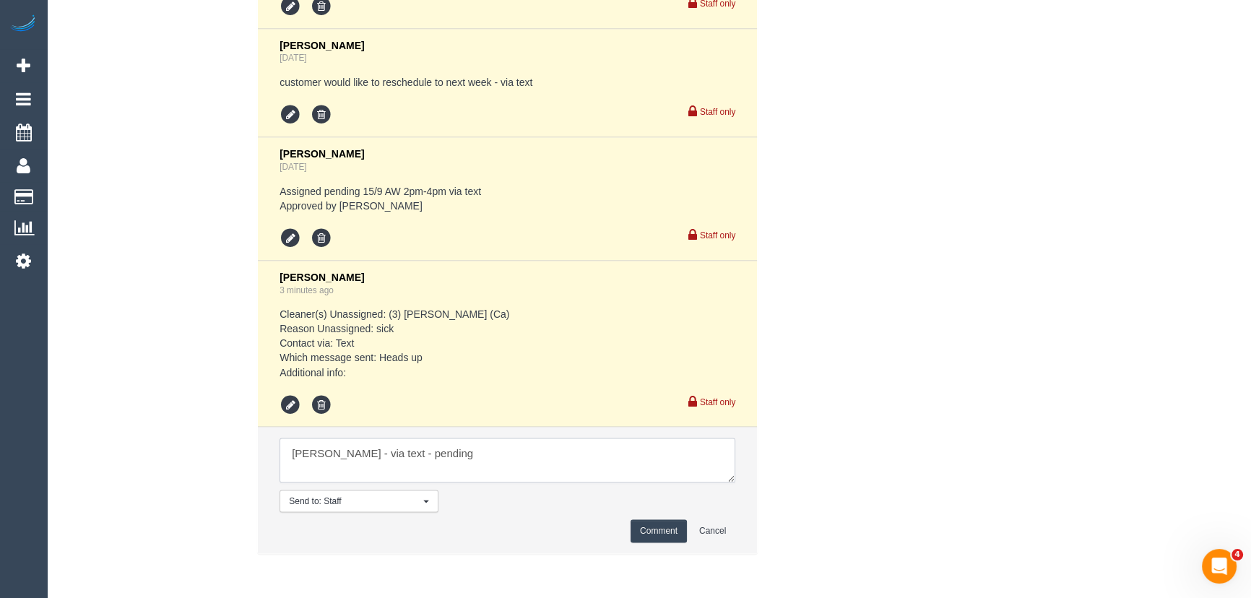
type textarea "Sohail - via text - pending"
click at [646, 527] on button "Comment" at bounding box center [658, 530] width 56 height 22
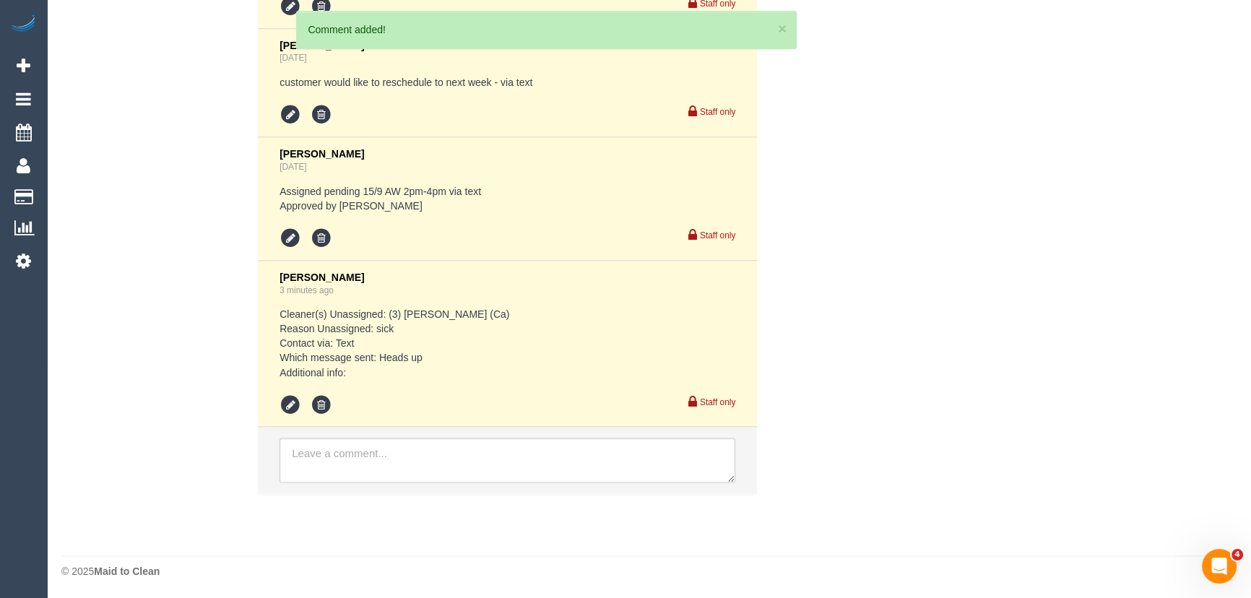
scroll to position [3173, 0]
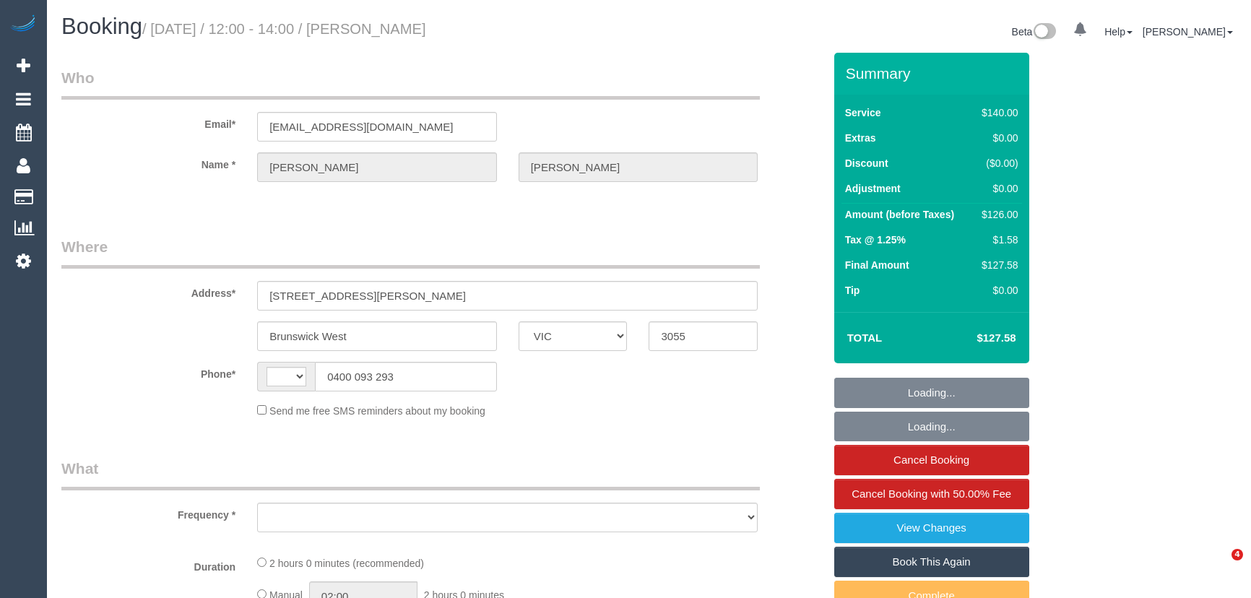
select select "VIC"
select select "string:stripe-pm_1PRSSJ2GScqysDRVmbk2Lbql"
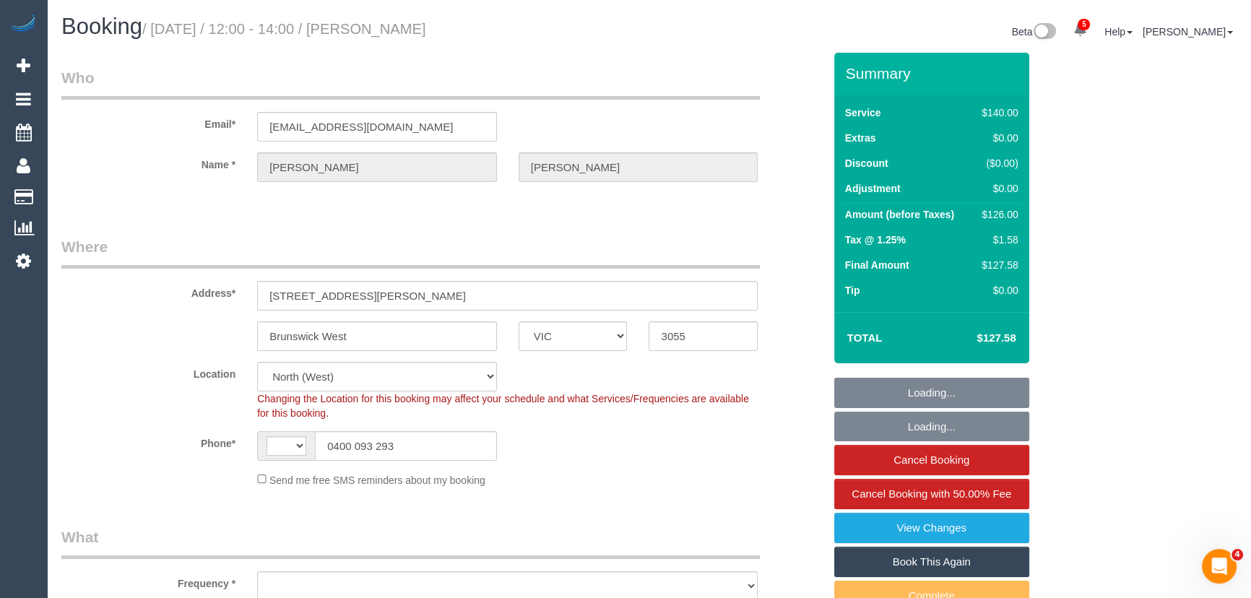
select select "string:AU"
select select "number:27"
select select "number:14"
select select "number:19"
select select "number:22"
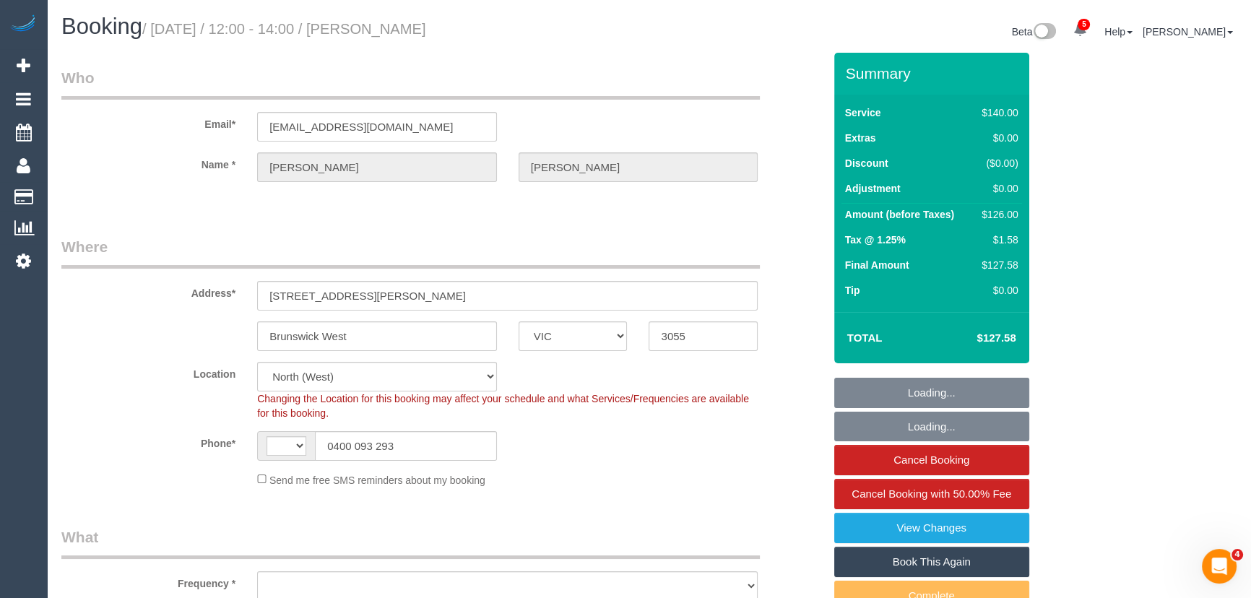
select select "number:35"
select select "number:13"
select select "object:1667"
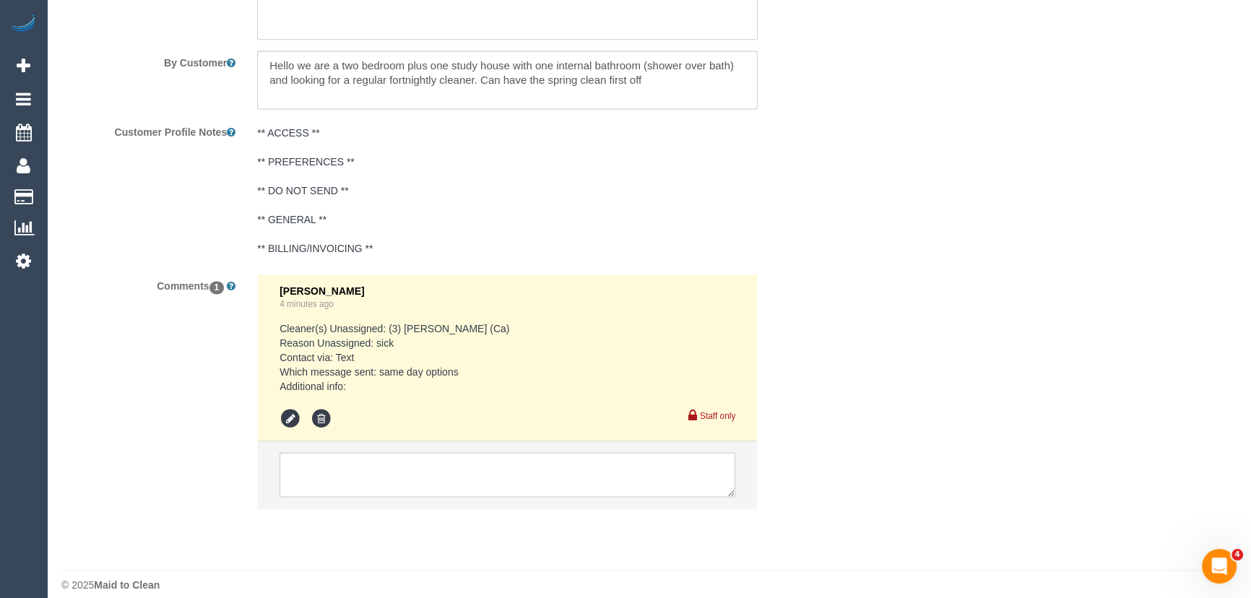
scroll to position [2529, 0]
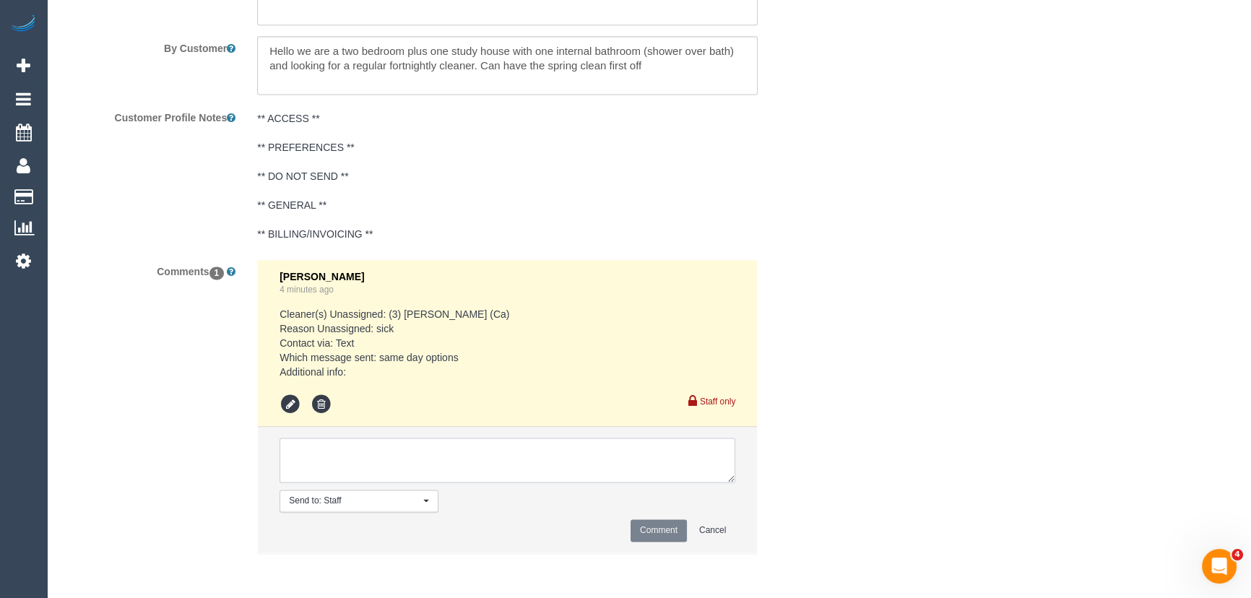
click at [346, 462] on textarea at bounding box center [507, 460] width 456 height 45
type textarea "Sohail - via text - pending"
click at [661, 535] on button "Comment" at bounding box center [658, 530] width 56 height 22
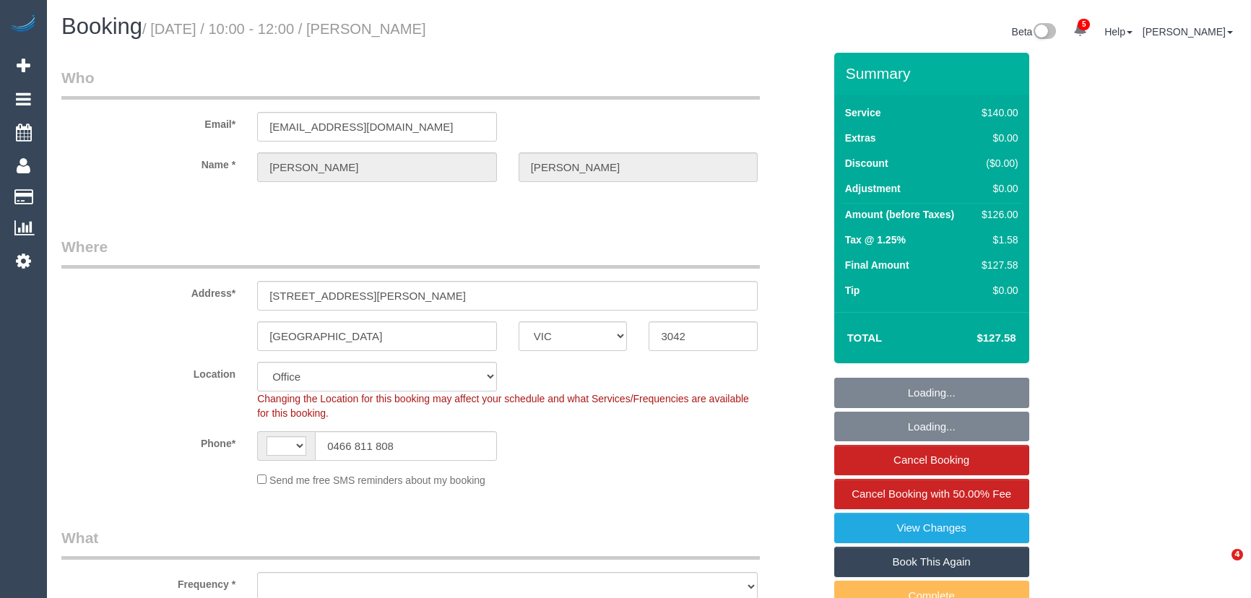
select select "VIC"
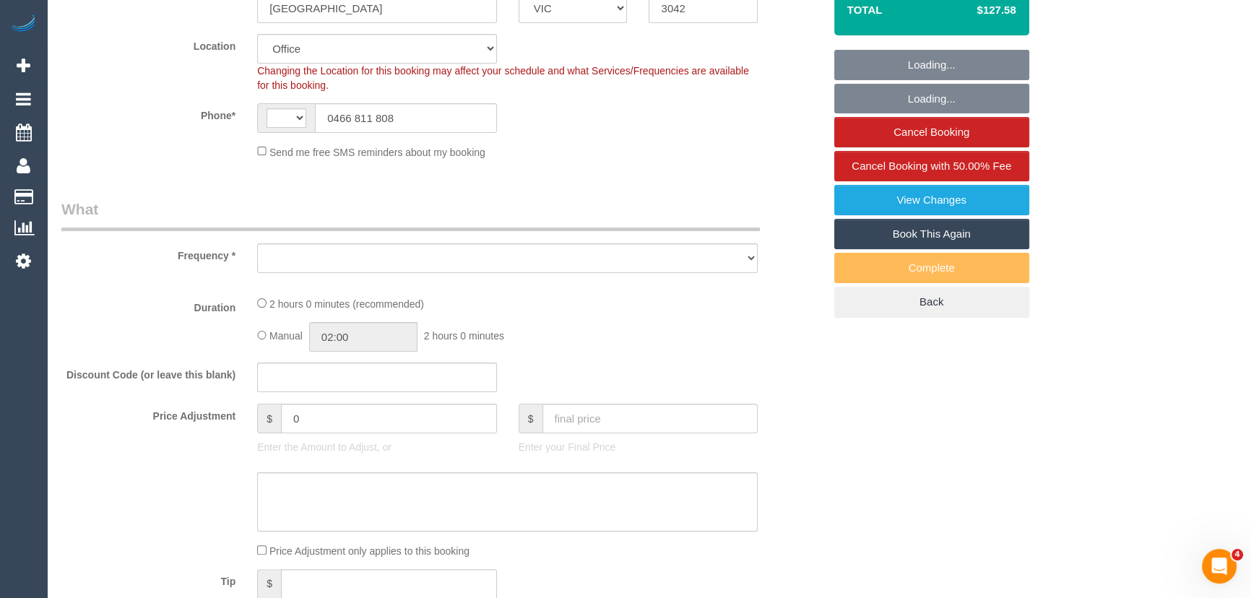
select select "string:AU"
select select "object:613"
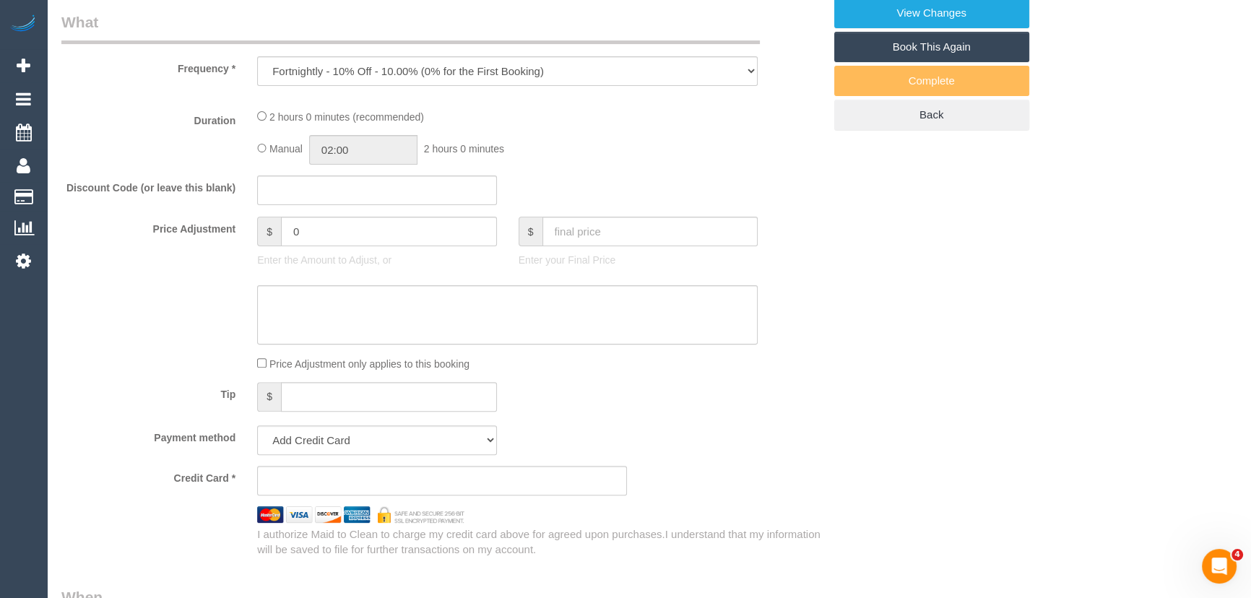
select select "string:stripe-pm_1Lxthx2GScqysDRVkkTt1ZVG"
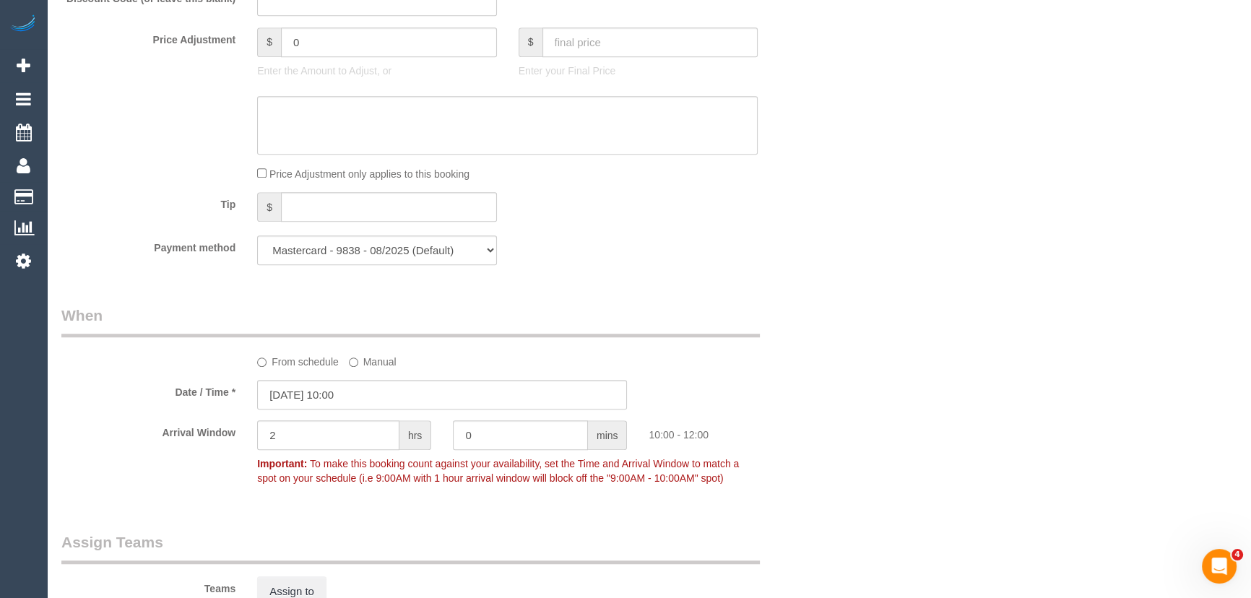
select select "number:29"
select select "number:16"
select select "number:18"
select select "number:24"
select select "number:34"
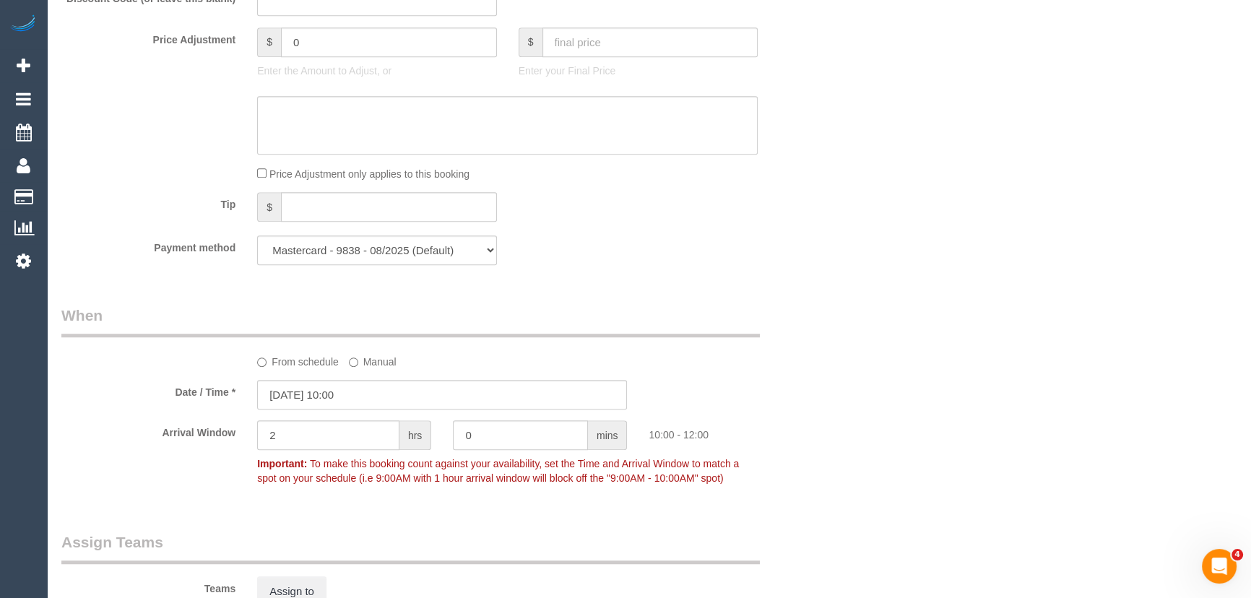
select select "number:12"
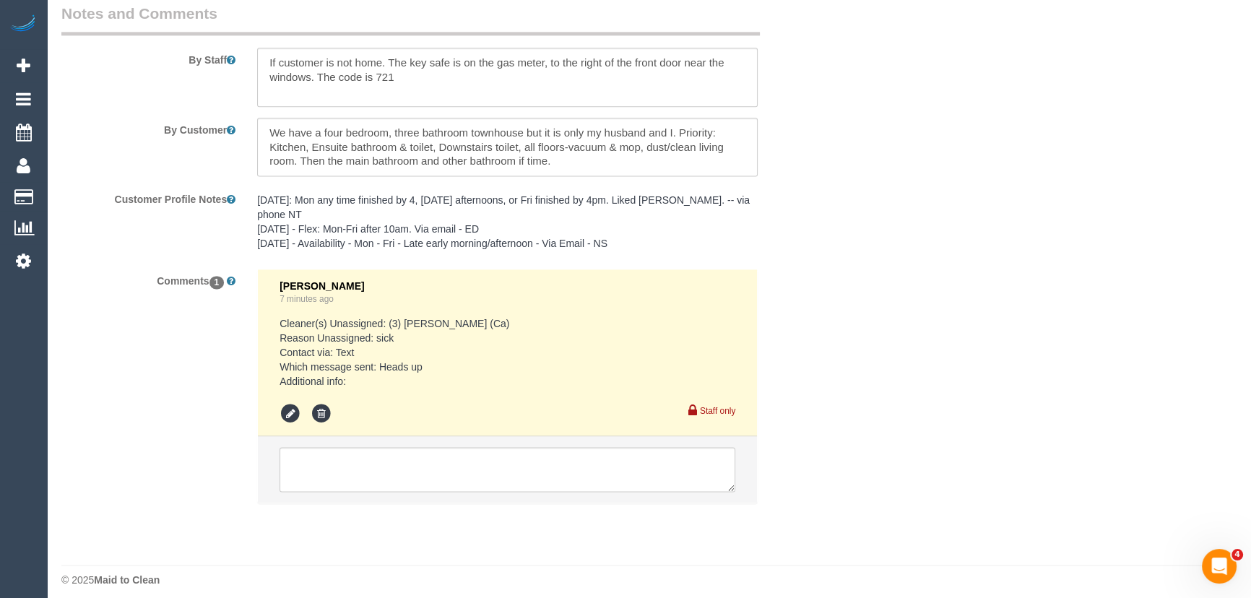
scroll to position [2457, 0]
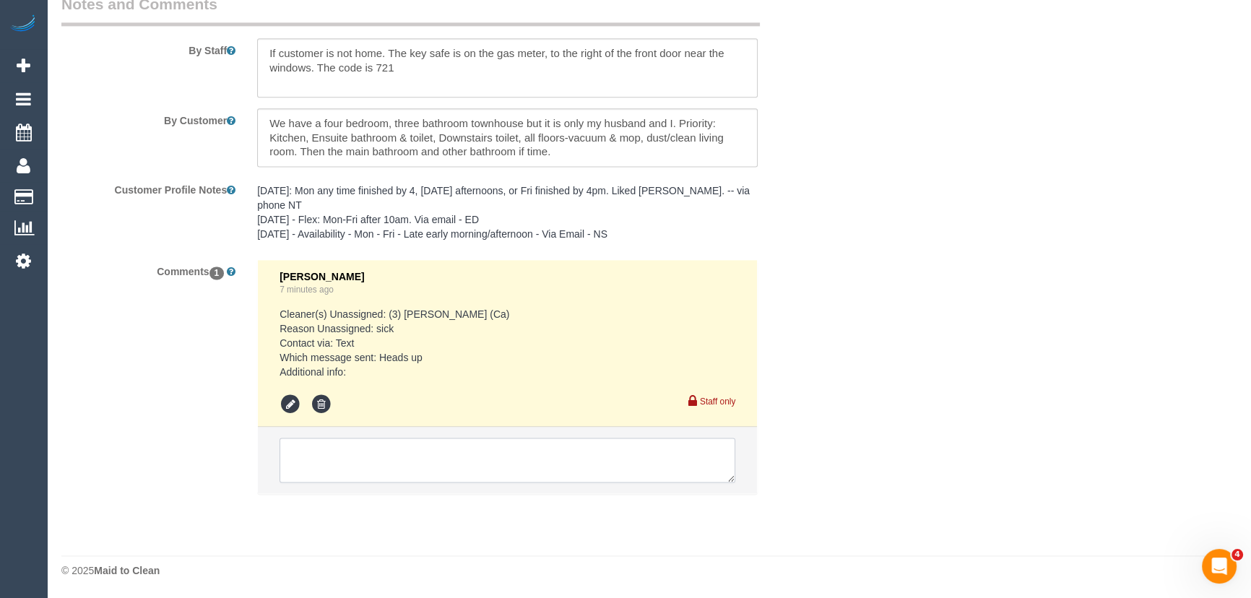
click at [337, 453] on textarea at bounding box center [507, 460] width 456 height 45
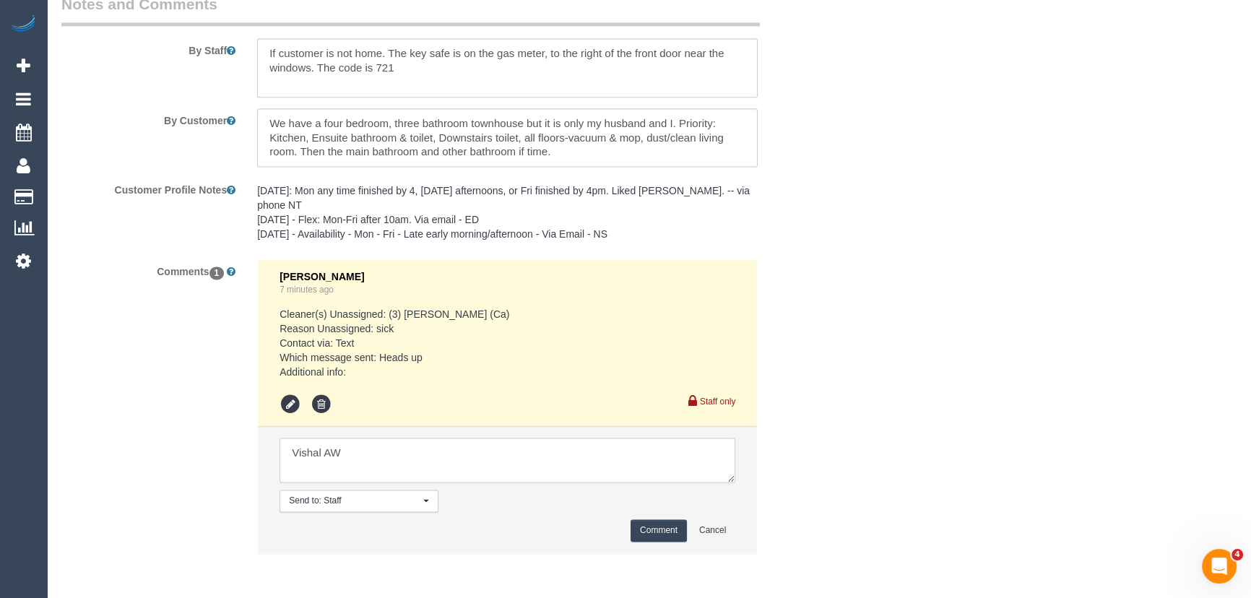
click at [370, 443] on textarea at bounding box center [507, 460] width 456 height 45
type textarea "Vishal AW 10am-12pm - via text - pending"
click at [664, 515] on li "Send to: Staff Nothing selected Send to: Staff Send to: Customer Send to: Team …" at bounding box center [507, 490] width 499 height 126
click at [669, 534] on button "Comment" at bounding box center [658, 530] width 56 height 22
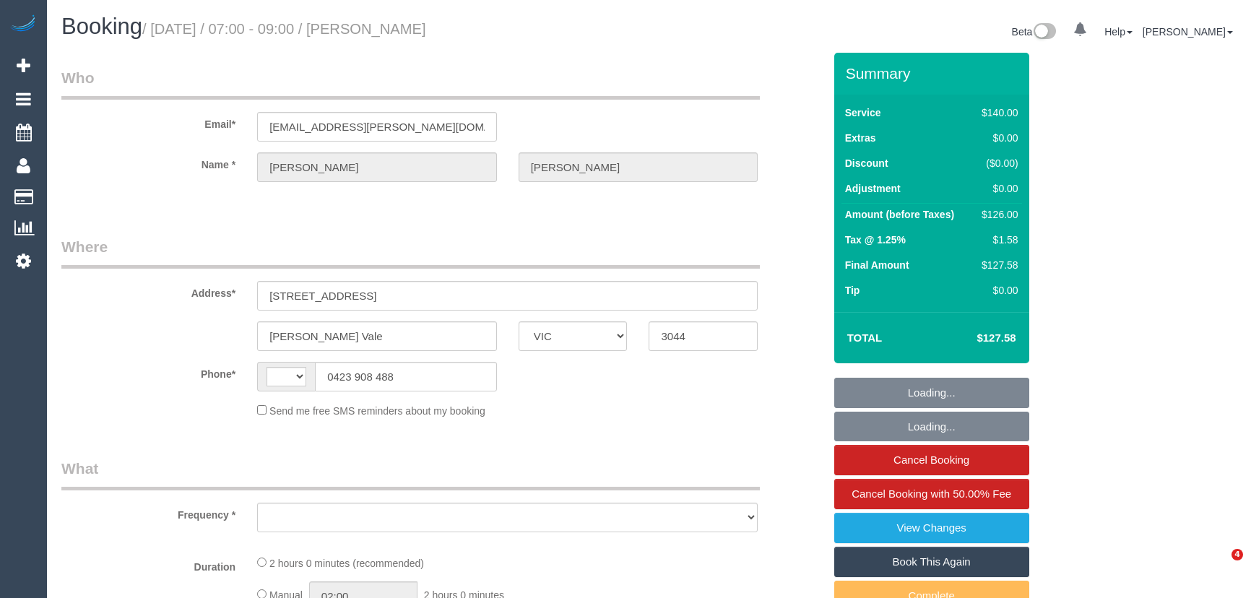
select select "VIC"
select select "string:AU"
select select "string:stripe-pm_1Jru2g2GScqysDRVA4UXH979"
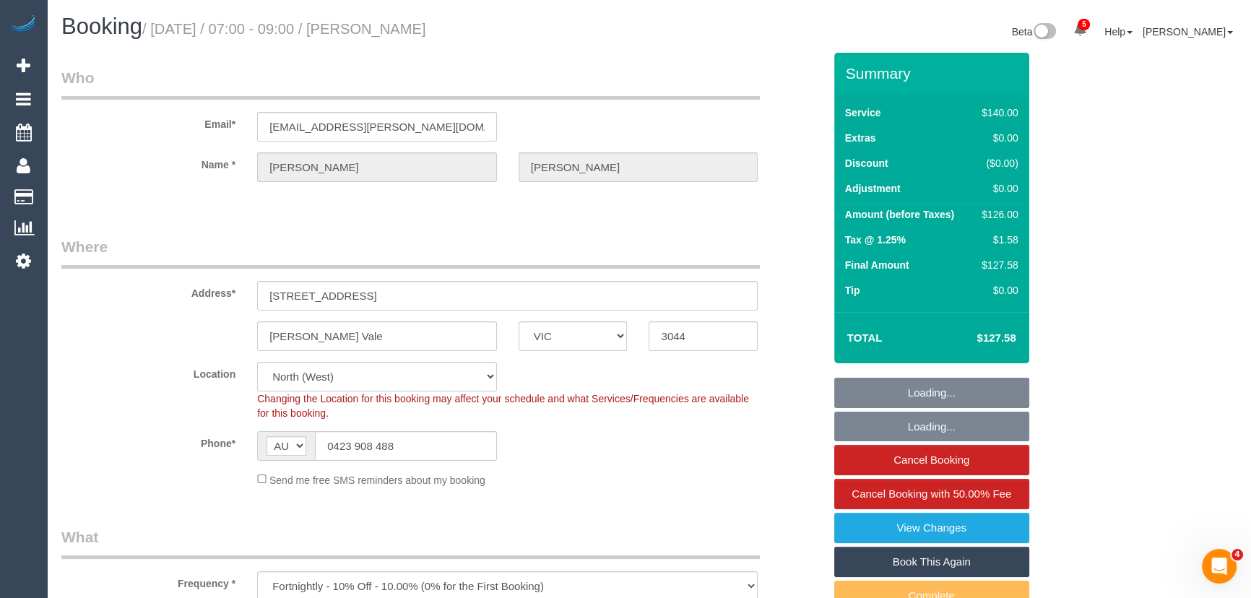
select select "object:749"
select select "number:28"
select select "number:14"
select select "number:19"
select select "number:22"
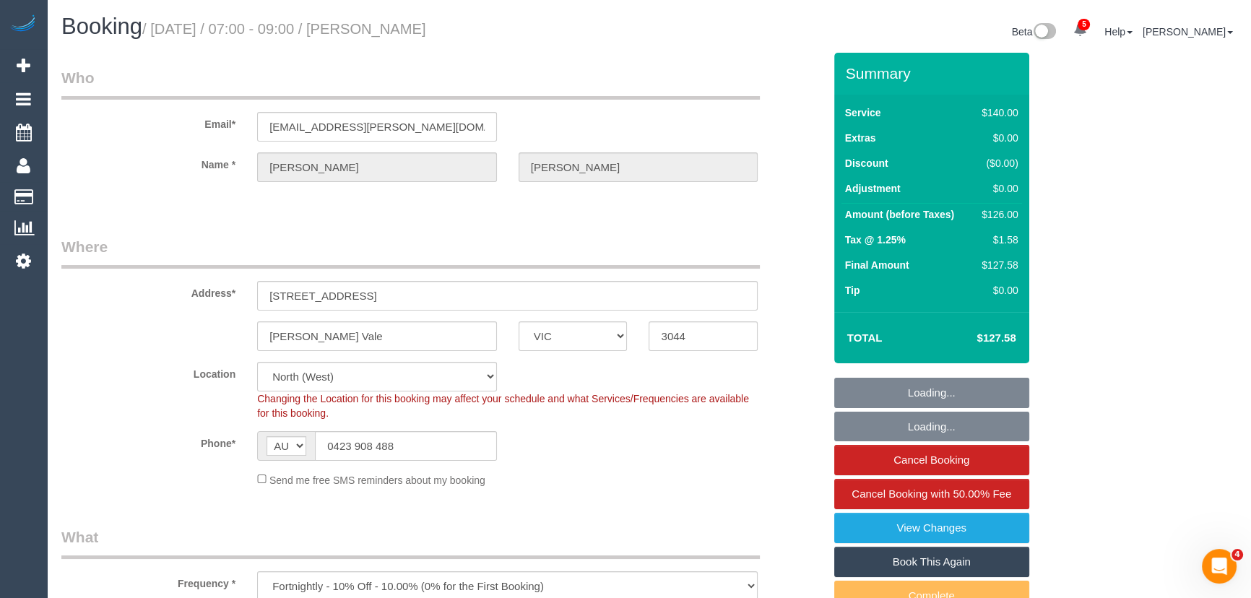
select select "number:11"
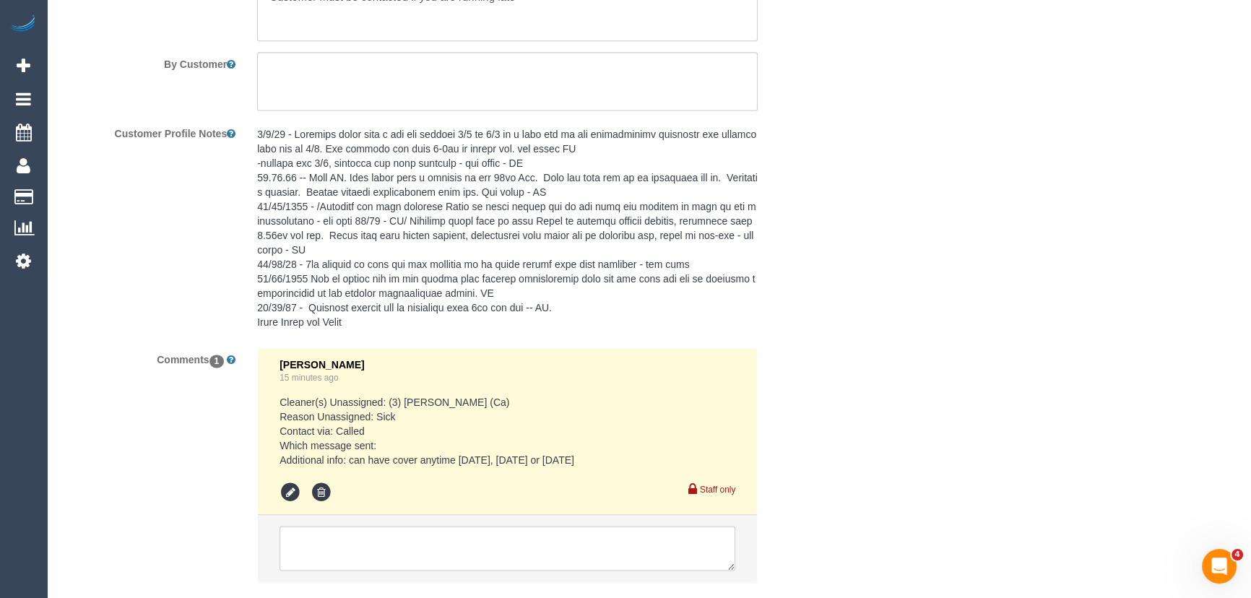
scroll to position [2601, 0]
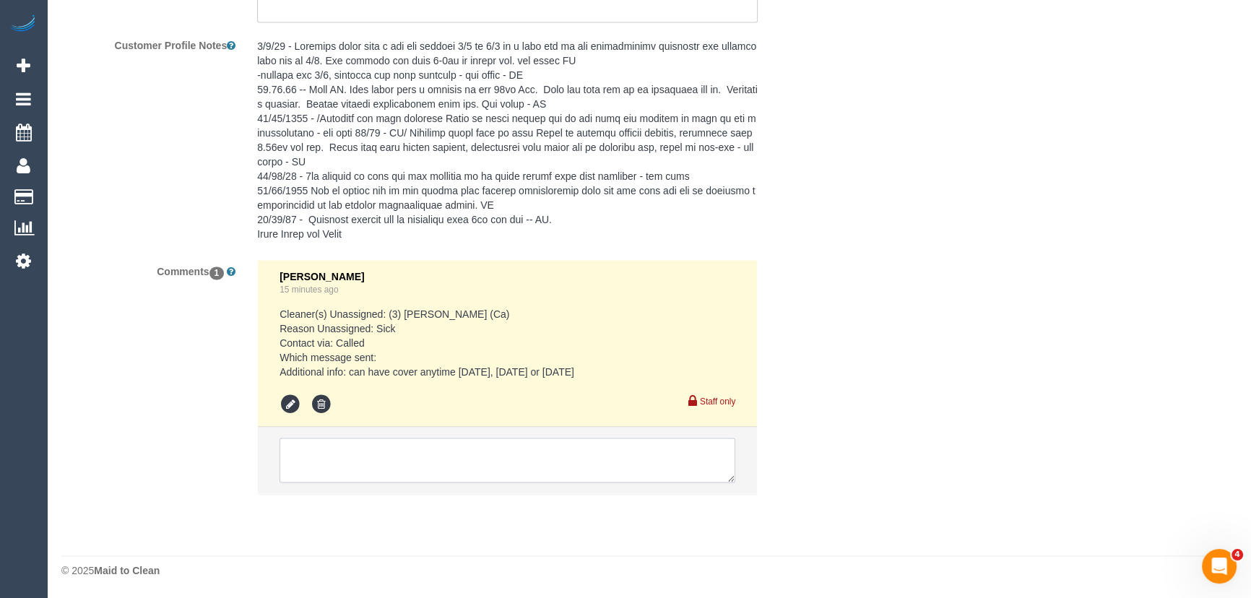
click at [352, 455] on textarea at bounding box center [507, 460] width 456 height 45
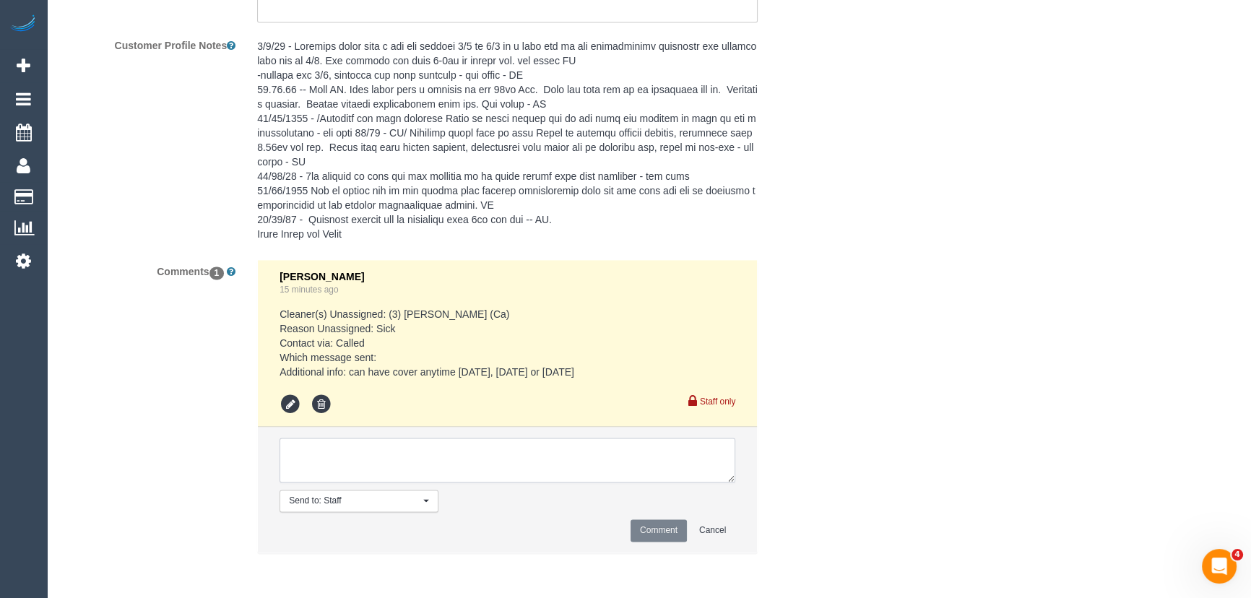
type textarea "A"
type textarea "Stephanie AW 12-2pm - via text - pending"
click at [663, 524] on button "Comment" at bounding box center [658, 530] width 56 height 22
click at [664, 524] on button "Comment" at bounding box center [658, 530] width 56 height 22
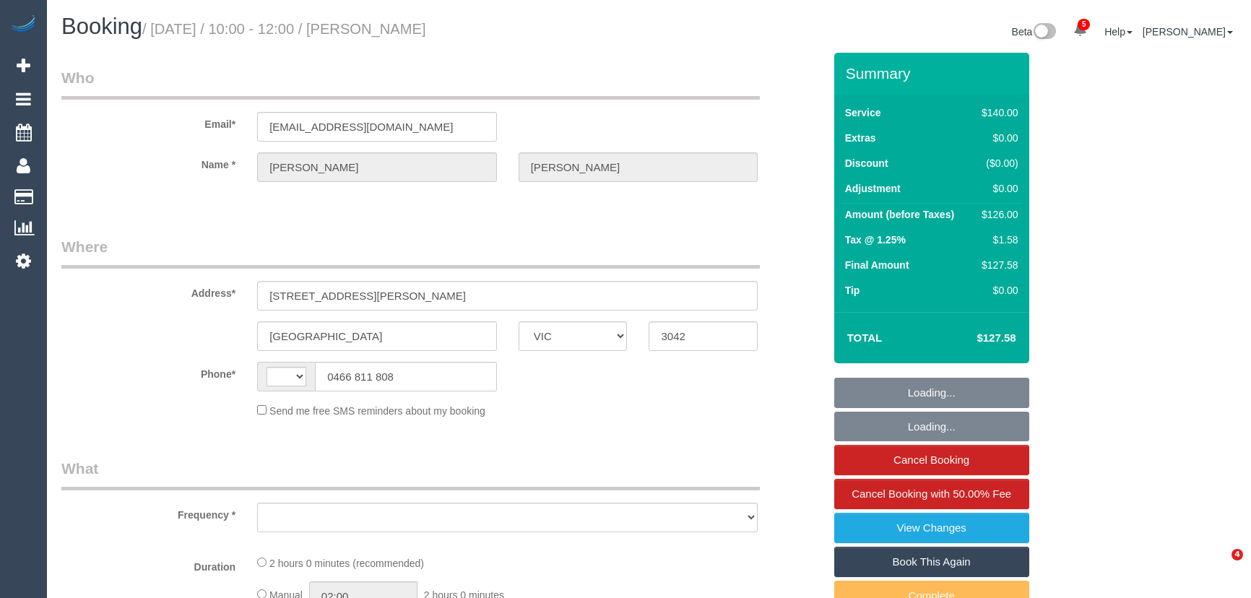
select select "VIC"
select select "string:AU"
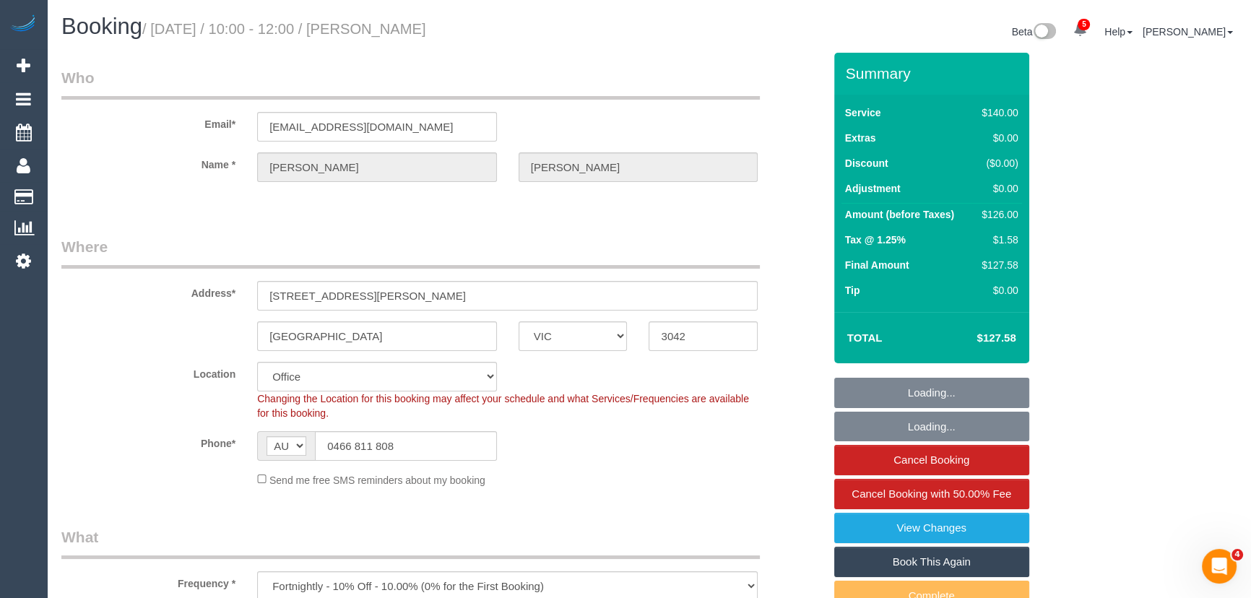
select select "object:927"
select select "string:stripe-pm_1Lxthx2GScqysDRVkkTt1ZVG"
select select "number:29"
select select "number:16"
select select "number:18"
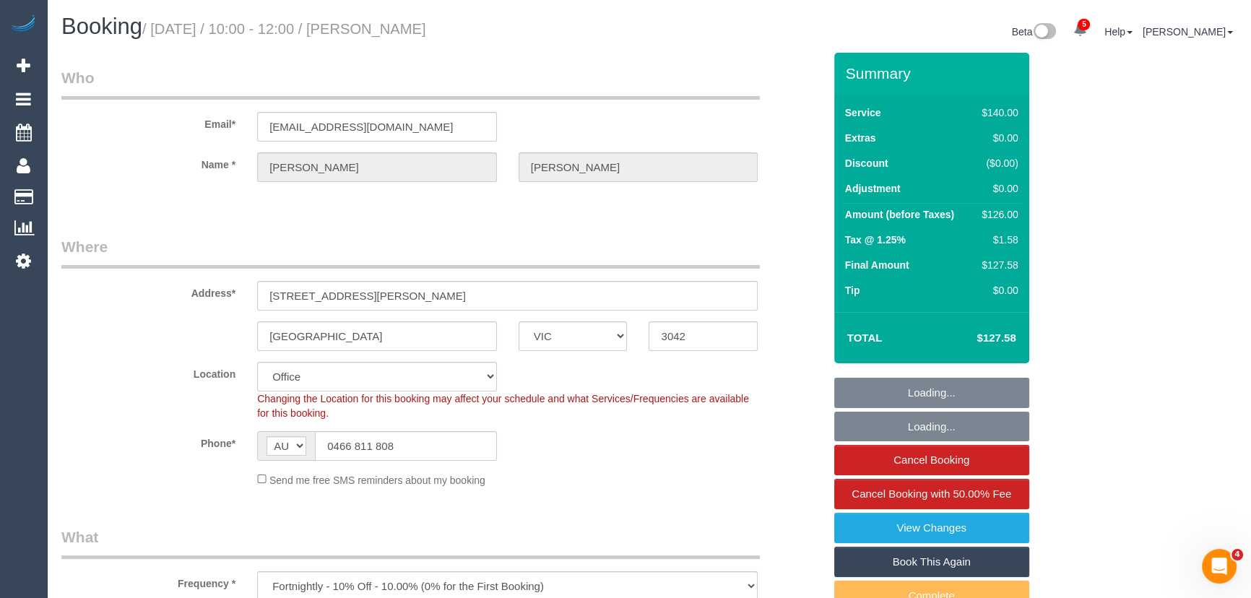
select select "number:24"
select select "number:34"
select select "number:12"
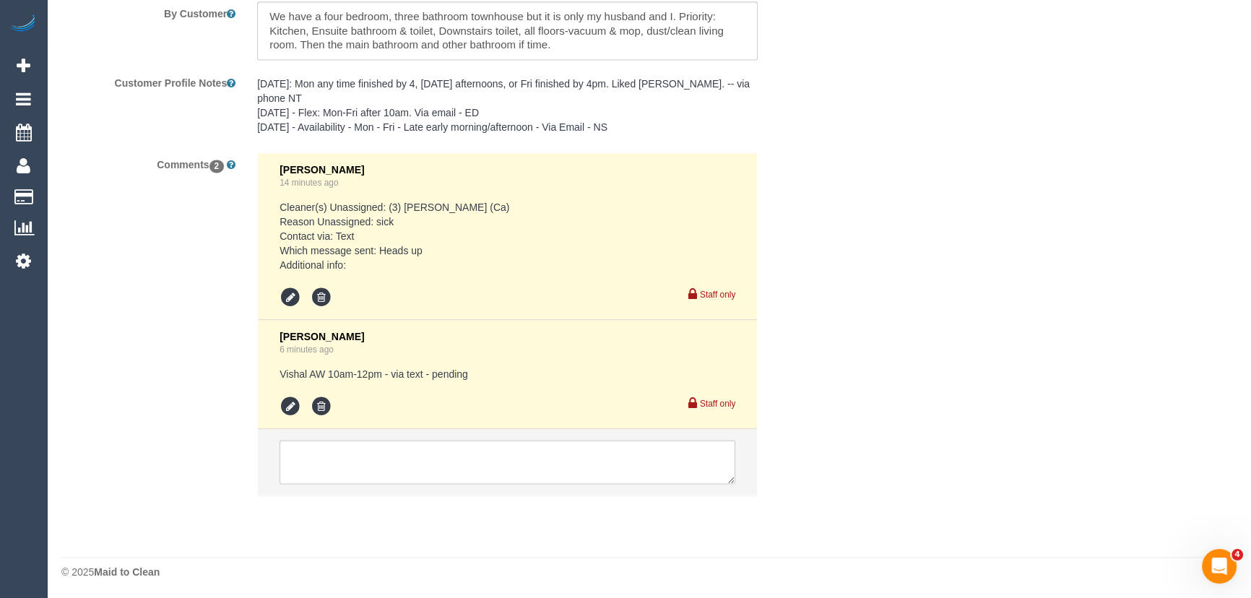
scroll to position [2565, 0]
click at [278, 409] on li "[PERSON_NAME] 6 minutes ago Vishal AW 10am-12pm - via text - pending Staff only" at bounding box center [507, 372] width 499 height 109
click at [288, 401] on icon at bounding box center [290, 405] width 22 height 22
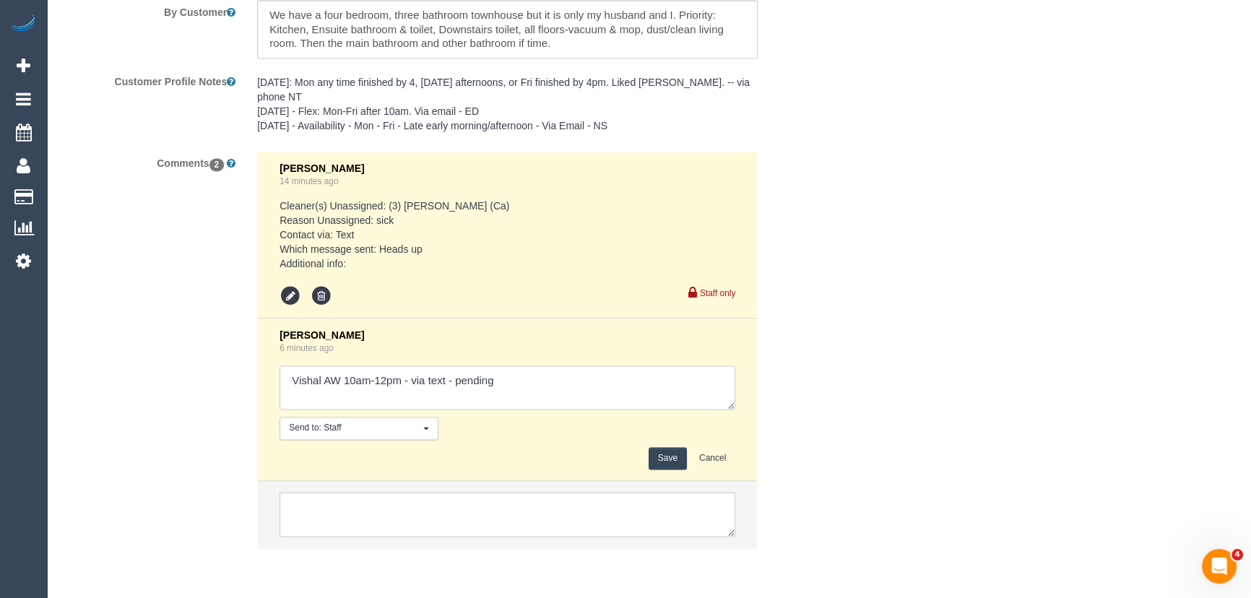
click at [546, 392] on textarea at bounding box center [507, 387] width 456 height 45
type textarea "Vishal AW 10am-12pm - via text - pending [PERSON_NAME] 10am-12pm - via text - p…"
click at [671, 453] on button "Save" at bounding box center [667, 458] width 38 height 22
